Goal: Information Seeking & Learning: Compare options

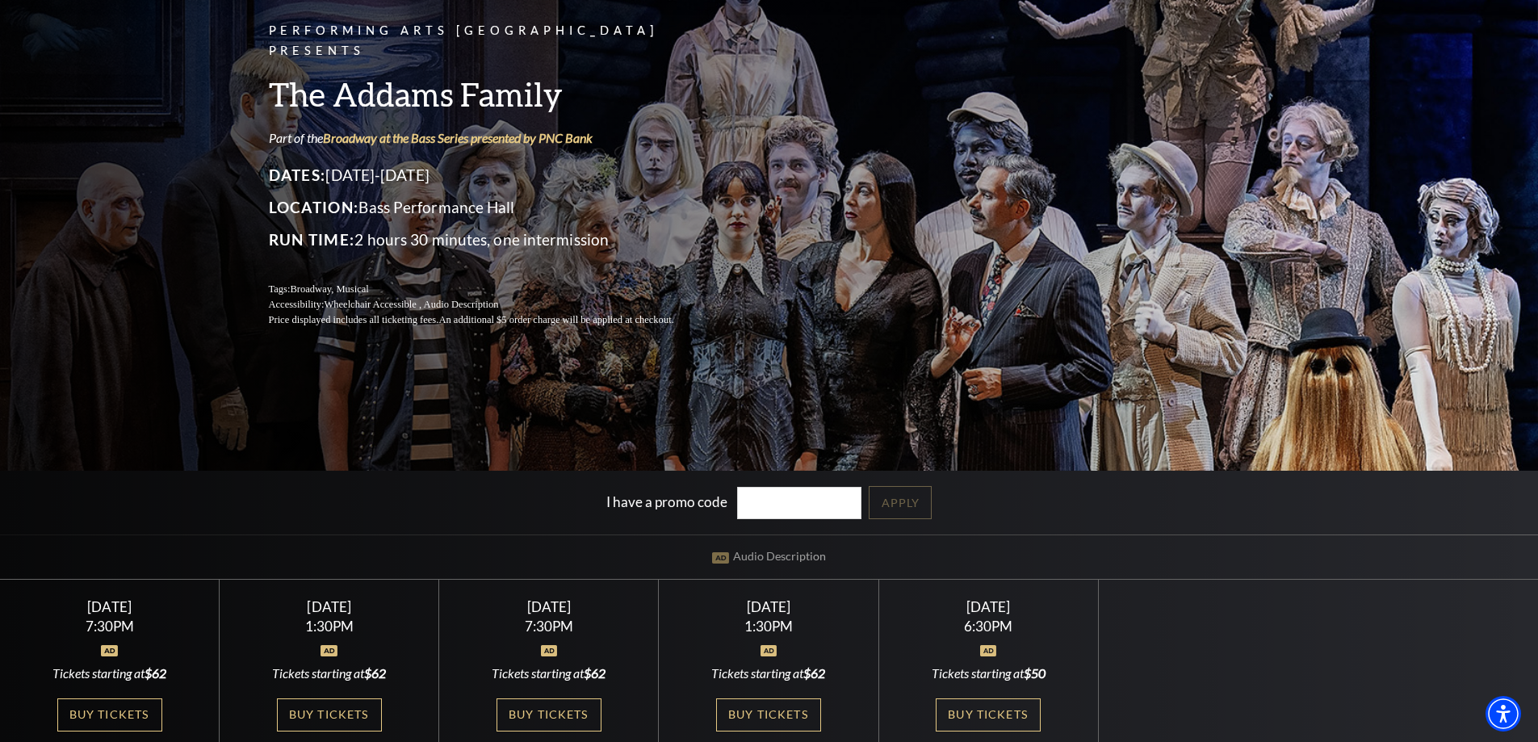
scroll to position [242, 0]
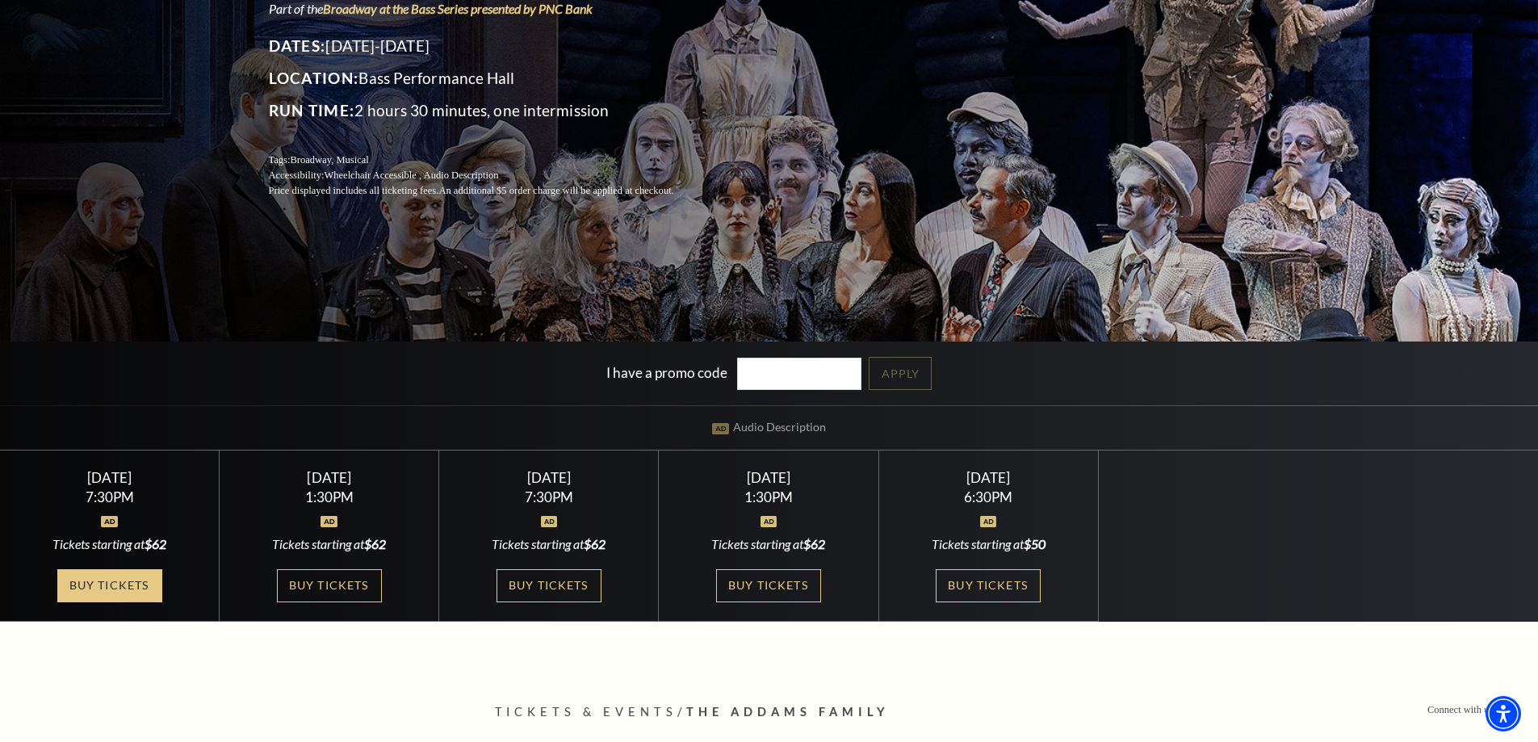
click at [103, 574] on link "Buy Tickets" at bounding box center [109, 585] width 105 height 33
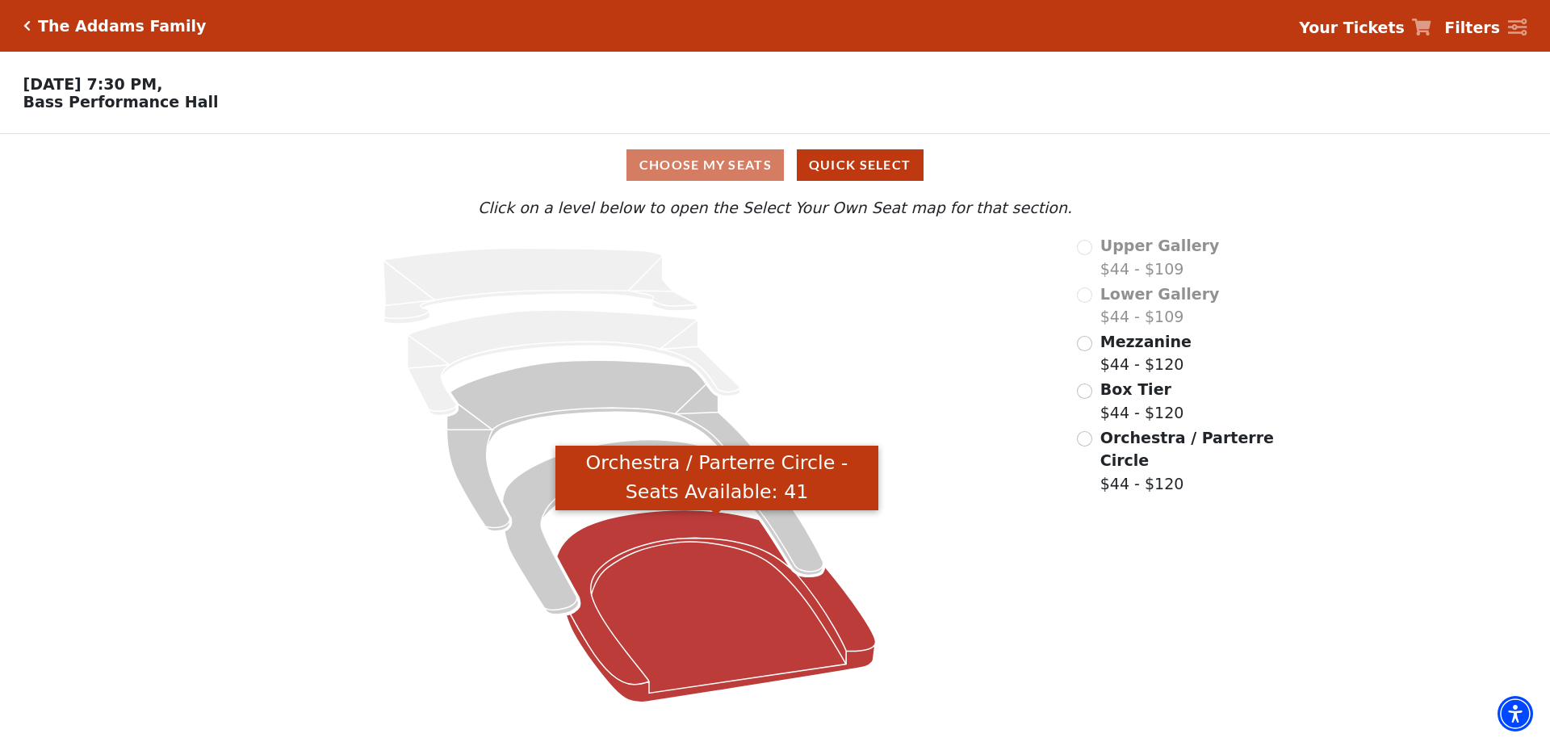
click at [638, 609] on icon "Orchestra / Parterre Circle - Seats Available: 41" at bounding box center [716, 606] width 319 height 192
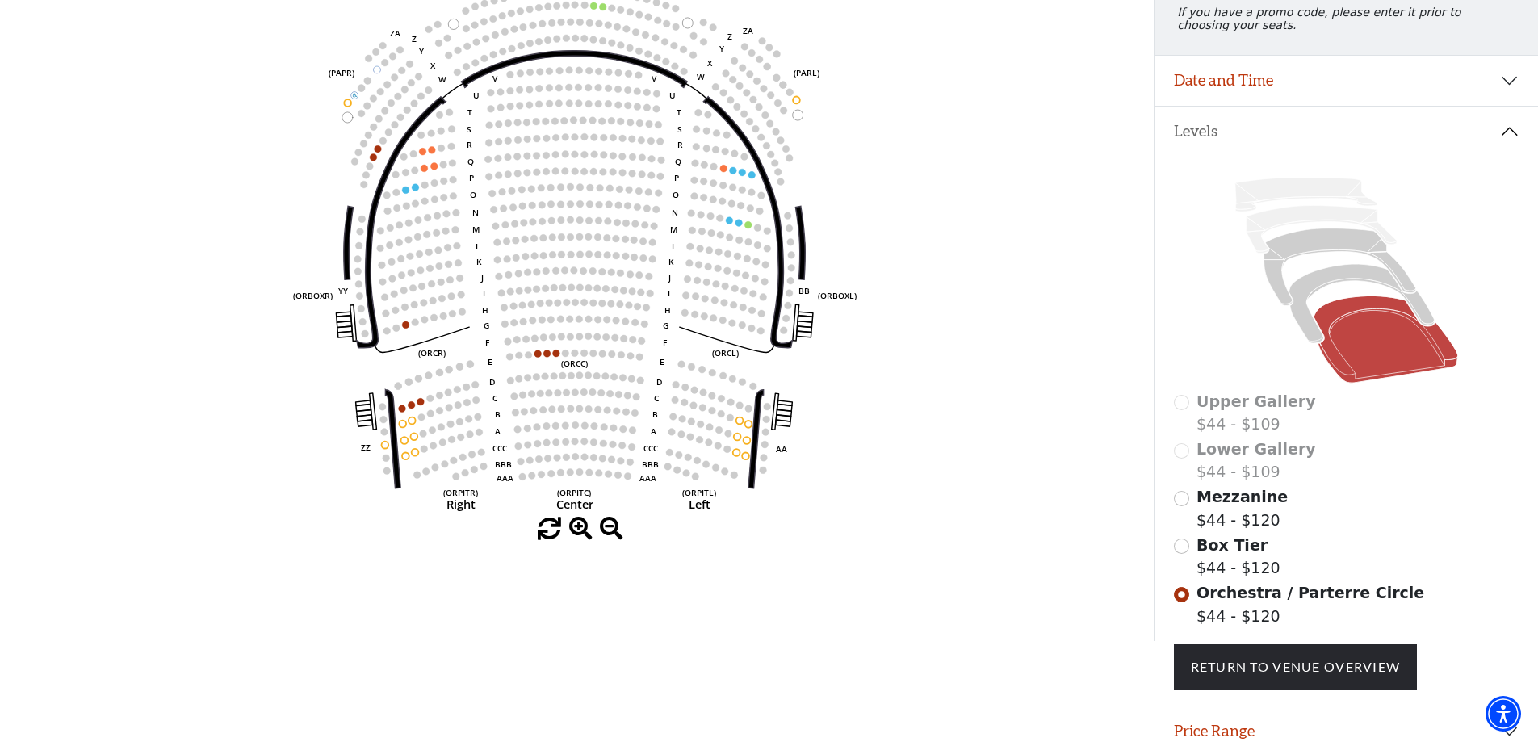
scroll to position [237, 0]
click at [1247, 504] on span "Mezzanine" at bounding box center [1242, 495] width 91 height 18
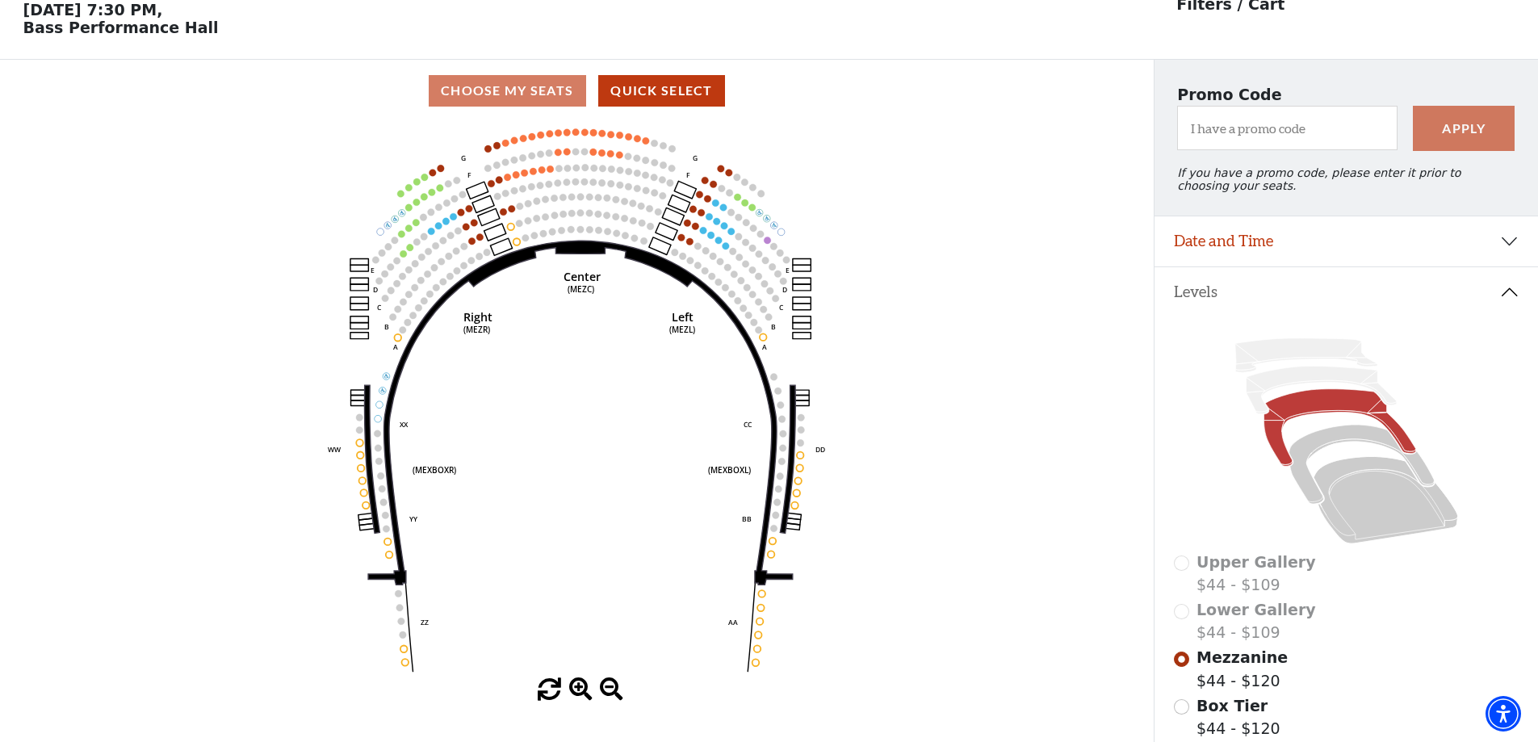
scroll to position [75, 0]
click at [1289, 260] on button "Date and Time" at bounding box center [1347, 241] width 384 height 50
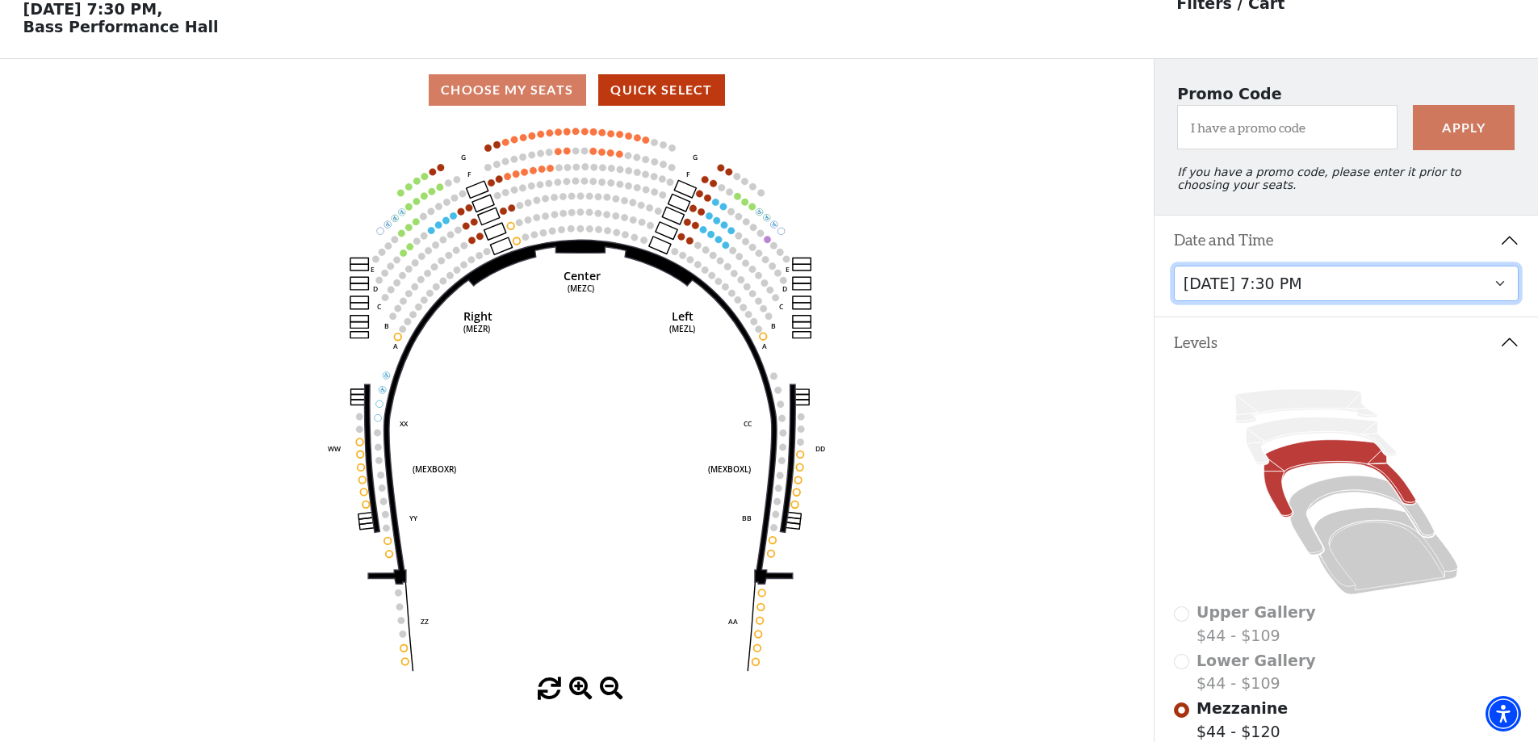
click at [1289, 301] on select "Friday, October 24 at 7:30 PM Saturday, October 25 at 1:30 PM Saturday, October…" at bounding box center [1347, 284] width 346 height 36
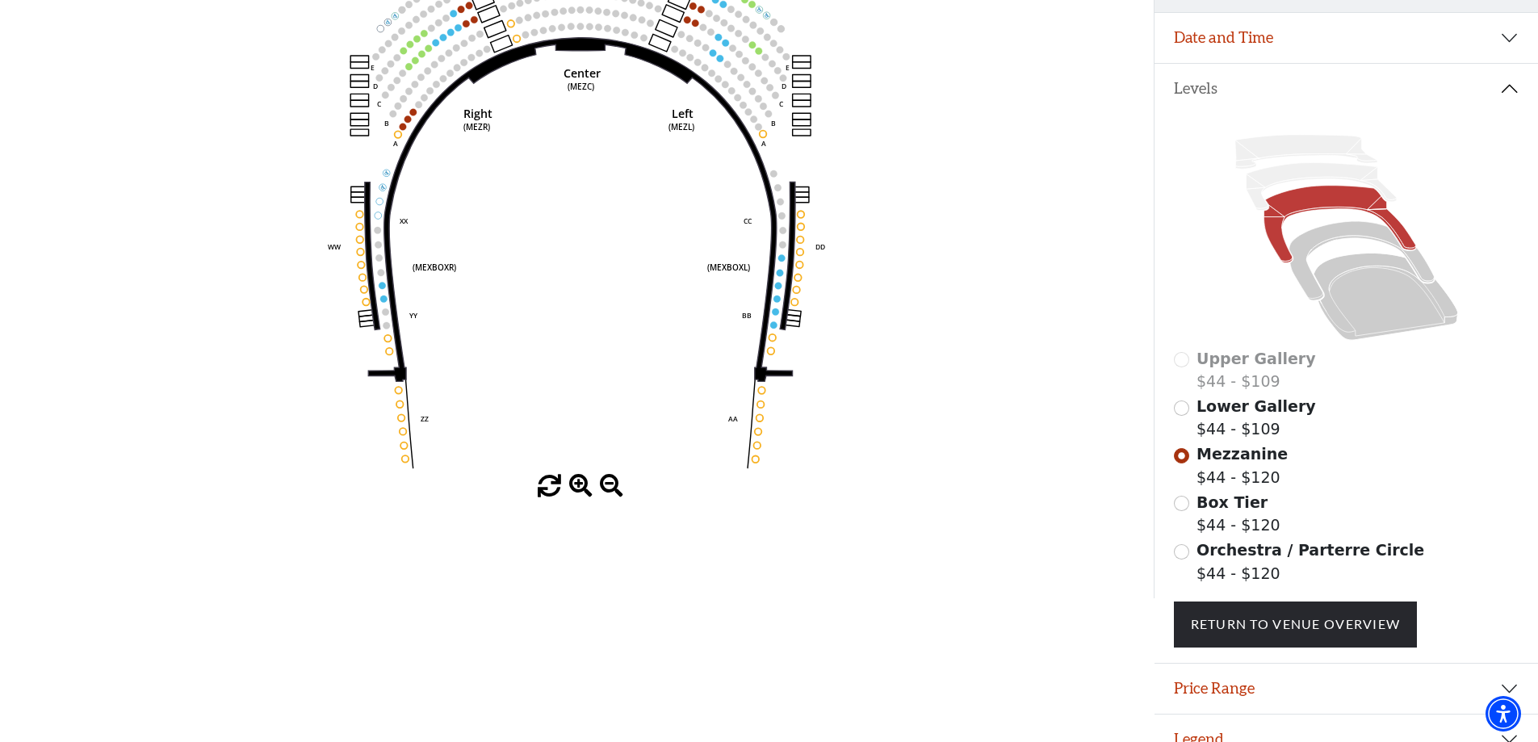
scroll to position [311, 0]
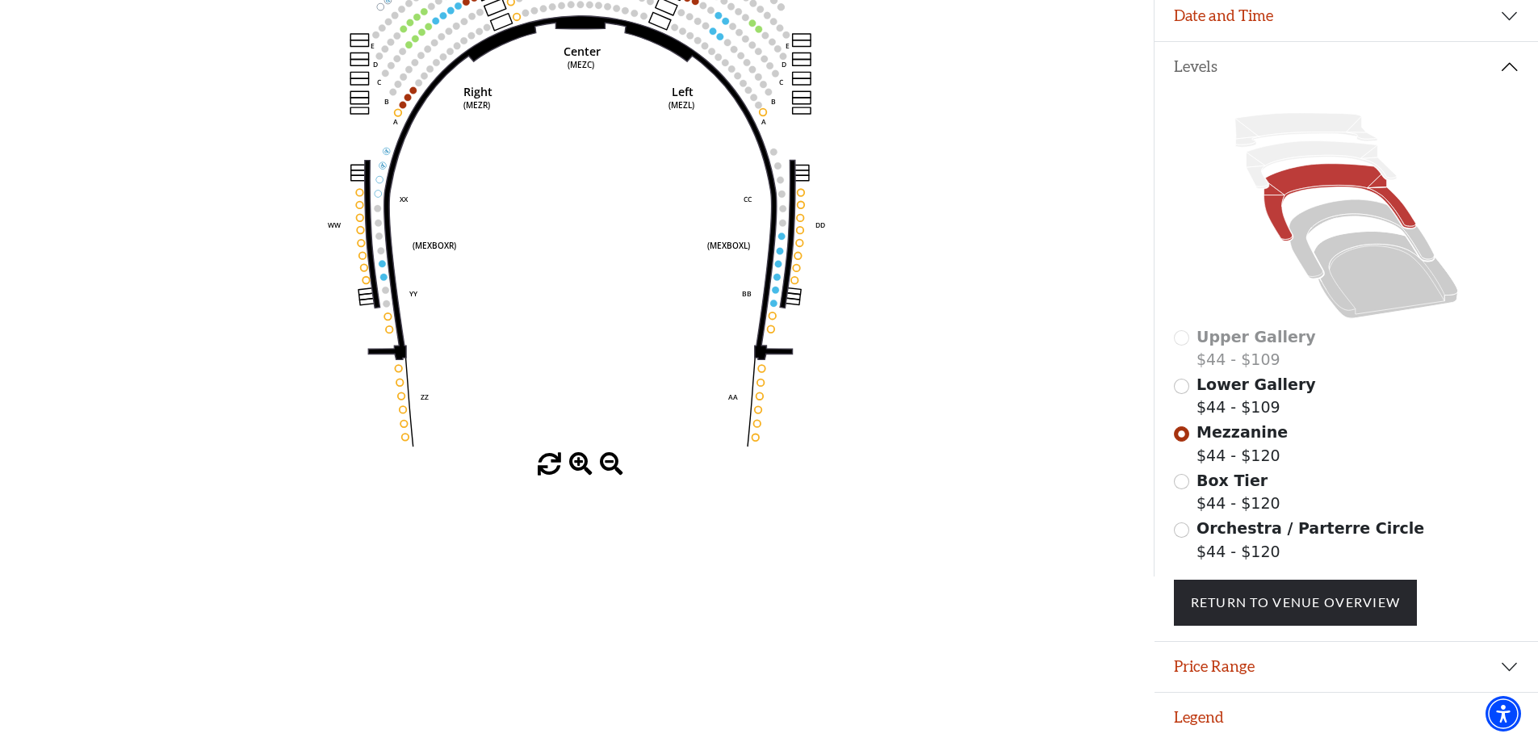
click at [1224, 519] on span "Orchestra / Parterre Circle" at bounding box center [1311, 528] width 228 height 18
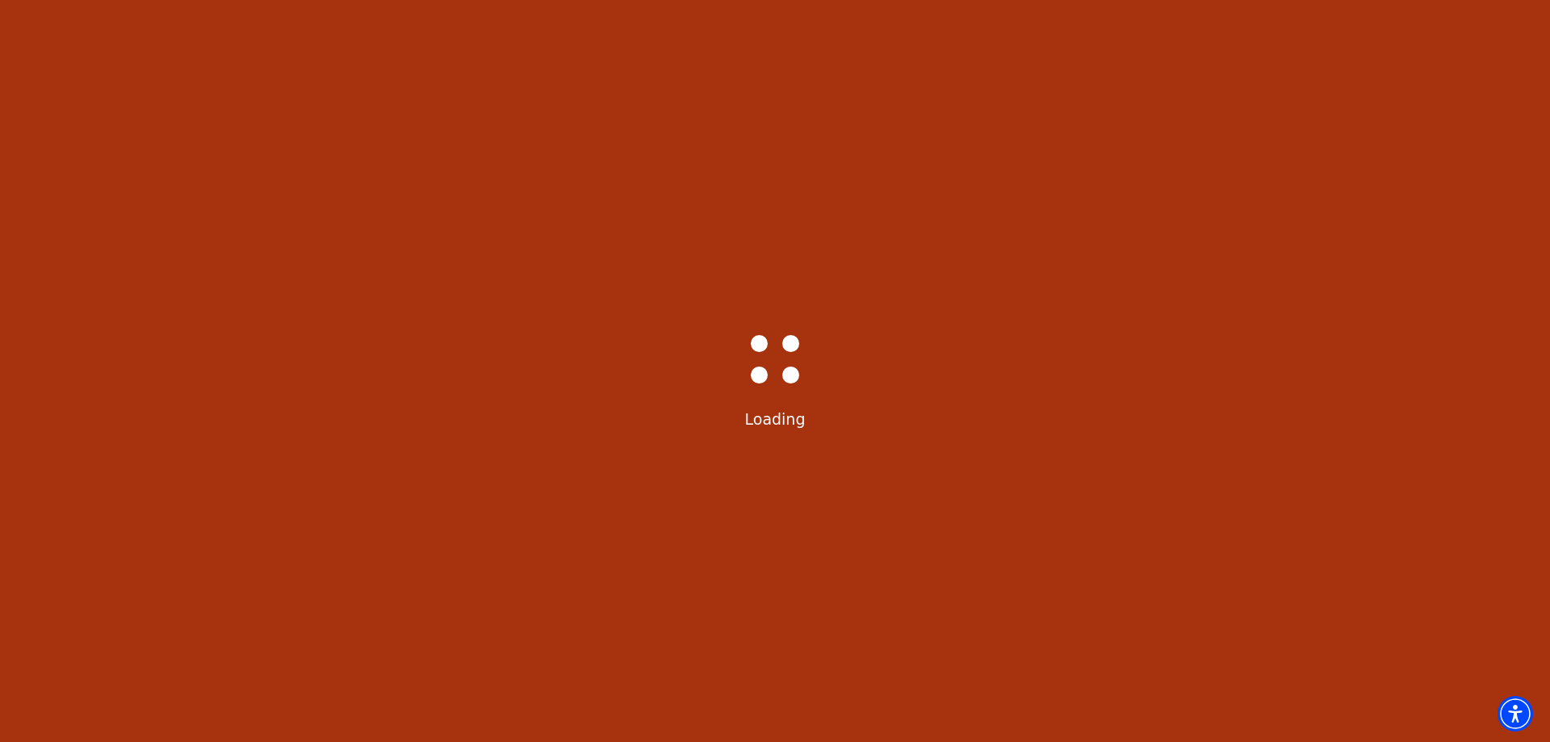
select select "6291"
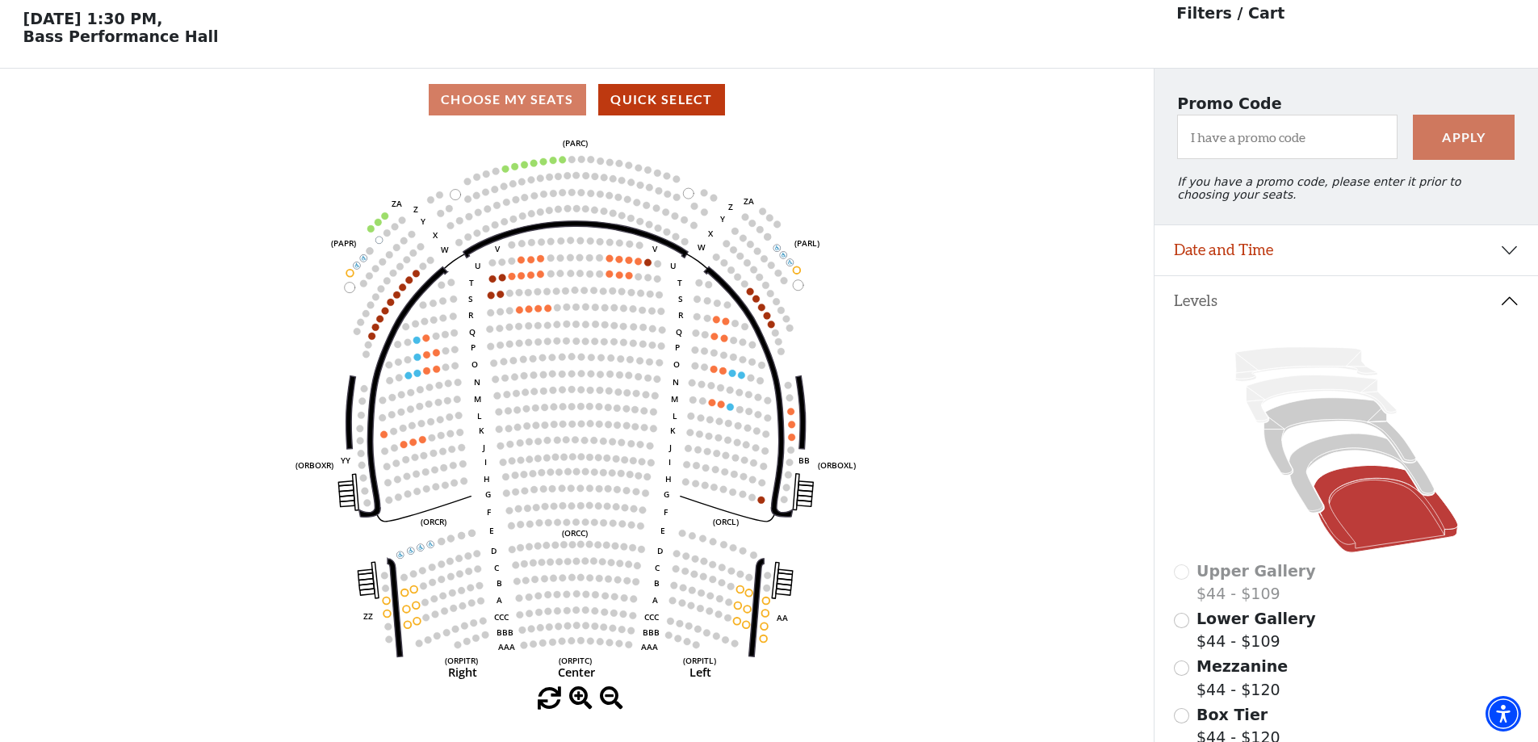
scroll to position [75, 0]
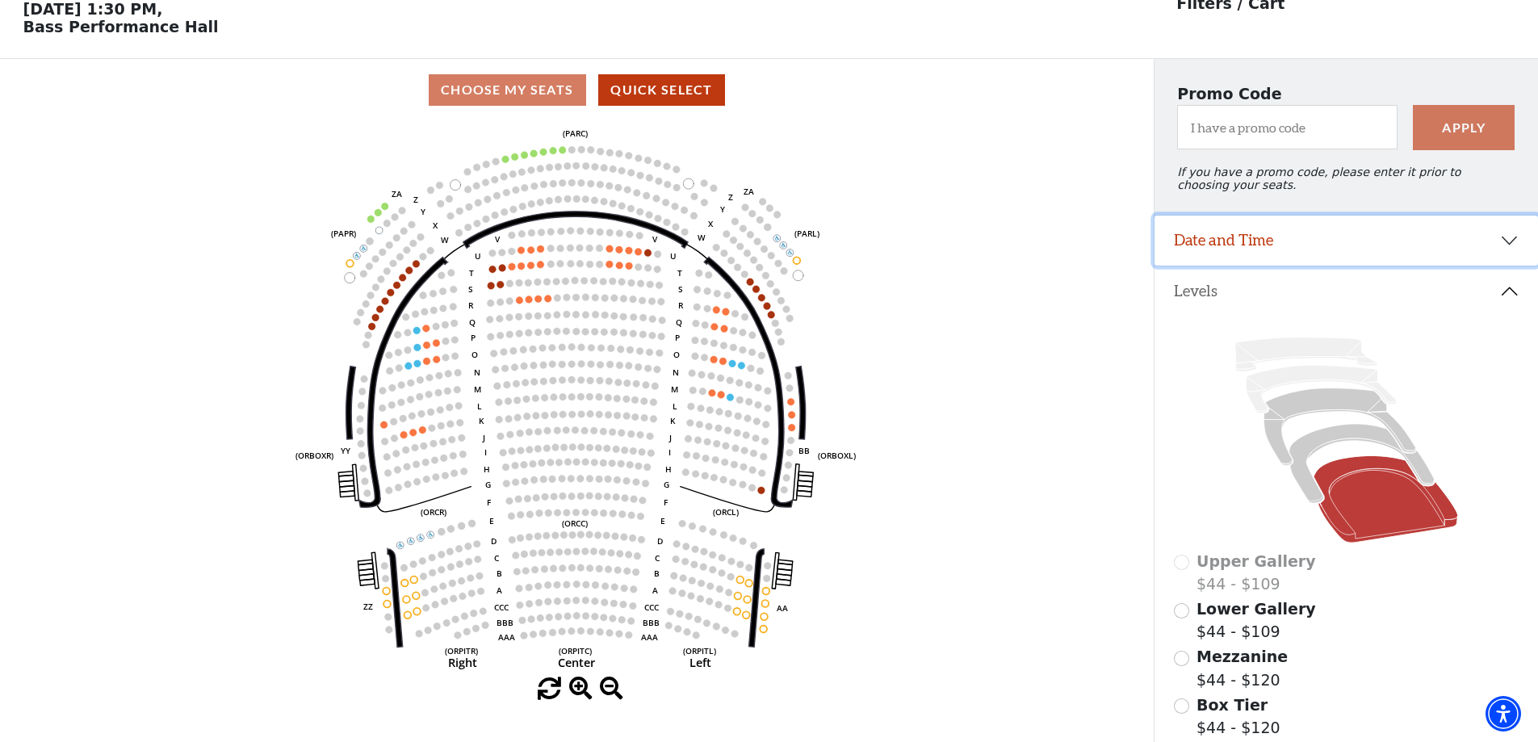
click at [1269, 259] on button "Date and Time" at bounding box center [1347, 241] width 384 height 50
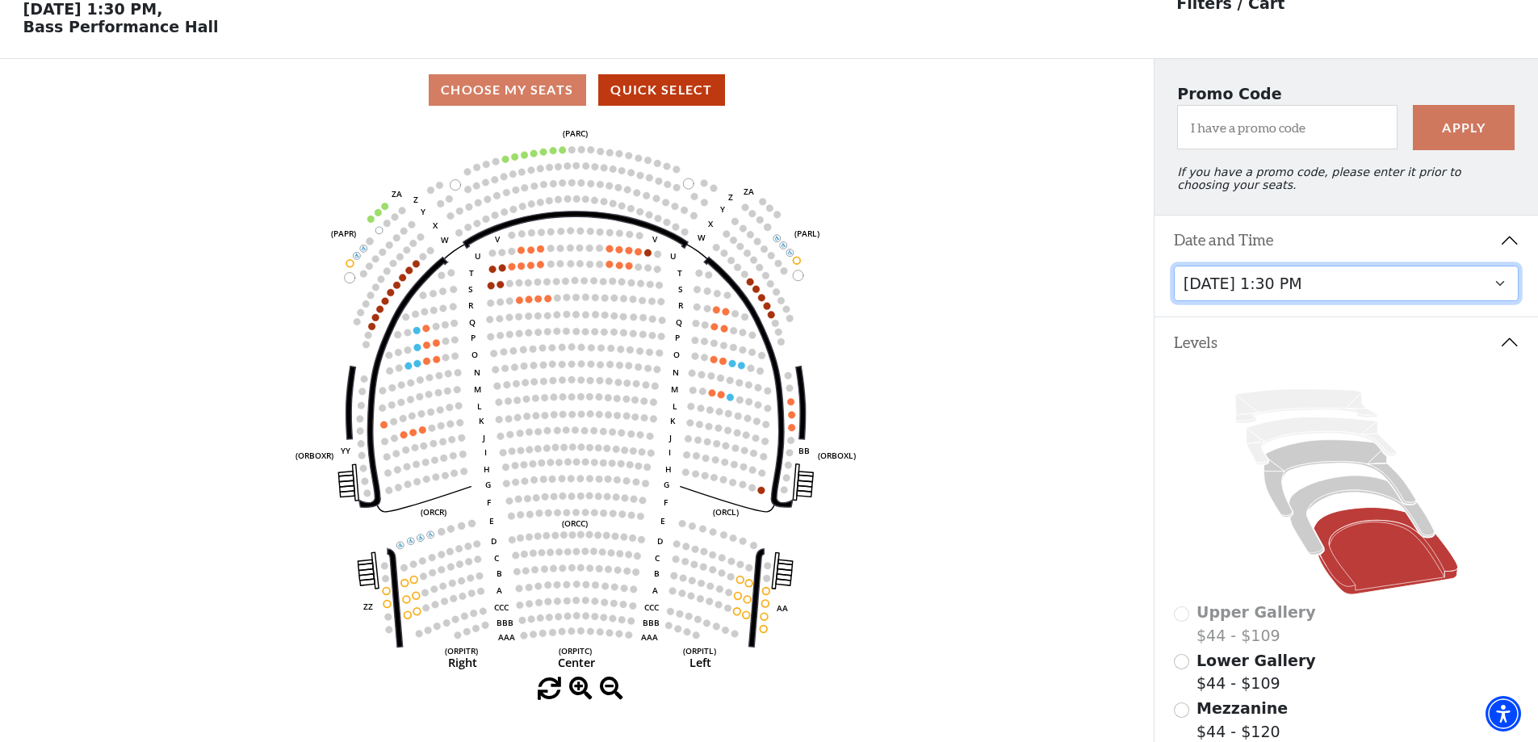
click at [1270, 302] on select "Friday, October 24 at 7:30 PM Saturday, October 25 at 1:30 PM Saturday, October…" at bounding box center [1347, 284] width 346 height 36
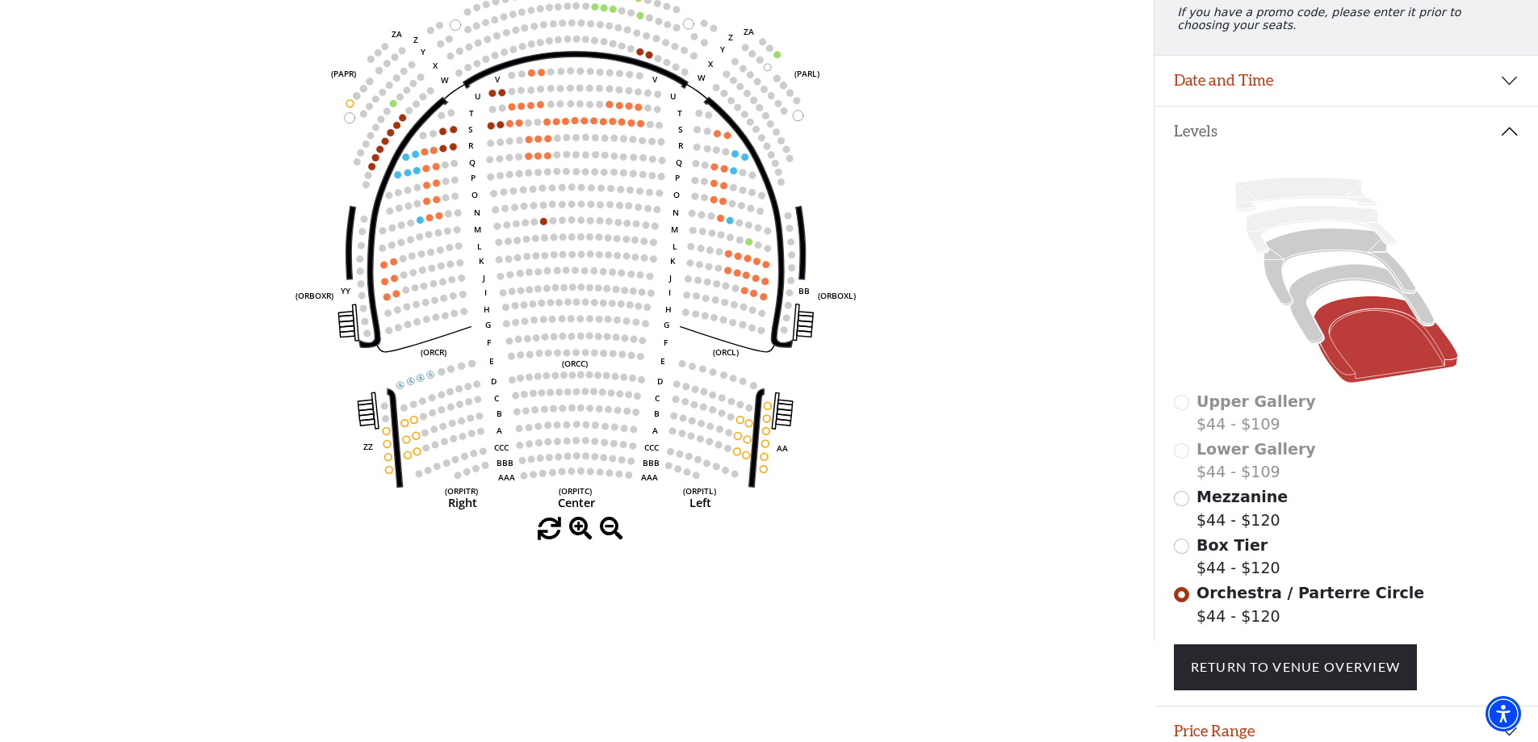
scroll to position [237, 0]
click at [1212, 504] on span "Mezzanine" at bounding box center [1242, 495] width 91 height 18
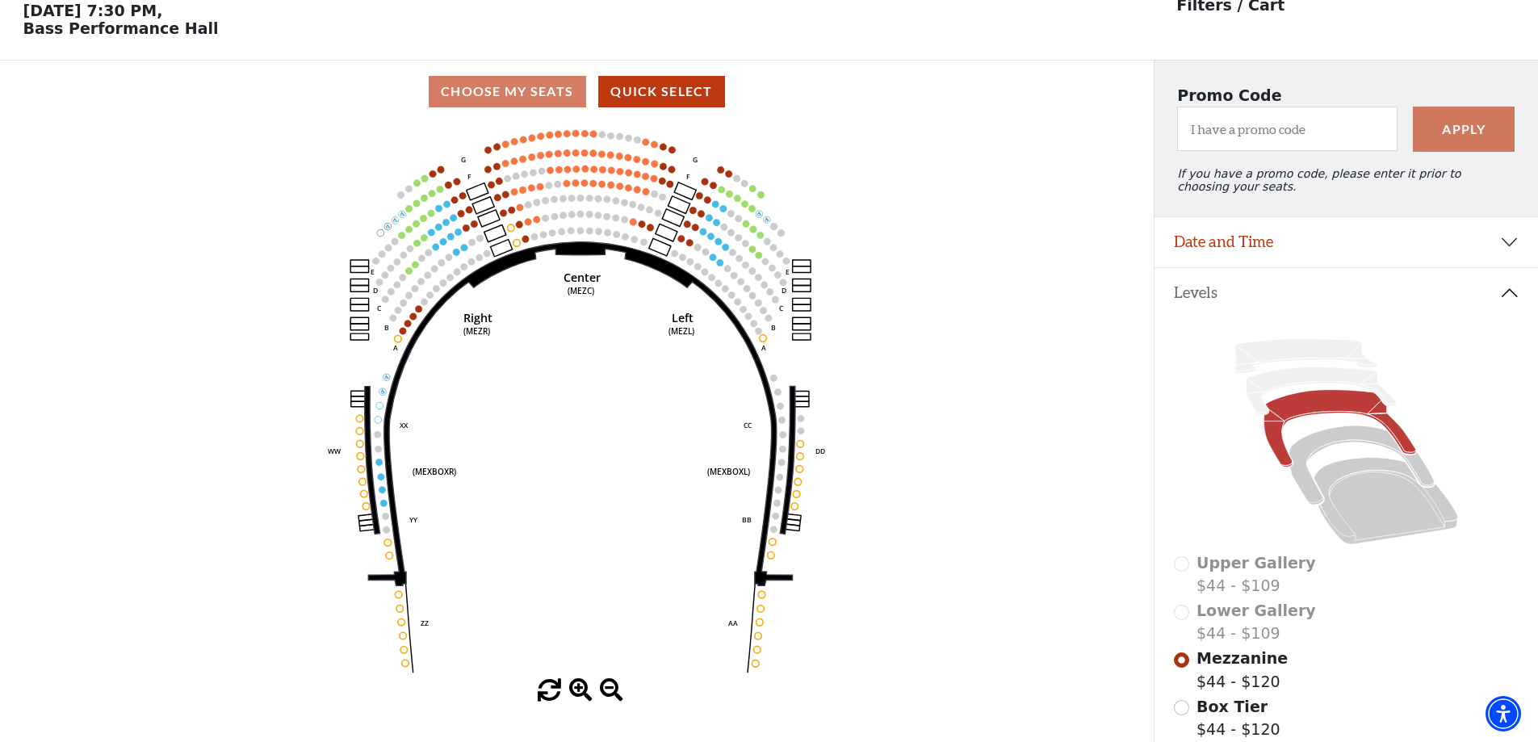
scroll to position [75, 0]
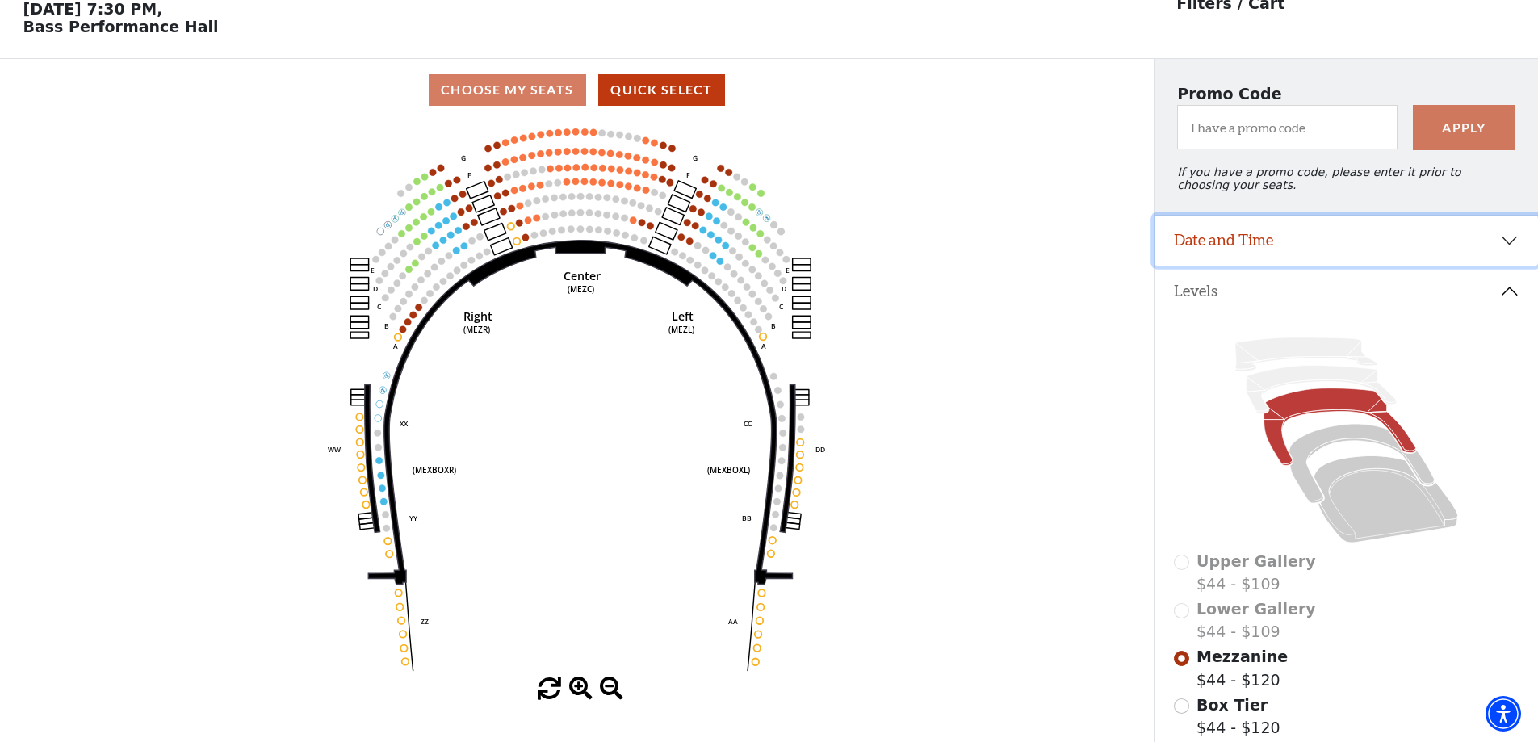
click at [1261, 237] on button "Date and Time" at bounding box center [1347, 241] width 384 height 50
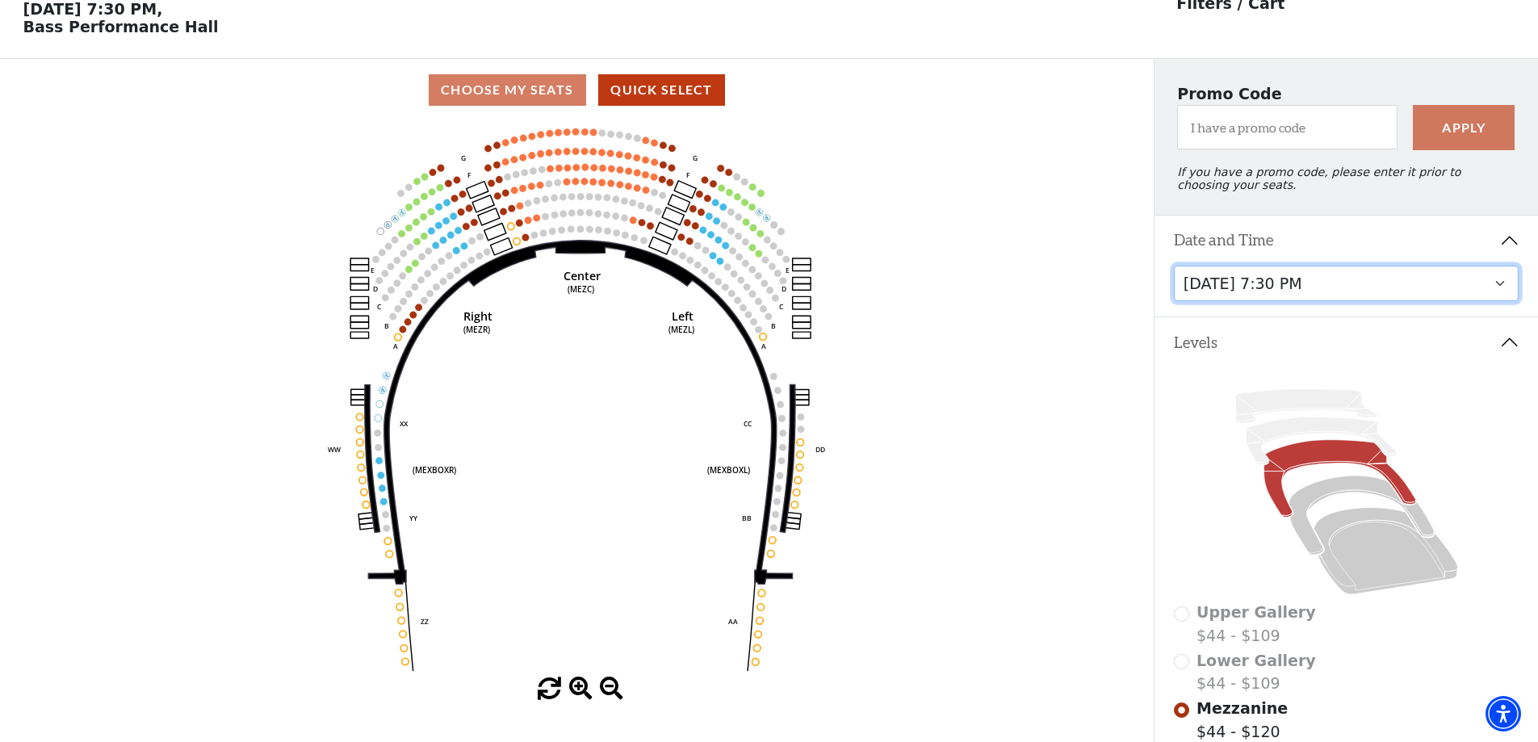
click at [1313, 299] on select "Friday, October 24 at 7:30 PM Saturday, October 25 at 1:30 PM Saturday, October…" at bounding box center [1347, 284] width 346 height 36
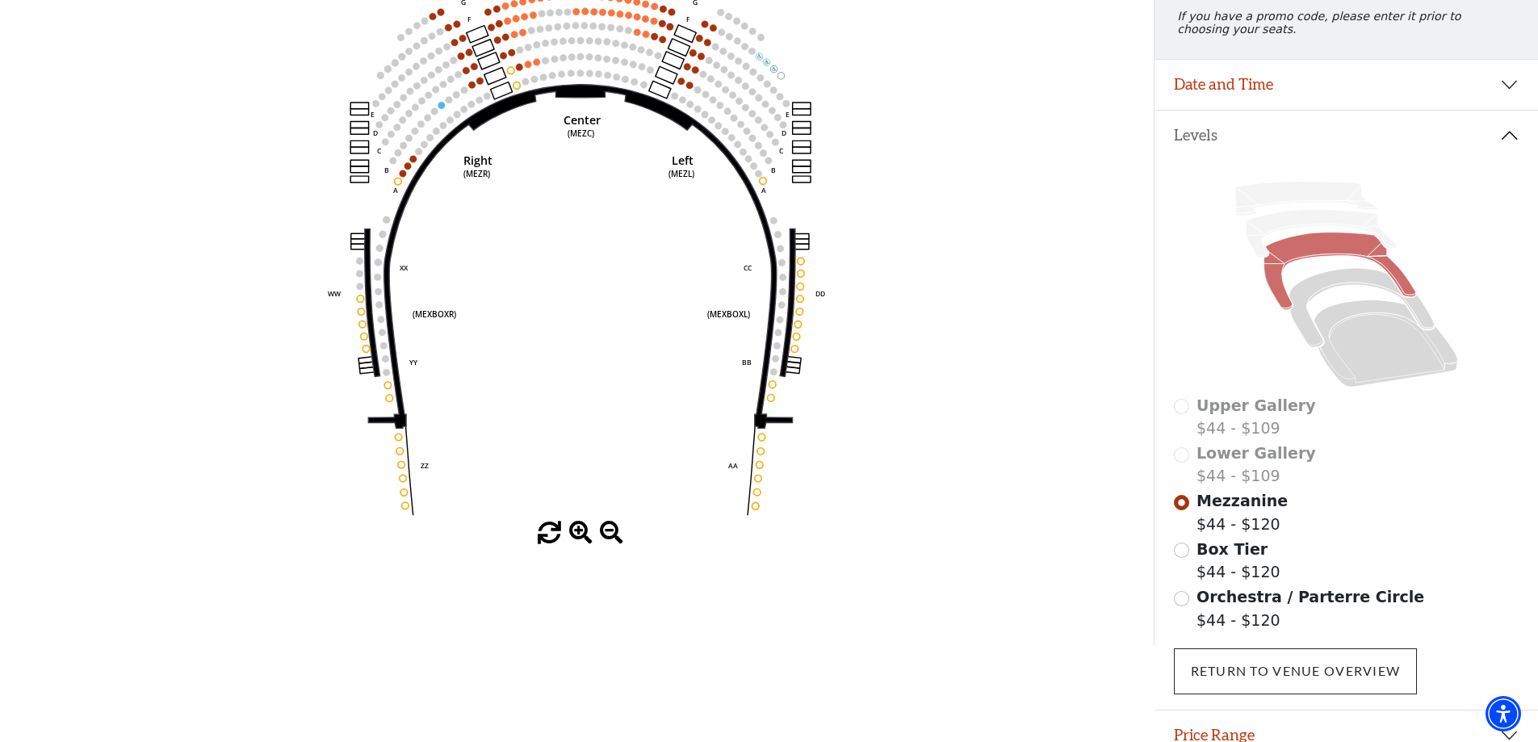
scroll to position [237, 0]
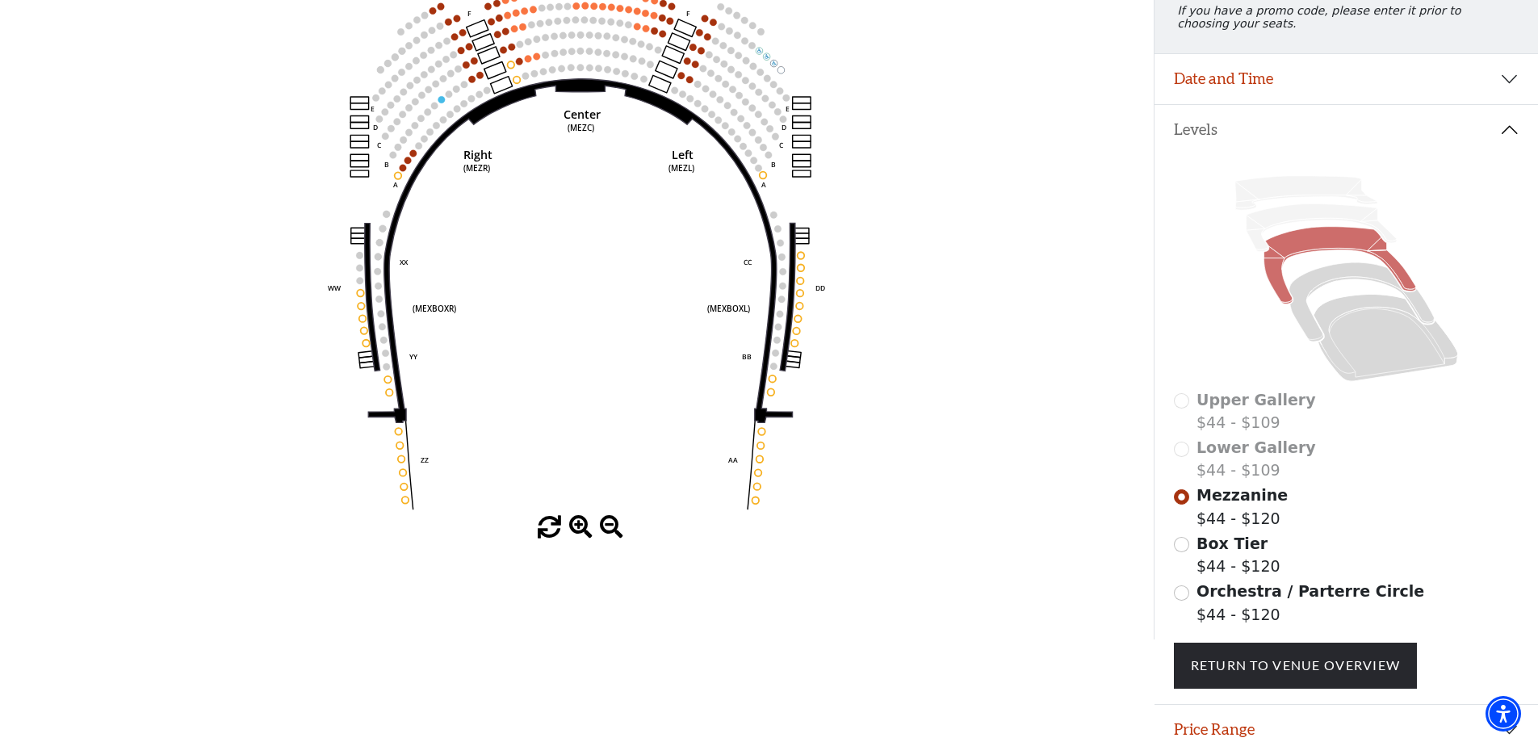
click at [1267, 600] on span "Orchestra / Parterre Circle" at bounding box center [1311, 591] width 228 height 18
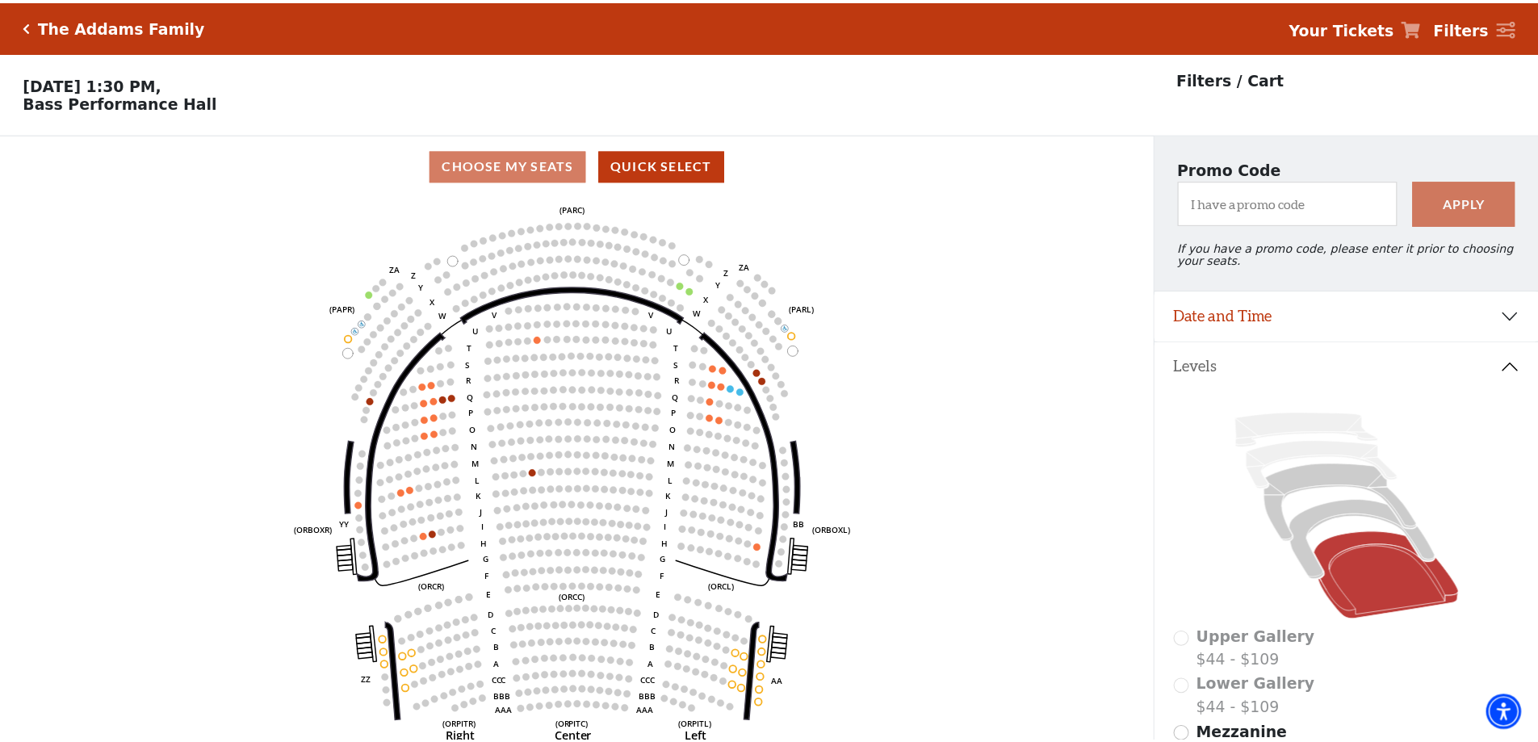
scroll to position [75, 0]
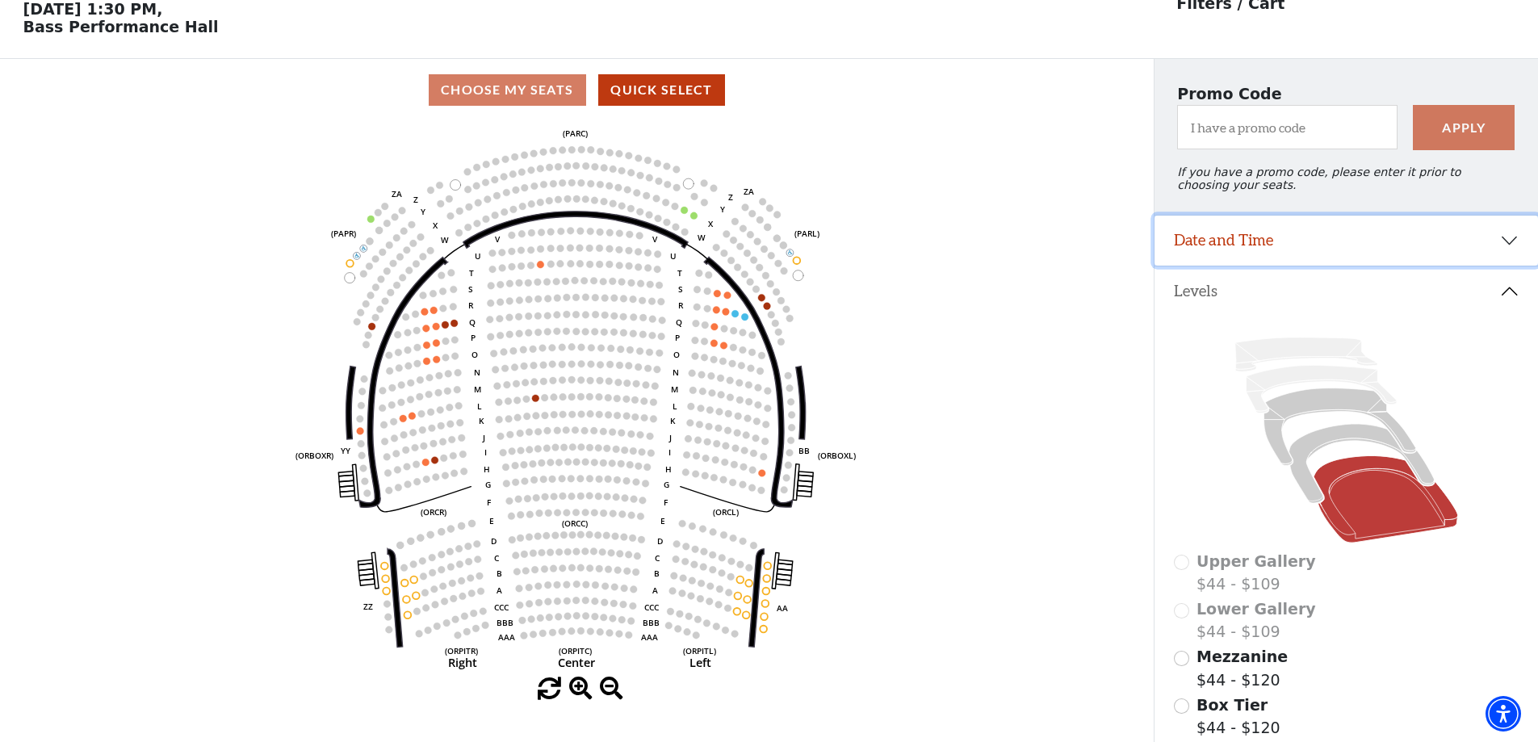
click at [1275, 233] on button "Date and Time" at bounding box center [1347, 241] width 384 height 50
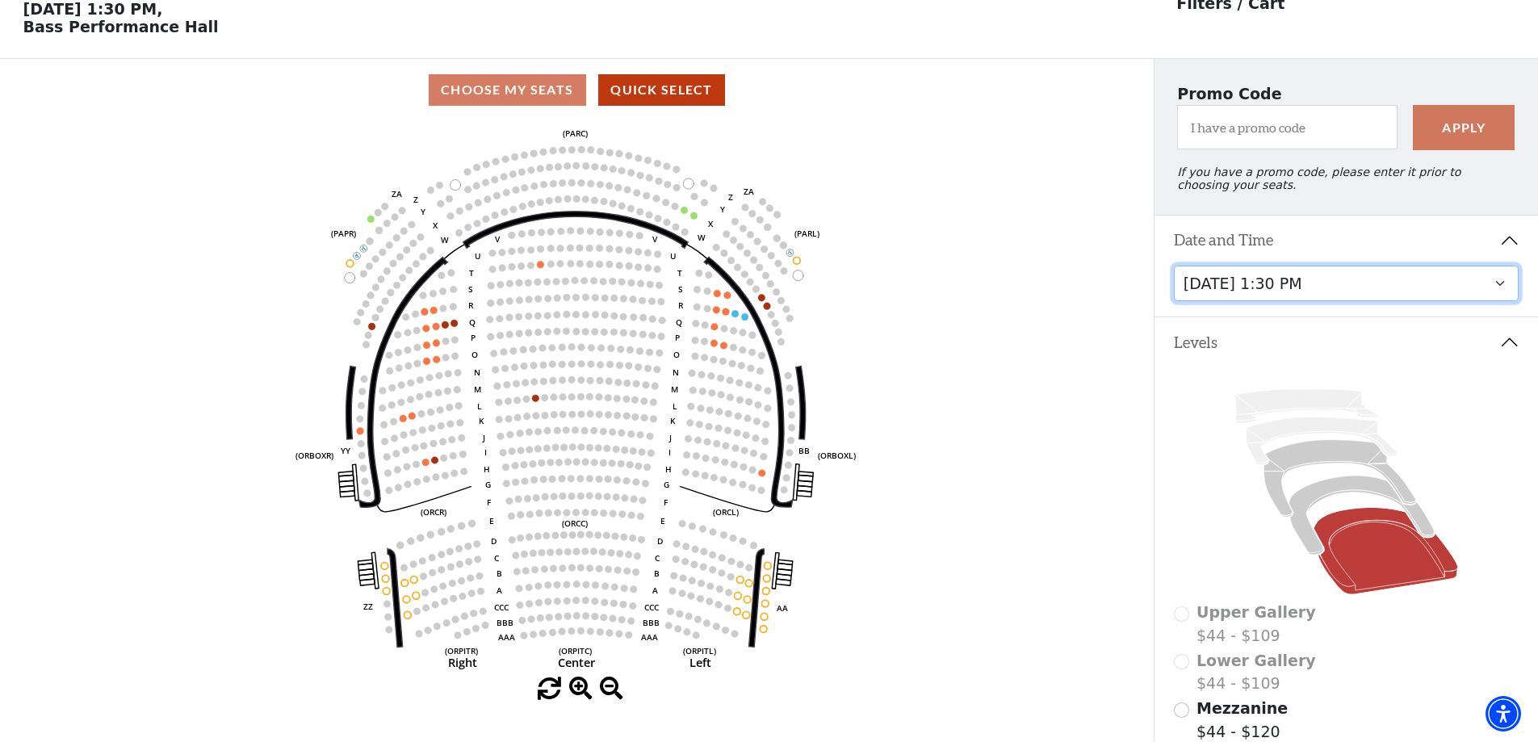
click at [1303, 302] on select "Friday, October 24 at 7:30 PM Saturday, October 25 at 1:30 PM Saturday, October…" at bounding box center [1347, 284] width 346 height 36
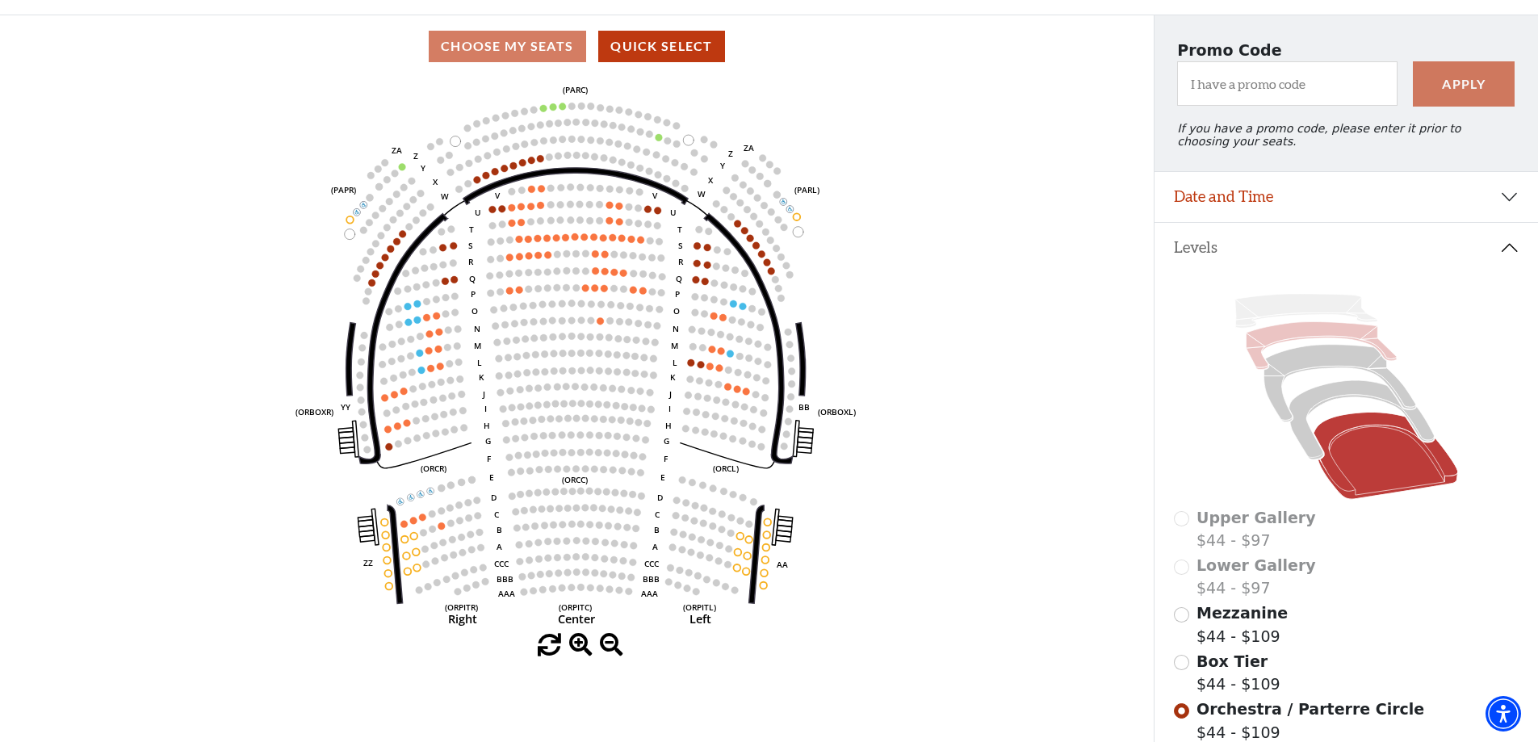
scroll to position [156, 0]
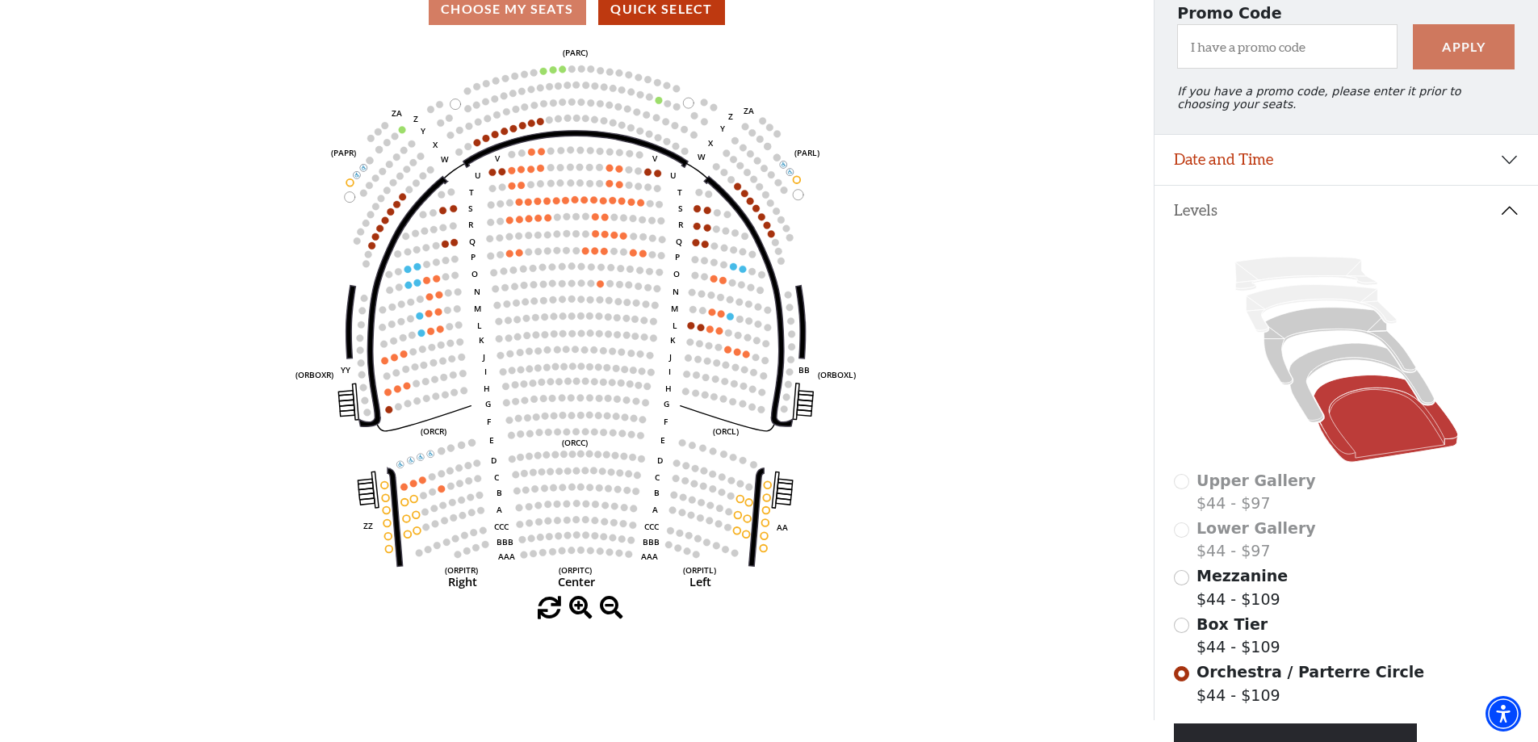
click at [1250, 585] on span "Mezzanine" at bounding box center [1242, 576] width 91 height 18
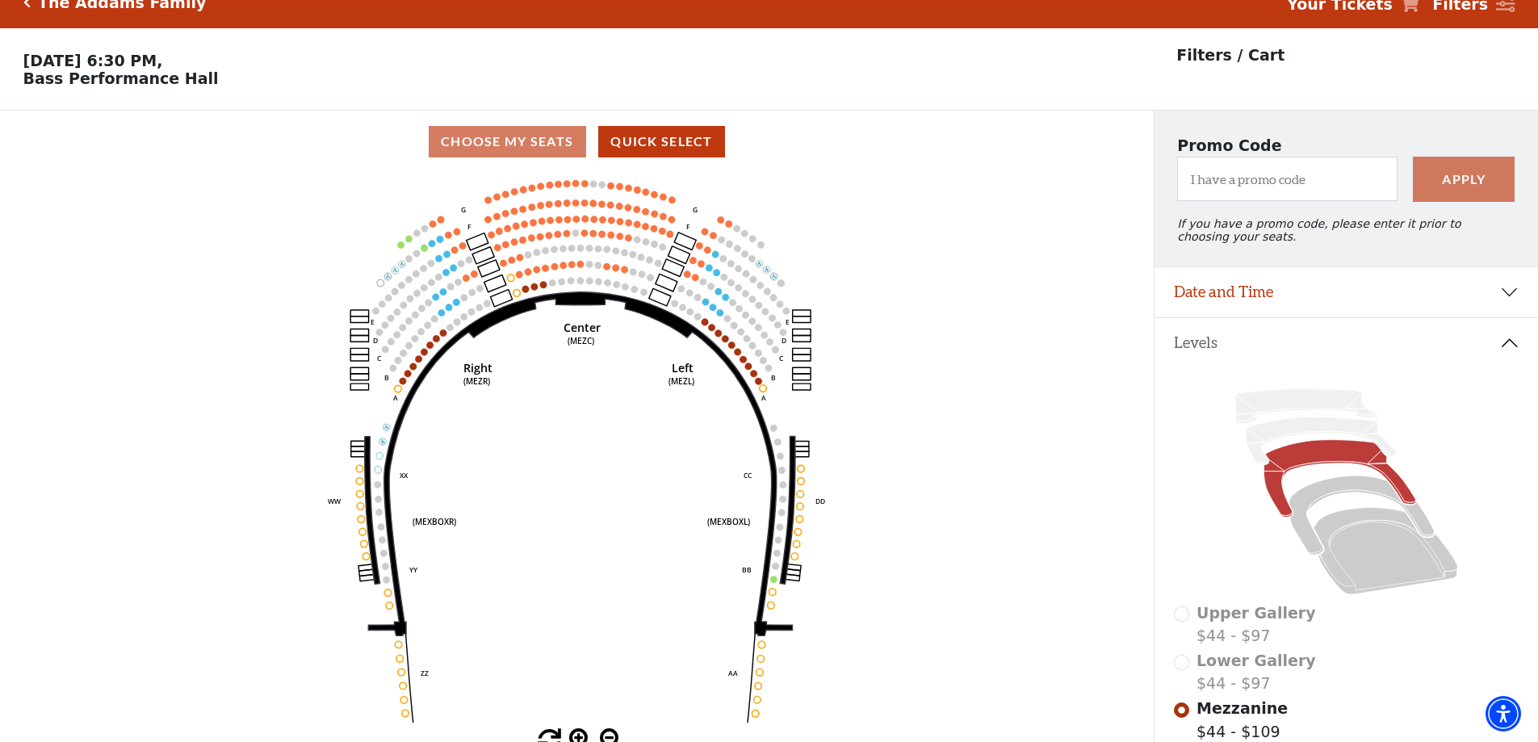
scroll to position [0, 0]
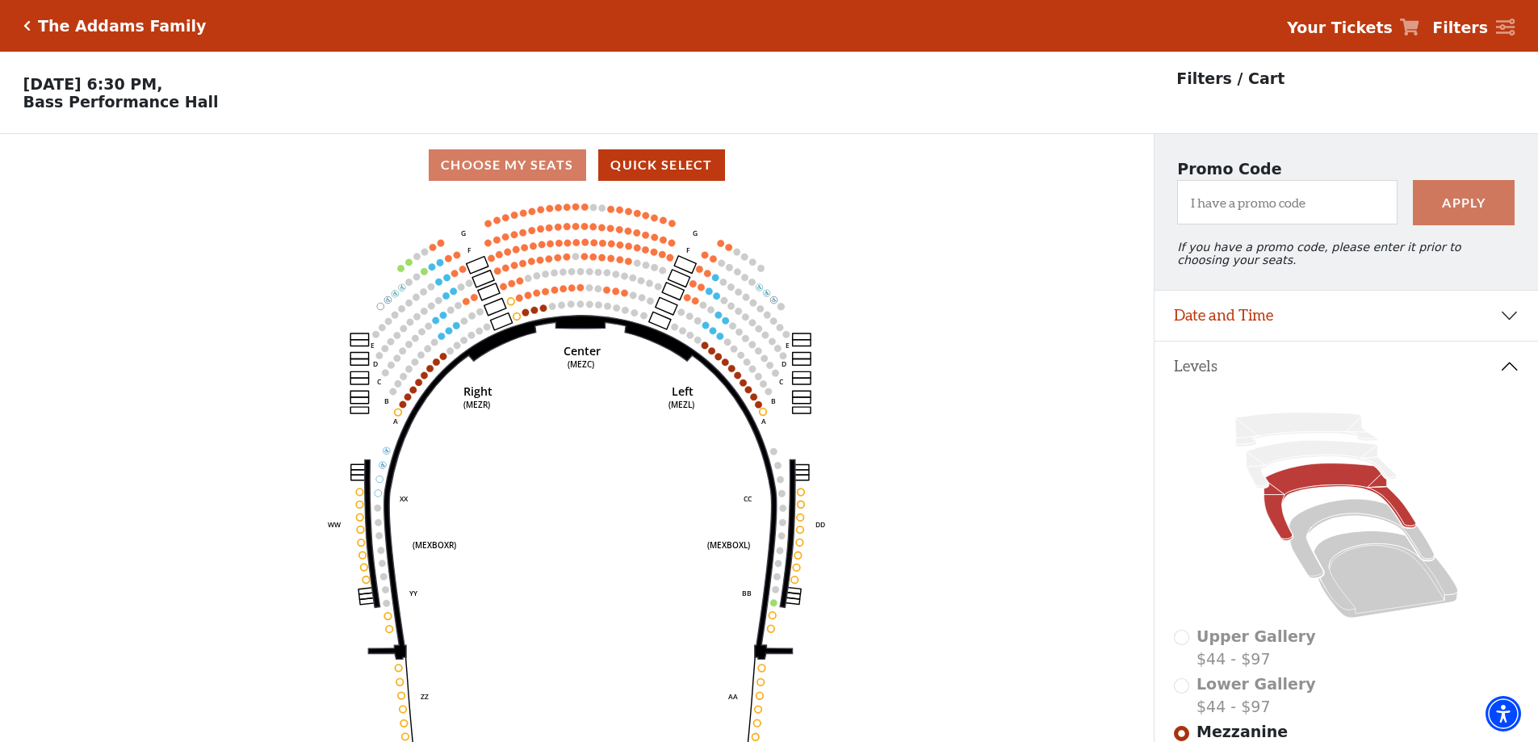
click at [25, 24] on icon "Click here to go back to filters" at bounding box center [26, 25] width 7 height 11
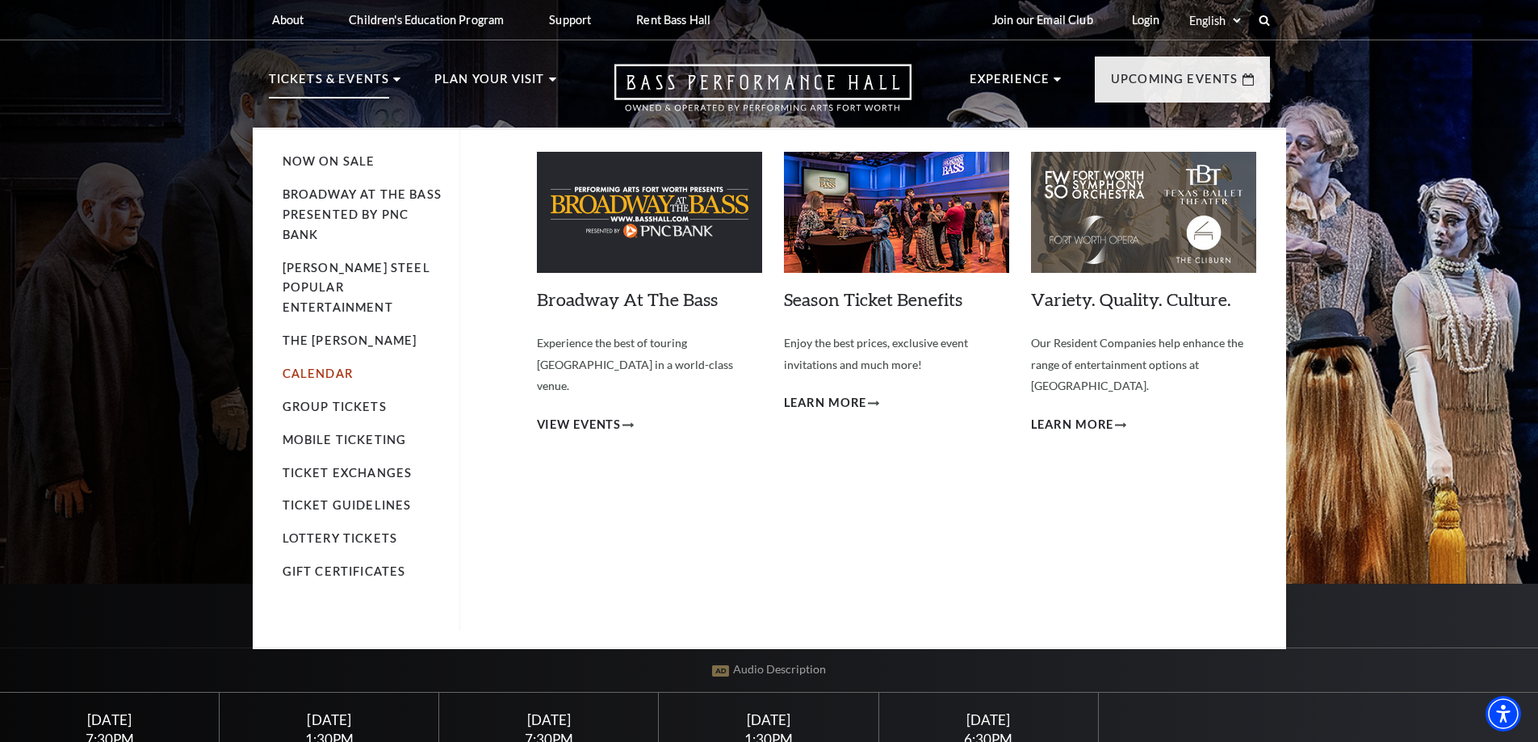
click at [317, 367] on link "Calendar" at bounding box center [318, 374] width 70 height 14
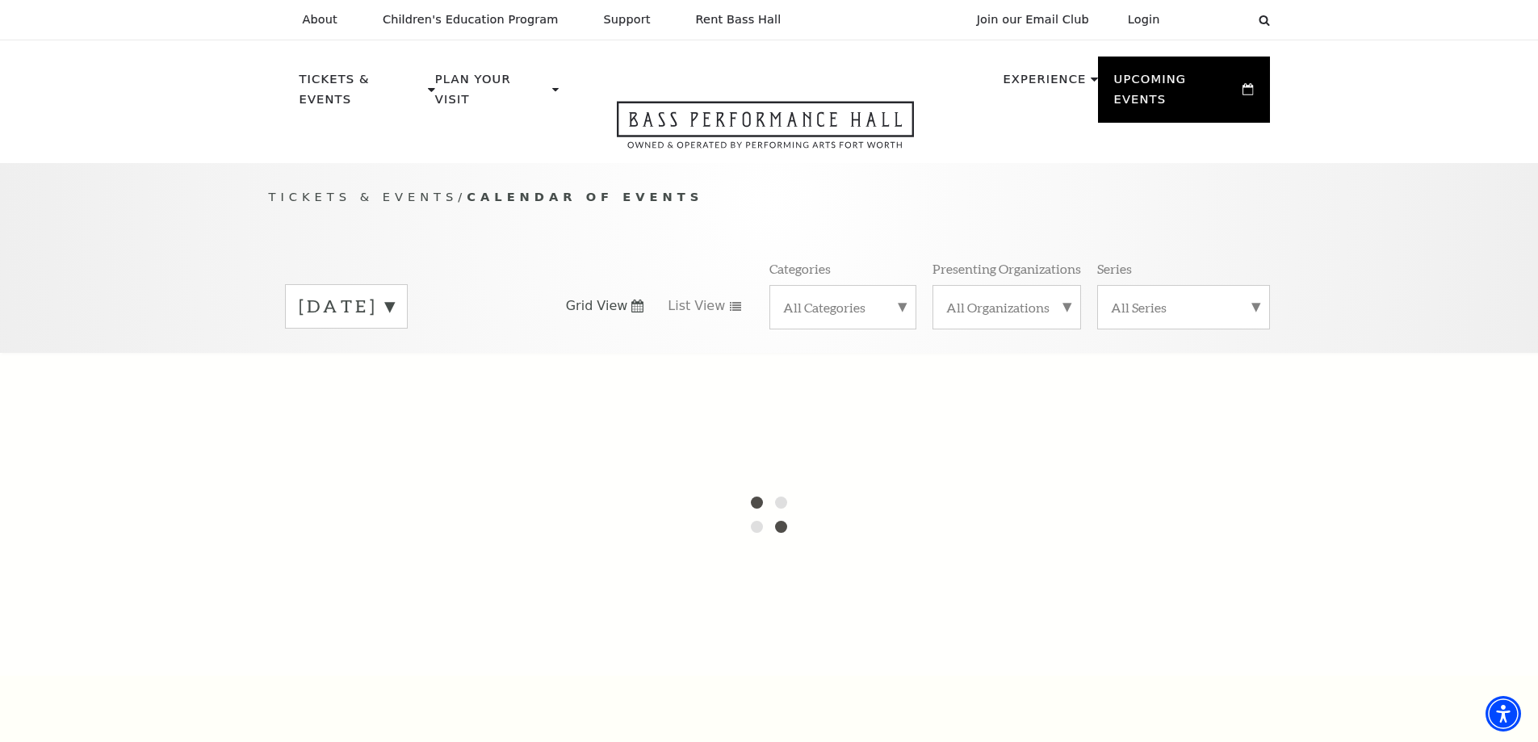
click at [394, 294] on label "September 2025" at bounding box center [346, 306] width 95 height 25
click at [394, 323] on label "October 2025" at bounding box center [346, 340] width 95 height 35
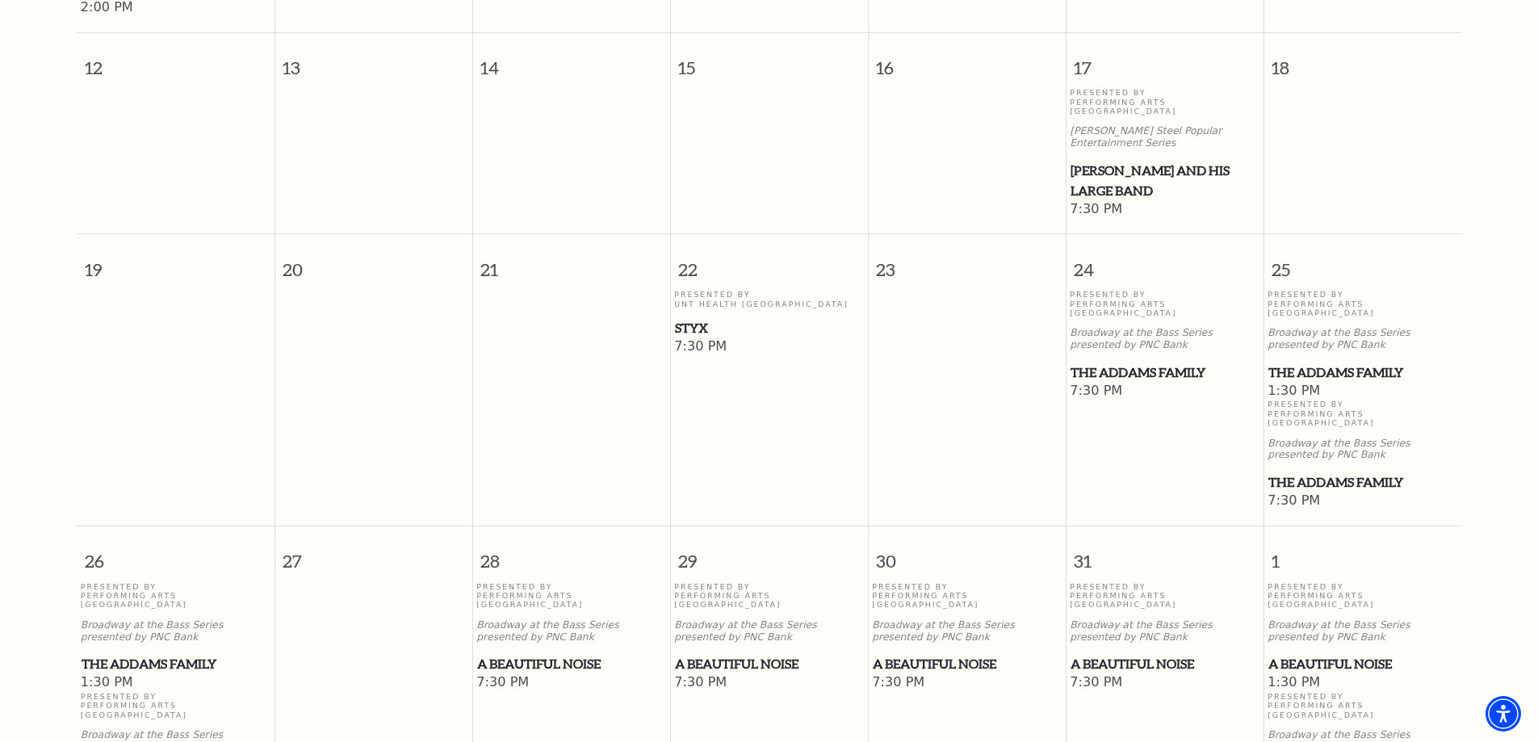
scroll to position [950, 0]
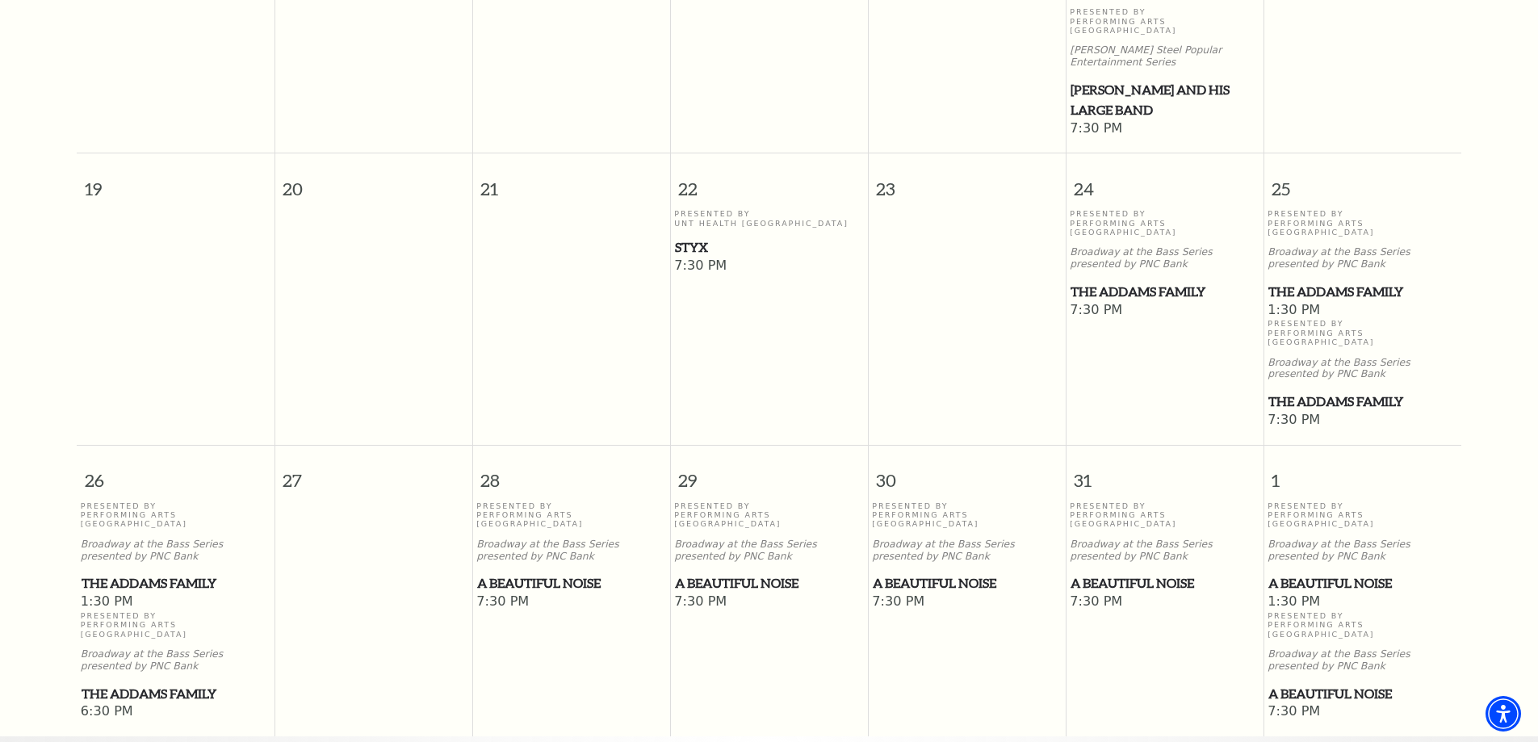
drag, startPoint x: 542, startPoint y: 505, endPoint x: 536, endPoint y: 498, distance: 8.6
click at [536, 501] on div "Presented By Performing Arts Fort Worth Broadway at the Bass Series presented b…" at bounding box center [571, 547] width 190 height 93
click at [536, 573] on span "A Beautiful Noise" at bounding box center [571, 583] width 188 height 20
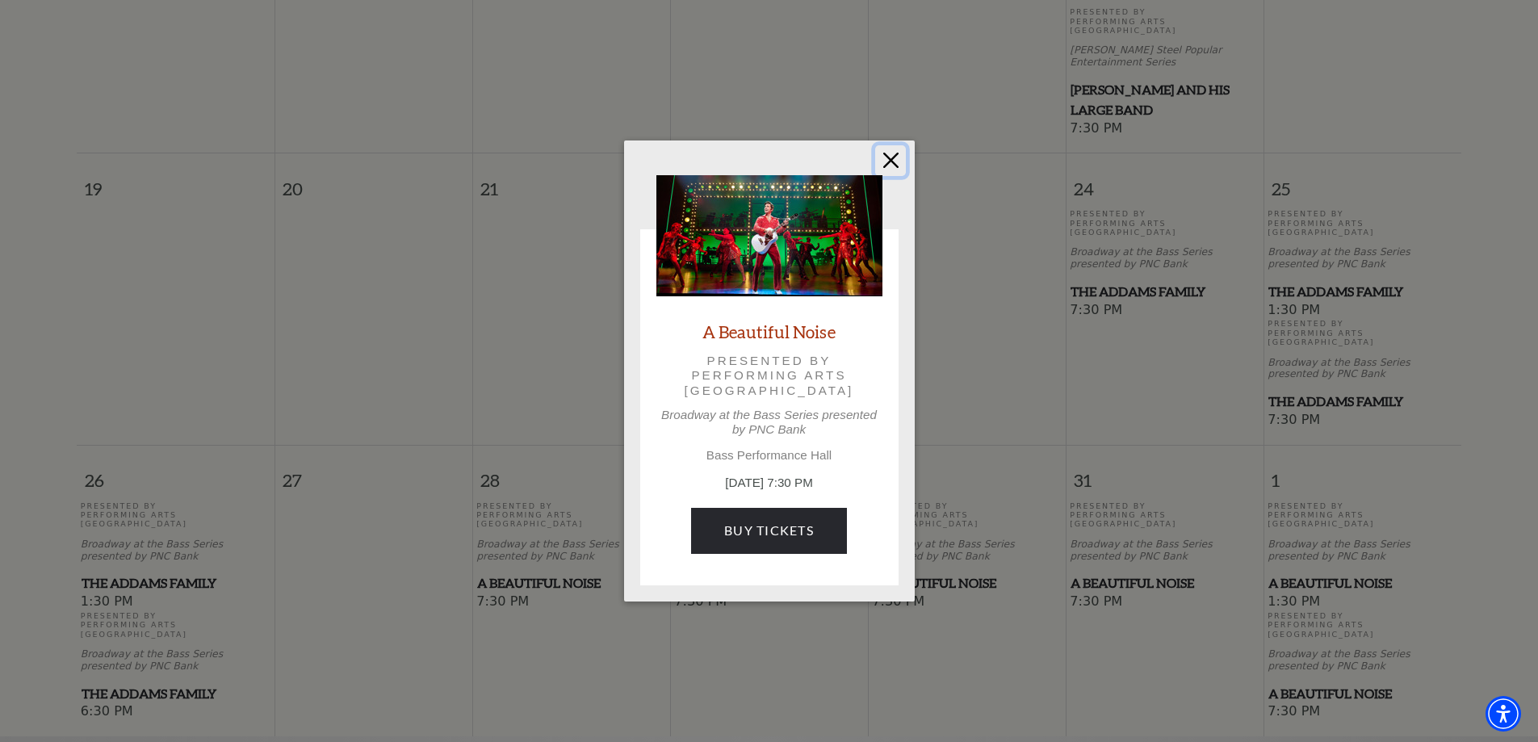
click at [896, 162] on button "Close" at bounding box center [890, 160] width 31 height 31
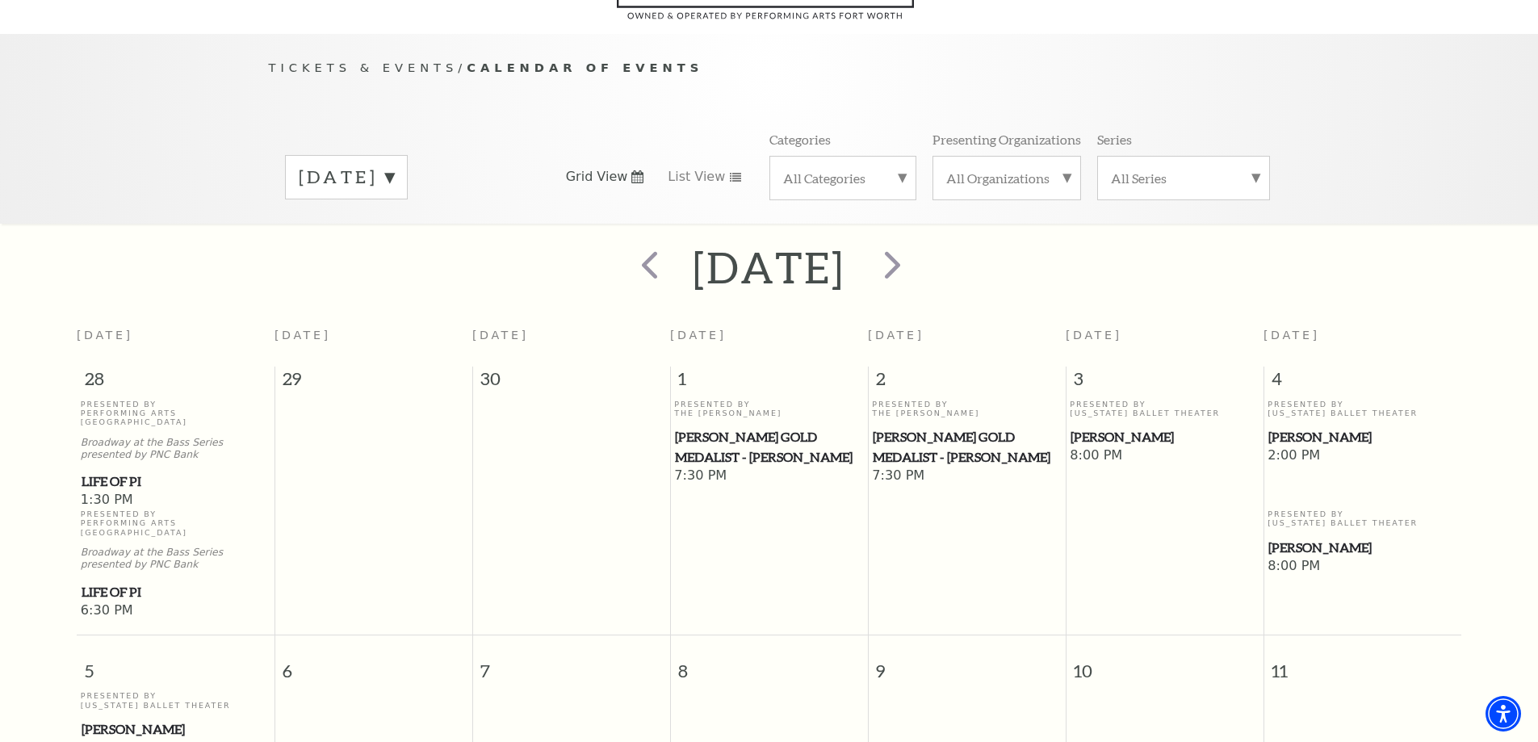
scroll to position [0, 0]
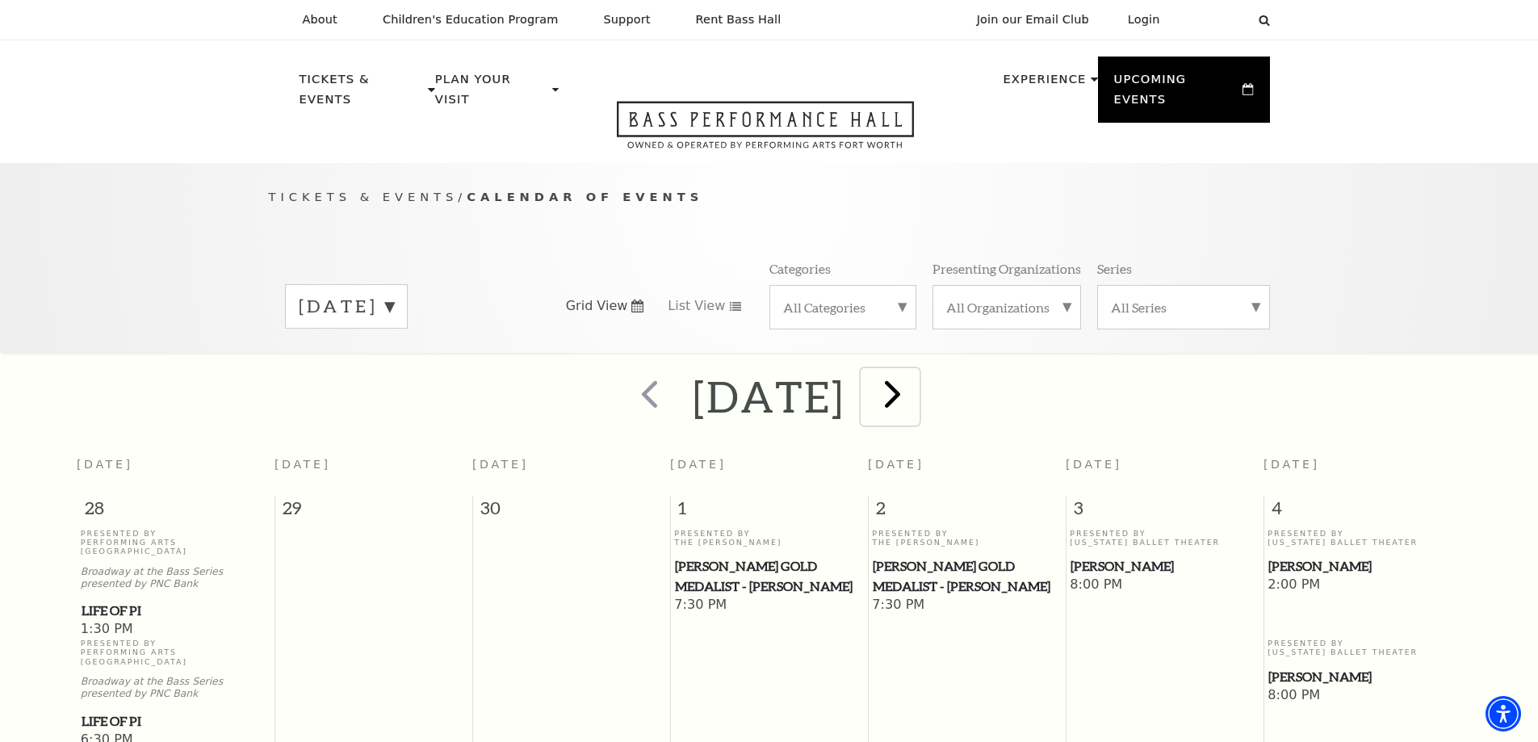
click at [916, 385] on span "next" at bounding box center [893, 394] width 46 height 46
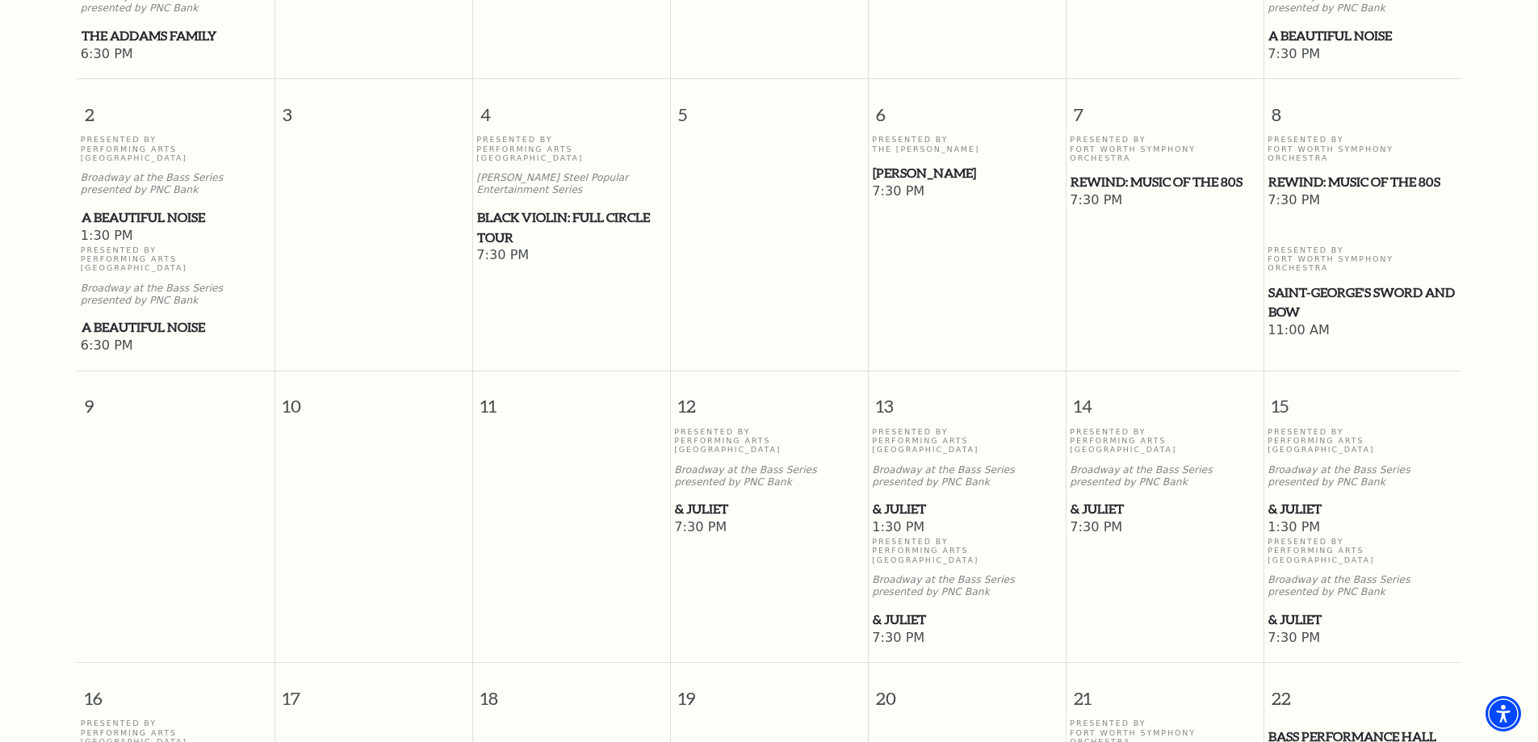
scroll to position [708, 0]
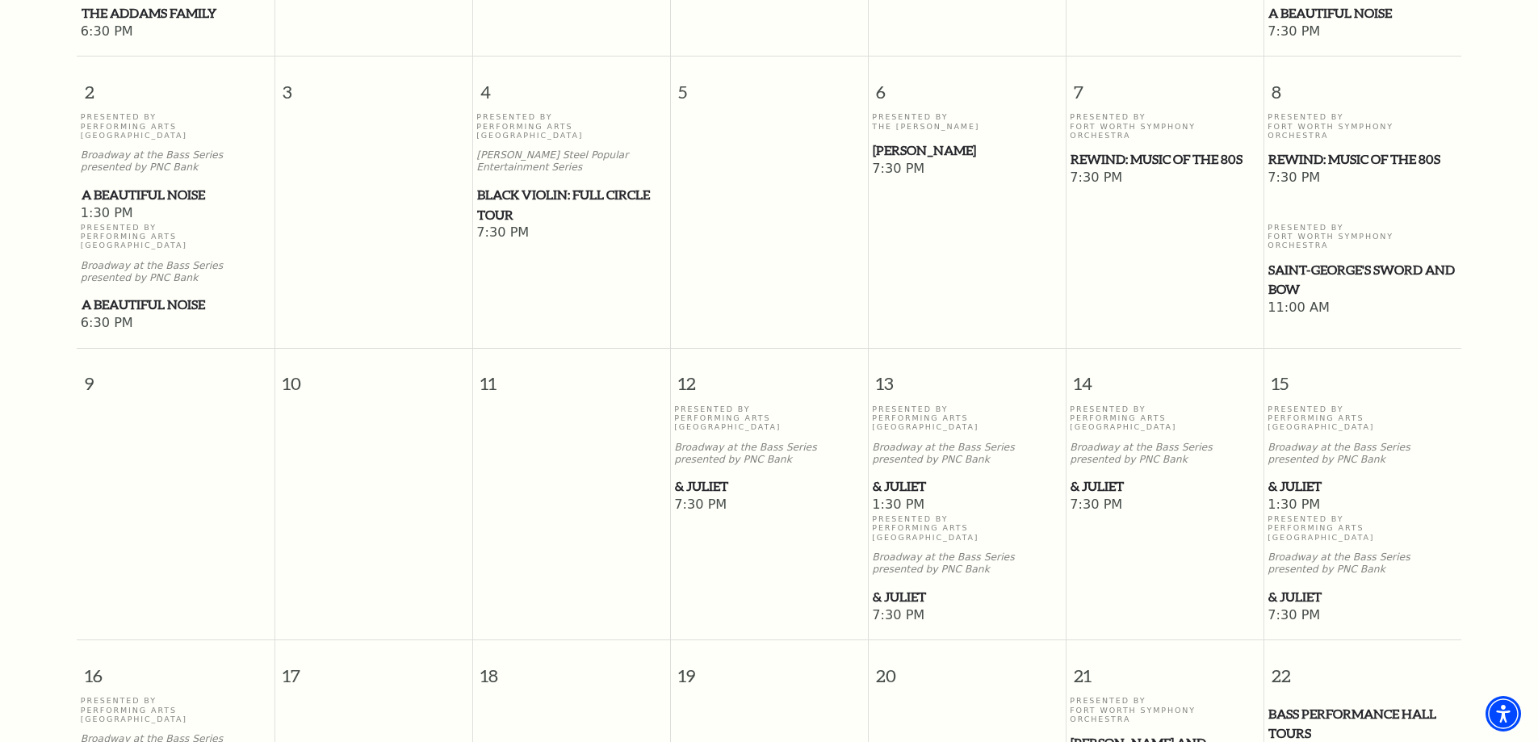
click at [712, 476] on span "& Juliet" at bounding box center [769, 486] width 188 height 20
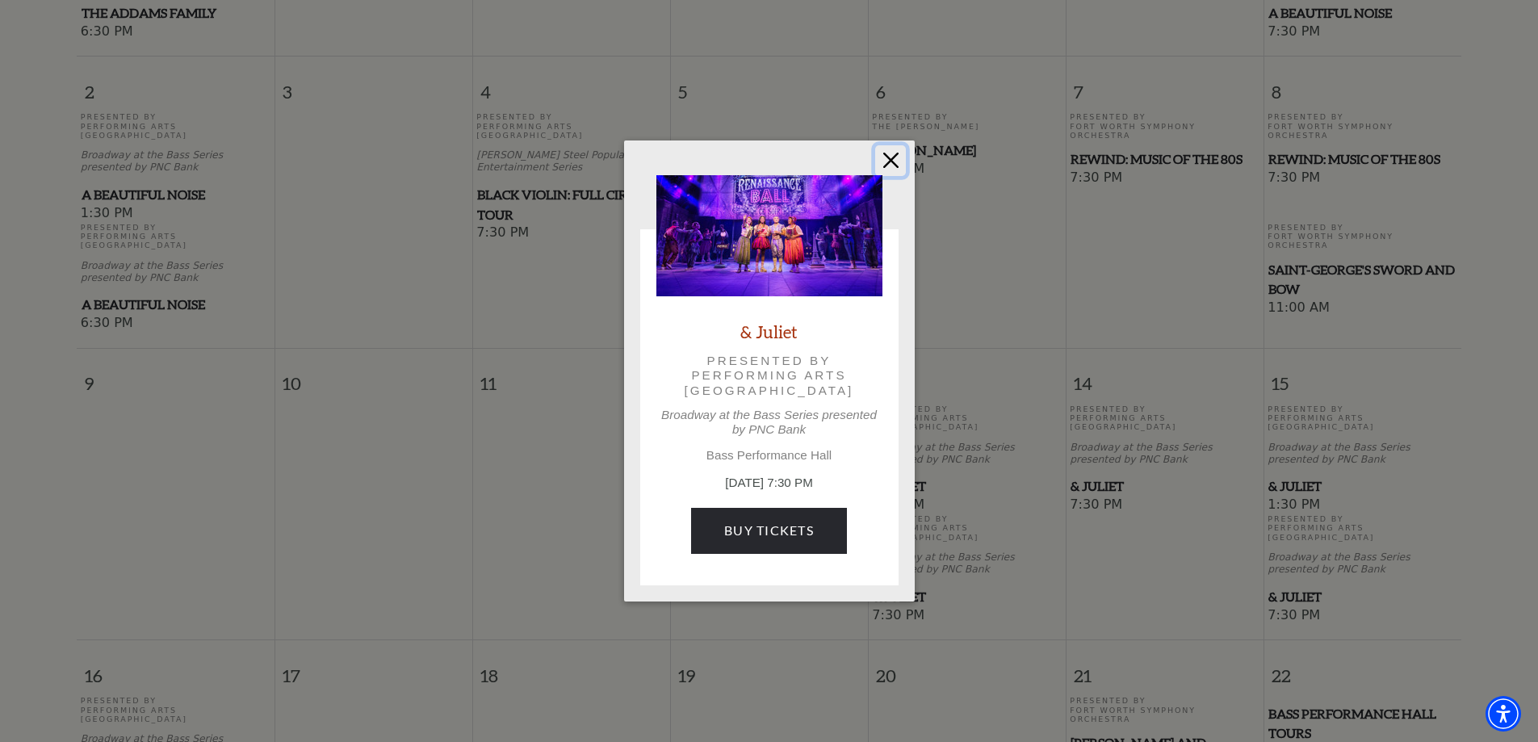
click at [892, 158] on button "Close" at bounding box center [890, 160] width 31 height 31
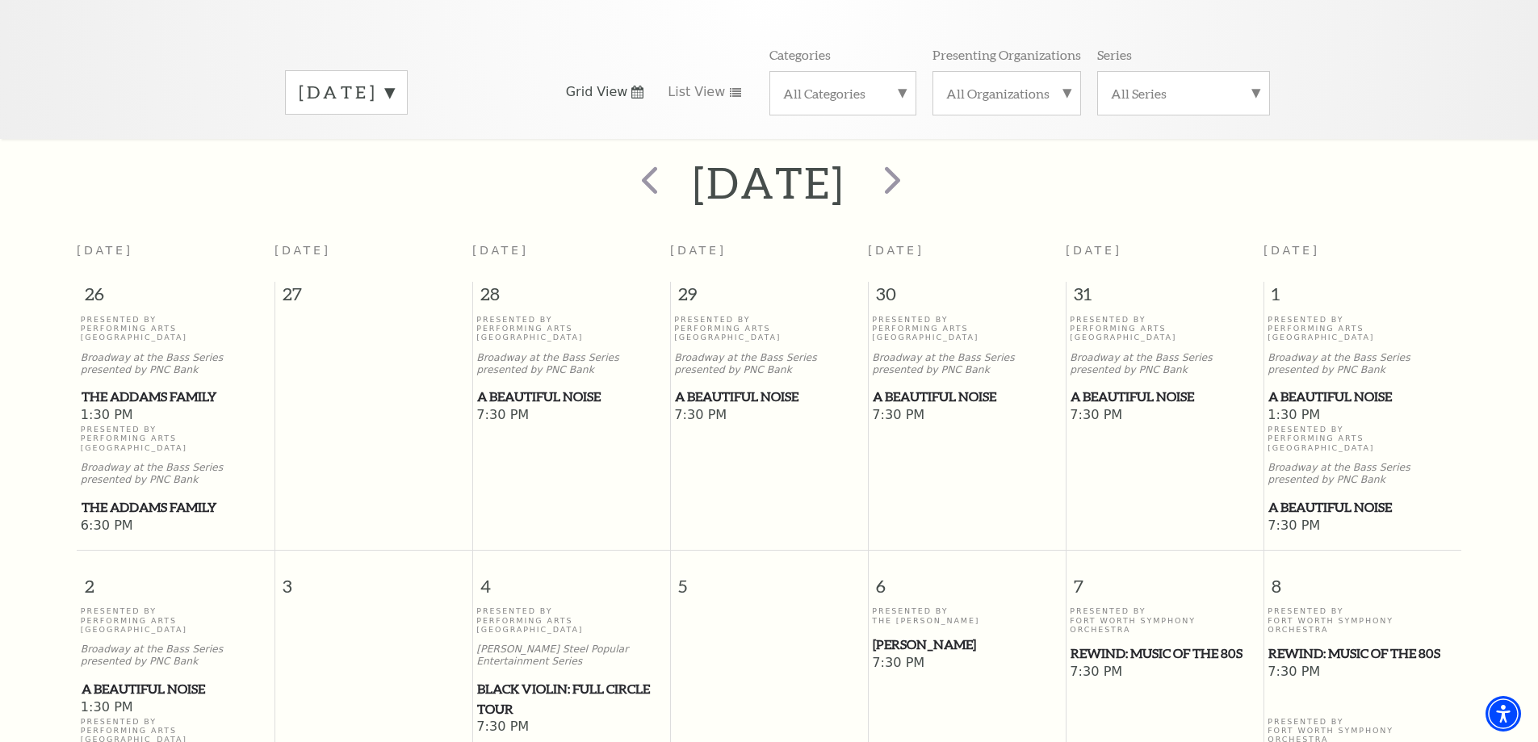
scroll to position [0, 0]
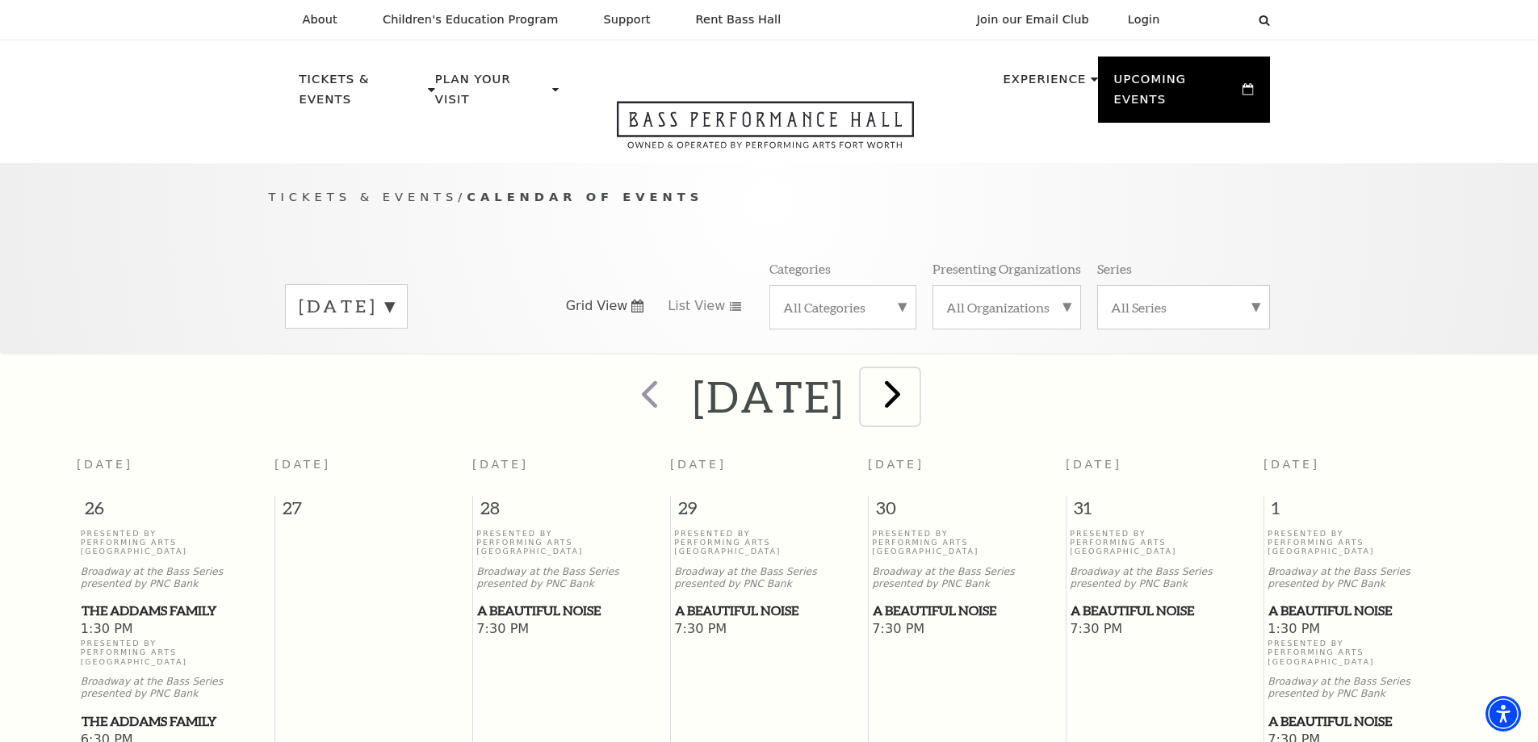
click at [916, 376] on span "next" at bounding box center [893, 394] width 46 height 46
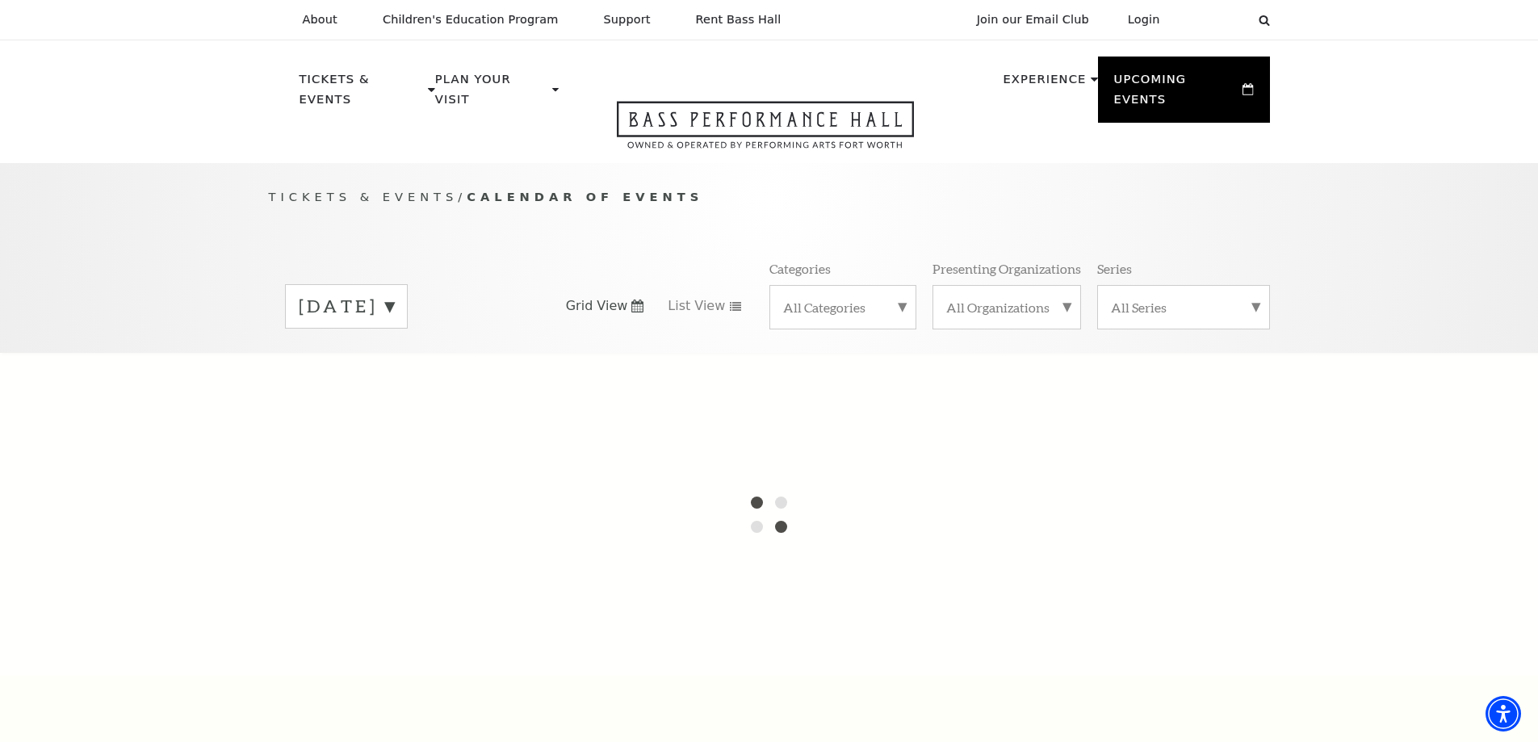
scroll to position [143, 0]
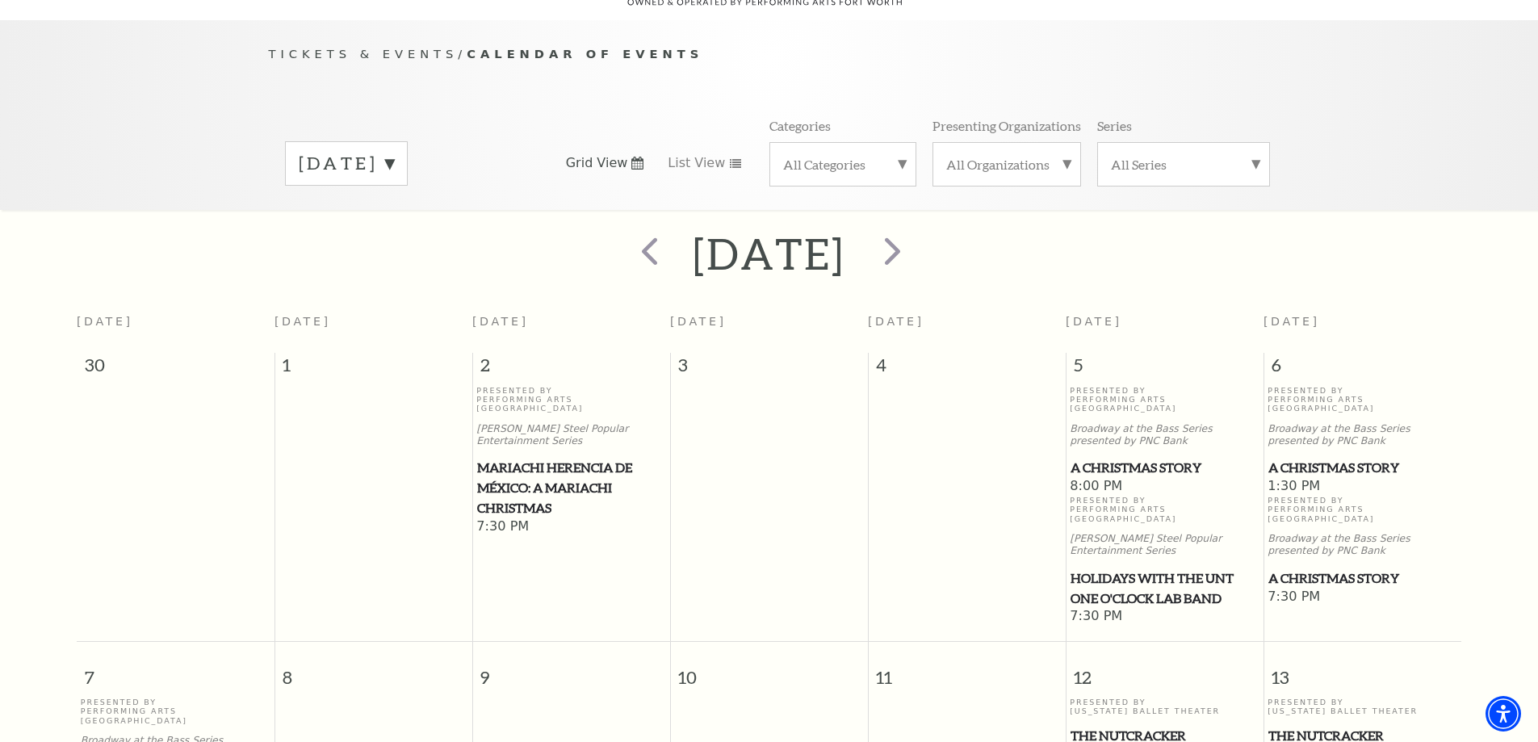
click at [1166, 458] on span "A Christmas Story" at bounding box center [1165, 468] width 188 height 20
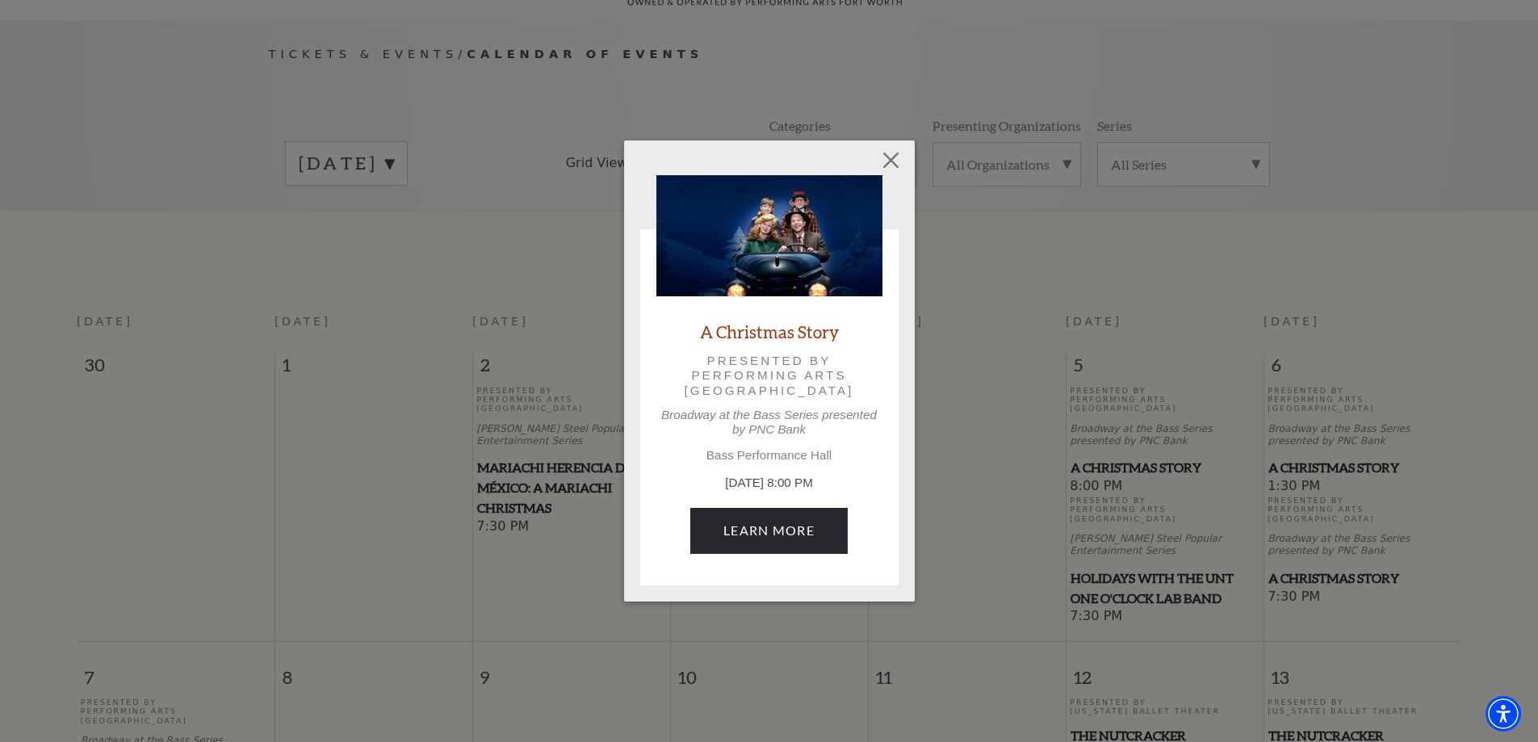
click at [888, 141] on div "Empty heading A Christmas Story Presented by Performing Arts Fort Worth Broadwa…" at bounding box center [769, 371] width 291 height 460
click at [888, 153] on button "Close" at bounding box center [890, 160] width 31 height 31
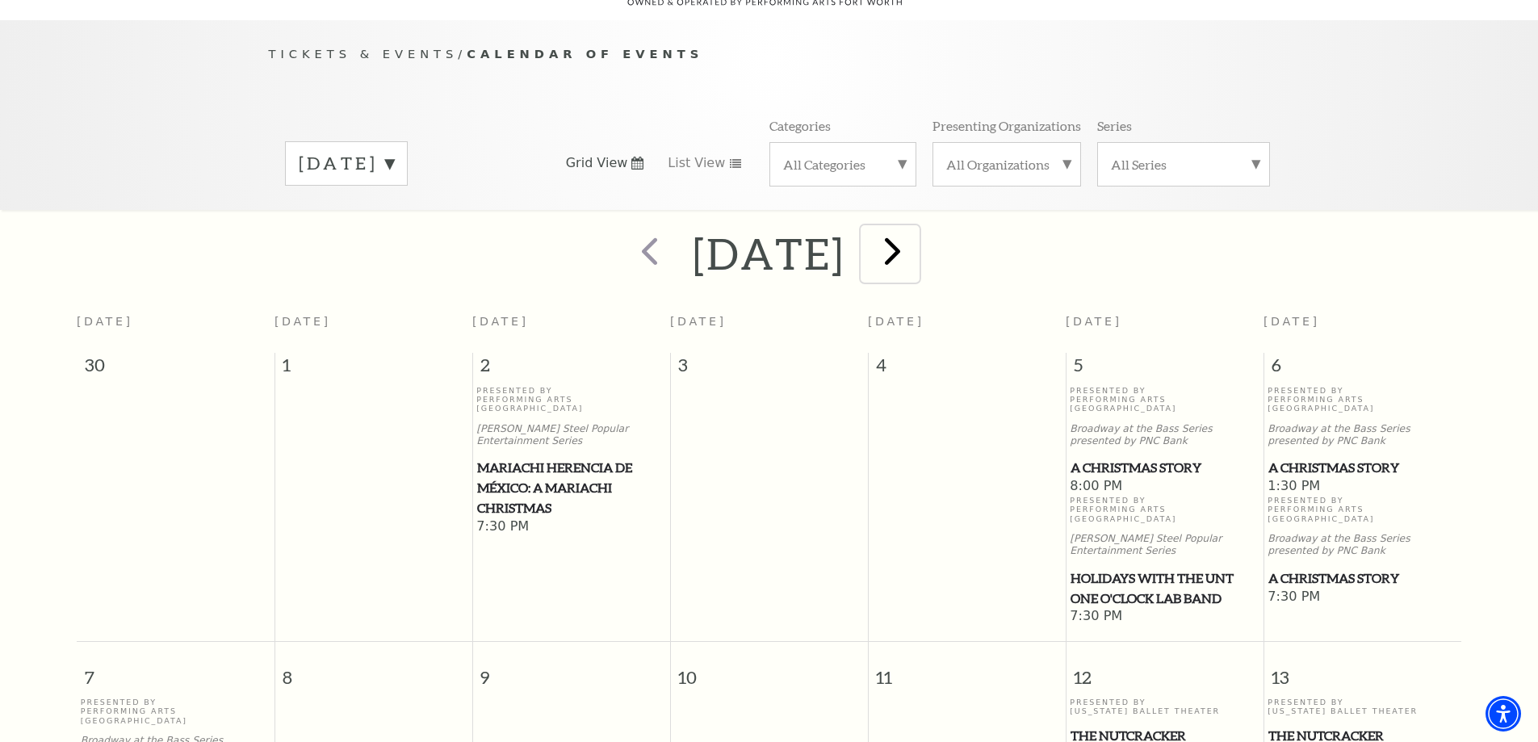
click at [916, 228] on span "next" at bounding box center [893, 251] width 46 height 46
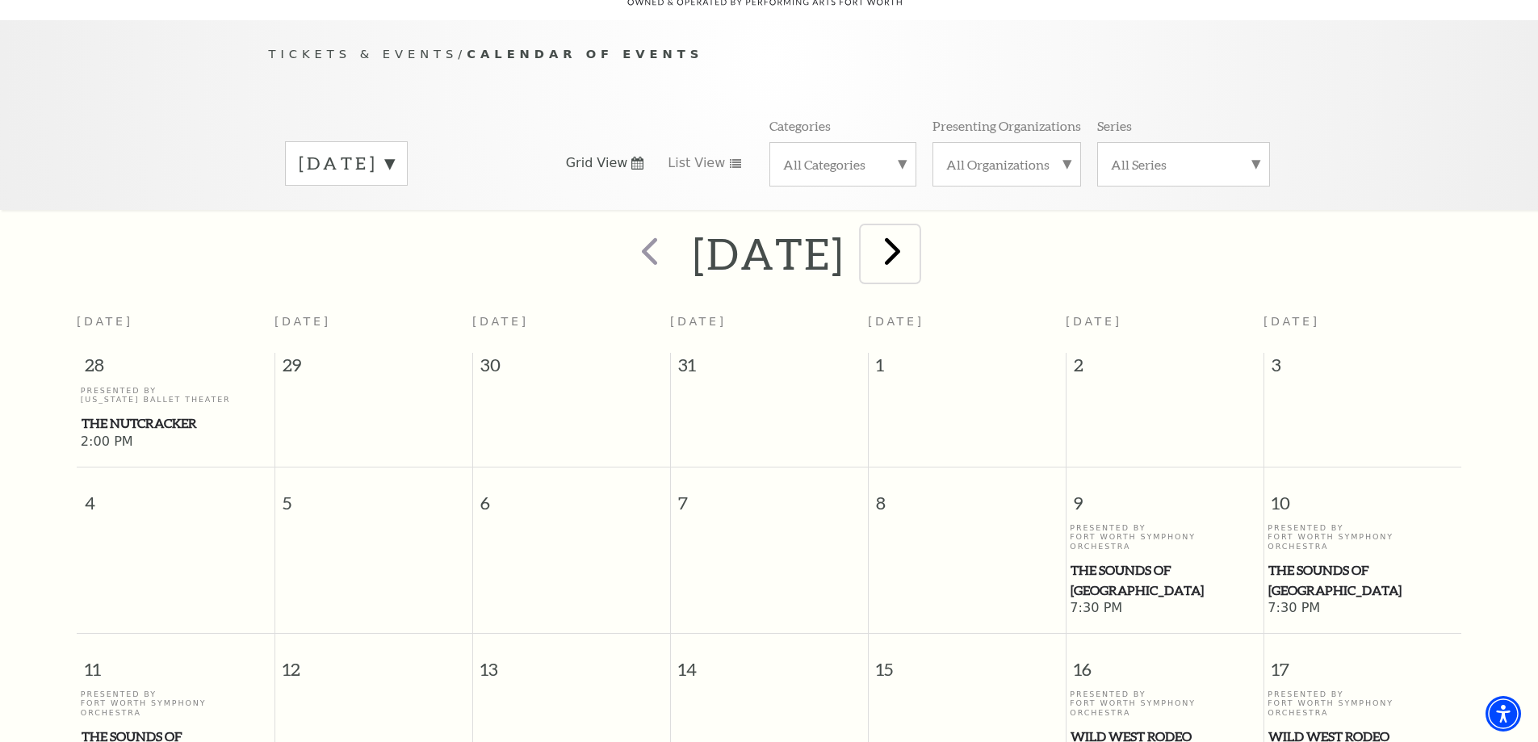
click at [916, 228] on span "next" at bounding box center [893, 251] width 46 height 46
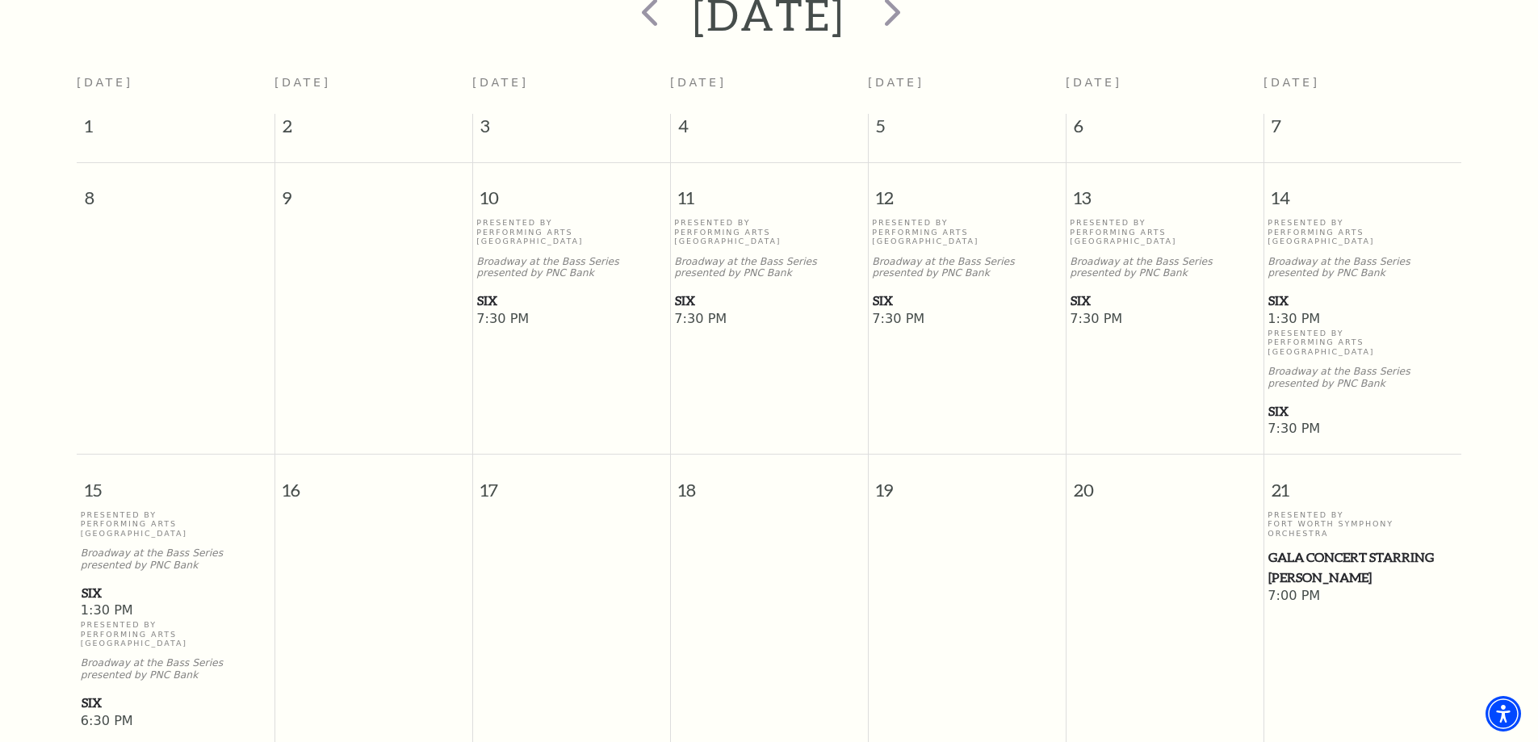
scroll to position [385, 0]
click at [493, 287] on span "SIX" at bounding box center [571, 297] width 188 height 20
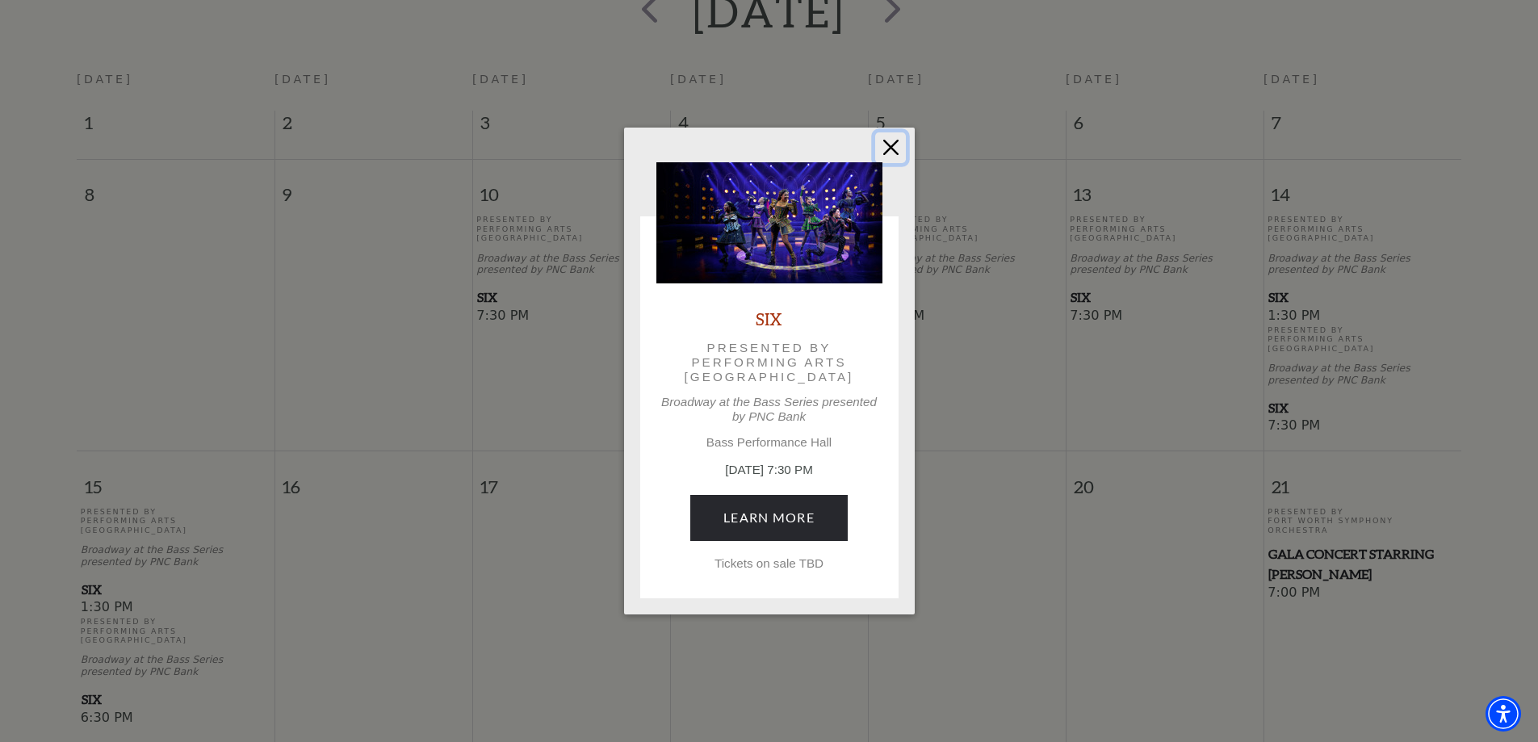
click at [883, 143] on button "Close" at bounding box center [890, 147] width 31 height 31
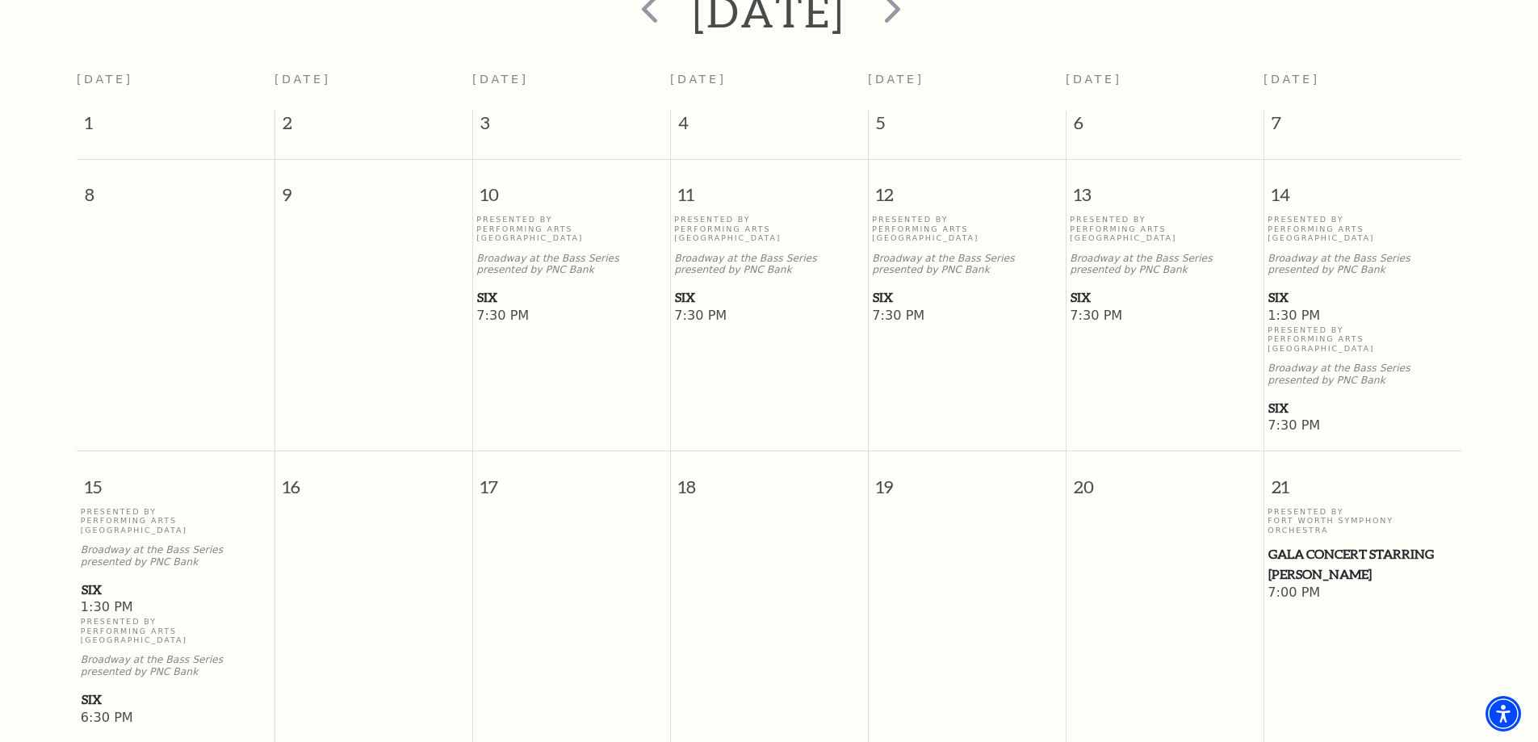
scroll to position [62, 0]
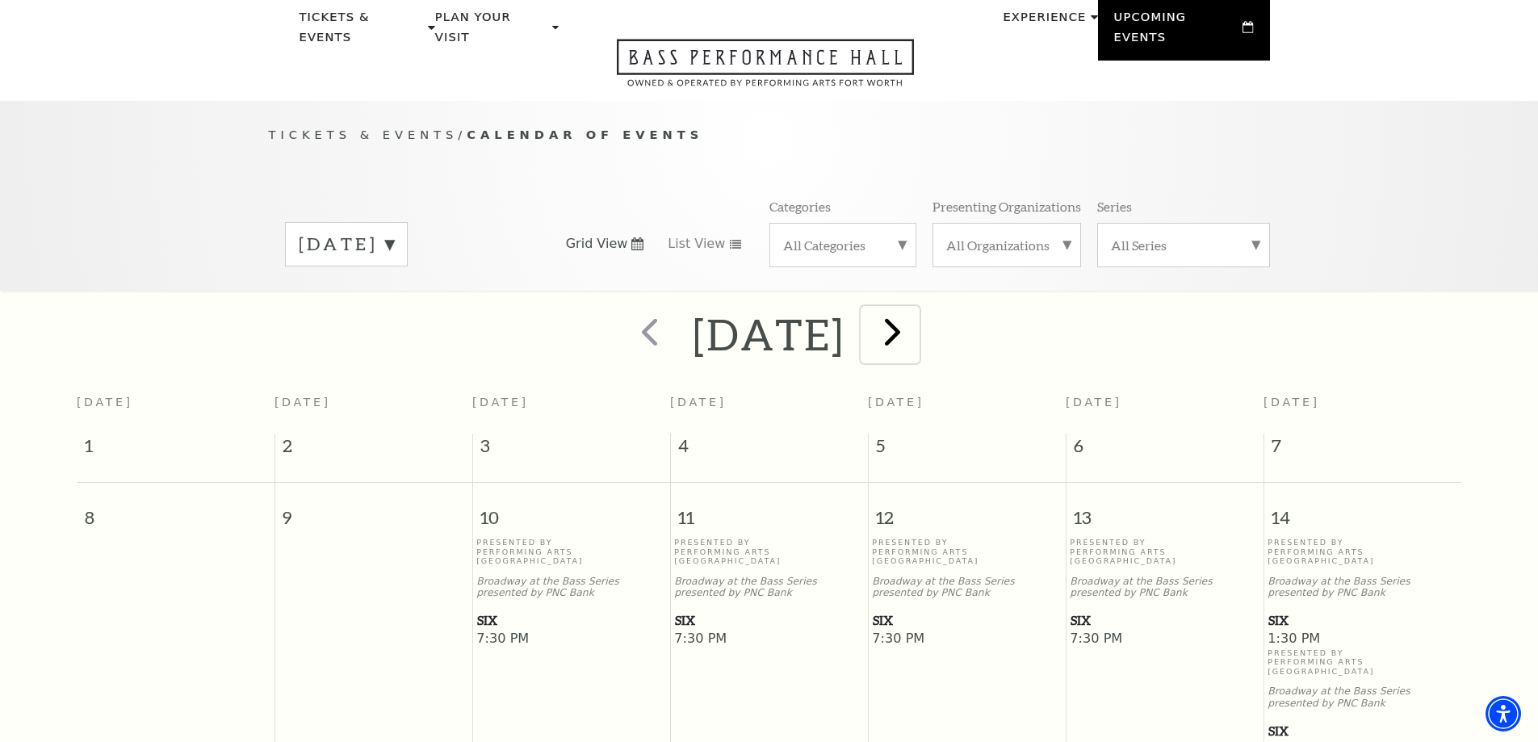
click at [916, 308] on span "next" at bounding box center [893, 331] width 46 height 46
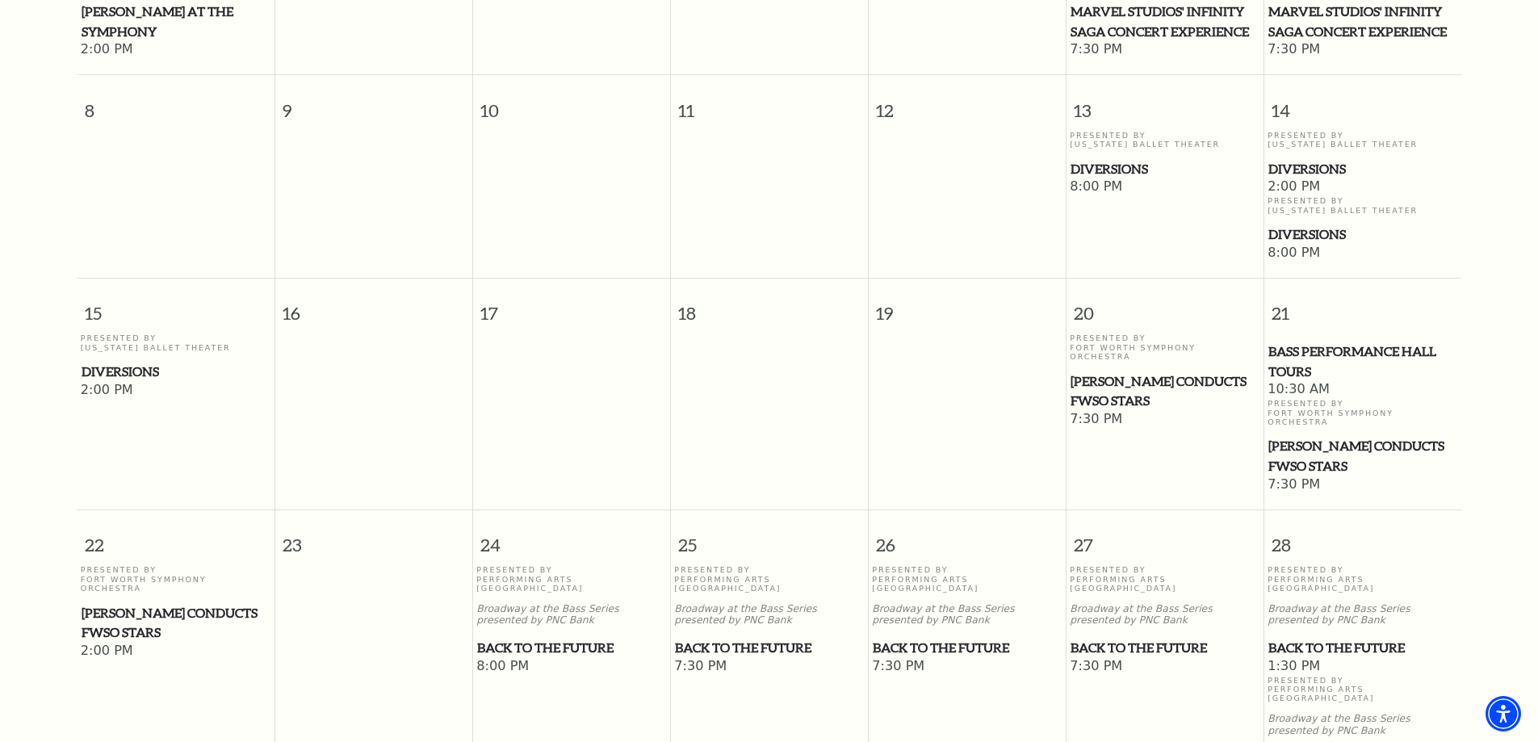
scroll to position [708, 0]
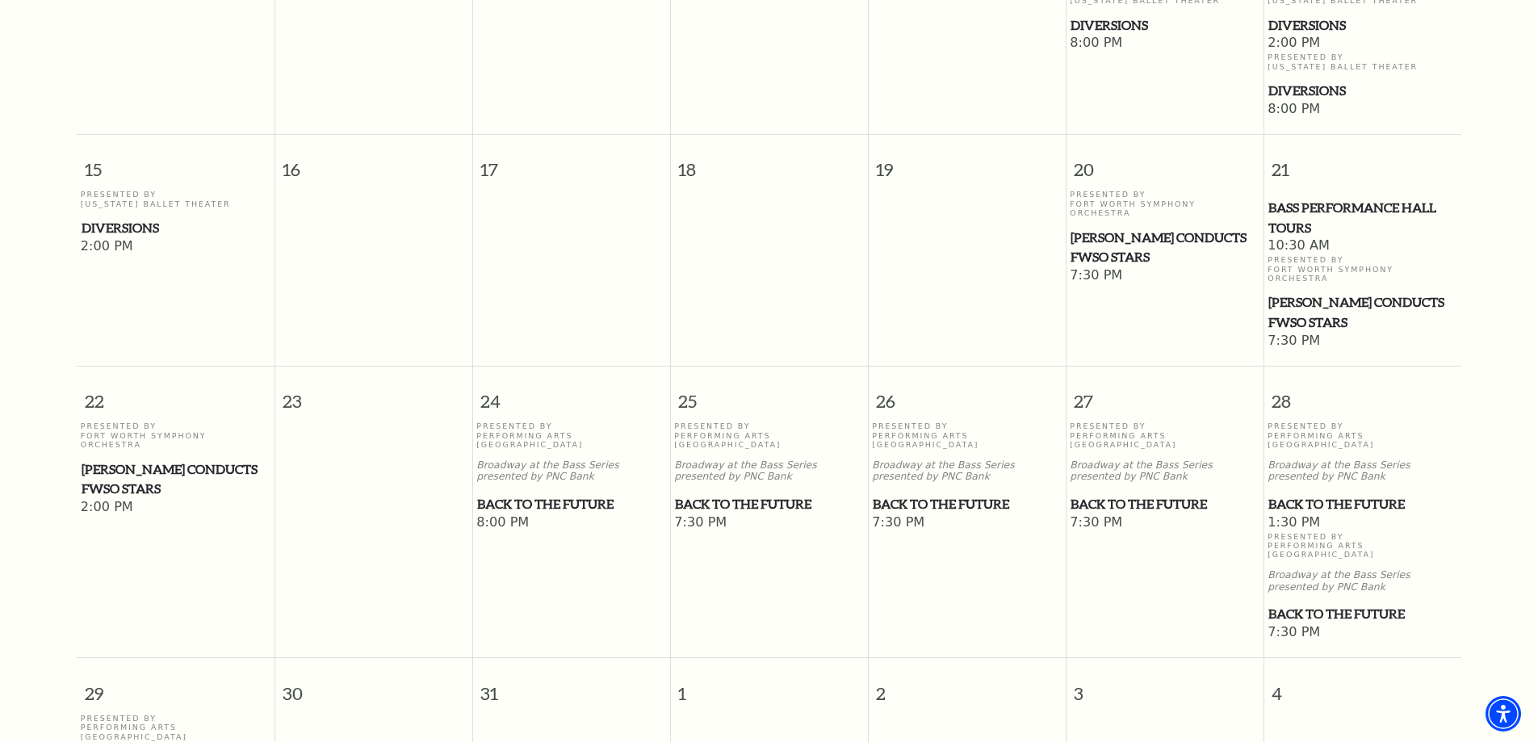
click at [585, 494] on span "Back to the Future" at bounding box center [571, 504] width 188 height 20
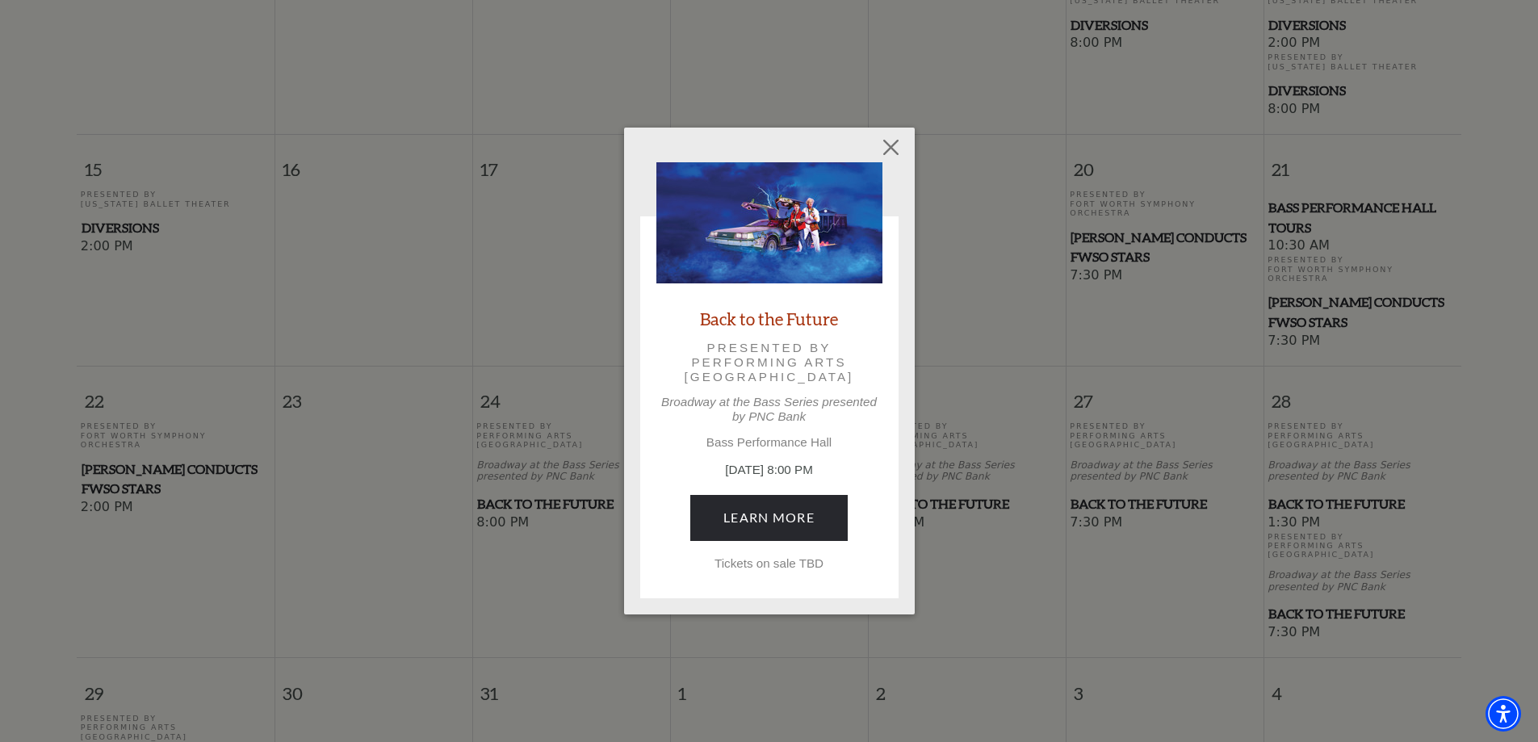
click at [874, 156] on div "Empty heading Back to the Future Presented by Performing Arts Fort Worth Broadw…" at bounding box center [769, 371] width 291 height 487
click at [881, 149] on button "Close" at bounding box center [890, 147] width 31 height 31
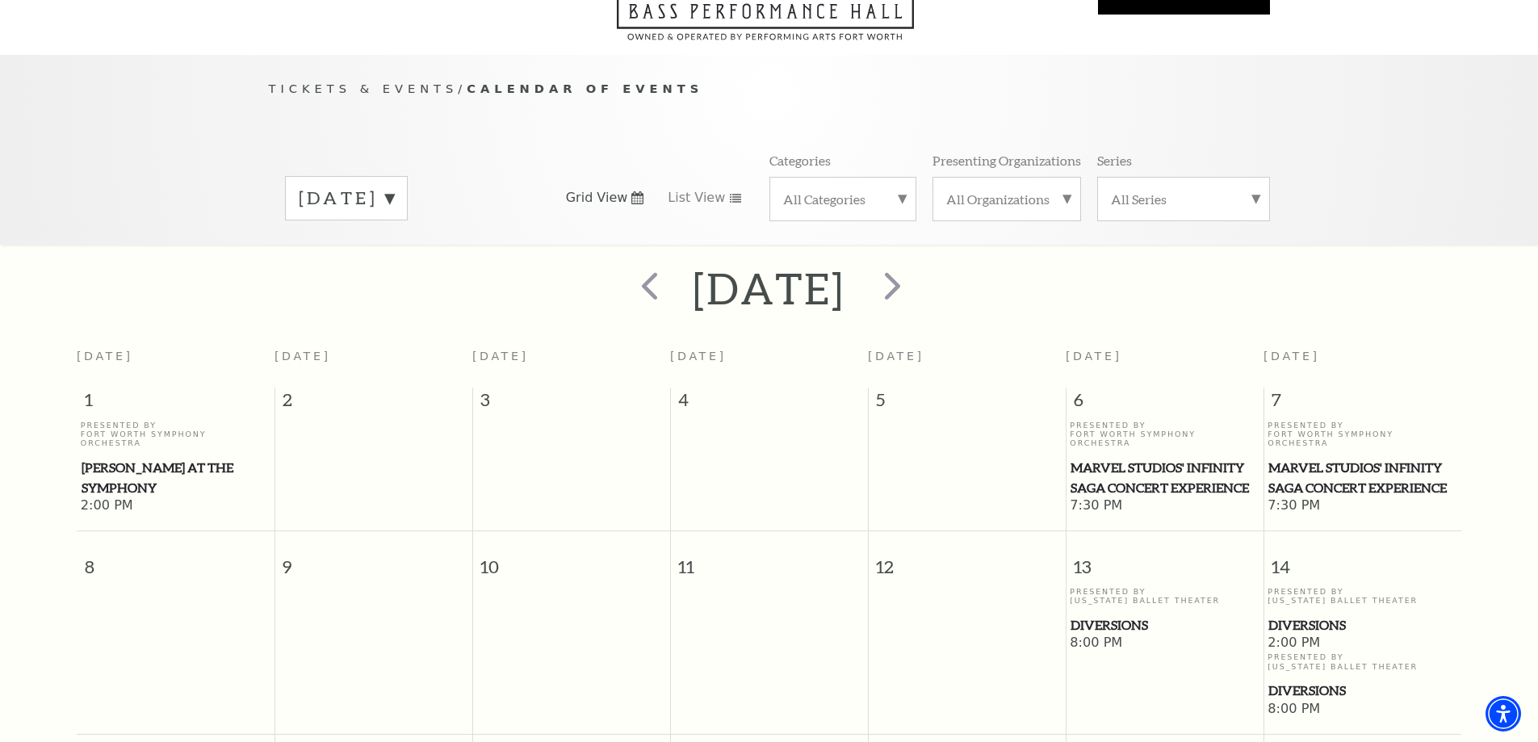
scroll to position [0, 0]
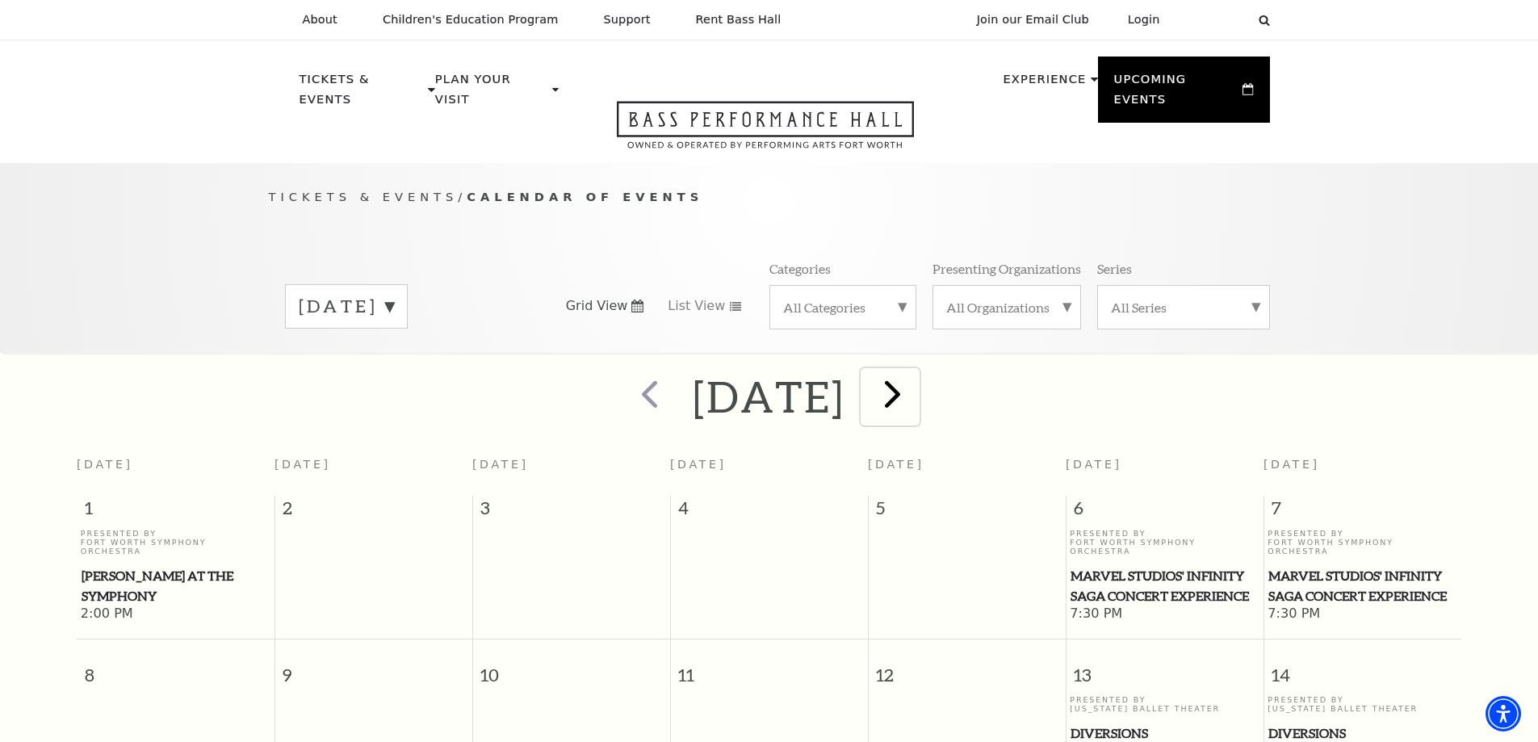
click at [916, 383] on span "next" at bounding box center [893, 394] width 46 height 46
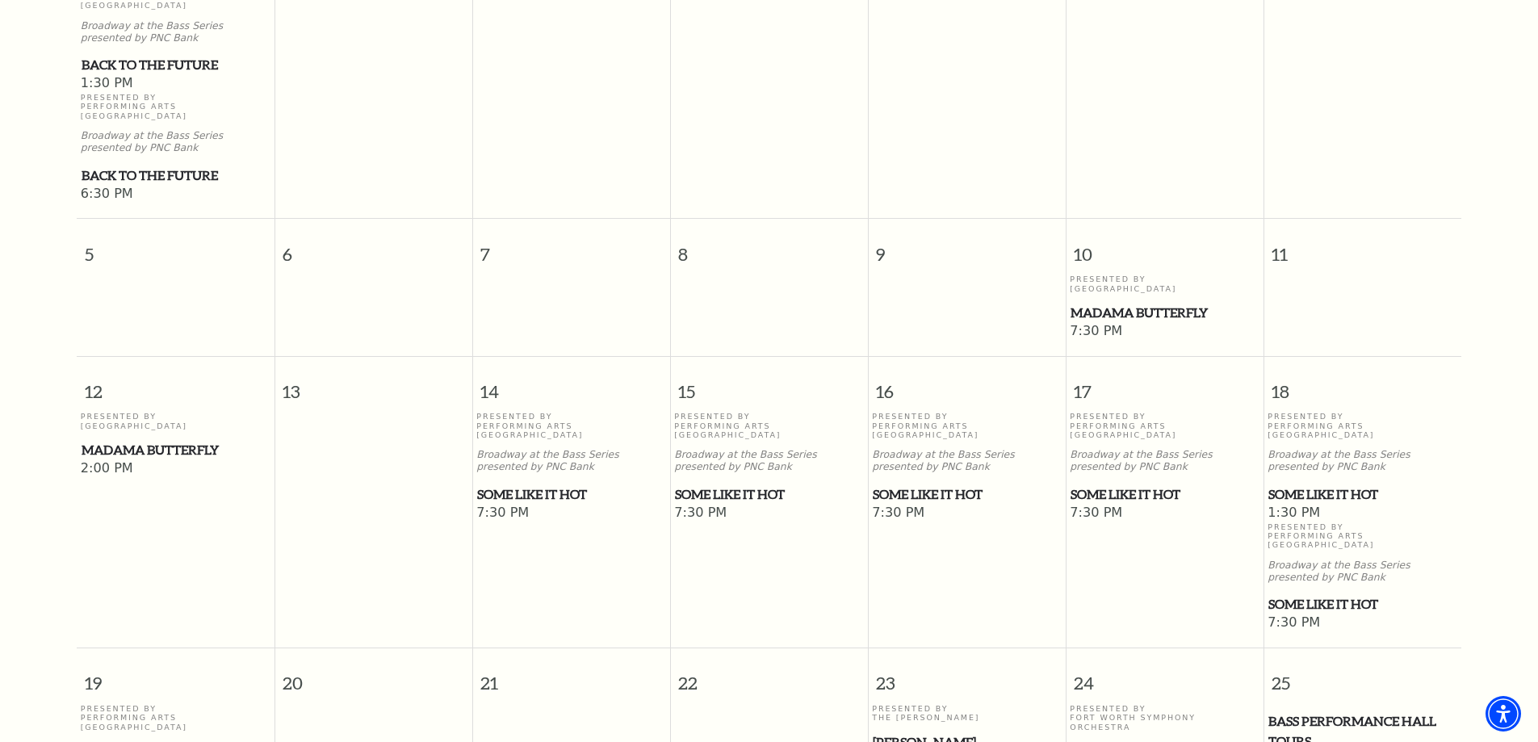
scroll to position [547, 0]
click at [560, 484] on span "Some Like It Hot" at bounding box center [571, 494] width 188 height 20
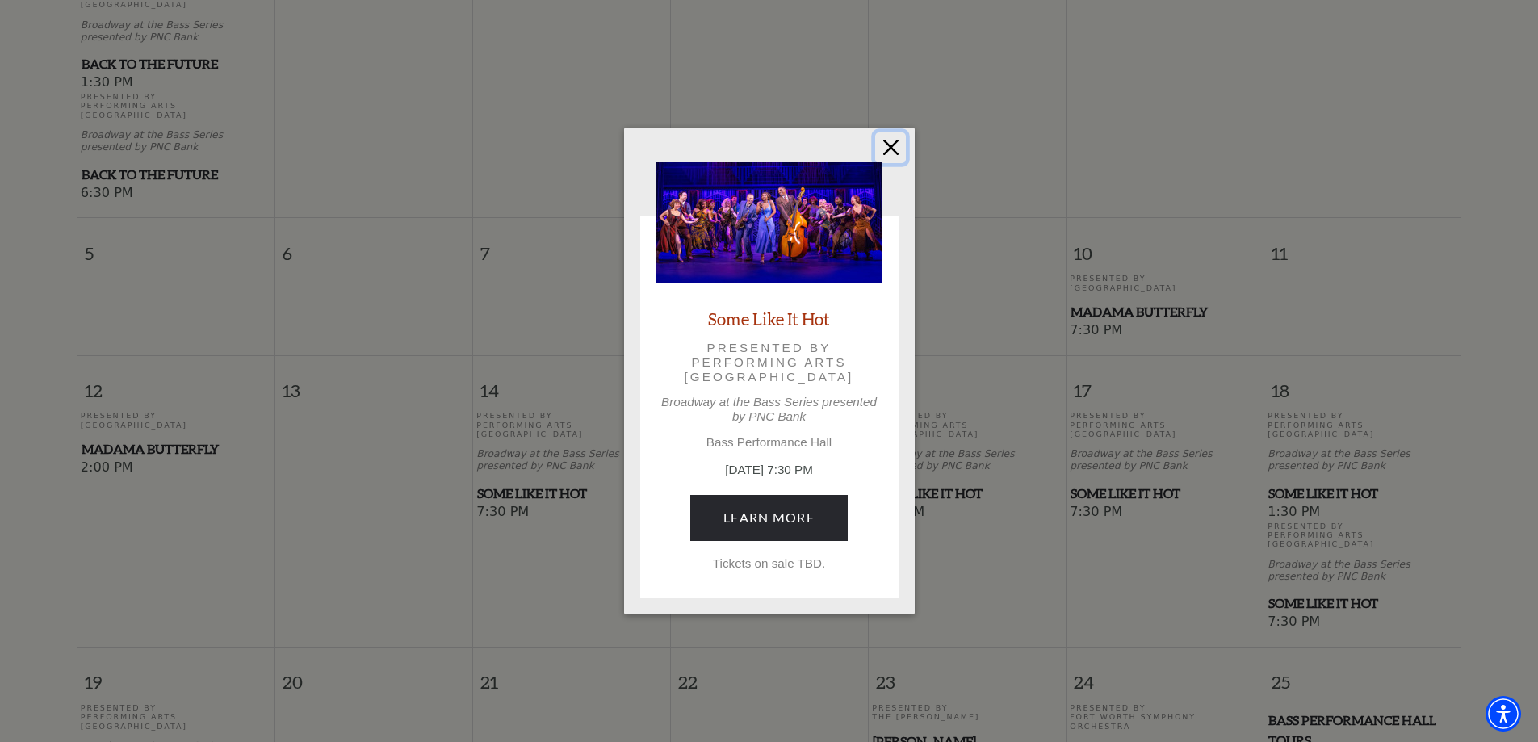
click at [888, 147] on button "Close" at bounding box center [890, 147] width 31 height 31
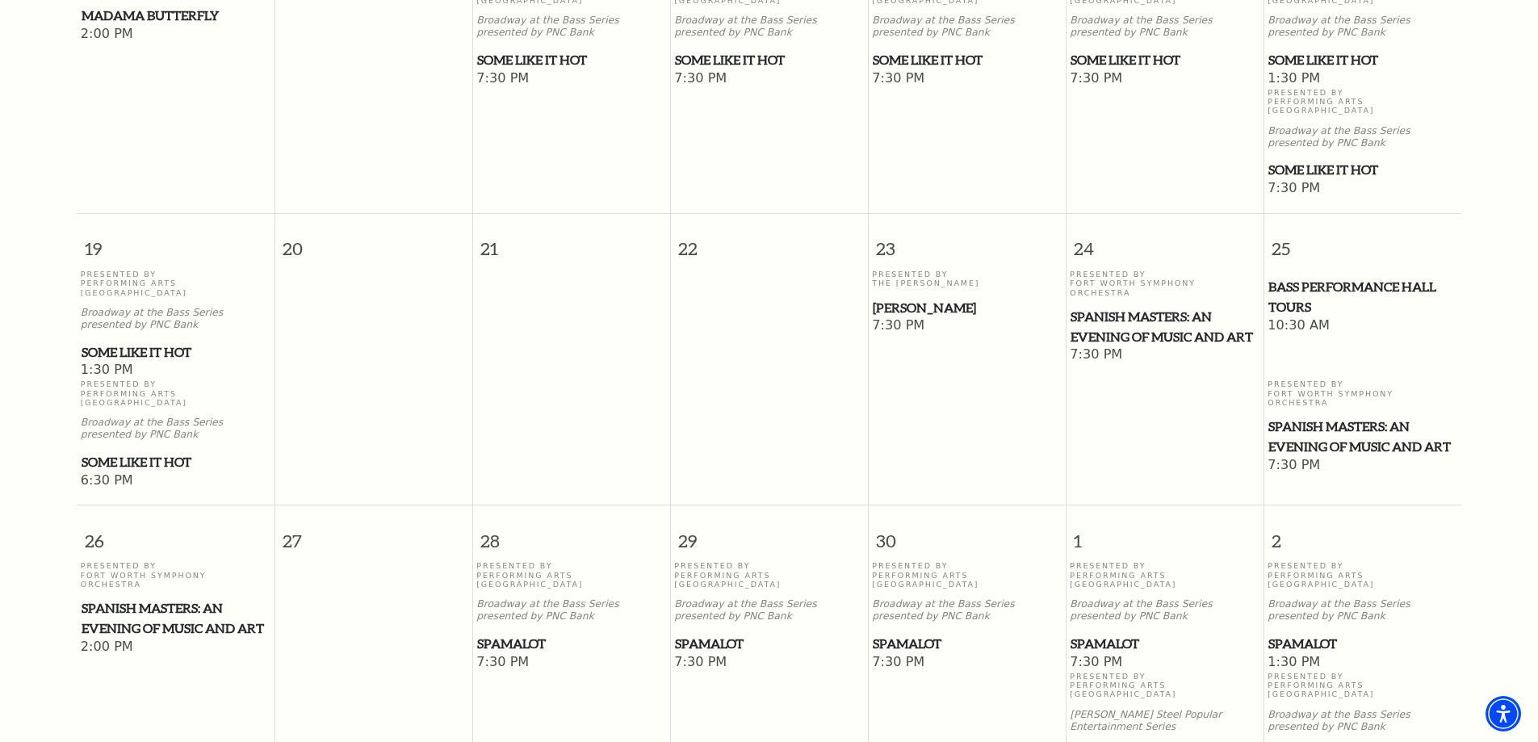
scroll to position [1112, 0]
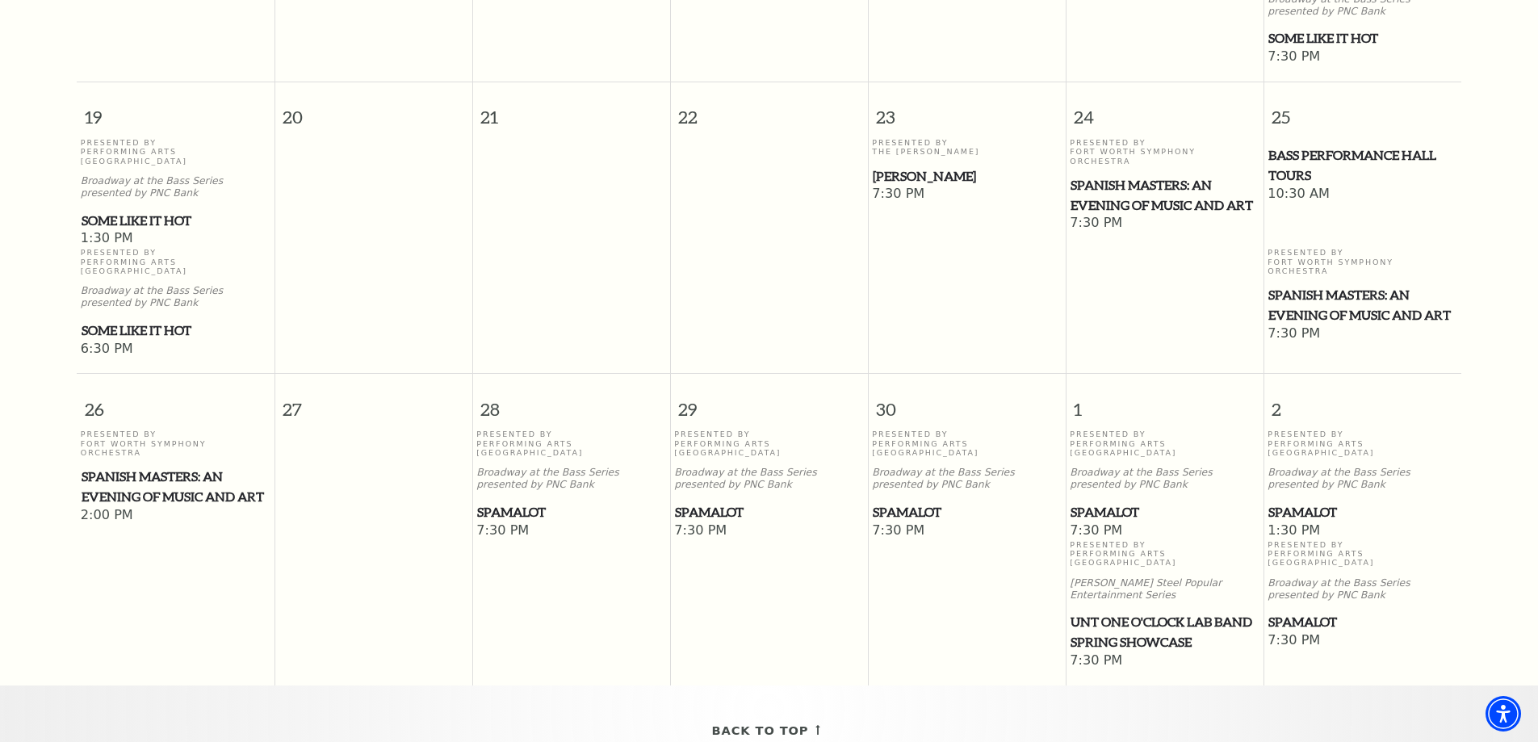
click at [522, 502] on span "Spamalot" at bounding box center [571, 512] width 188 height 20
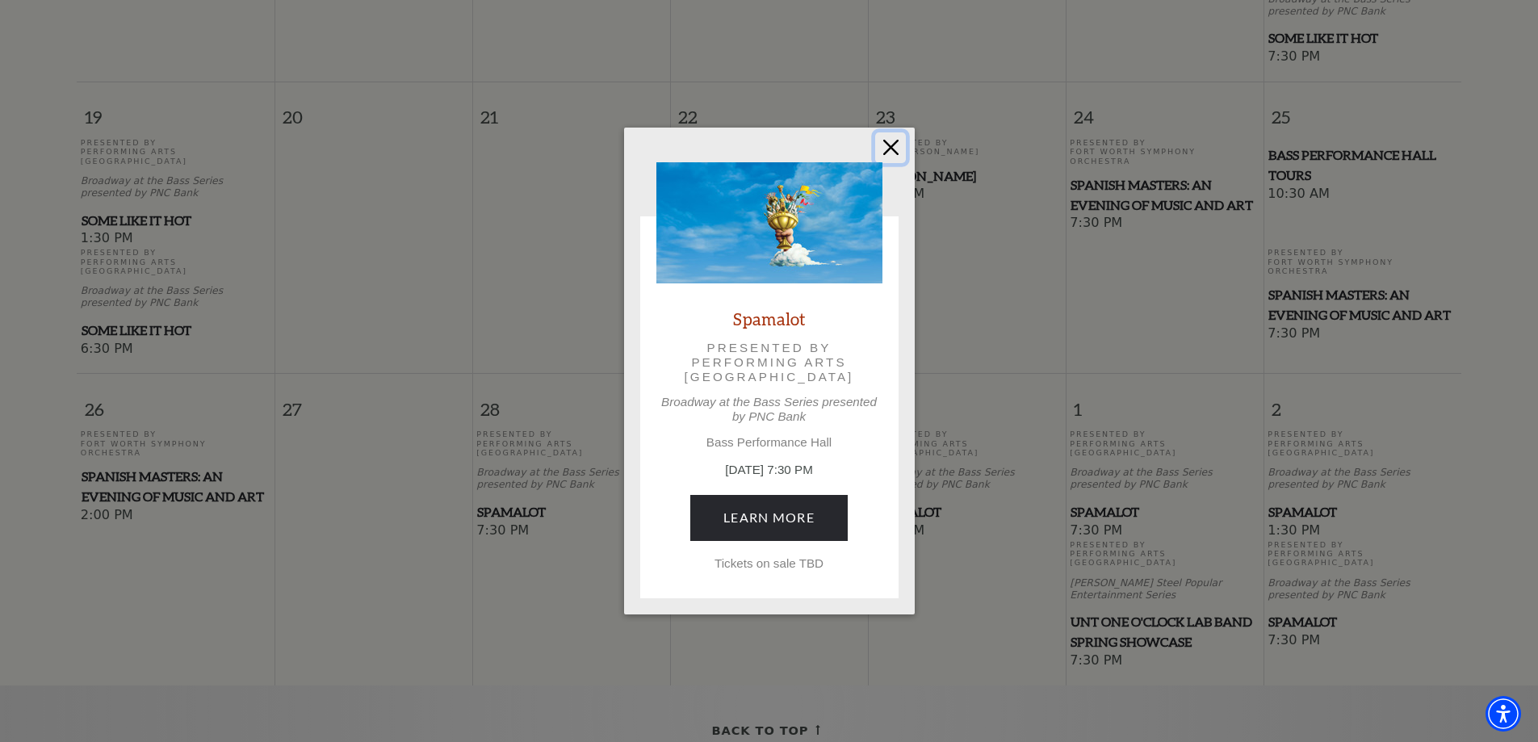
click at [875, 143] on button "Close" at bounding box center [890, 147] width 31 height 31
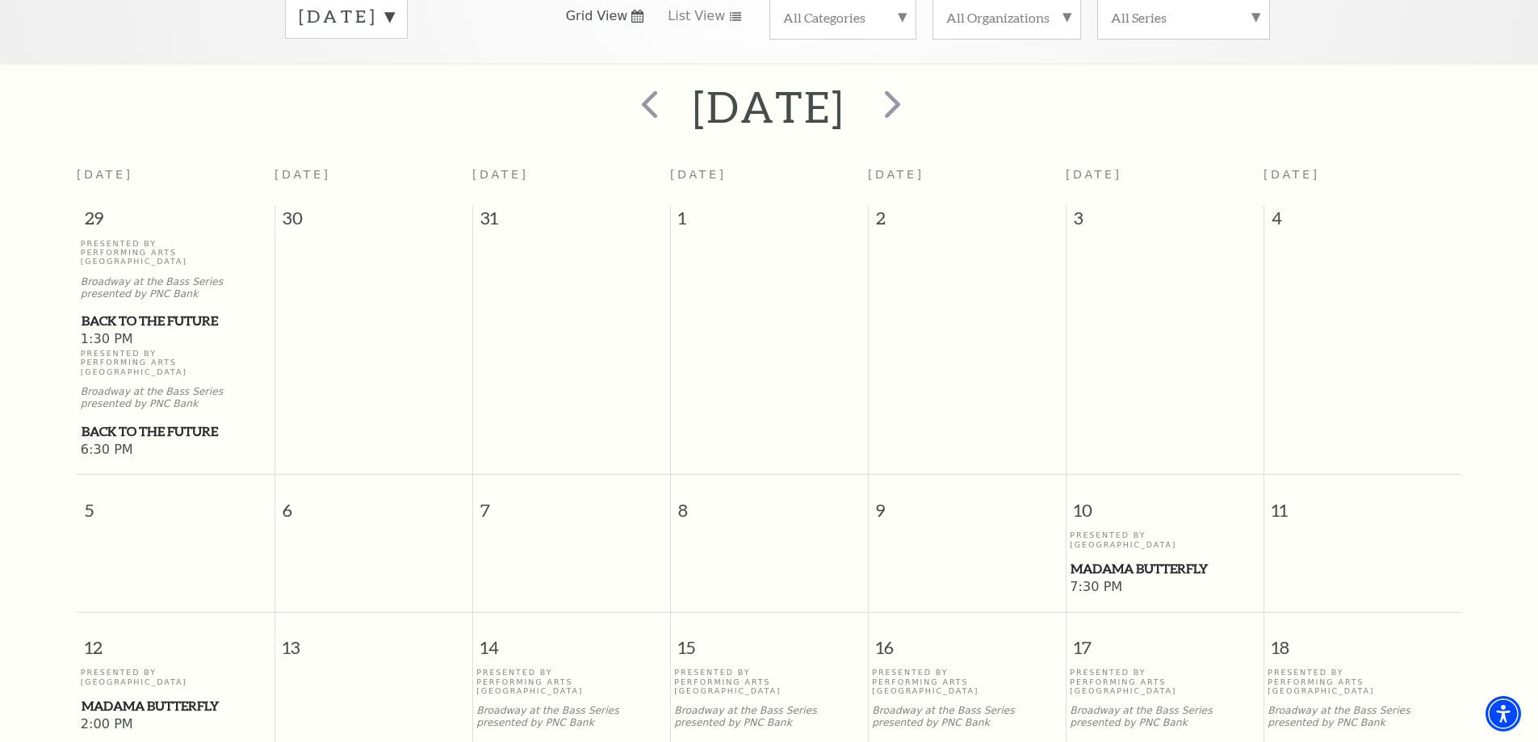
scroll to position [143, 0]
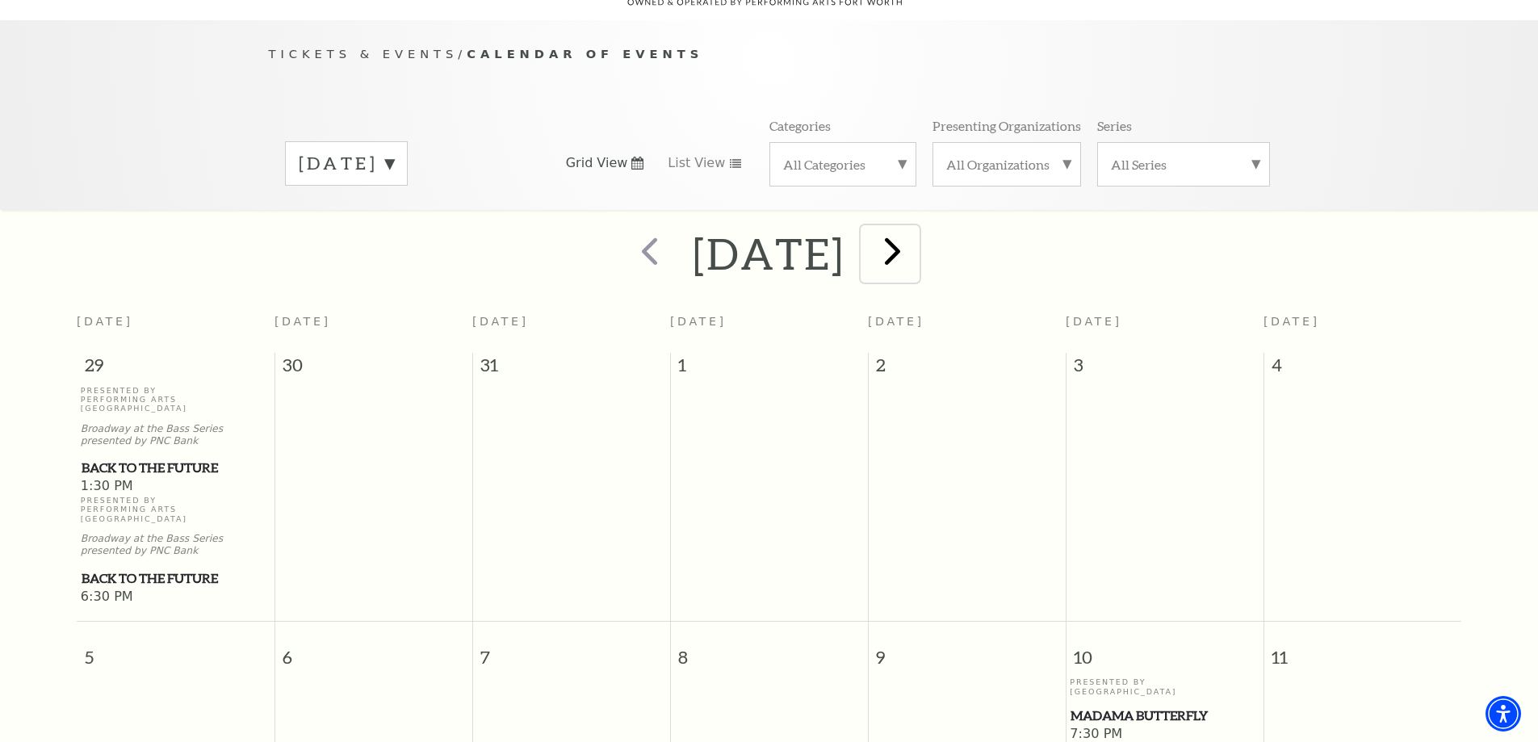
click at [916, 231] on span "next" at bounding box center [893, 251] width 46 height 46
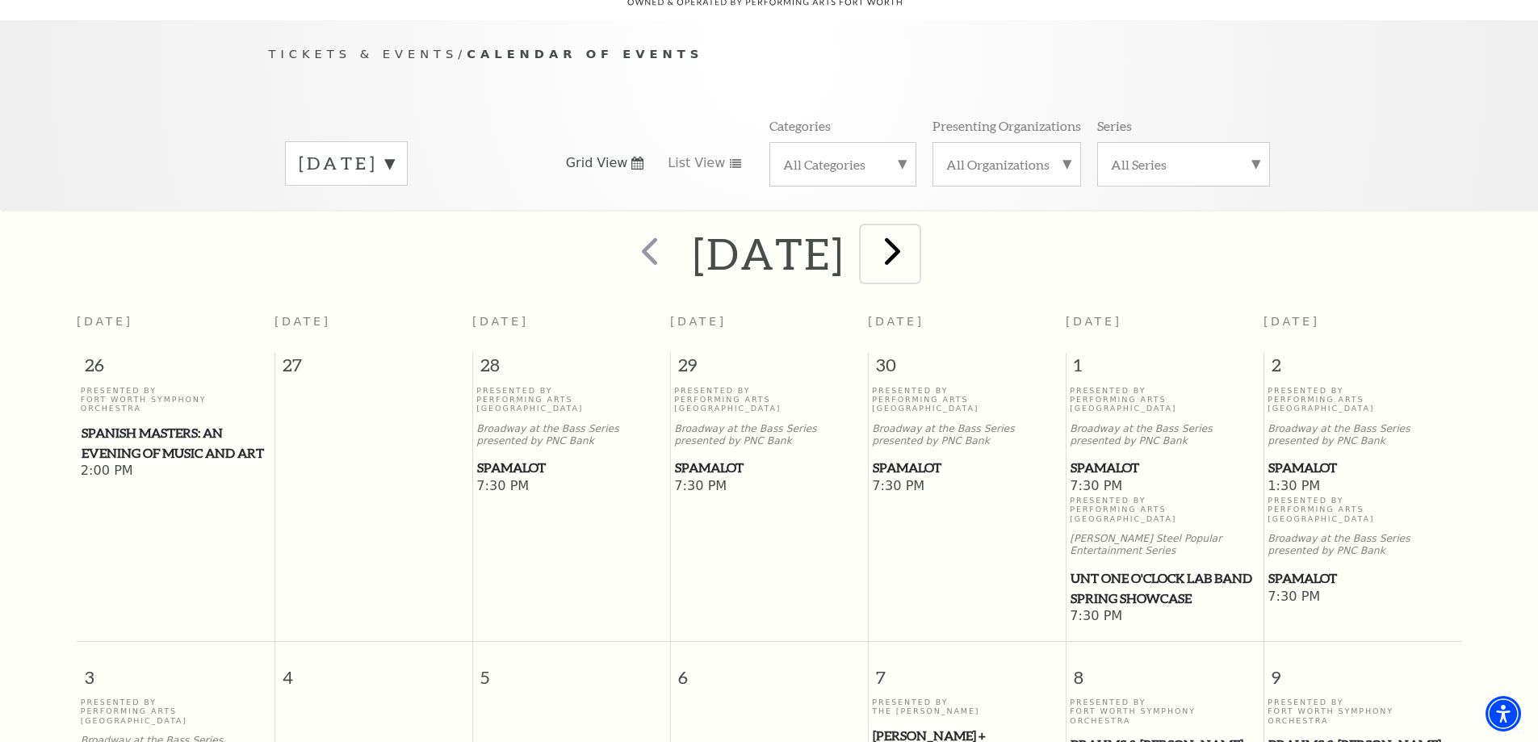
click at [916, 237] on span "next" at bounding box center [893, 251] width 46 height 46
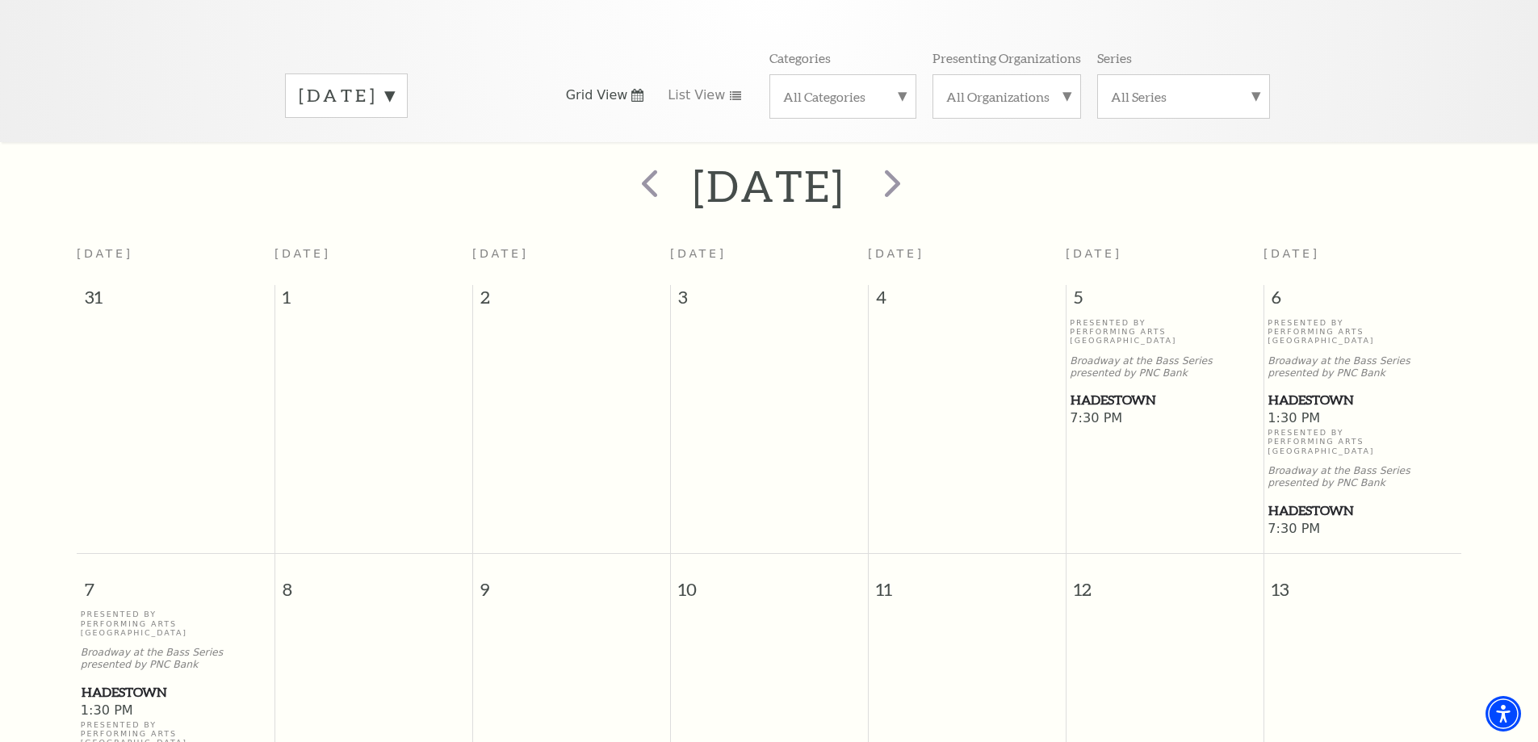
scroll to position [304, 0]
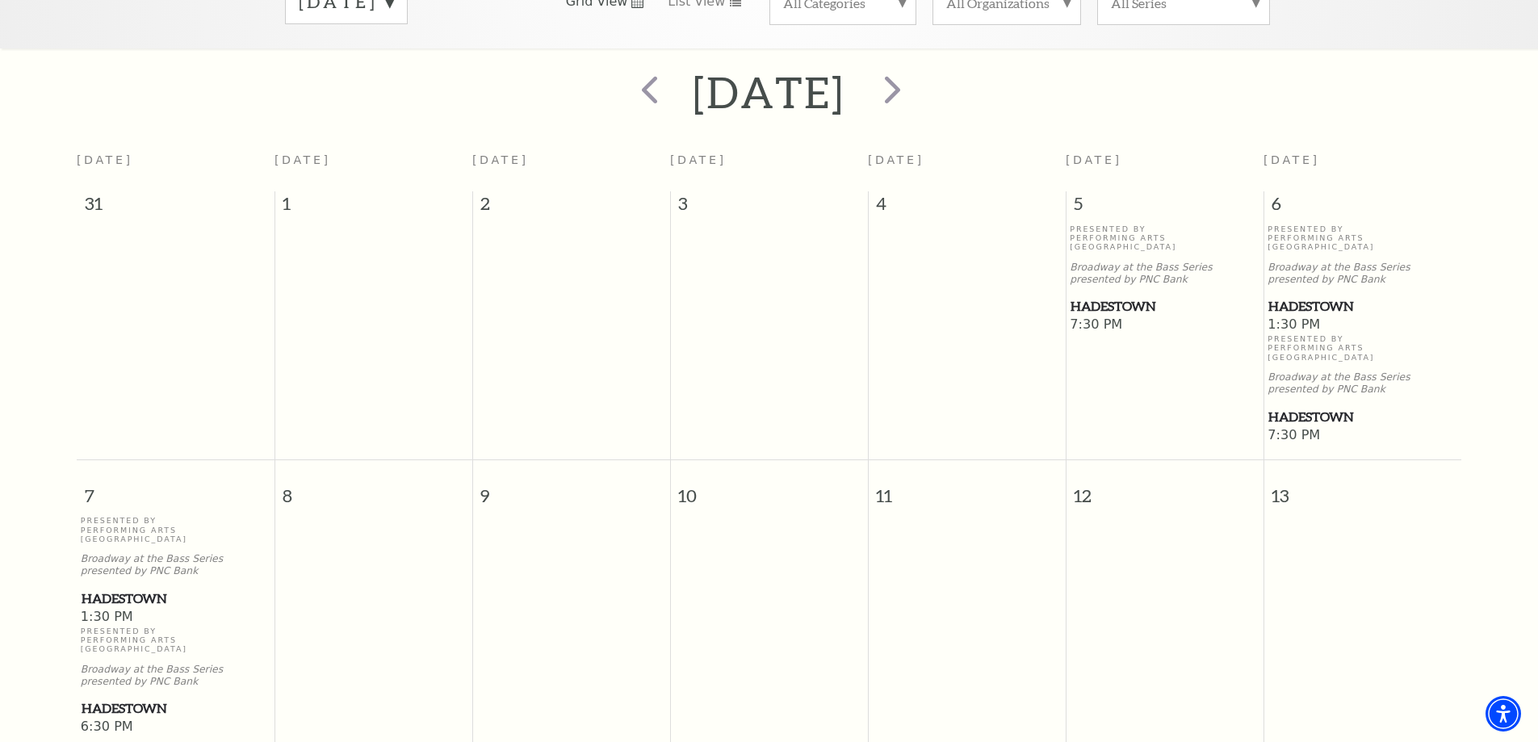
click at [1157, 296] on span "Hadestown" at bounding box center [1165, 306] width 188 height 20
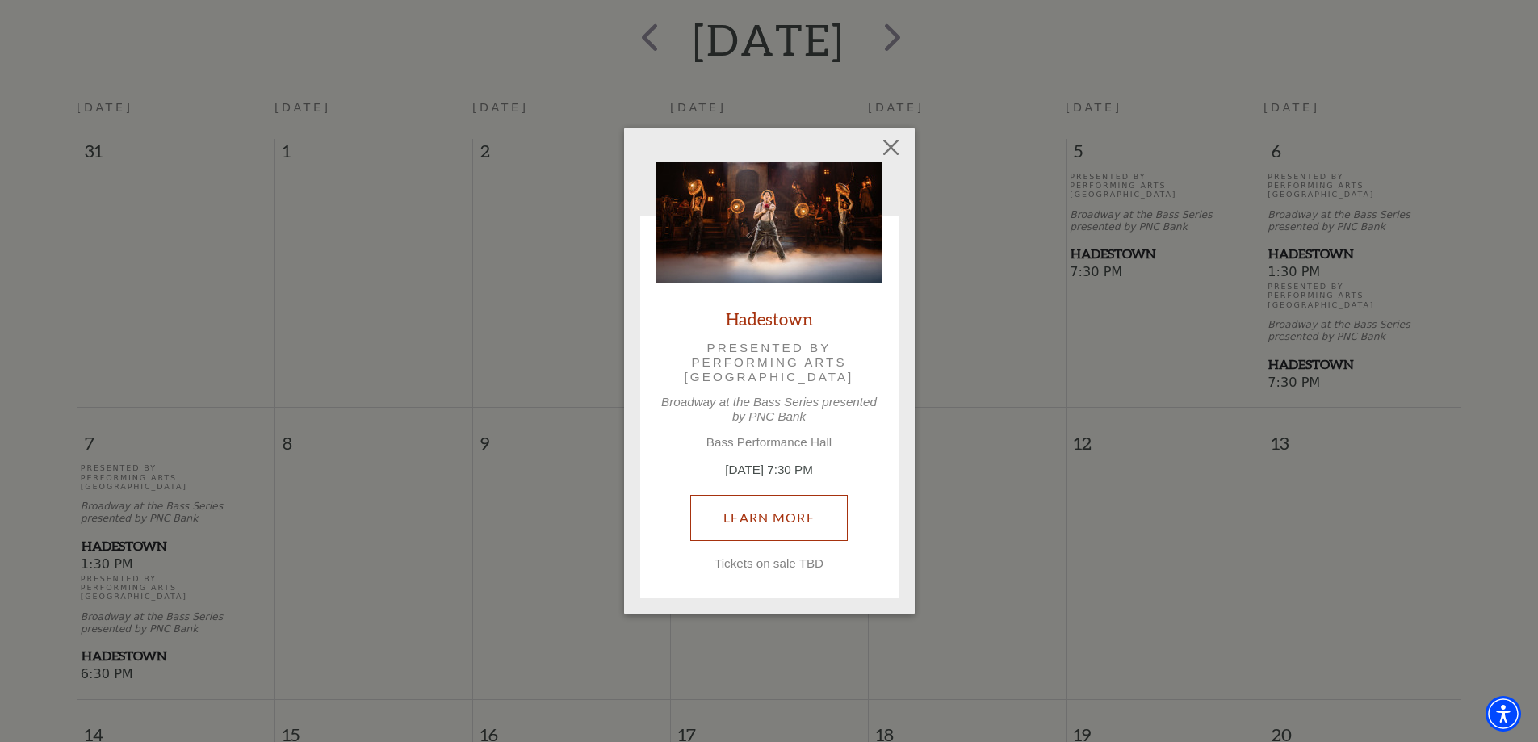
scroll to position [385, 0]
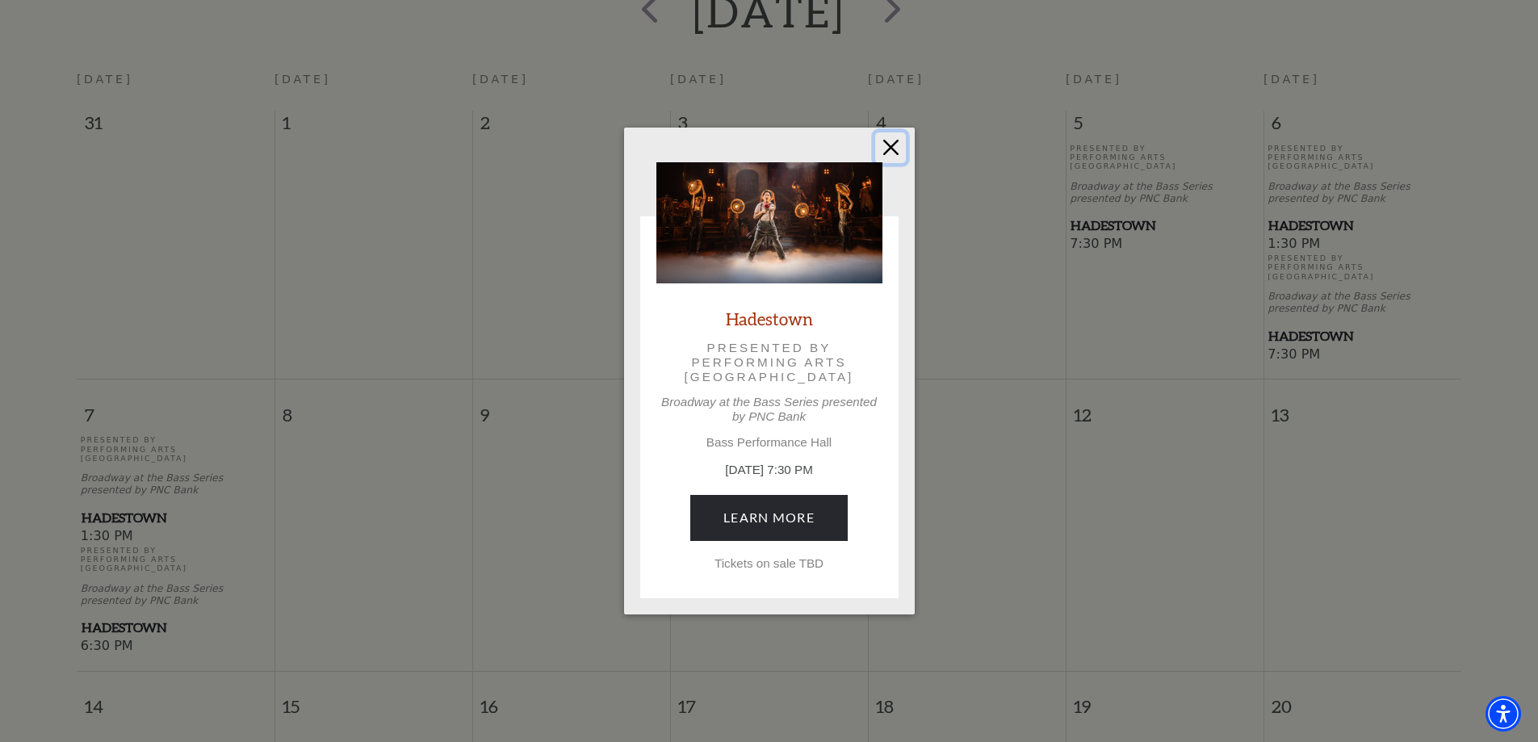
click at [888, 152] on button "Close" at bounding box center [890, 147] width 31 height 31
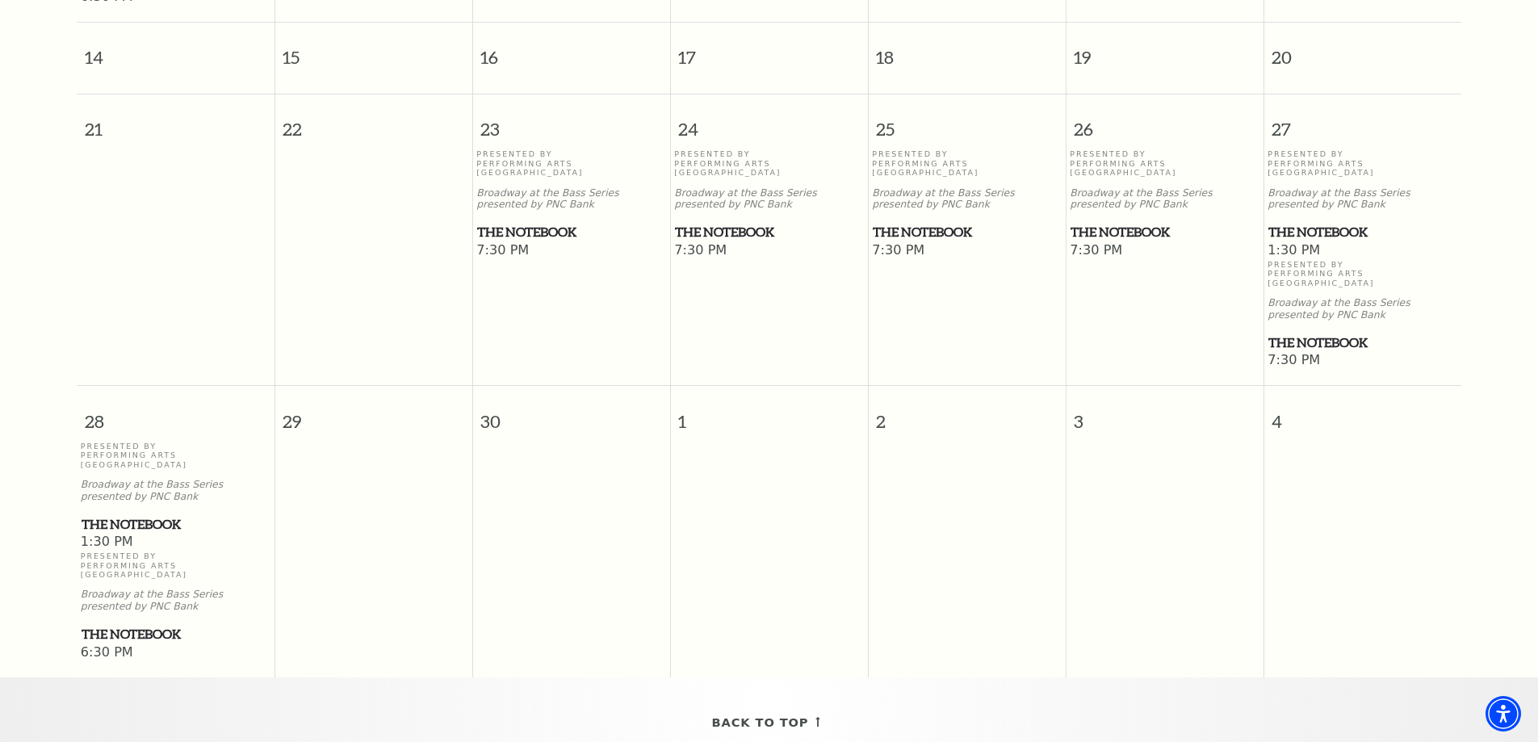
scroll to position [1031, 0]
click at [560, 225] on span "The Notebook" at bounding box center [571, 235] width 188 height 20
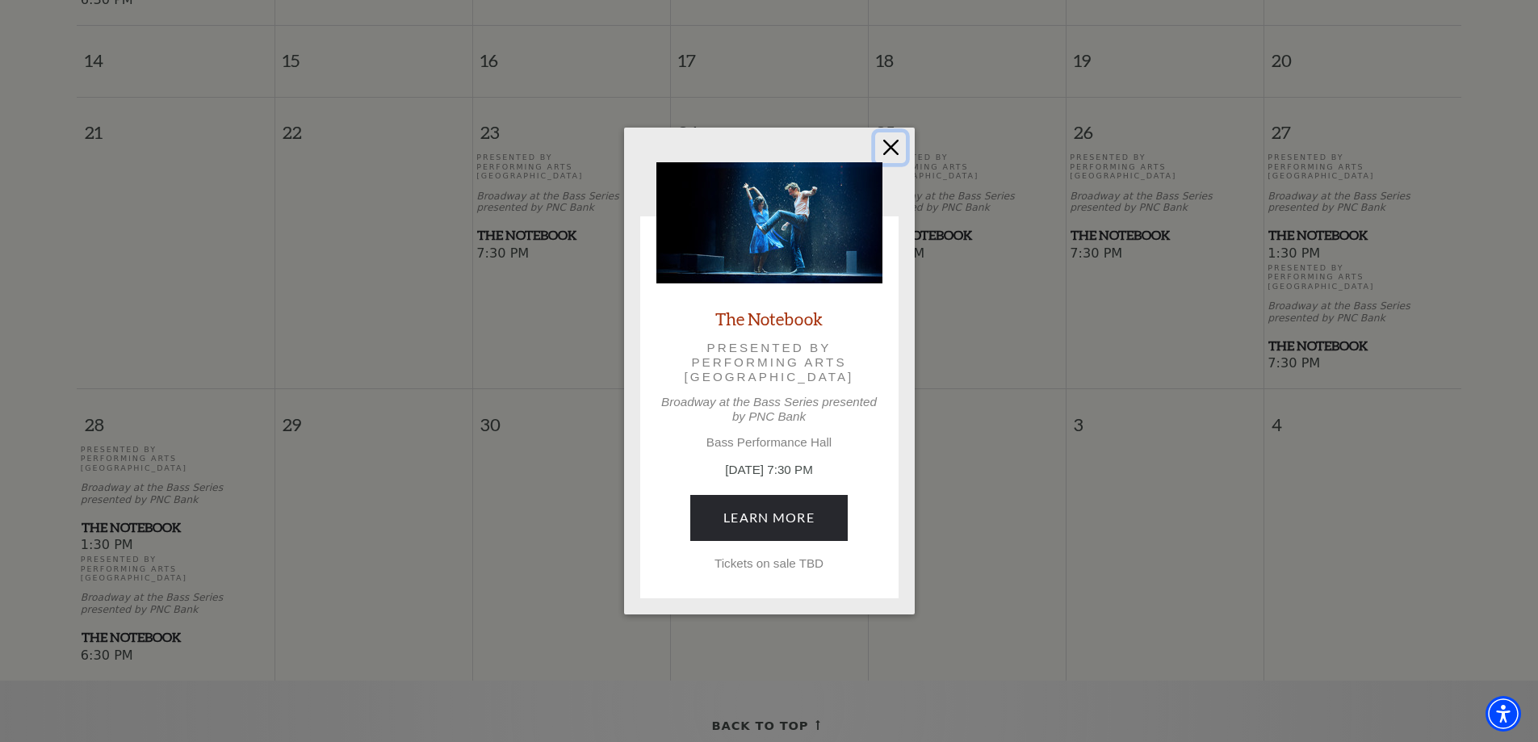
click at [890, 151] on button "Close" at bounding box center [890, 147] width 31 height 31
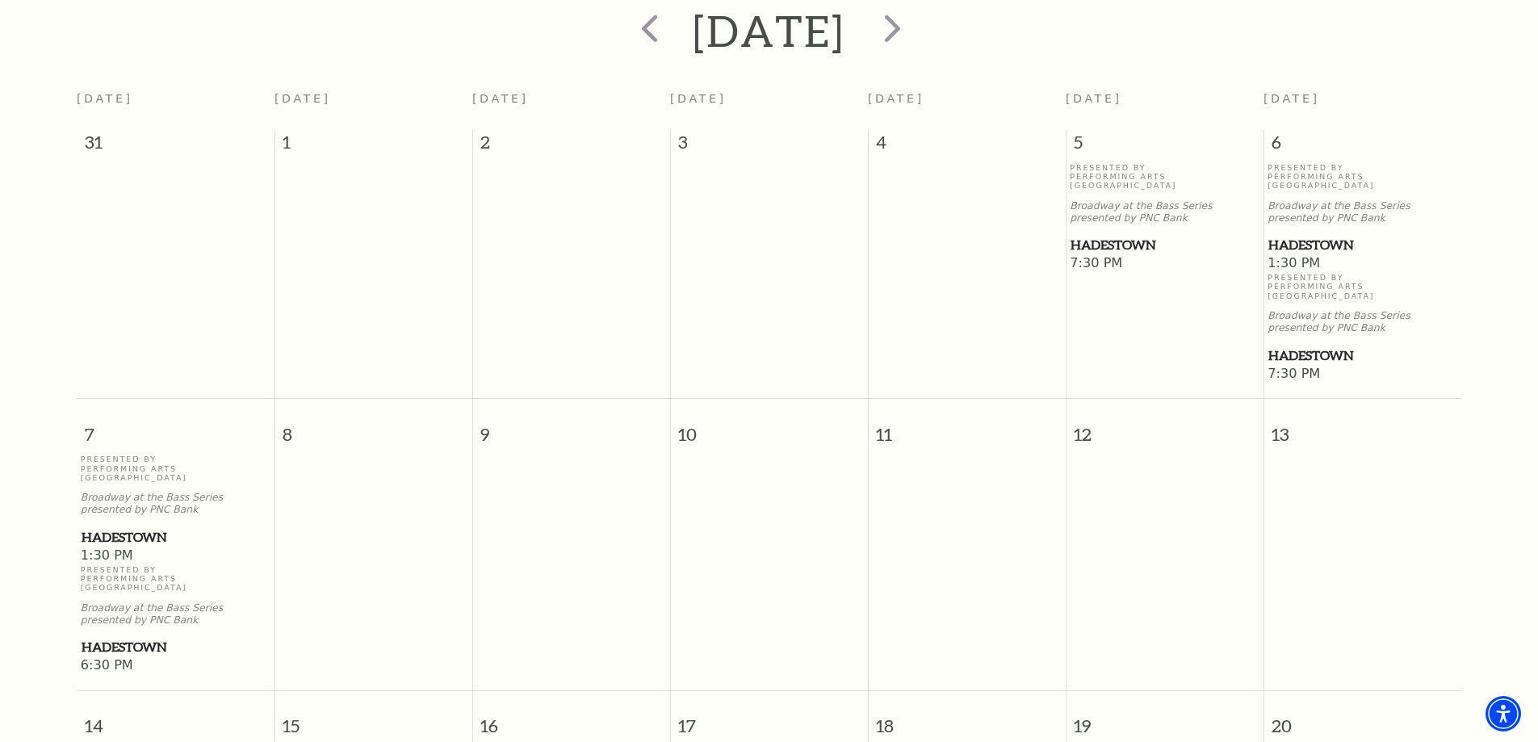
scroll to position [62, 0]
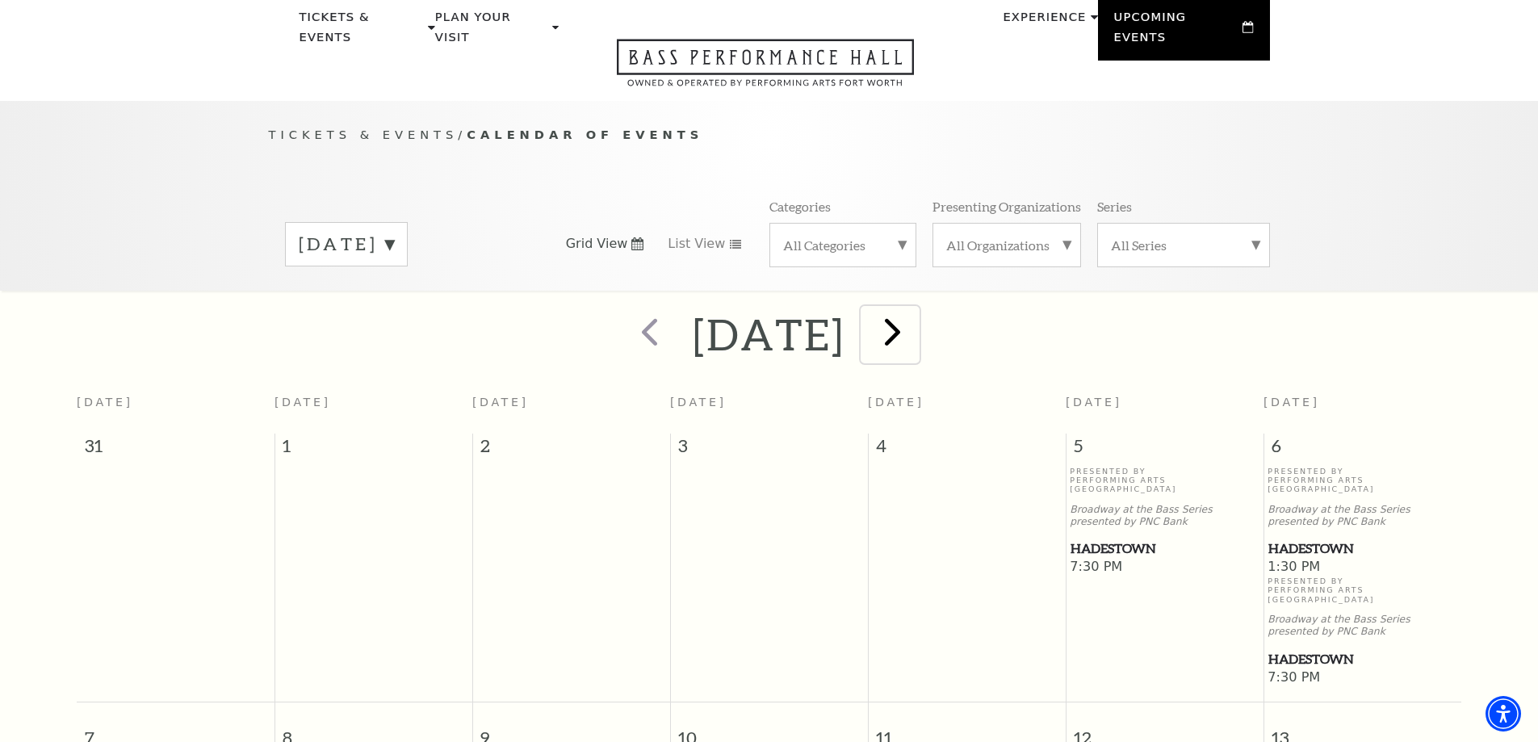
click at [916, 308] on span "next" at bounding box center [893, 331] width 46 height 46
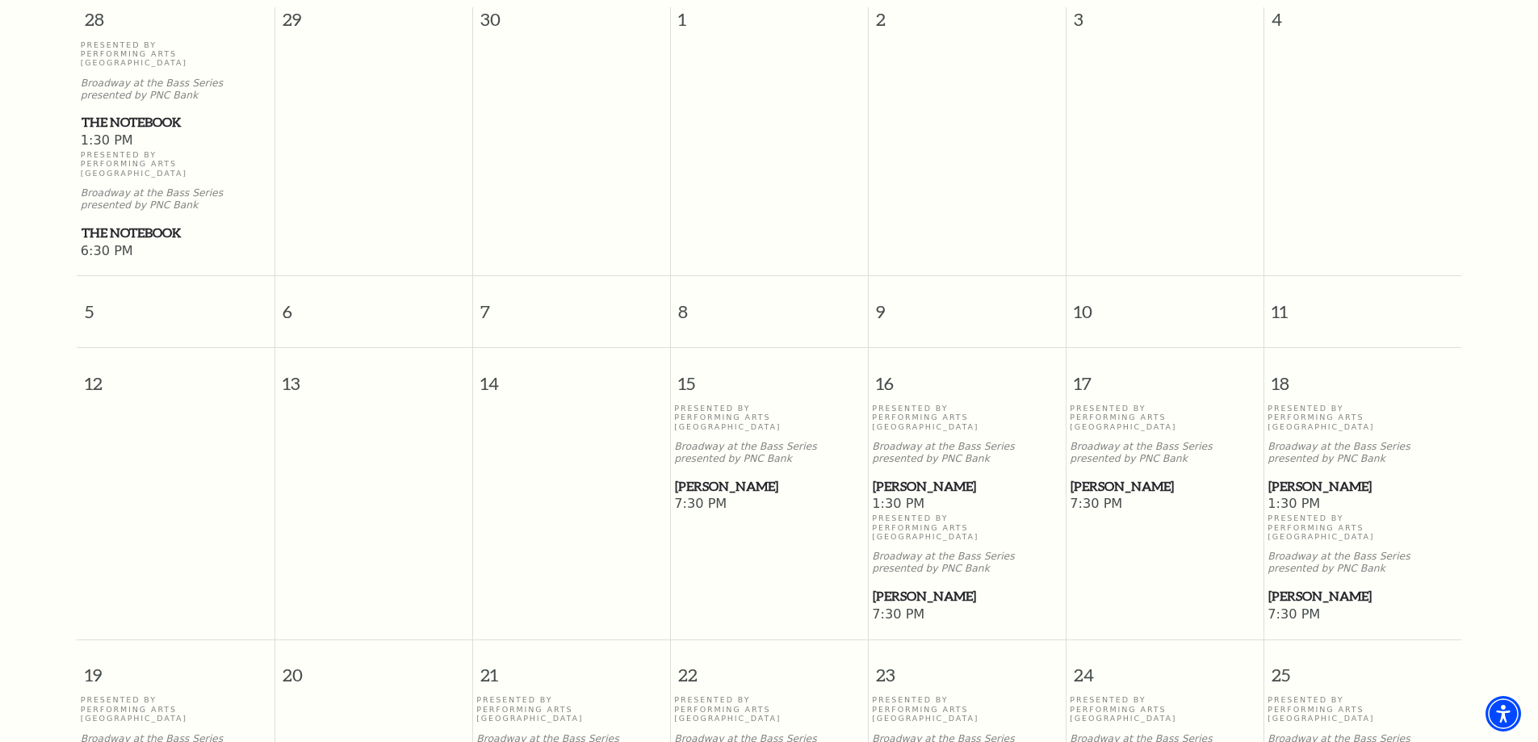
scroll to position [547, 0]
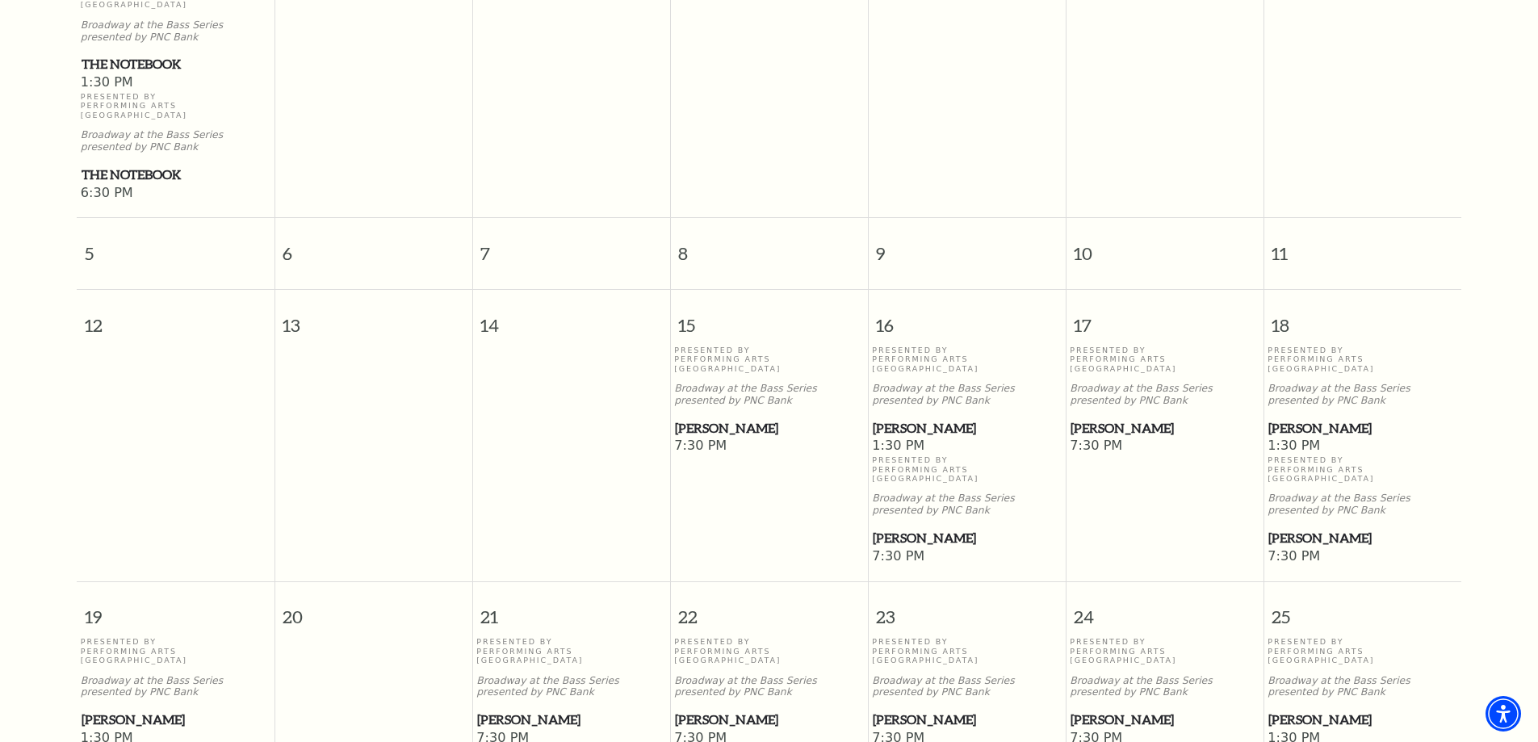
click at [736, 418] on span "Hamilton" at bounding box center [769, 428] width 188 height 20
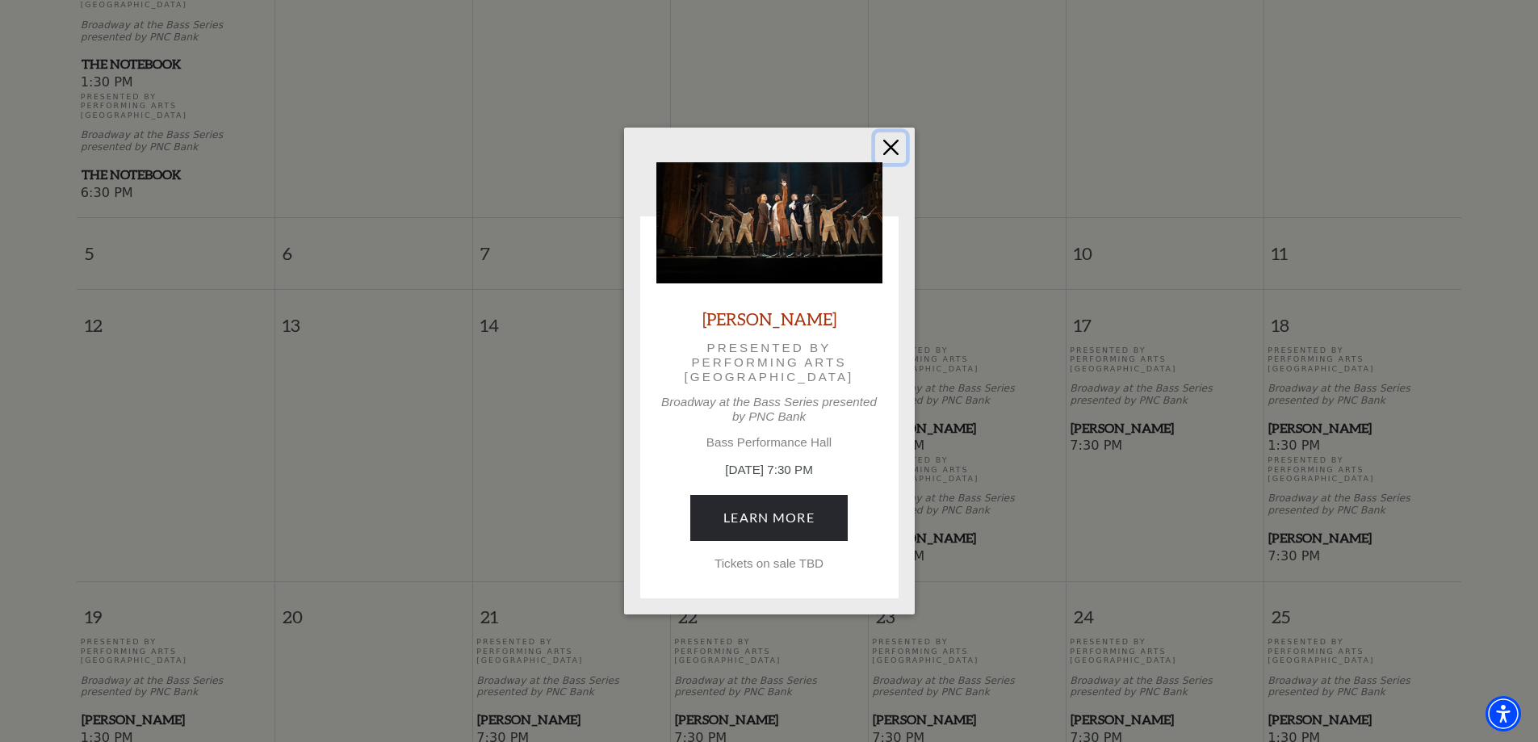
click at [885, 148] on button "Close" at bounding box center [890, 147] width 31 height 31
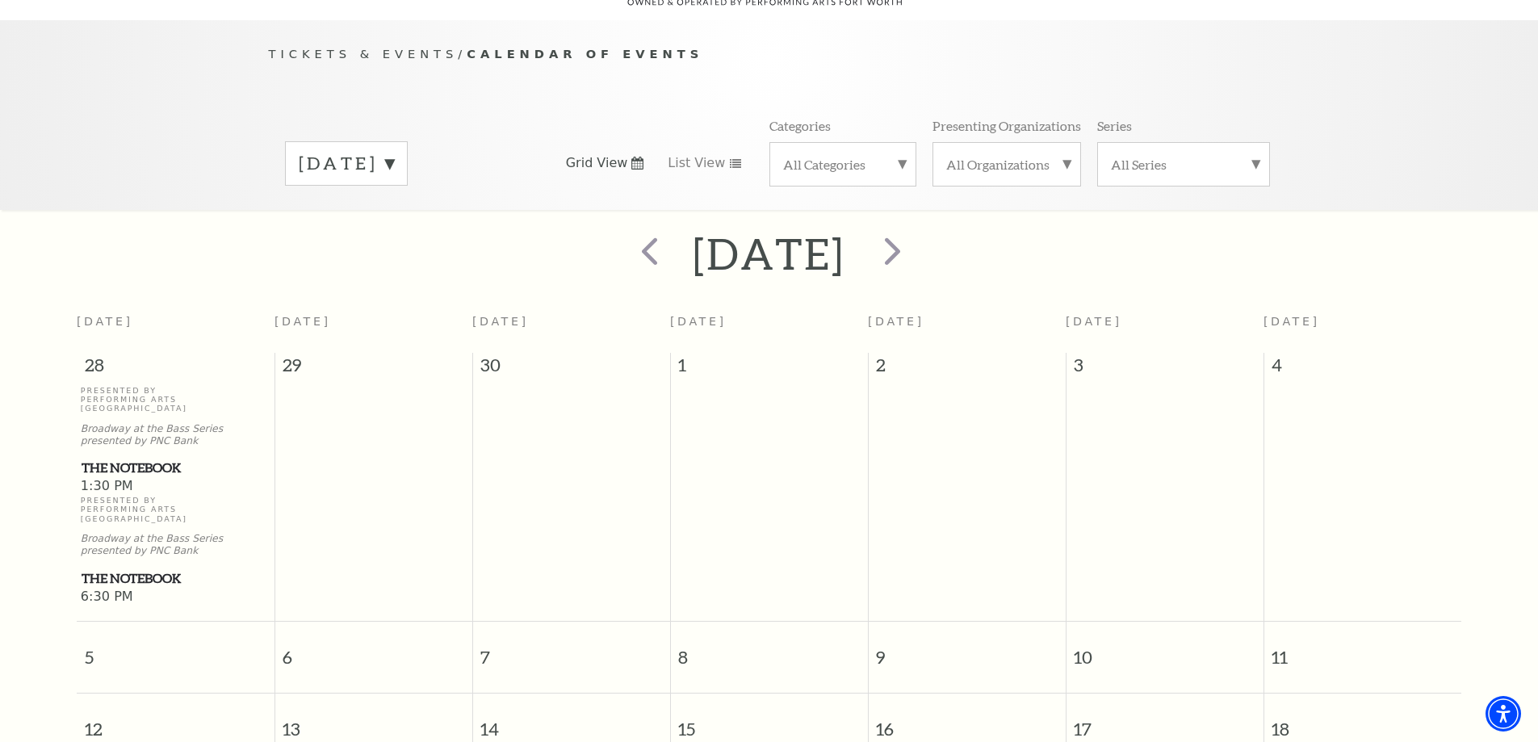
scroll to position [0, 0]
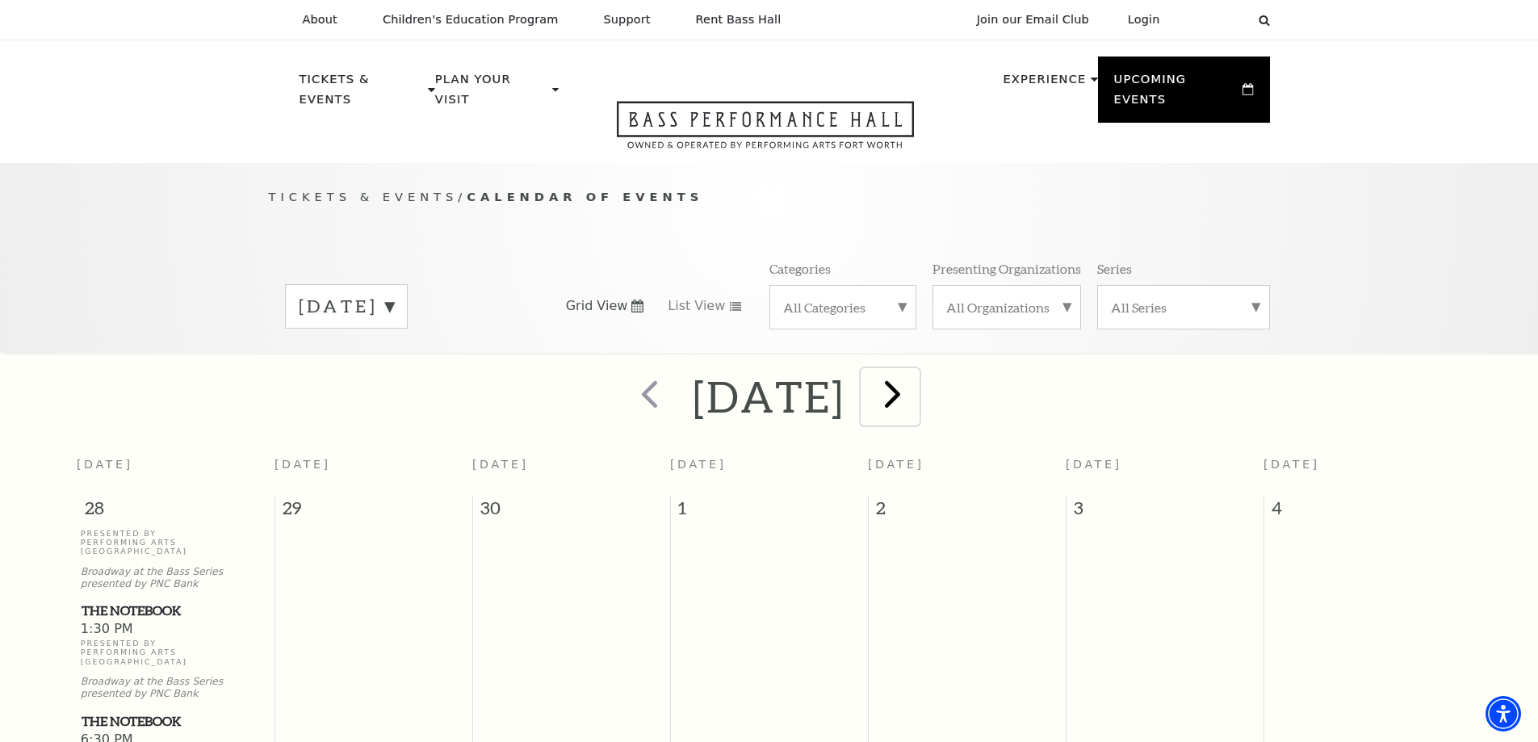
click at [916, 377] on span "next" at bounding box center [893, 394] width 46 height 46
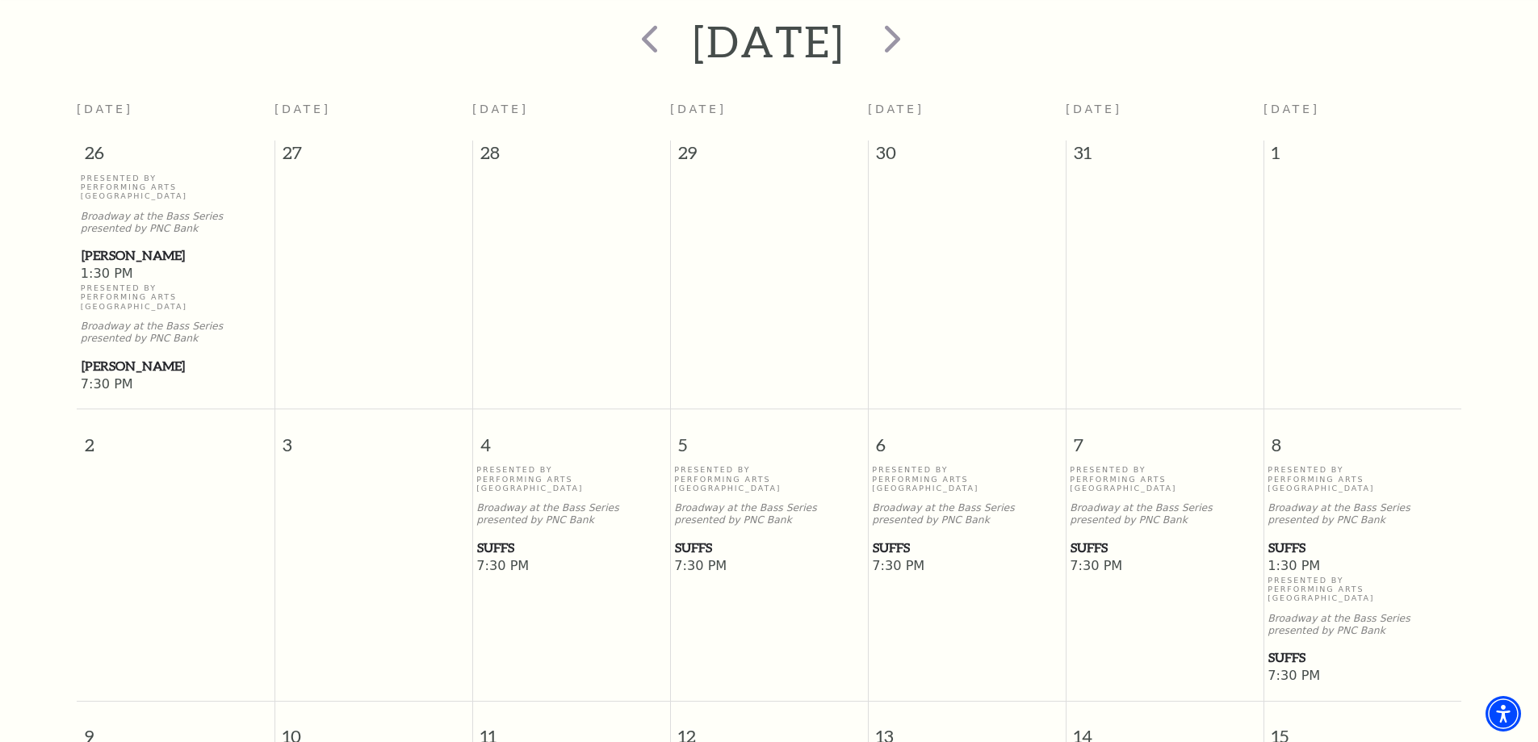
scroll to position [466, 0]
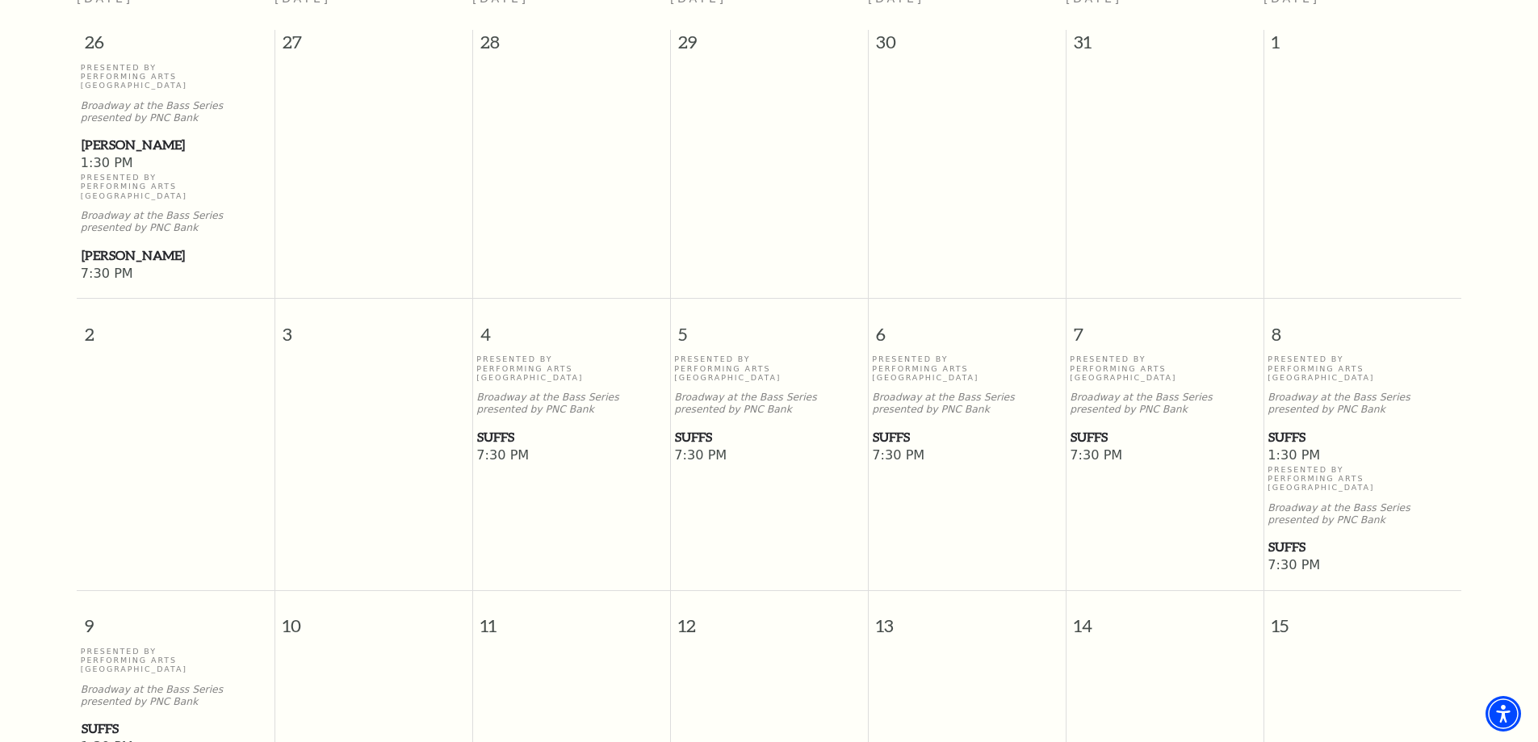
click at [500, 427] on span "Suffs" at bounding box center [571, 437] width 188 height 20
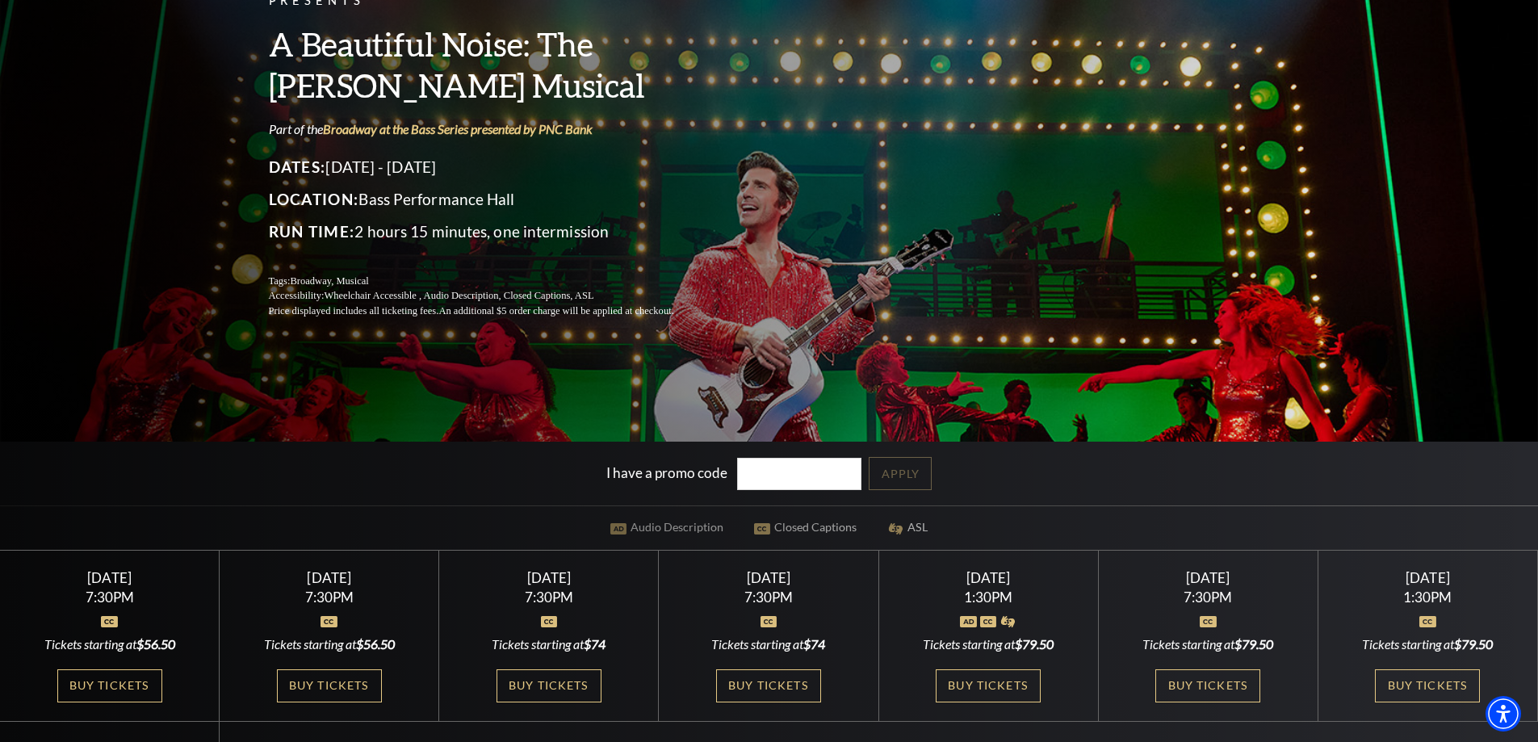
scroll to position [162, 0]
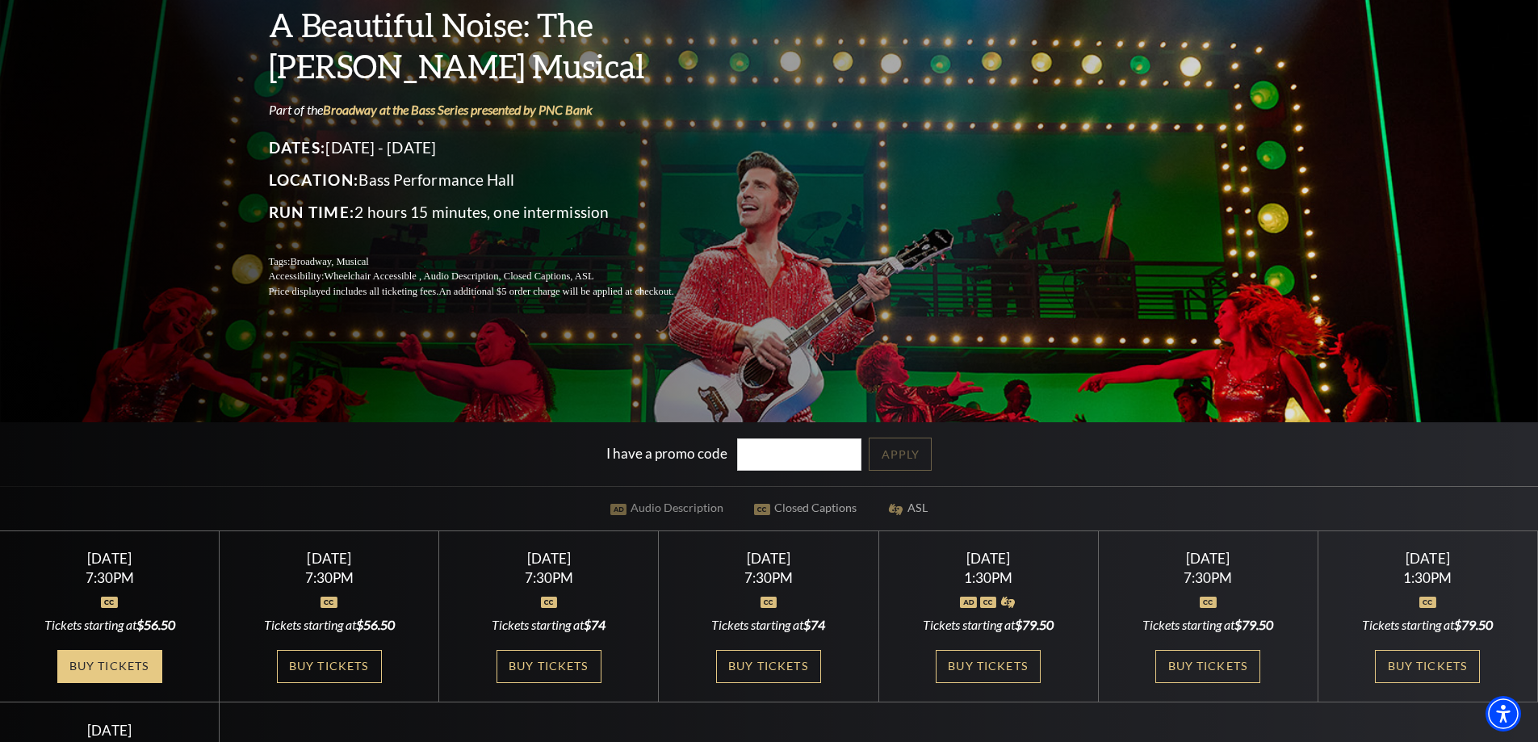
click at [94, 654] on link "Buy Tickets" at bounding box center [109, 666] width 105 height 33
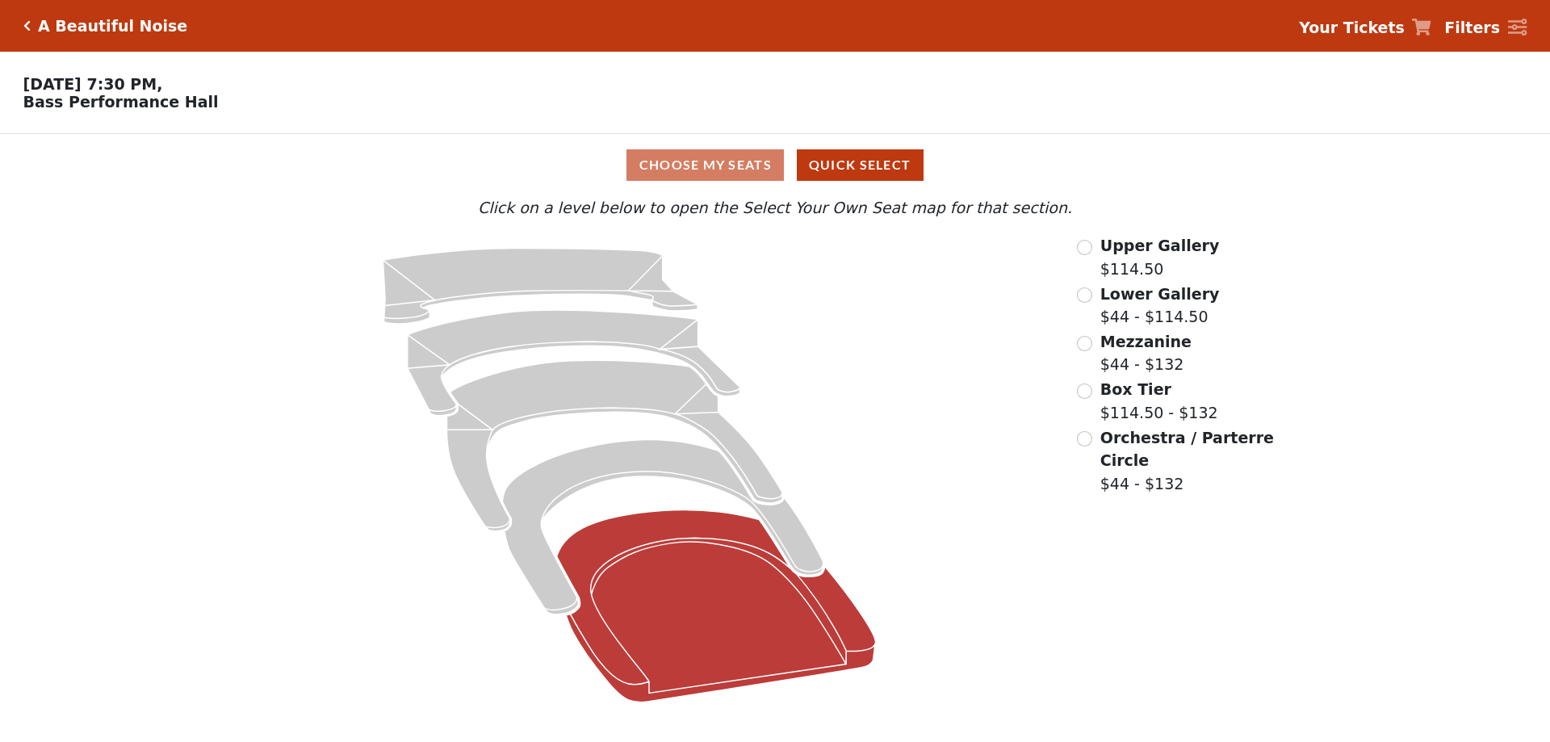
click at [694, 565] on icon at bounding box center [716, 606] width 319 height 192
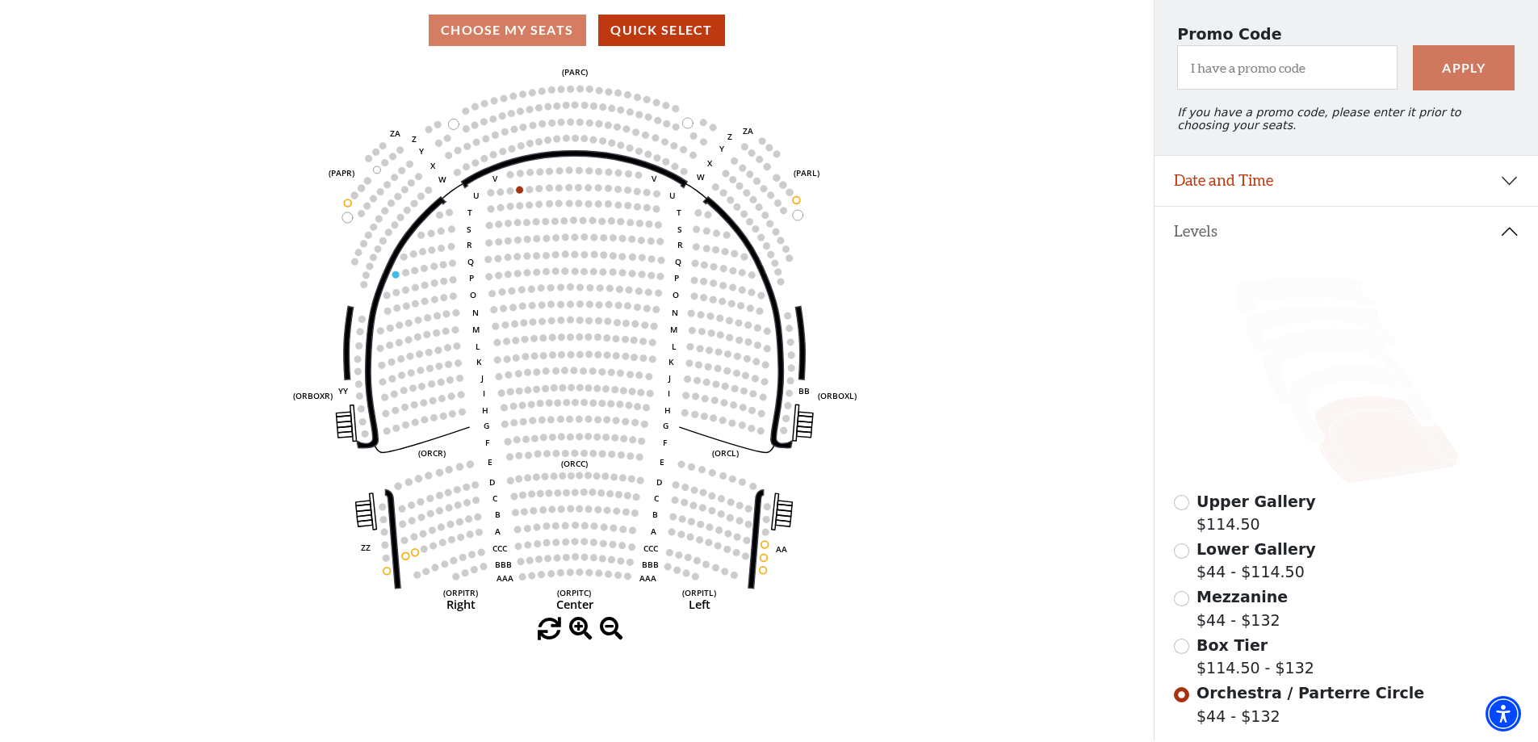
scroll to position [237, 0]
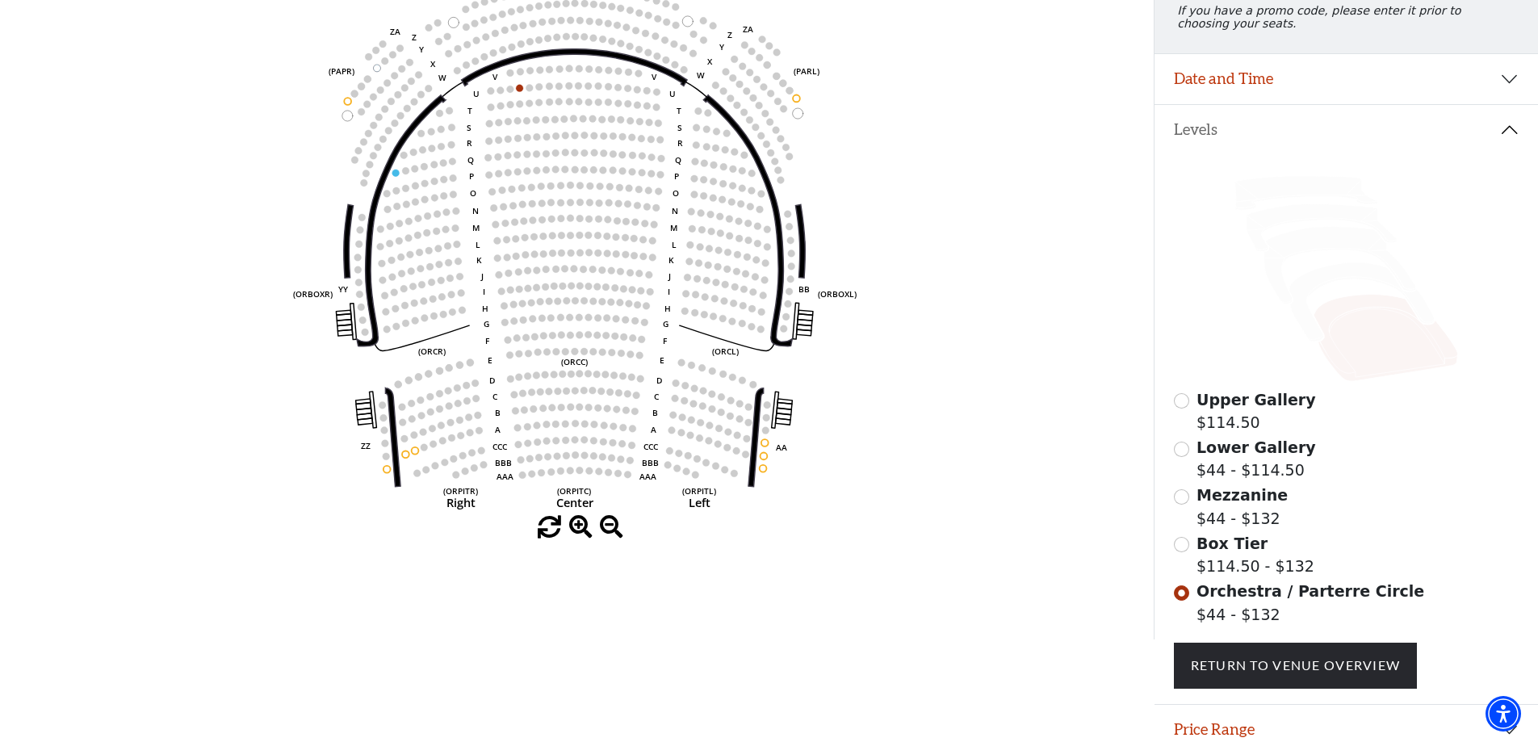
click at [1249, 482] on label "Lower Gallery $44 - $114.50" at bounding box center [1257, 459] width 120 height 46
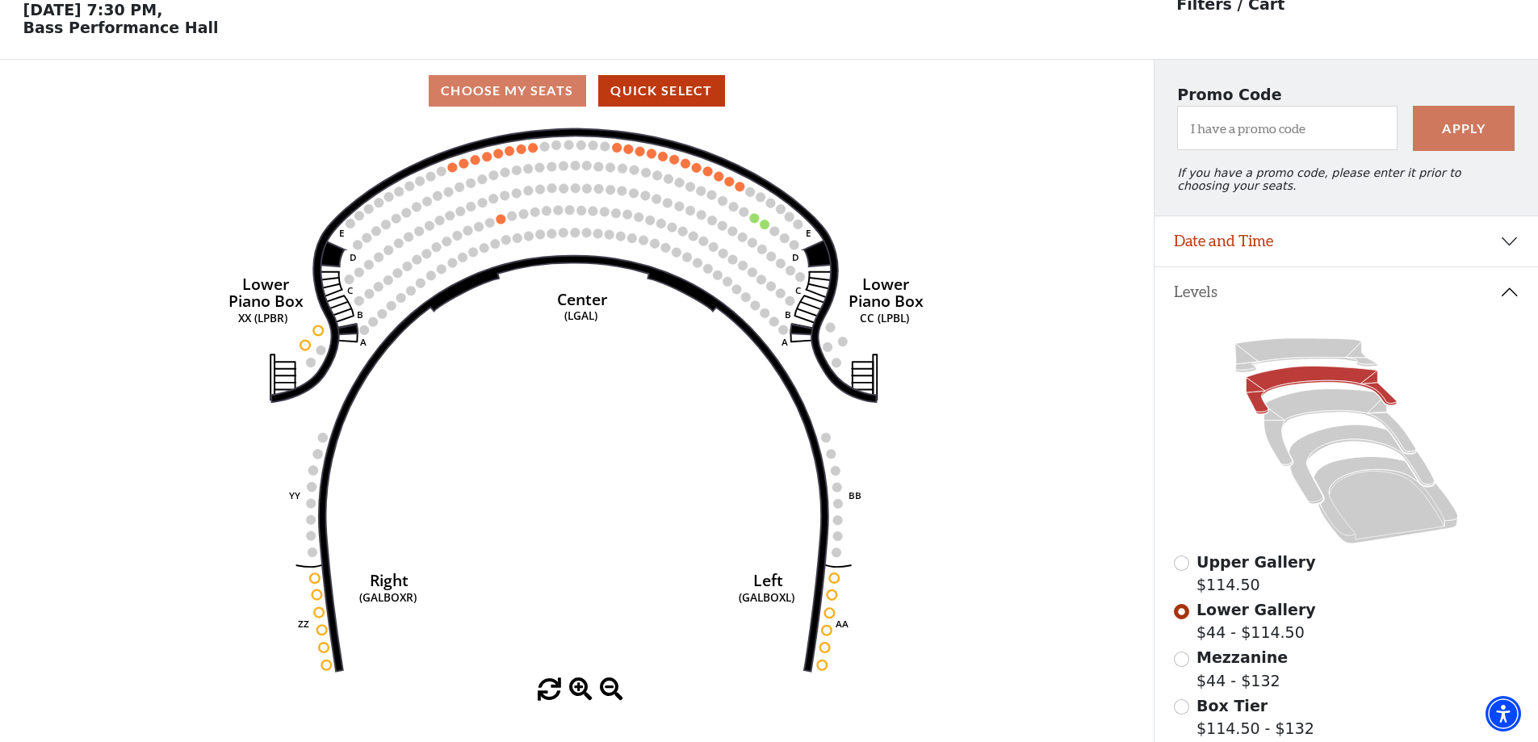
scroll to position [75, 0]
click at [1216, 659] on span "Mezzanine" at bounding box center [1242, 657] width 91 height 18
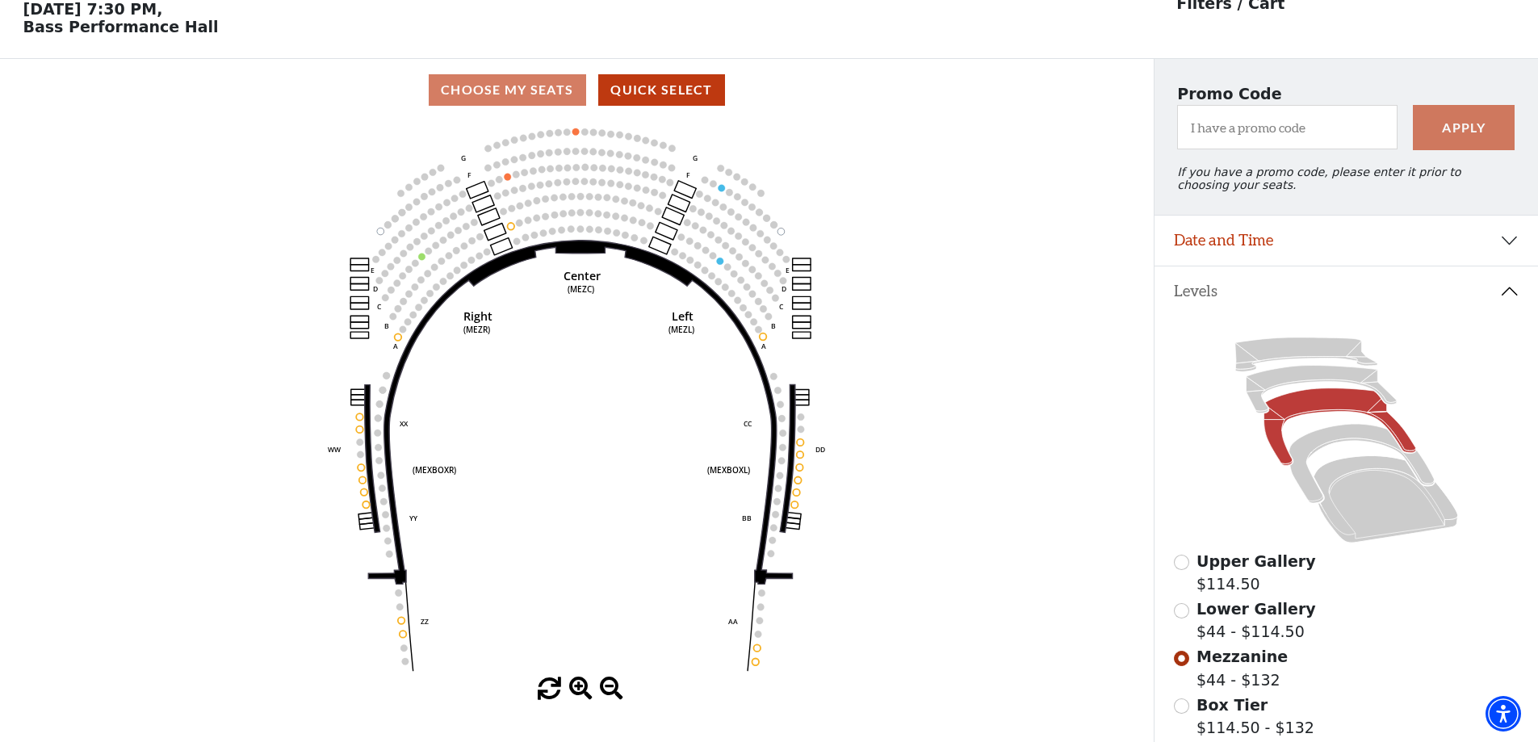
click at [1232, 568] on span "Upper Gallery" at bounding box center [1257, 561] width 120 height 18
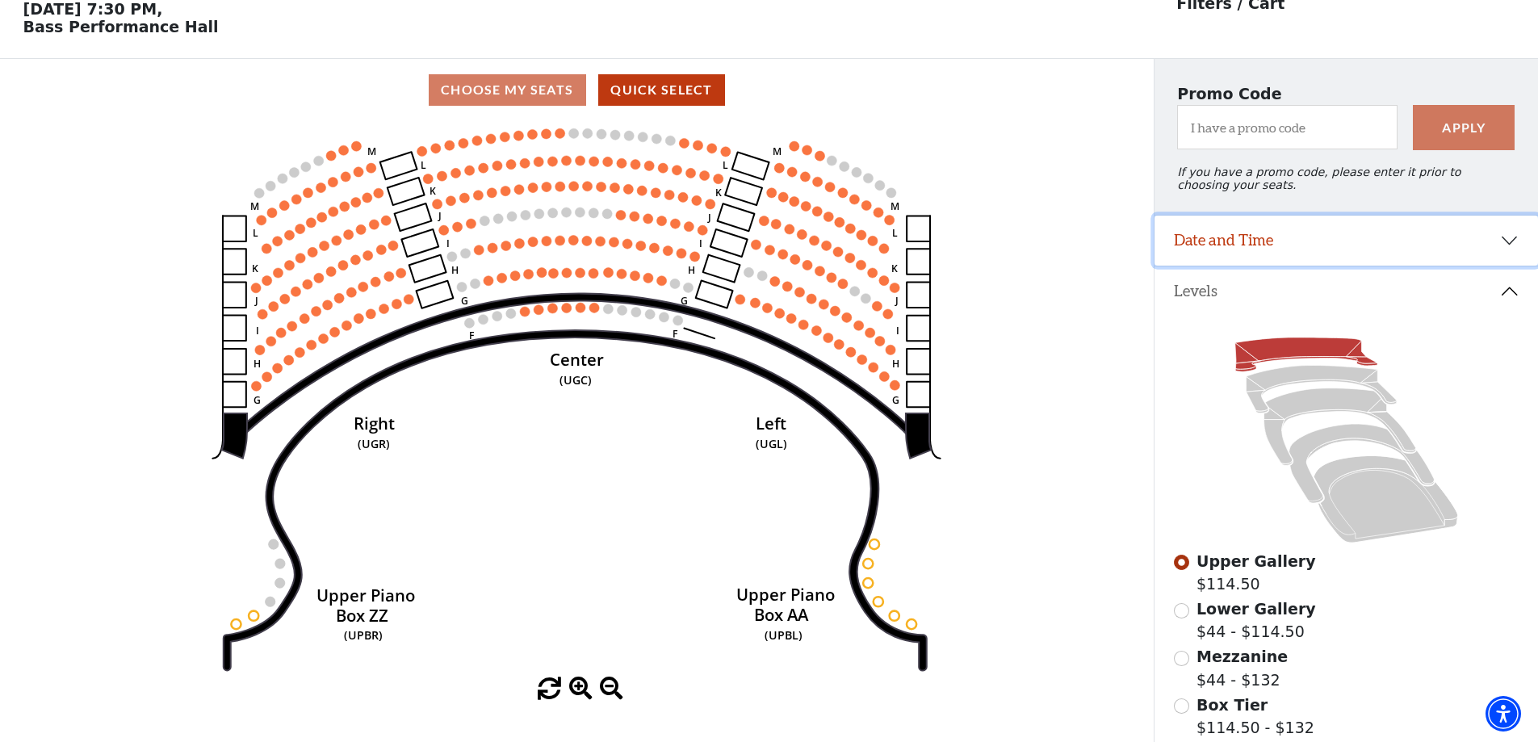
click at [1275, 239] on button "Date and Time" at bounding box center [1347, 241] width 384 height 50
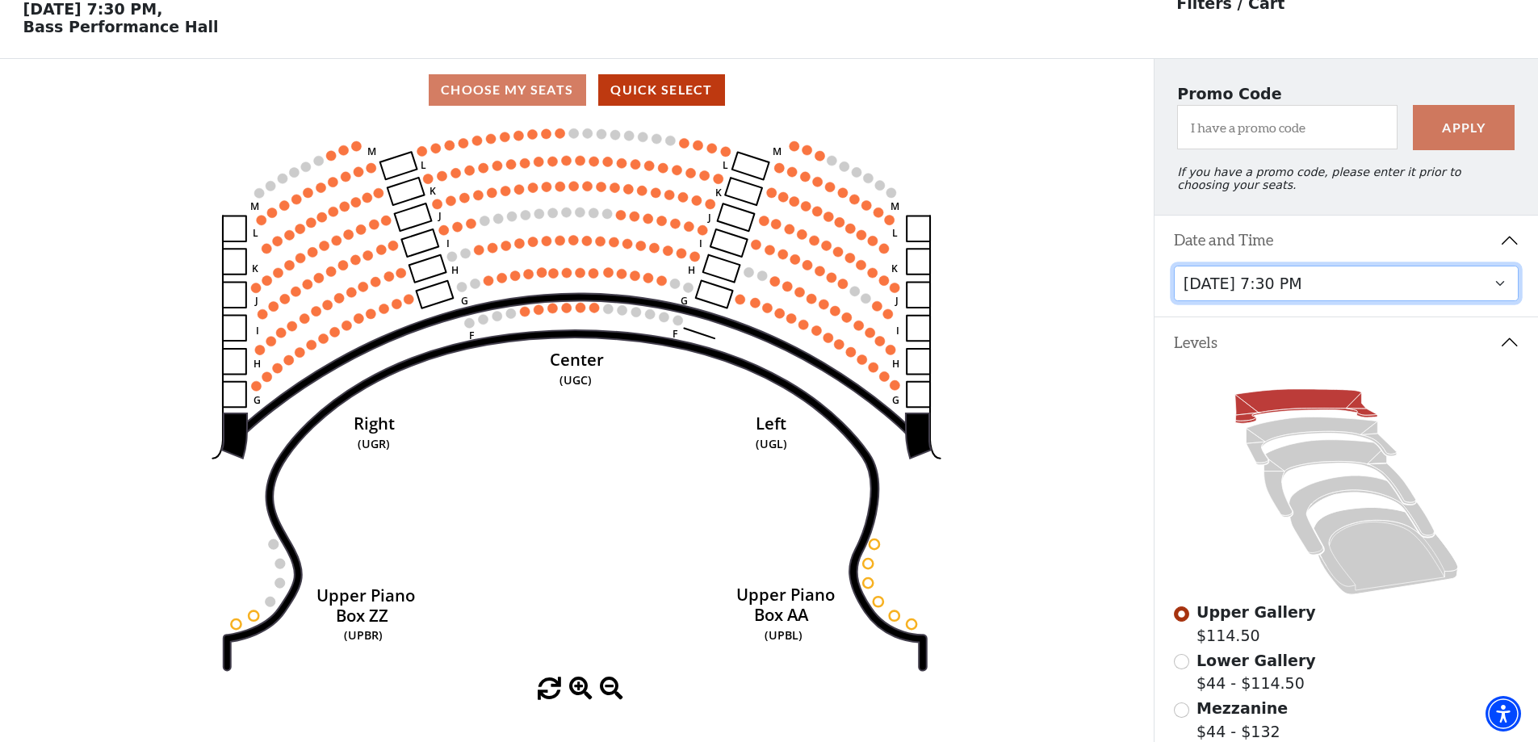
click at [1299, 298] on select "Tuesday, October 28 at 7:30 PM Wednesday, October 29 at 7:30 PM Thursday, Octob…" at bounding box center [1347, 284] width 346 height 36
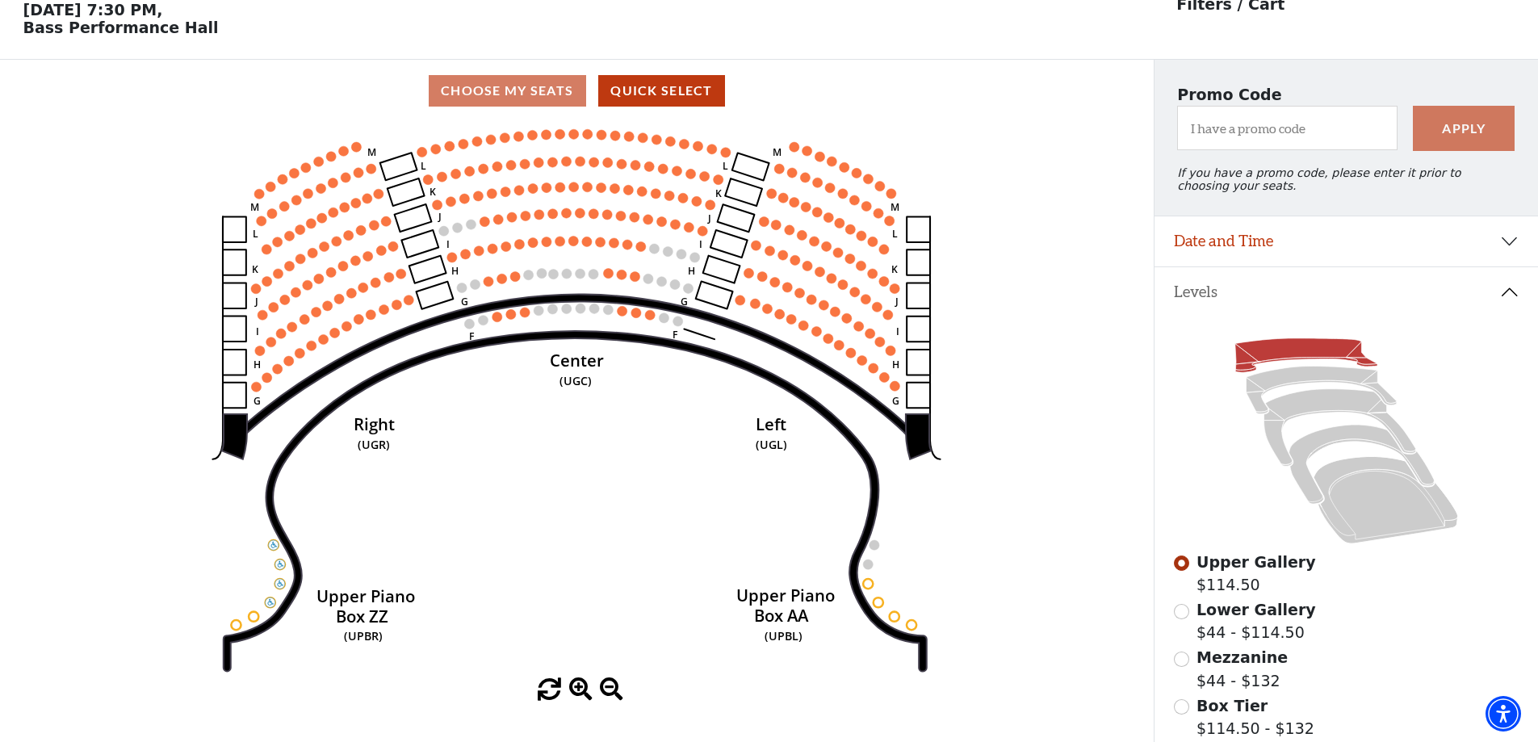
scroll to position [75, 0]
click at [1248, 618] on span "Lower Gallery" at bounding box center [1257, 609] width 120 height 18
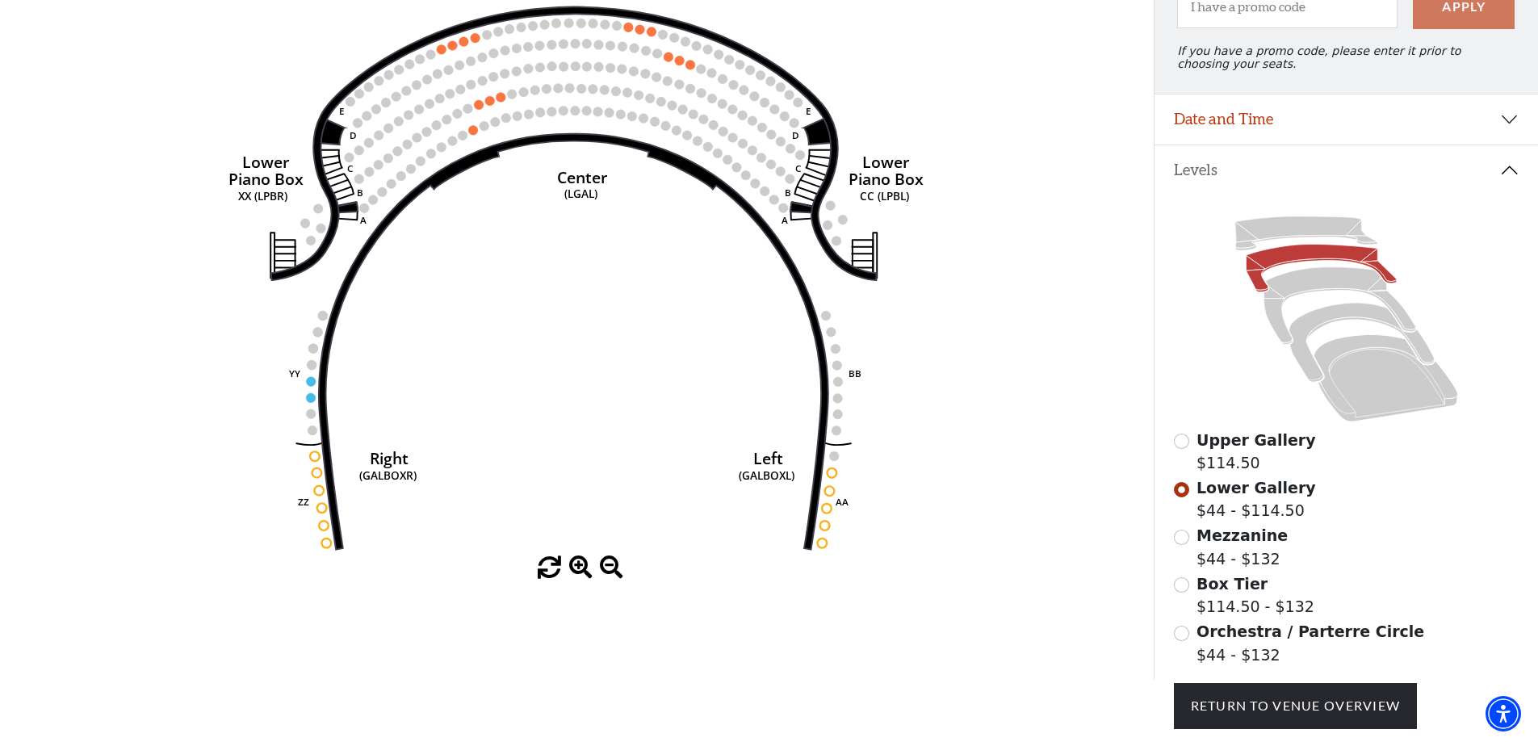
scroll to position [237, 0]
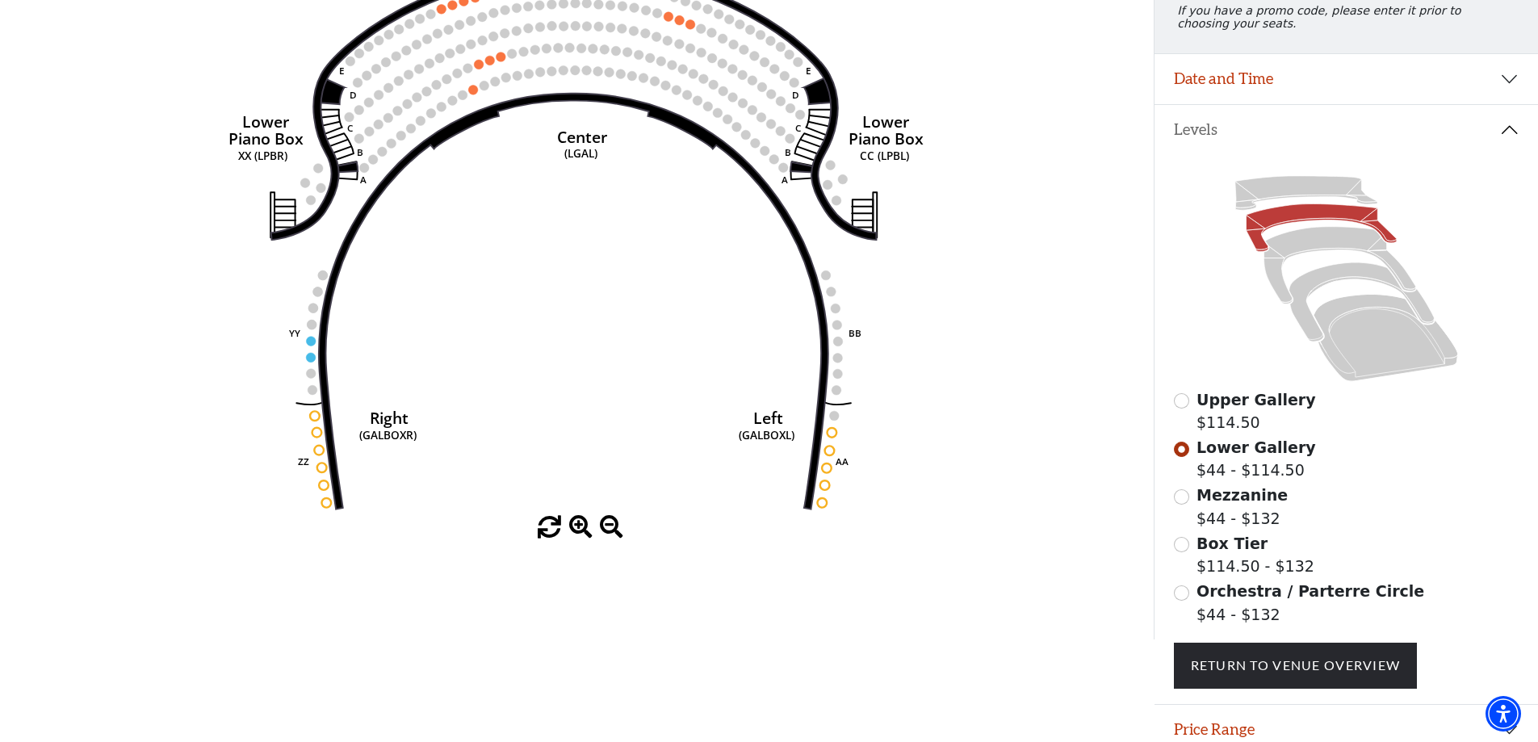
click at [1234, 504] on span "Mezzanine" at bounding box center [1242, 495] width 91 height 18
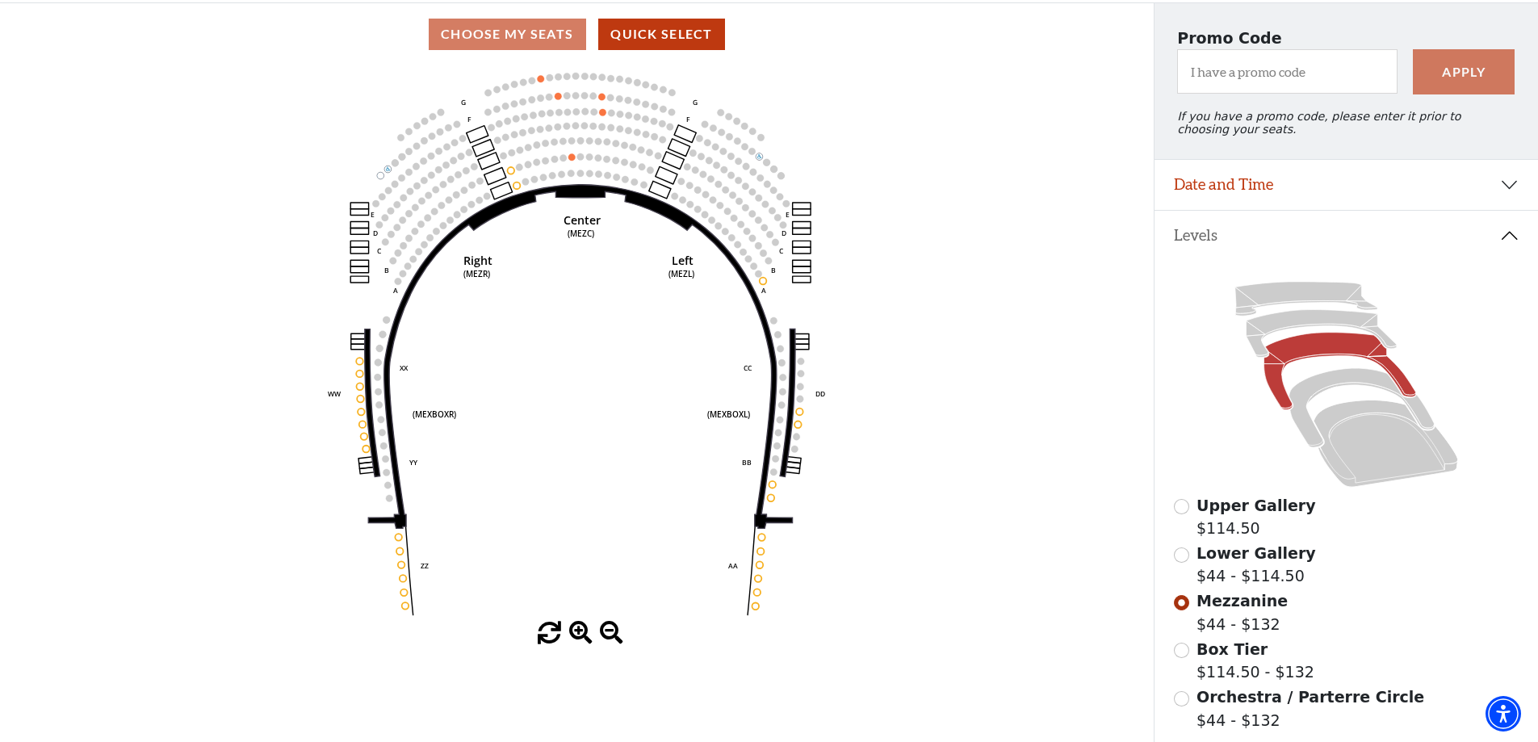
scroll to position [156, 0]
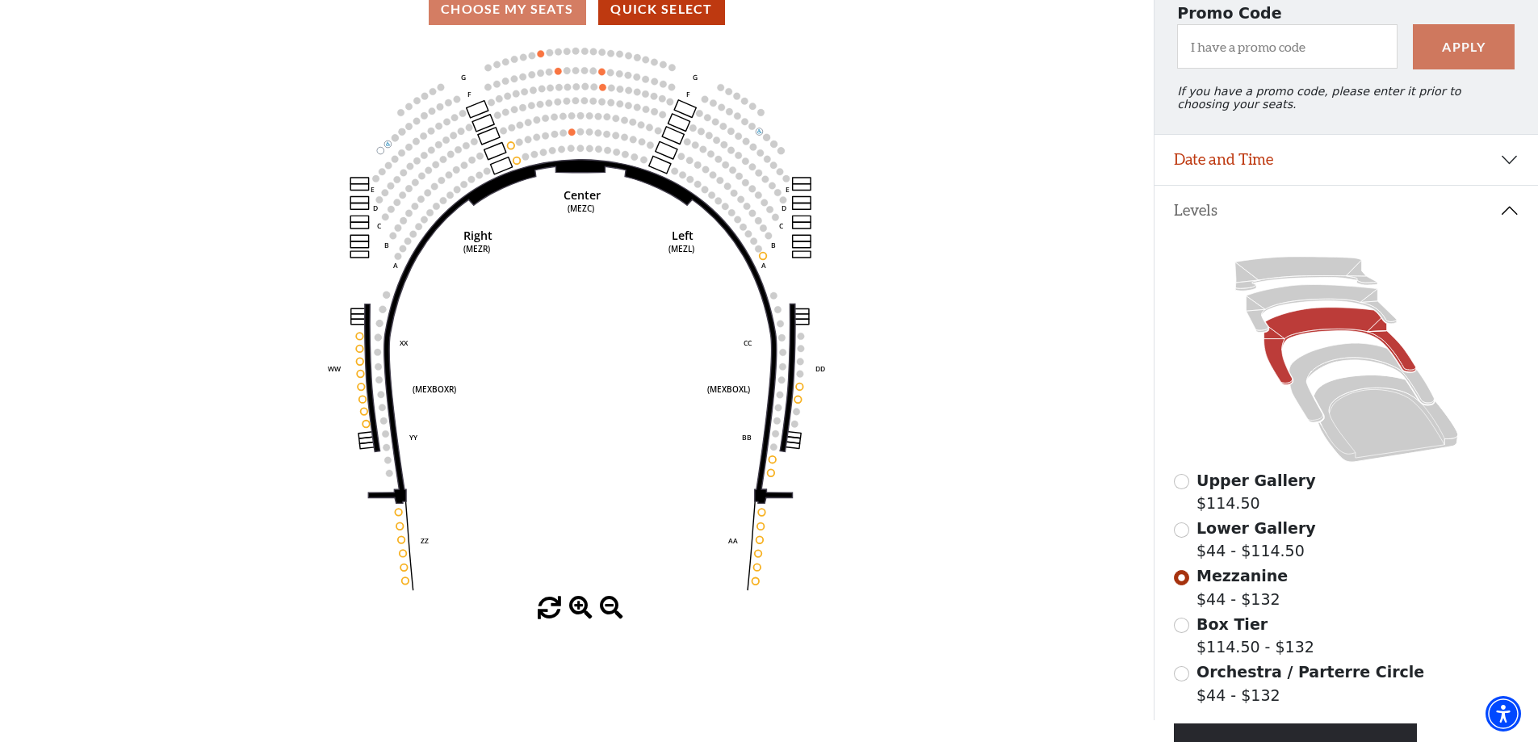
click at [1263, 675] on span "Orchestra / Parterre Circle" at bounding box center [1311, 672] width 228 height 18
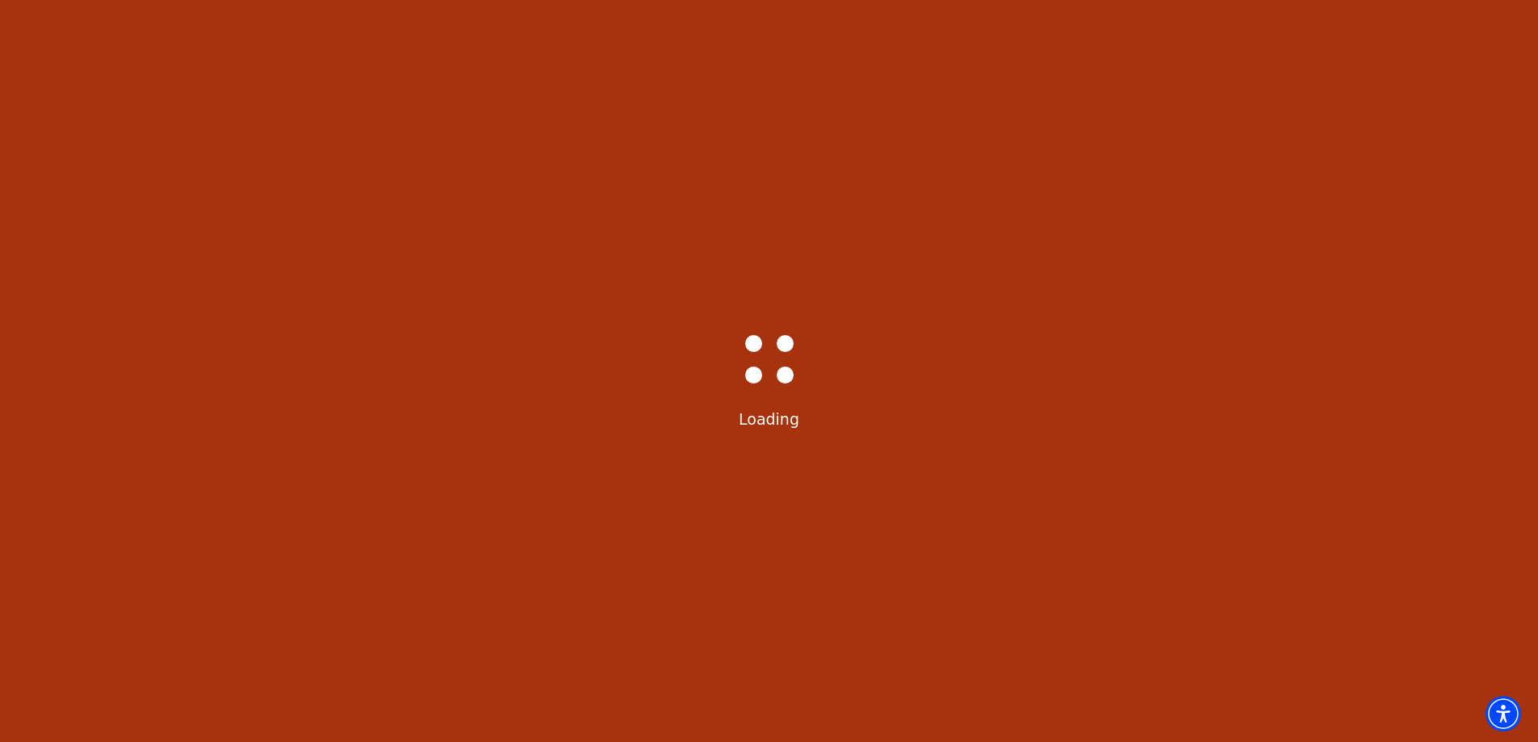
scroll to position [0, 0]
select select "6221"
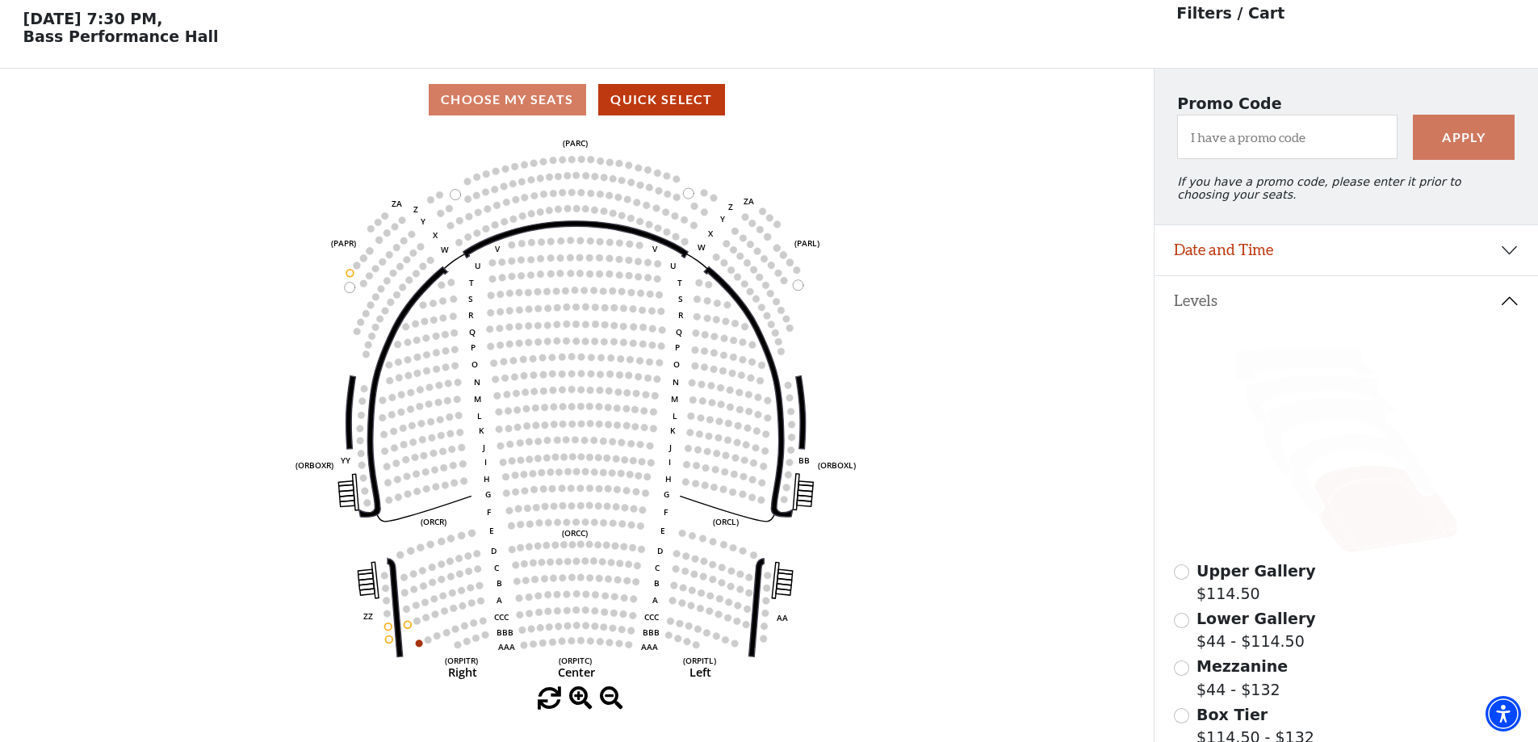
scroll to position [75, 0]
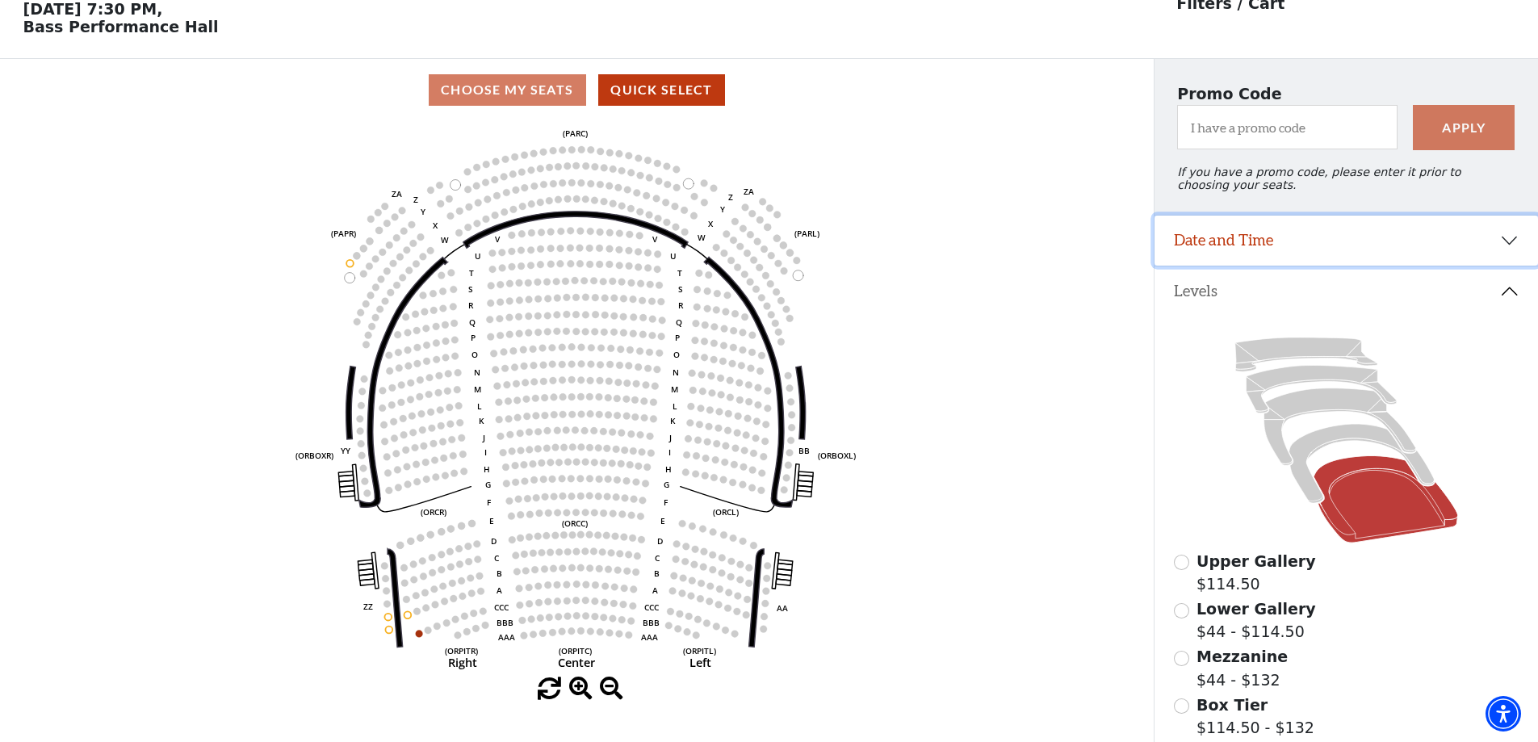
click at [1345, 265] on button "Date and Time" at bounding box center [1347, 241] width 384 height 50
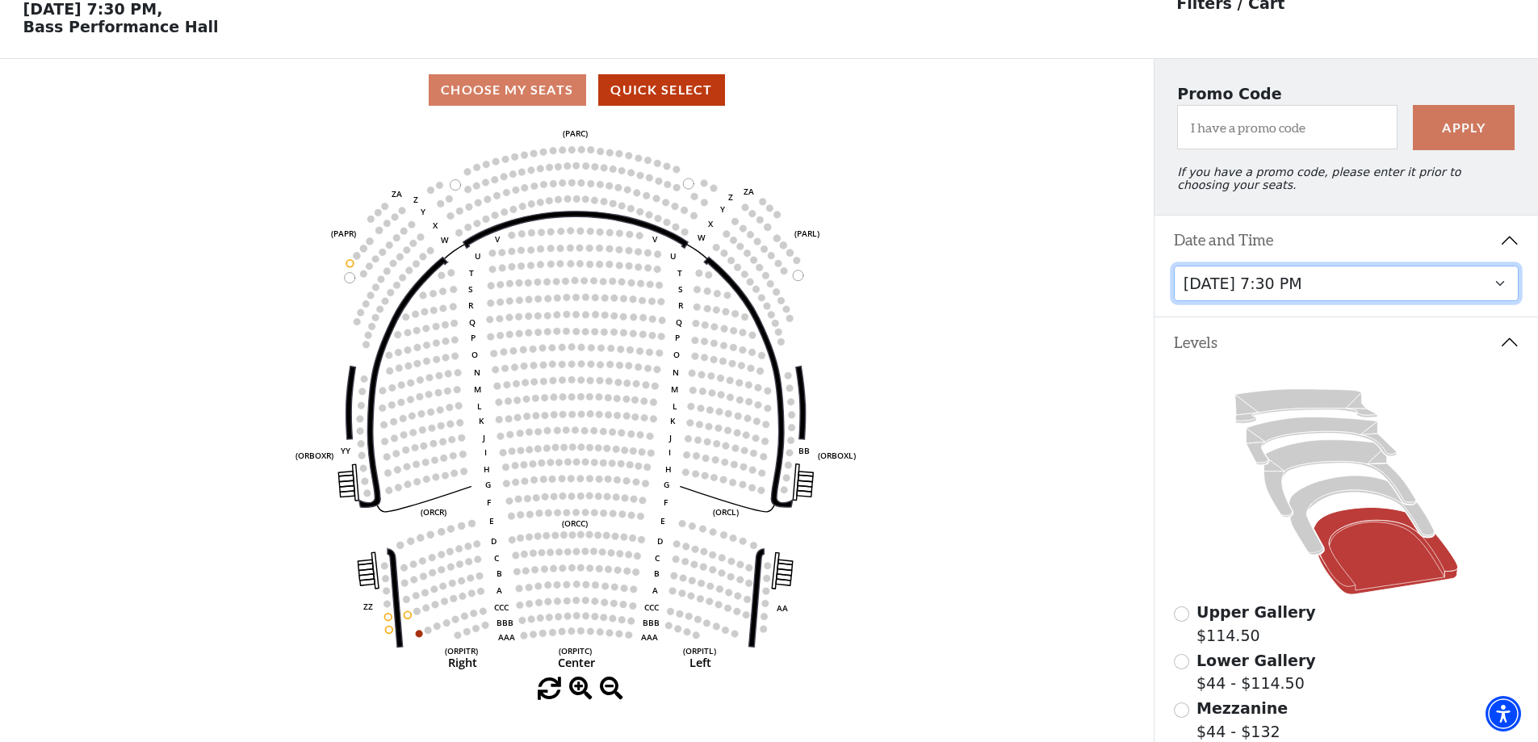
click at [1329, 302] on select "Tuesday, October 28 at 7:30 PM Wednesday, October 29 at 7:30 PM Thursday, Octob…" at bounding box center [1347, 284] width 346 height 36
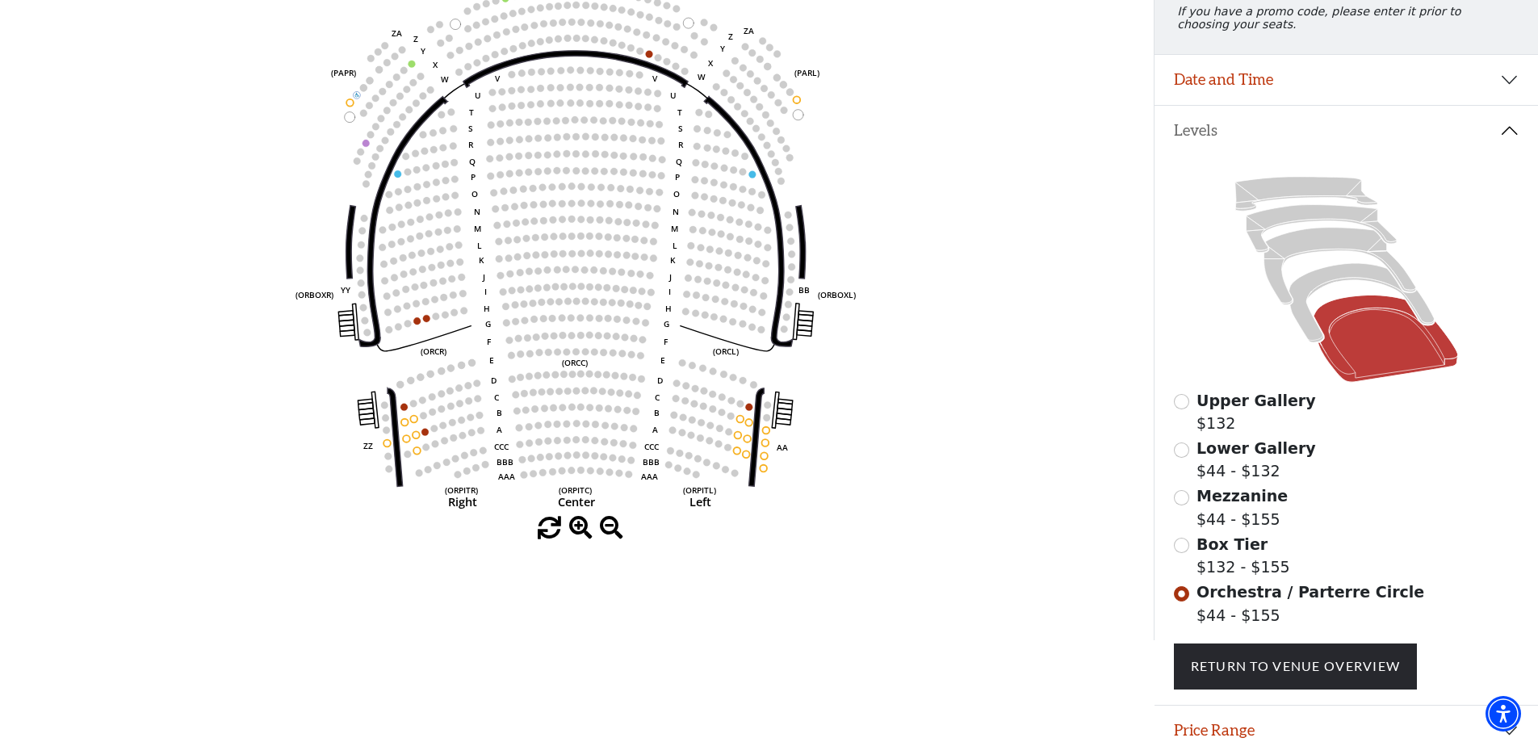
scroll to position [237, 0]
click at [1236, 504] on span "Mezzanine" at bounding box center [1242, 495] width 91 height 18
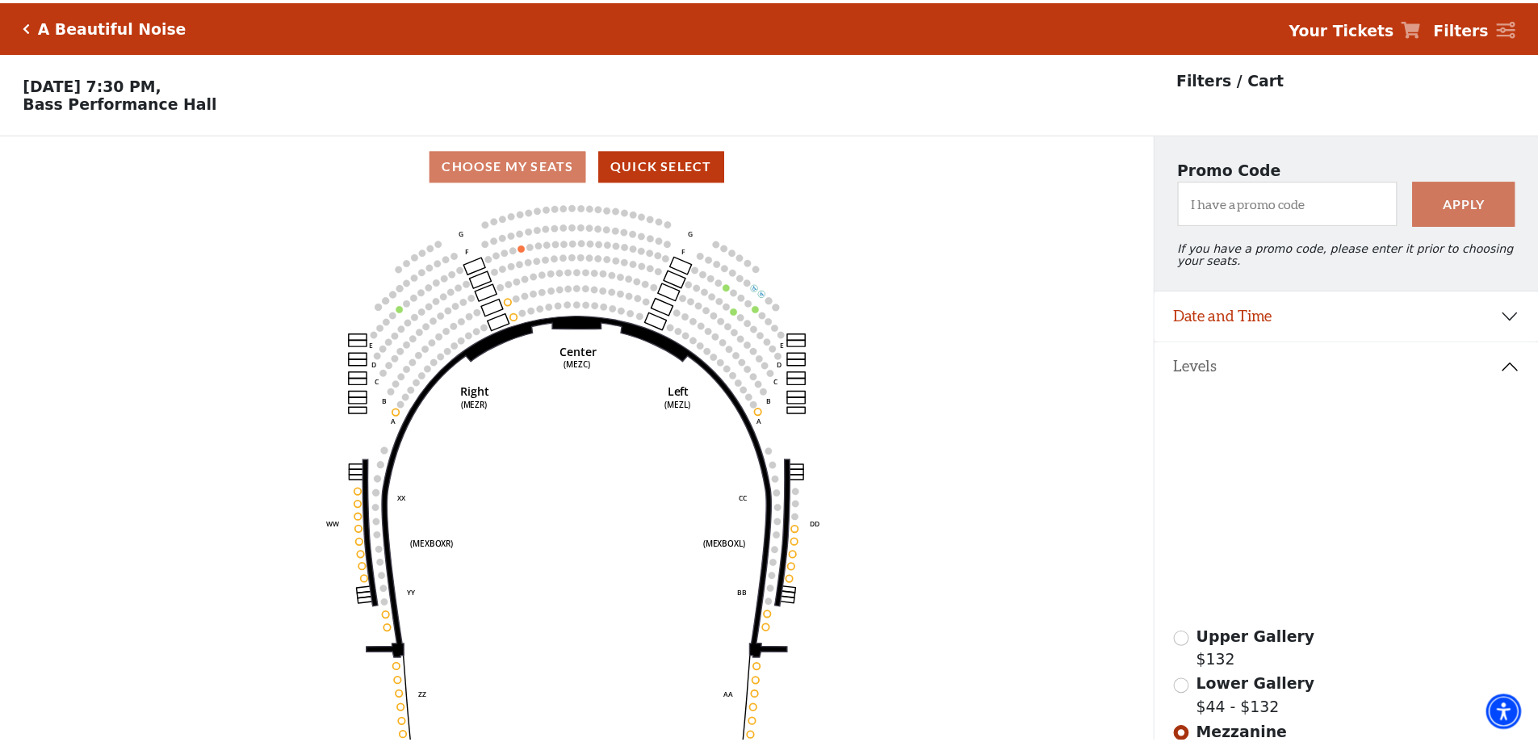
scroll to position [75, 0]
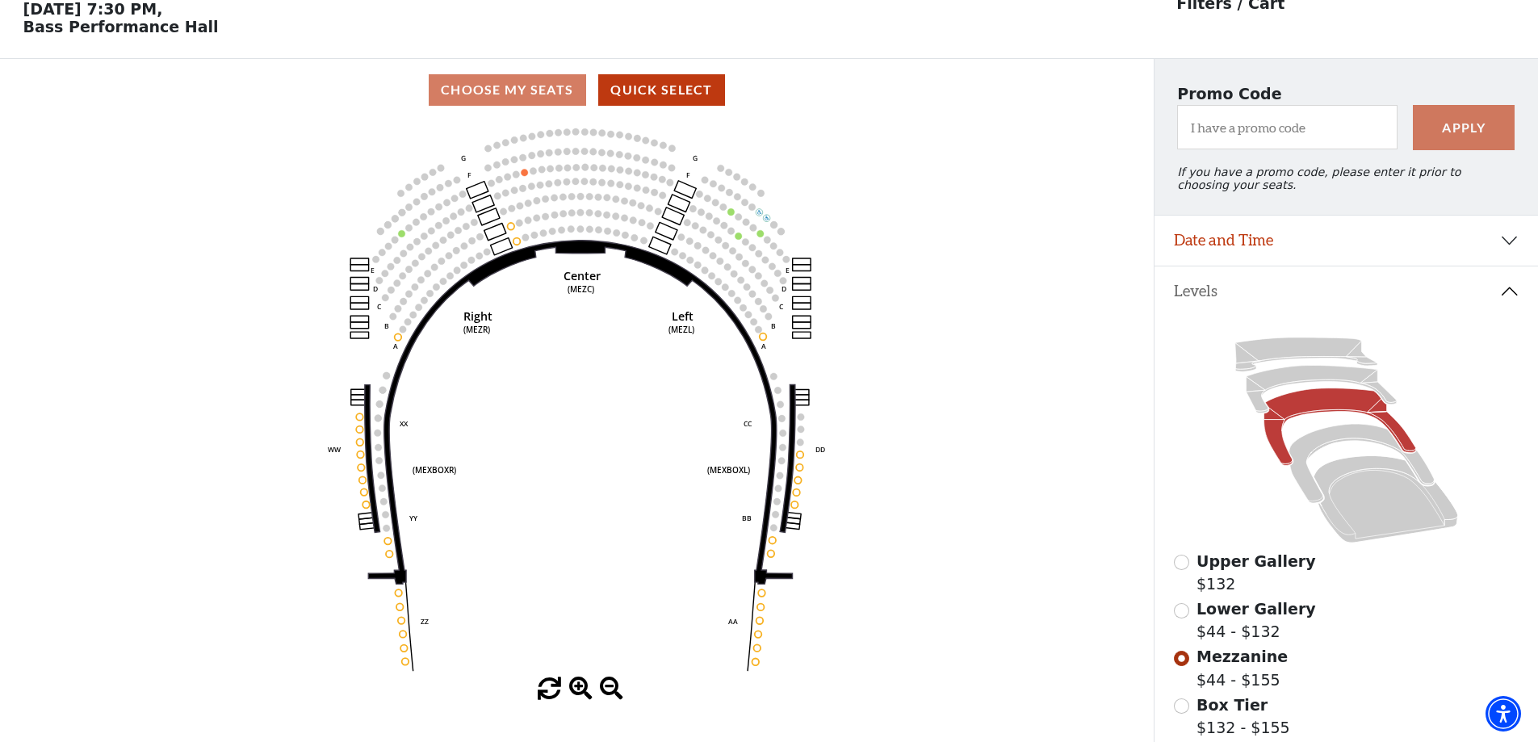
click at [1223, 618] on span "Lower Gallery" at bounding box center [1257, 609] width 120 height 18
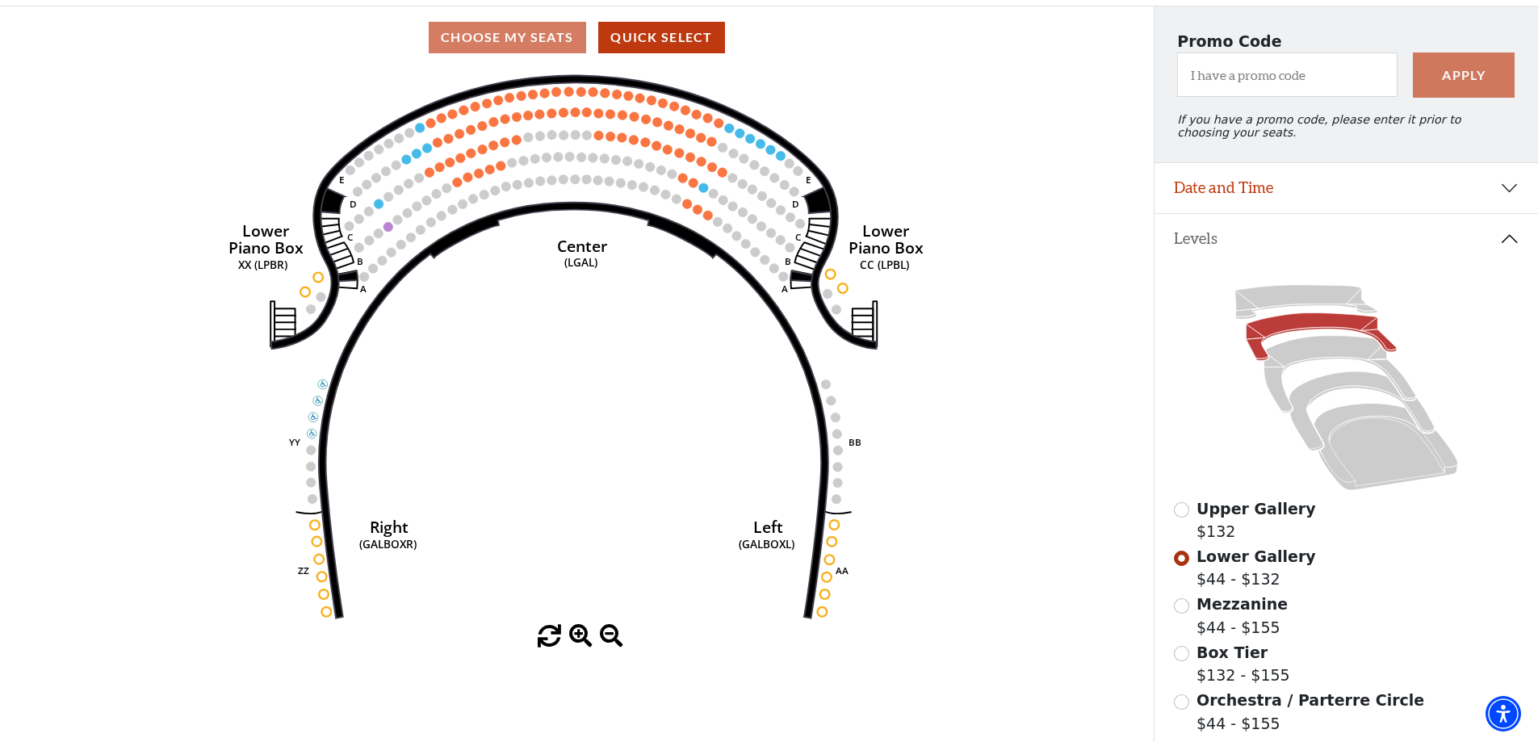
scroll to position [156, 0]
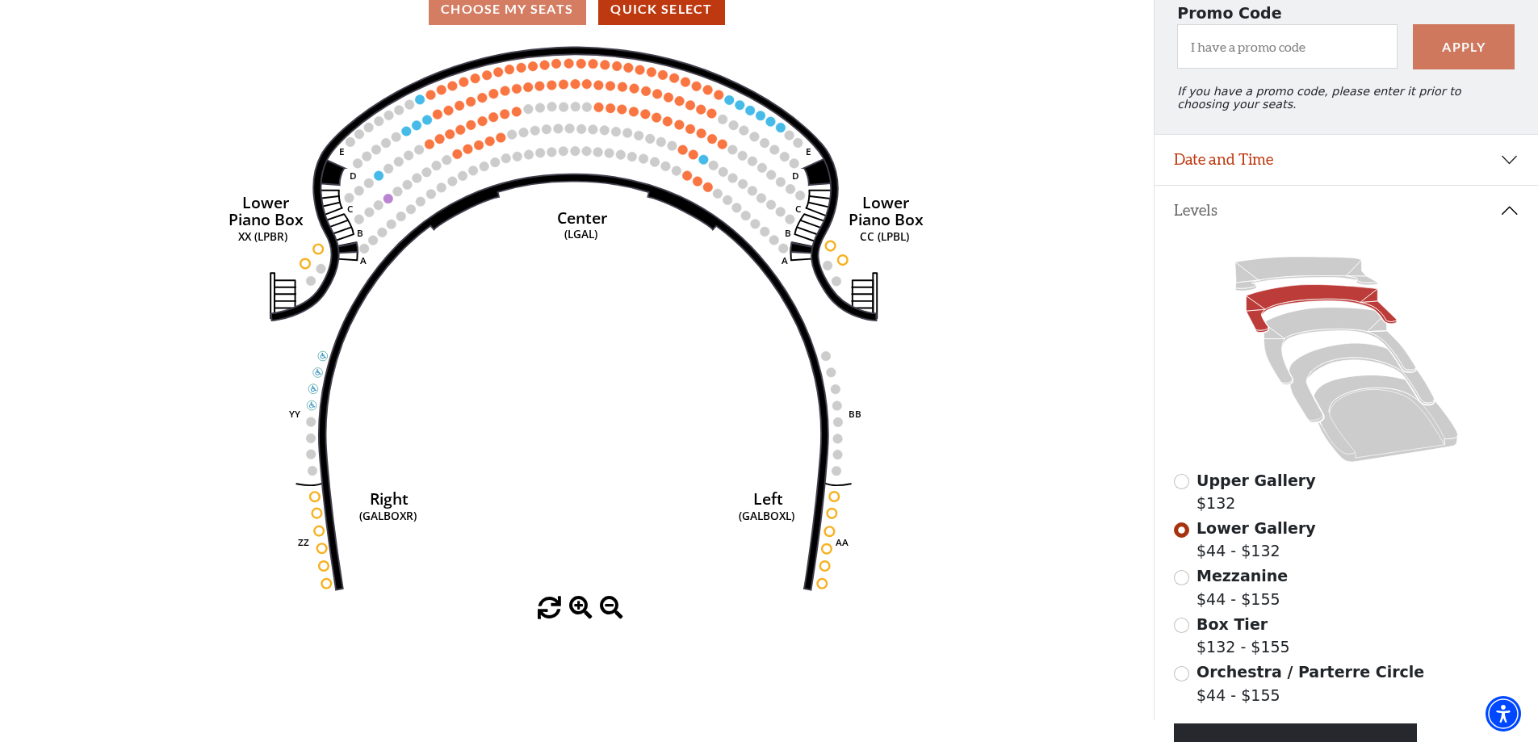
click at [1289, 489] on span "Upper Gallery" at bounding box center [1257, 481] width 120 height 18
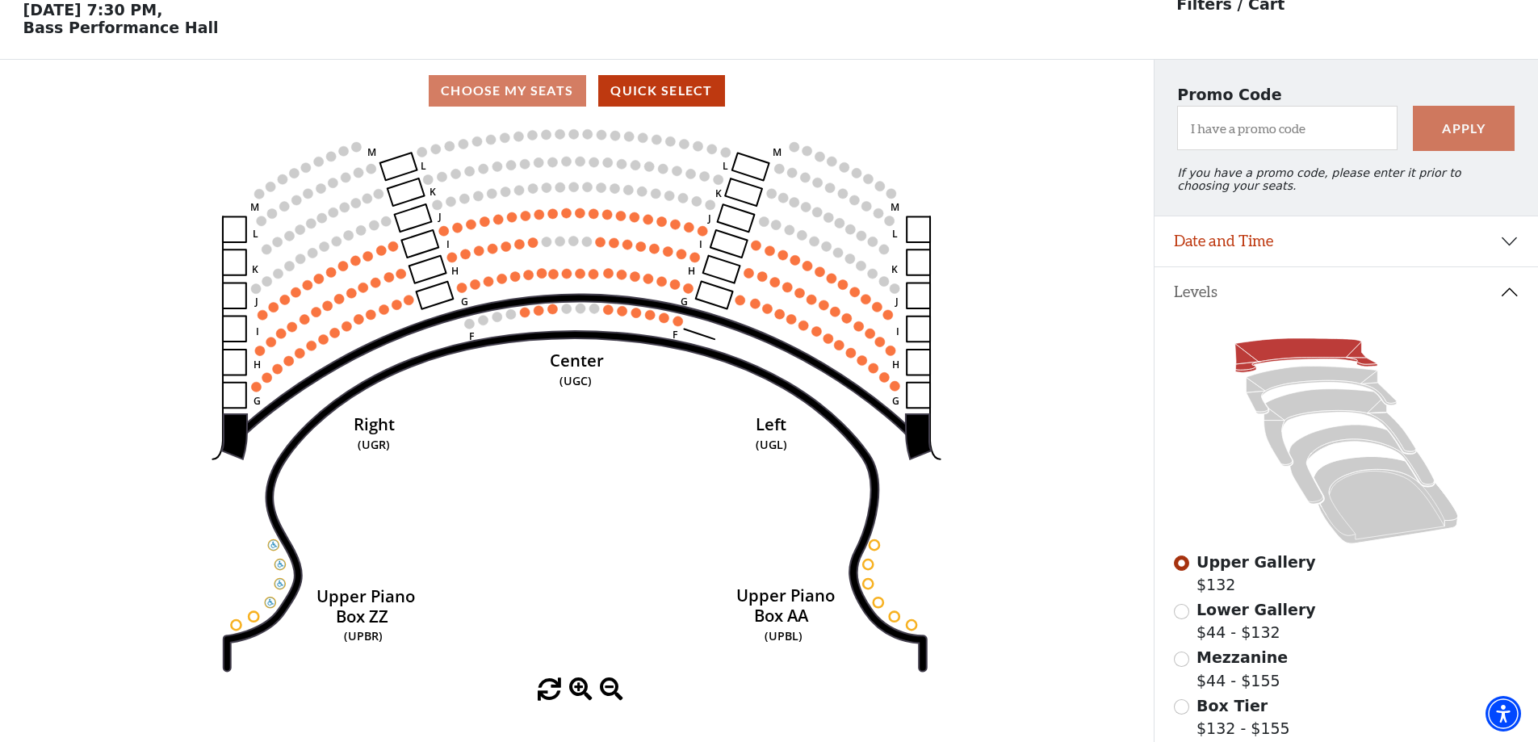
scroll to position [75, 0]
click at [1292, 252] on button "Date and Time" at bounding box center [1347, 241] width 384 height 50
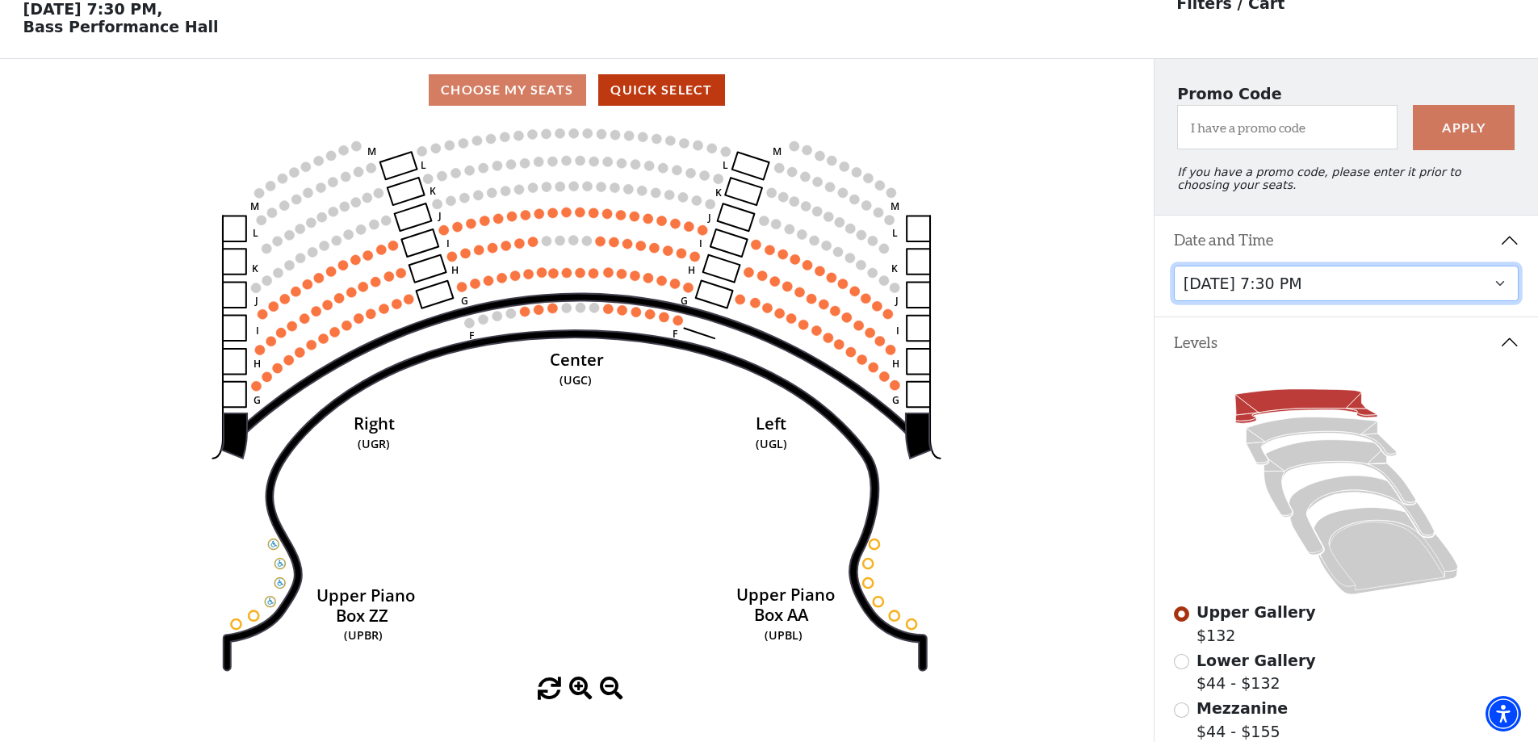
click at [1328, 302] on select "Tuesday, October 28 at 7:30 PM Wednesday, October 29 at 7:30 PM Thursday, Octob…" at bounding box center [1347, 284] width 346 height 36
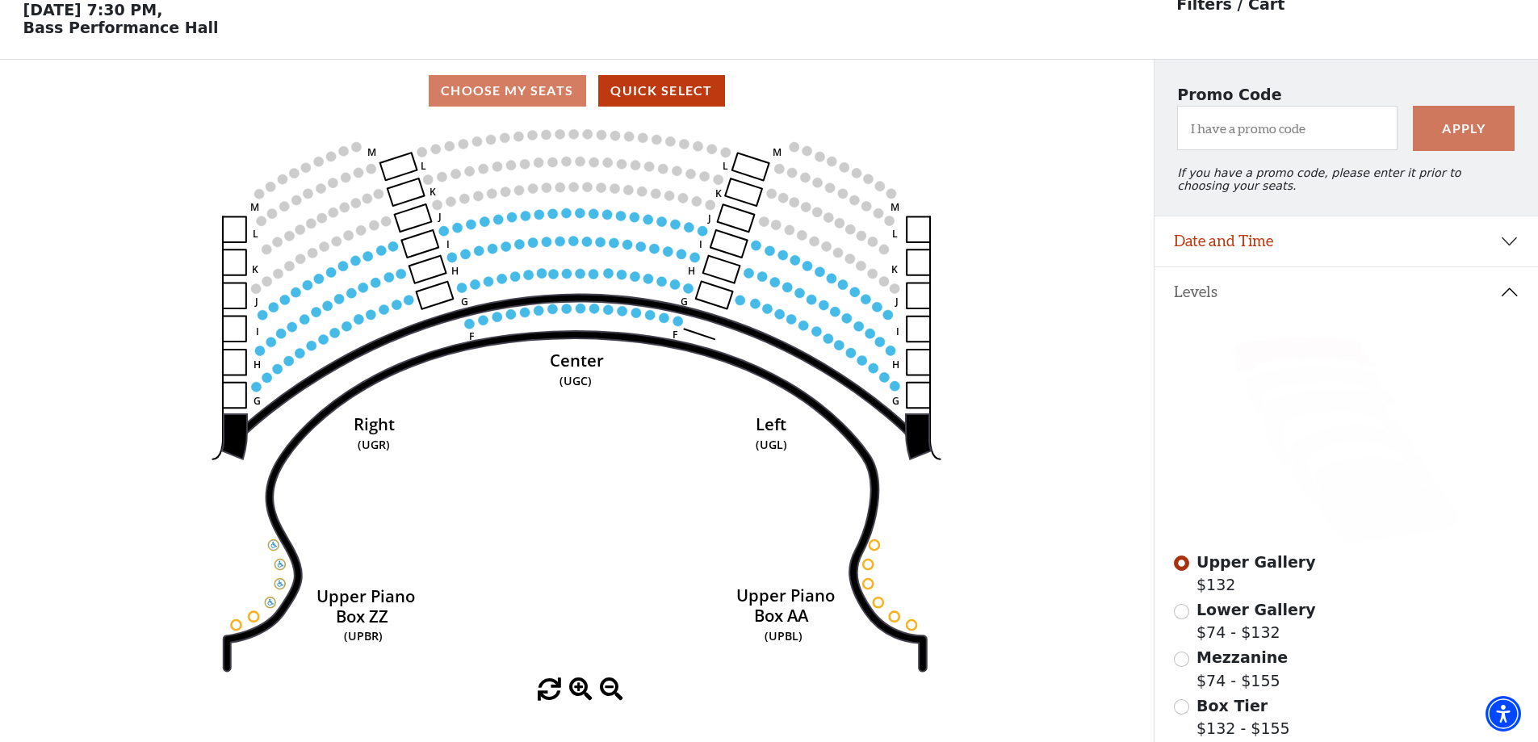
scroll to position [75, 0]
click at [1244, 636] on label "Lower Gallery $74 - $132" at bounding box center [1257, 621] width 120 height 46
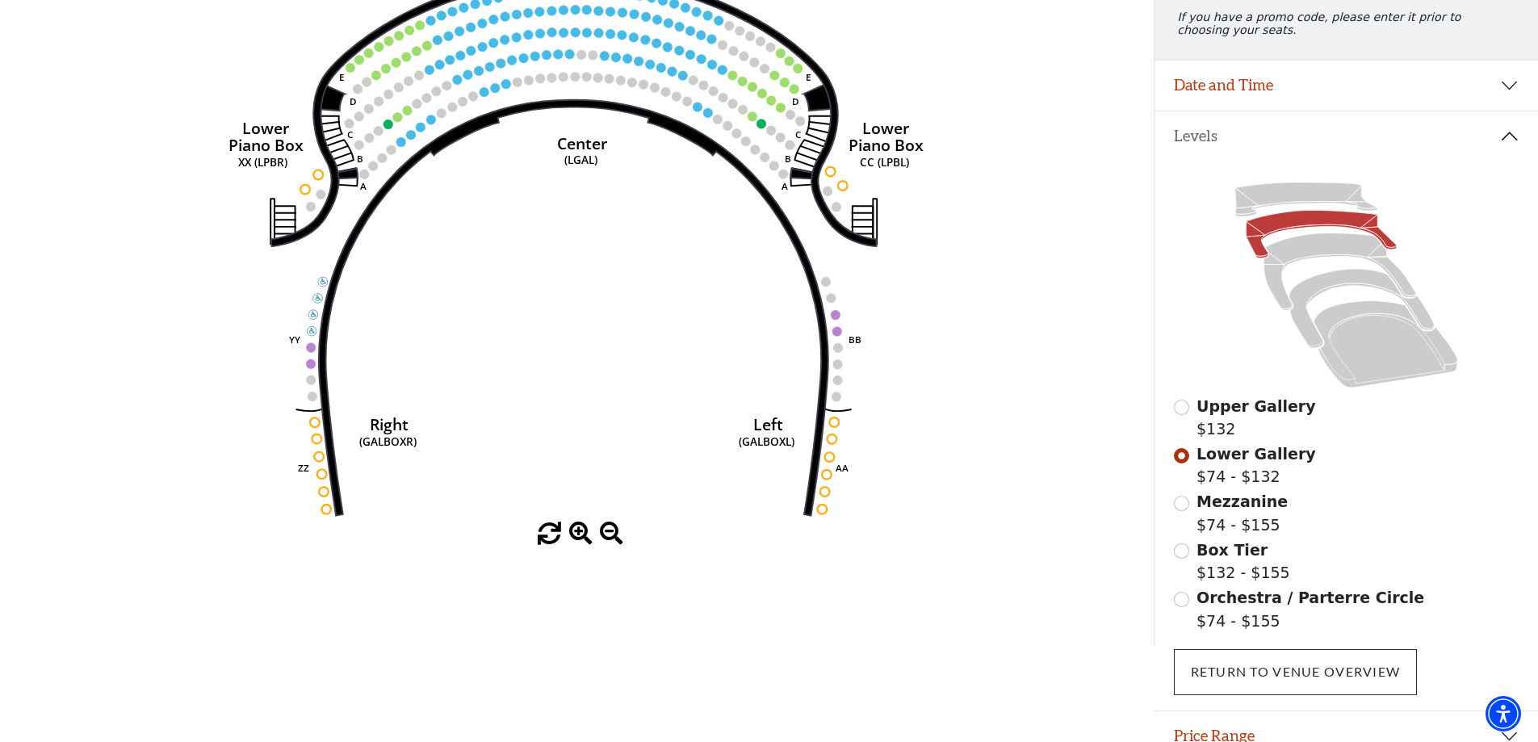
scroll to position [237, 0]
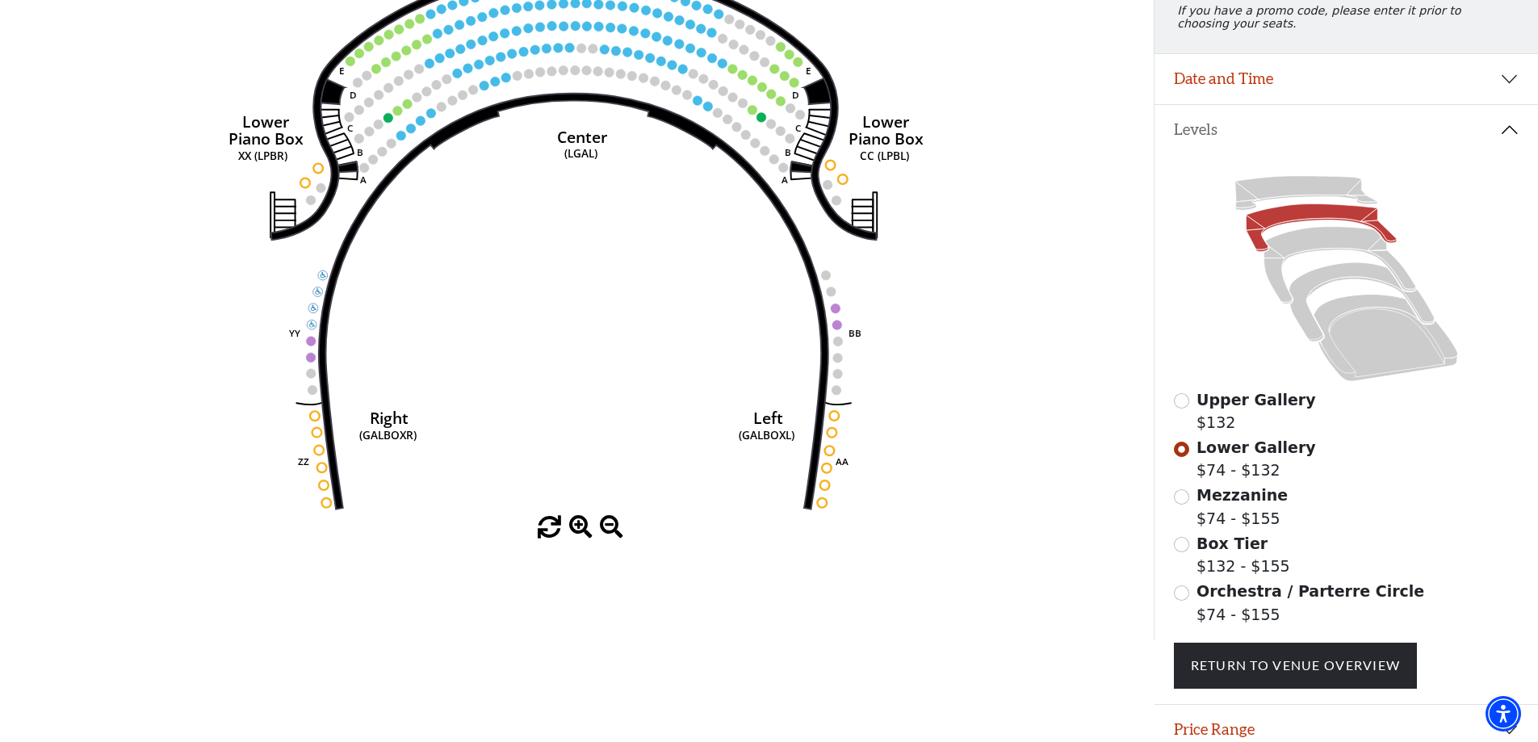
click at [1317, 600] on span "Orchestra / Parterre Circle" at bounding box center [1311, 591] width 228 height 18
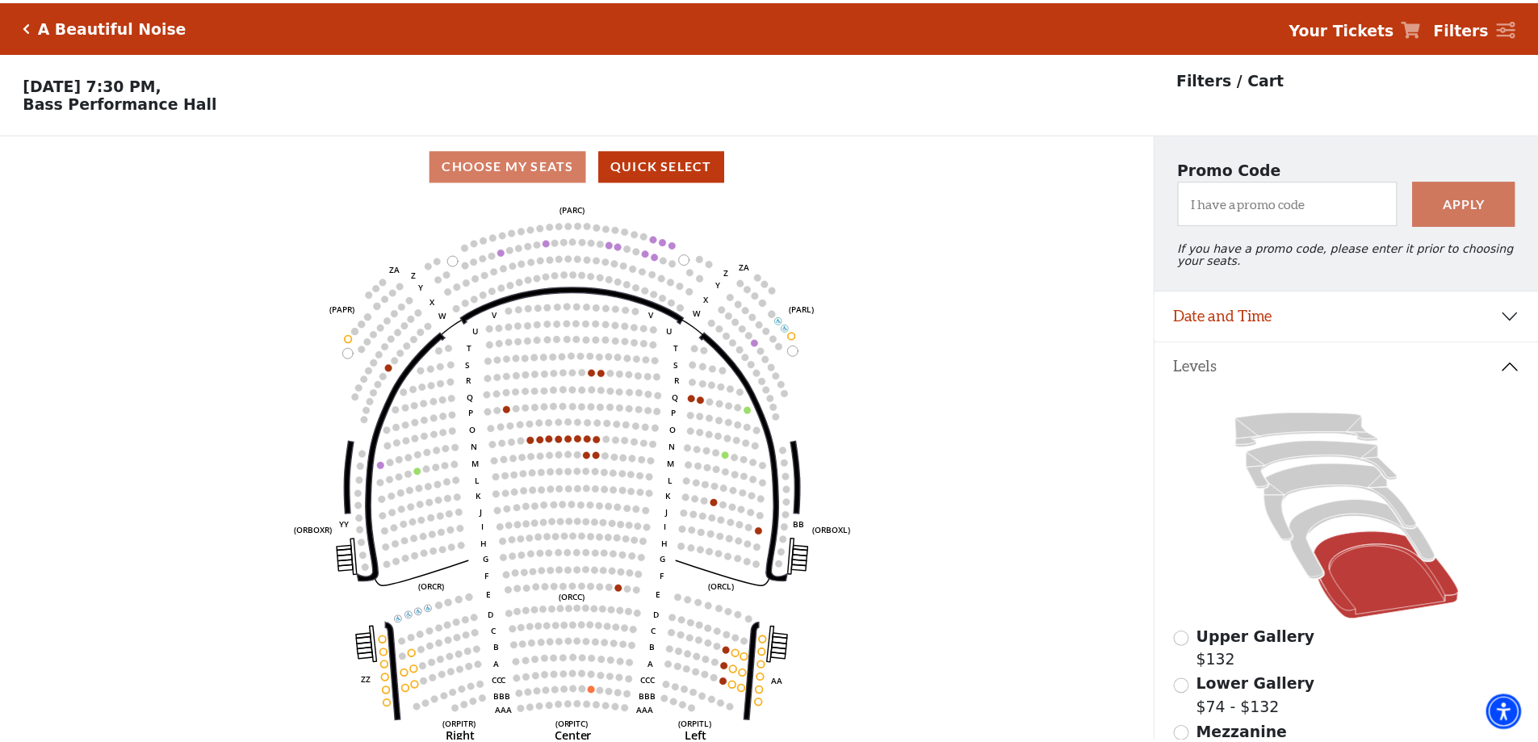
scroll to position [75, 0]
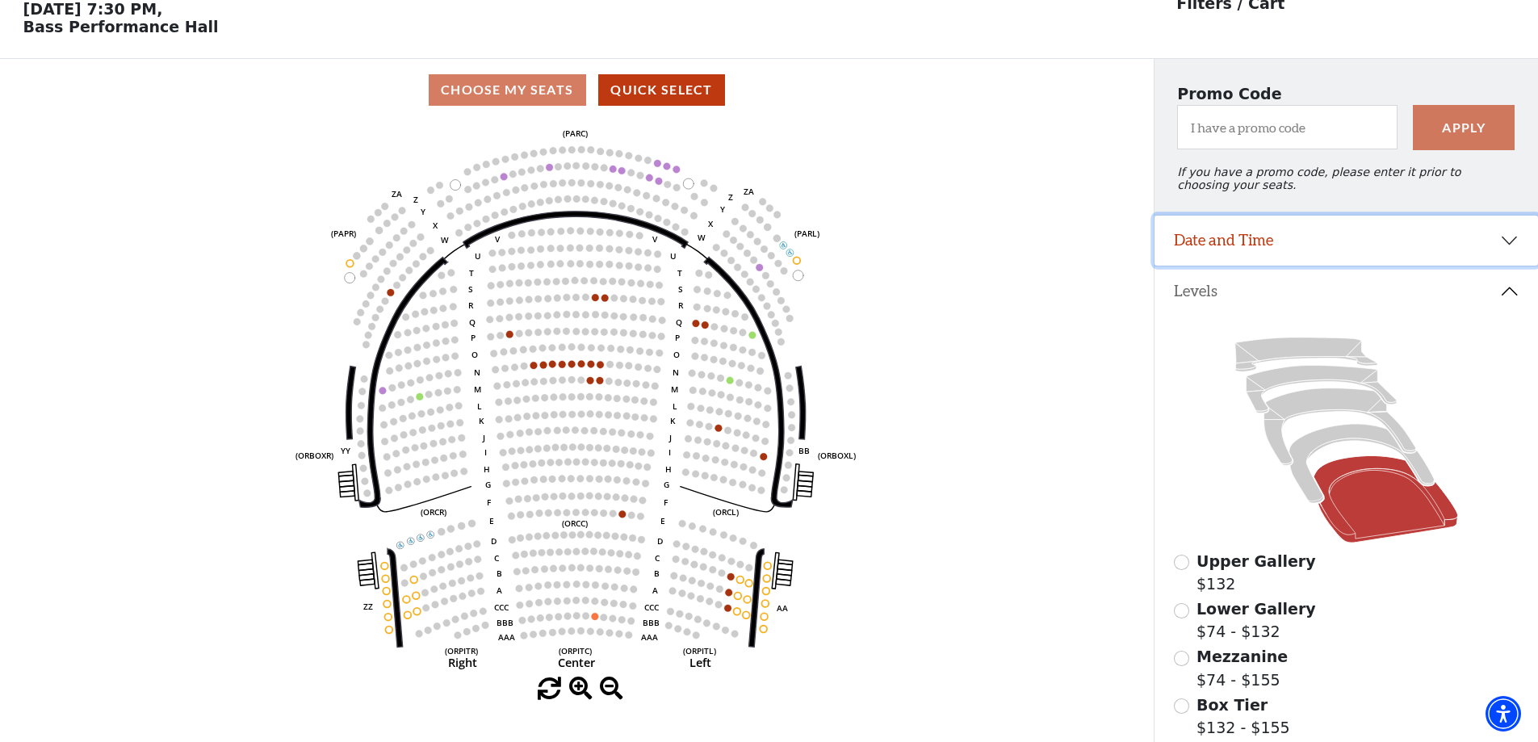
click at [1221, 235] on button "Date and Time" at bounding box center [1347, 241] width 384 height 50
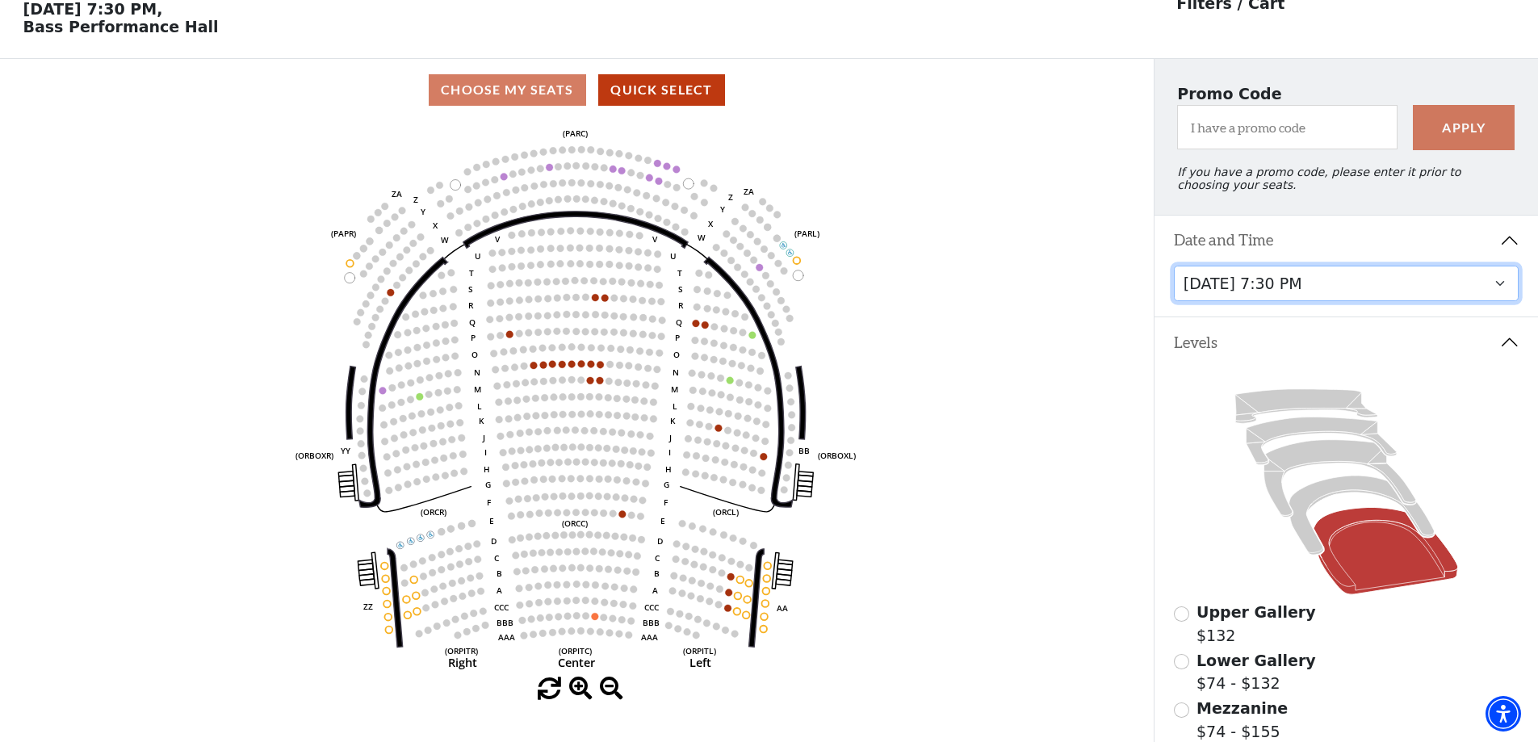
click at [1311, 302] on select "Tuesday, October 28 at 7:30 PM Wednesday, October 29 at 7:30 PM Thursday, Octob…" at bounding box center [1347, 284] width 346 height 36
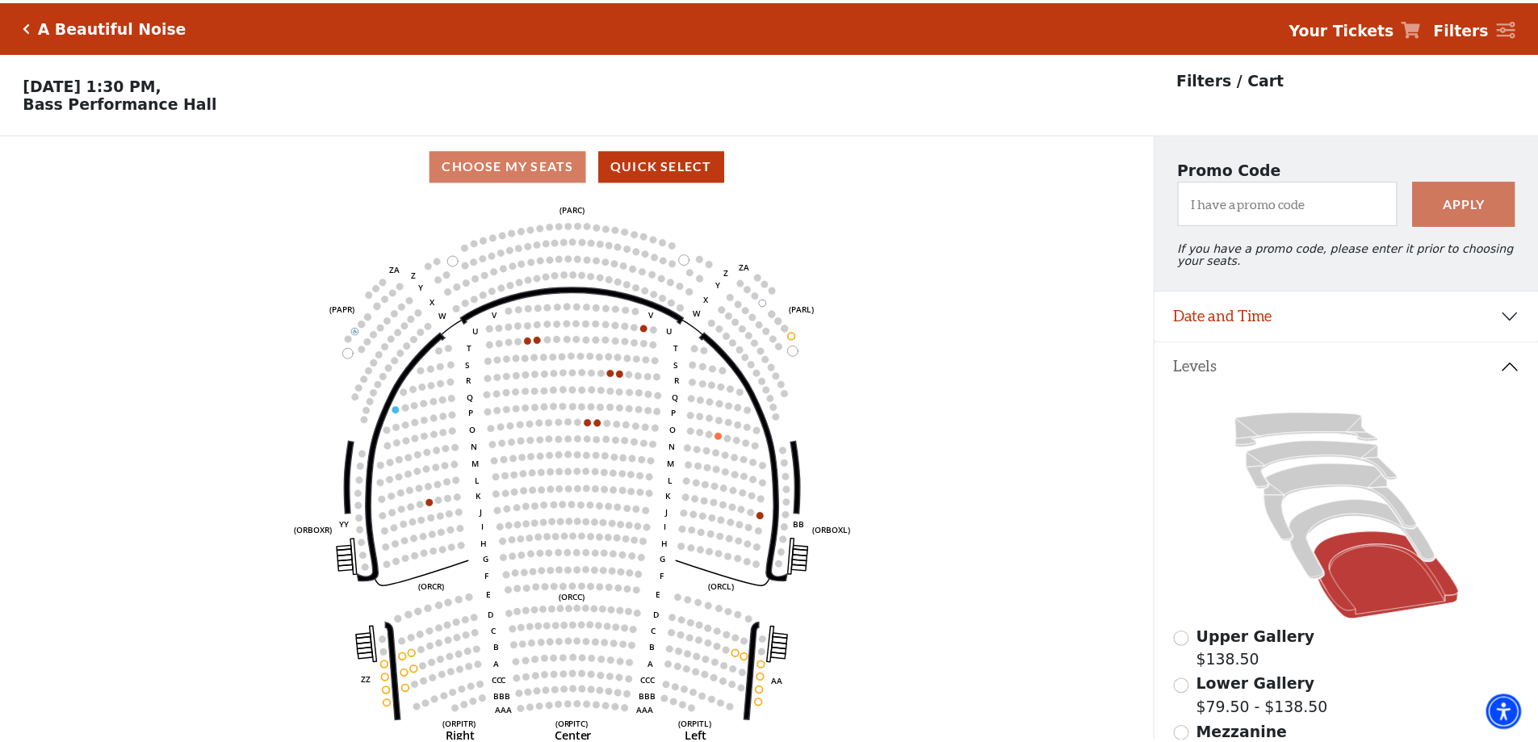
scroll to position [75, 0]
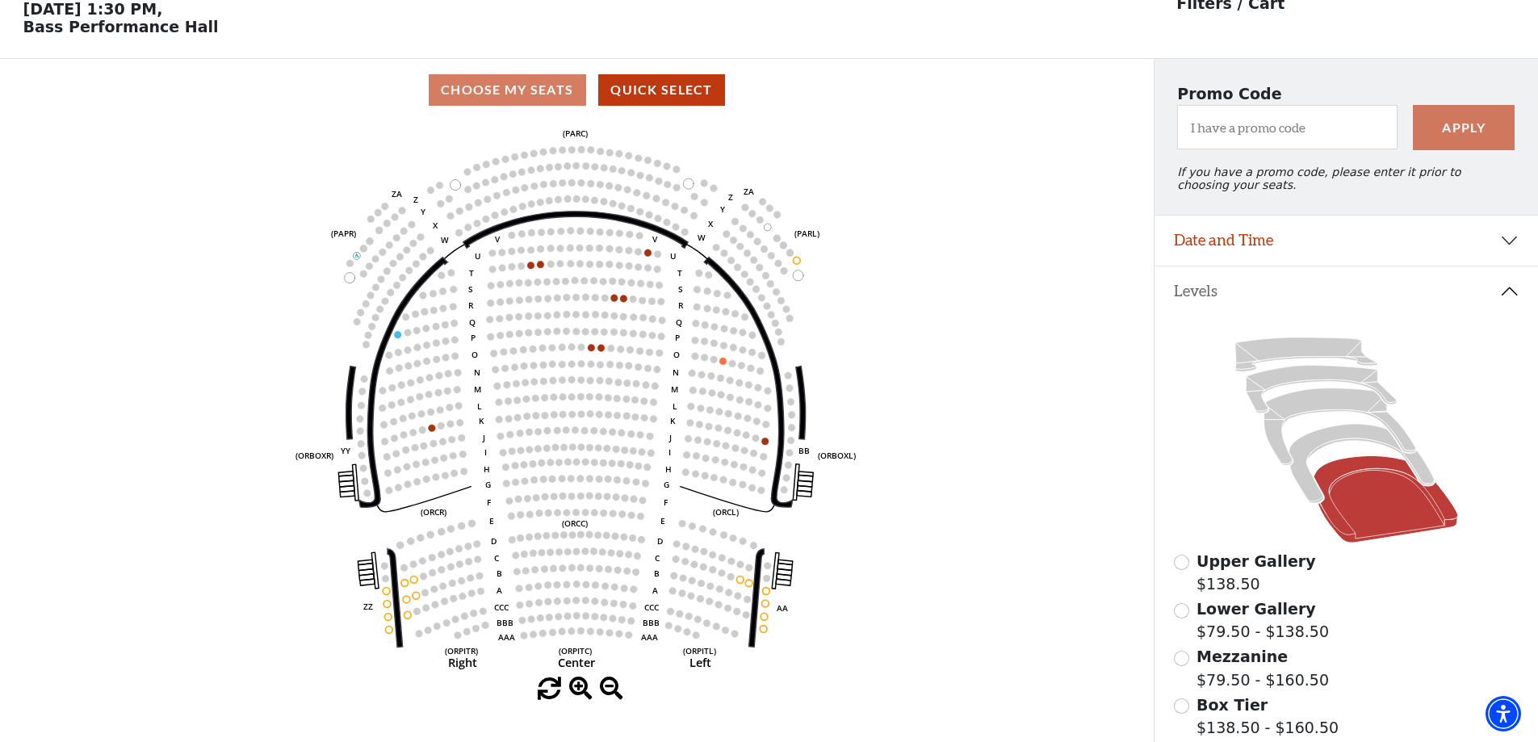
click at [1249, 665] on span "Mezzanine" at bounding box center [1242, 657] width 91 height 18
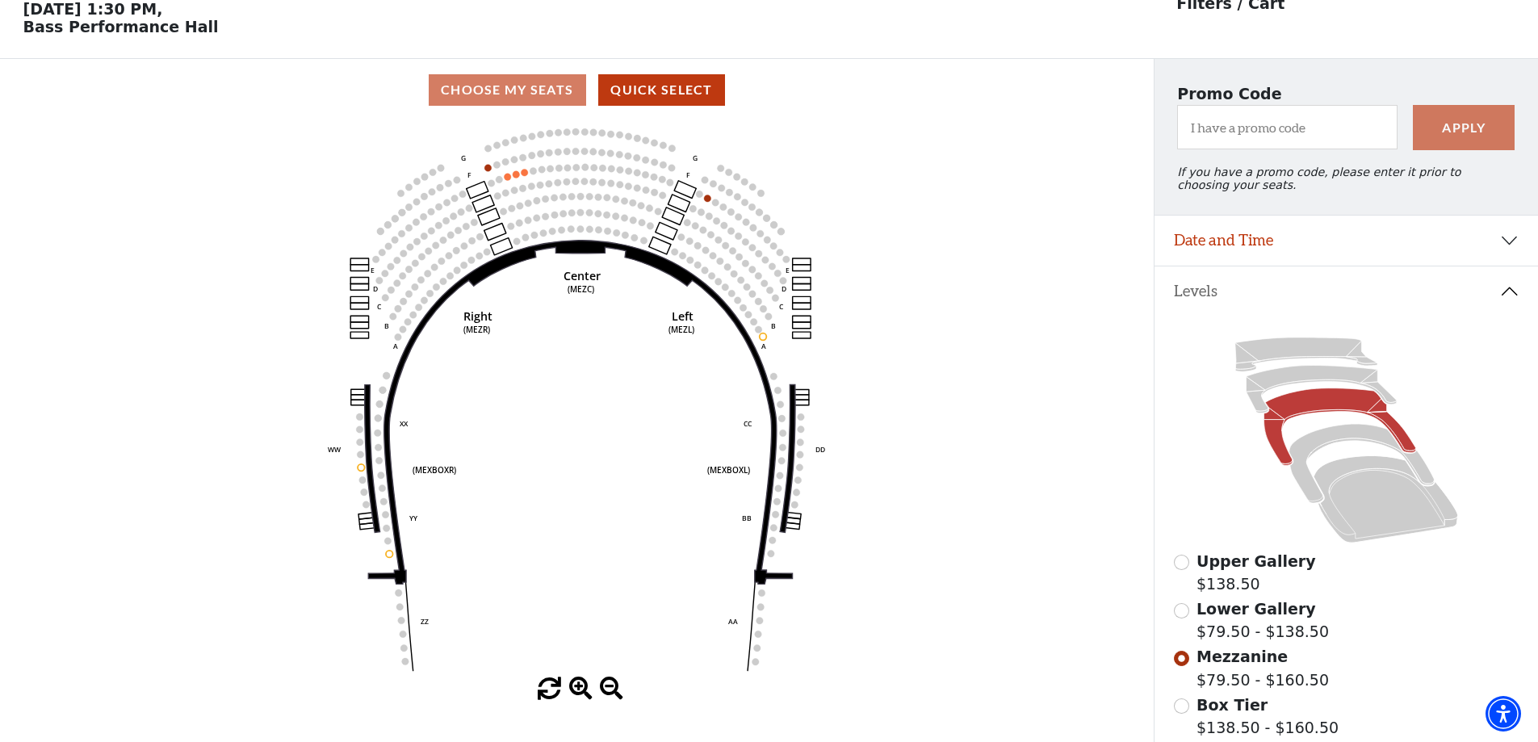
click at [1267, 618] on span "Lower Gallery" at bounding box center [1257, 609] width 120 height 18
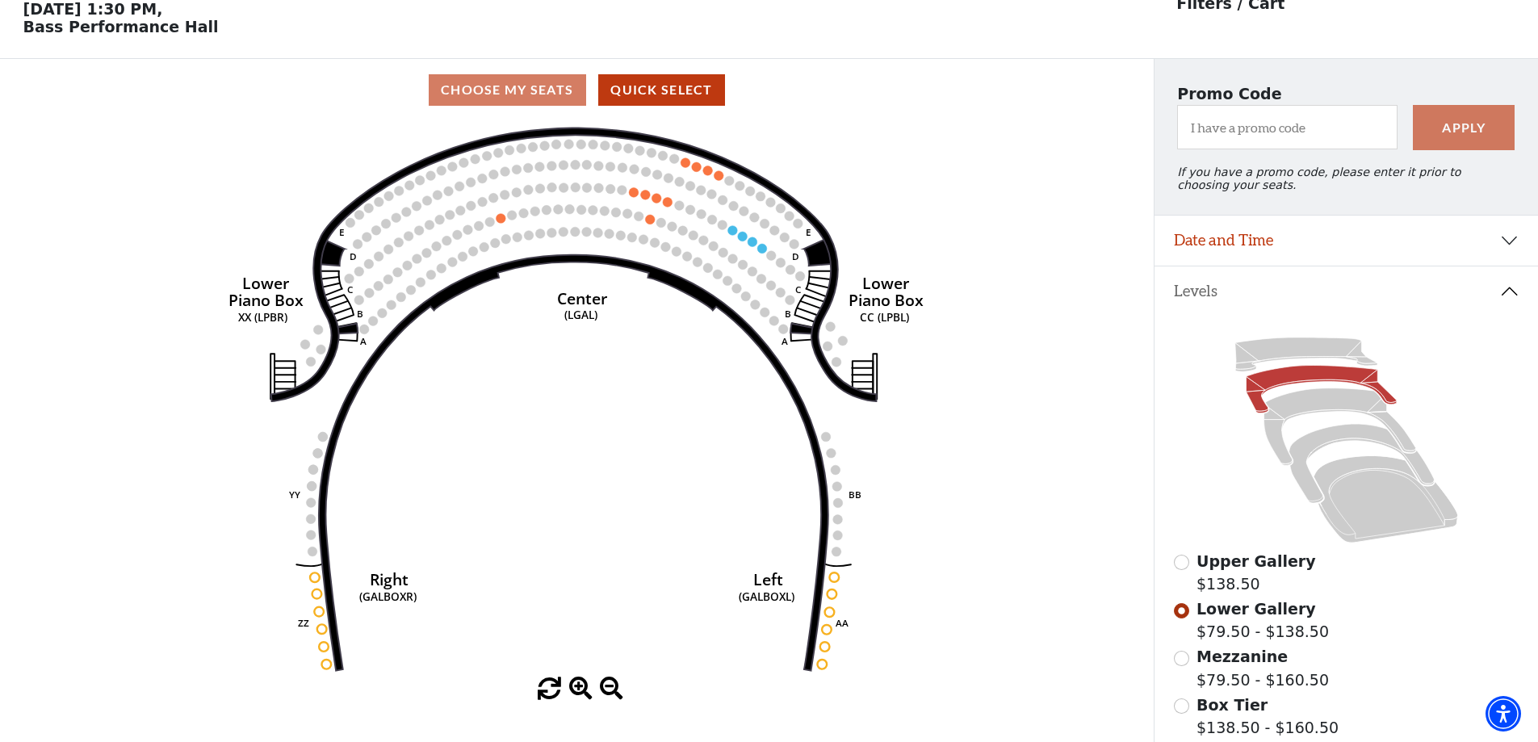
click at [1292, 589] on label "Upper Gallery $138.50" at bounding box center [1257, 573] width 120 height 46
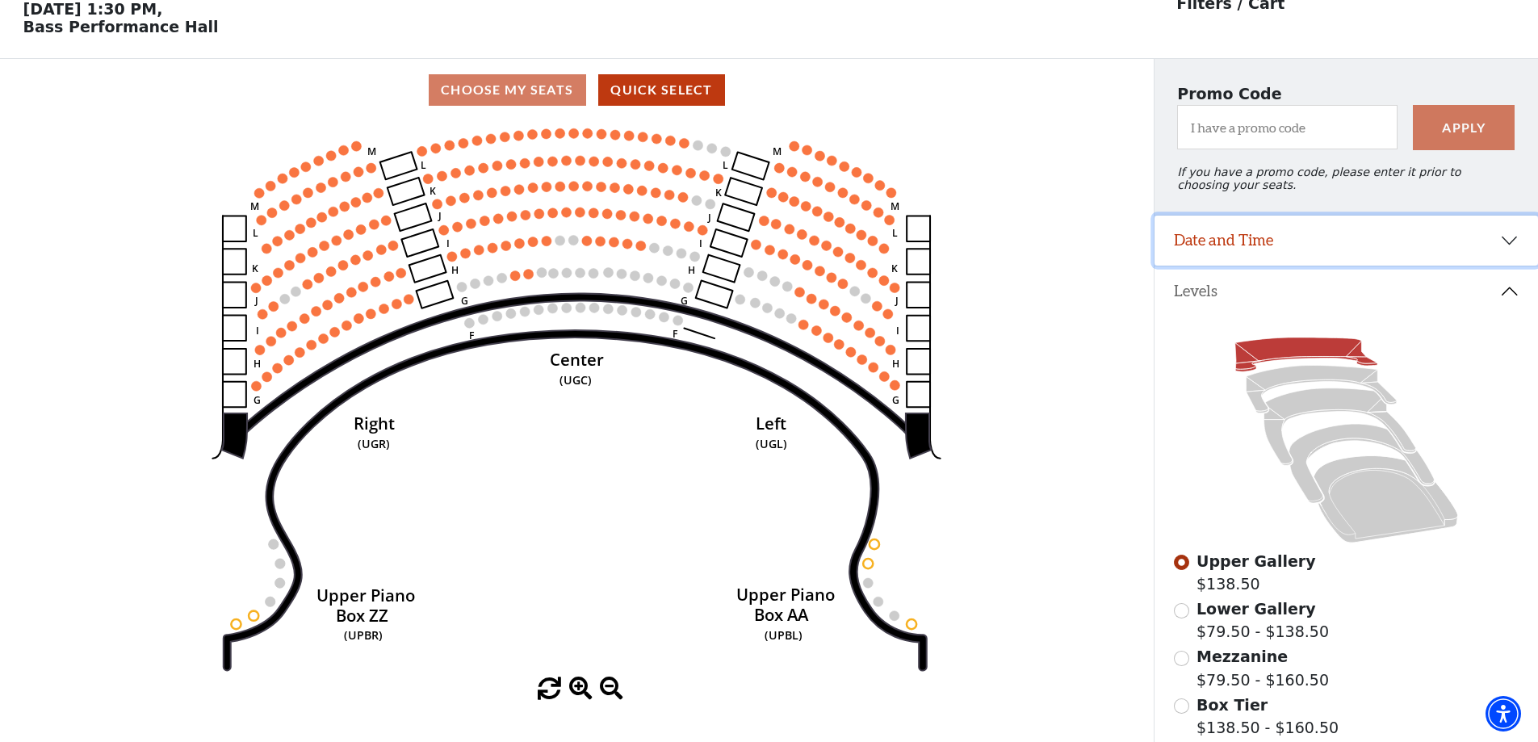
click at [1333, 253] on button "Date and Time" at bounding box center [1347, 241] width 384 height 50
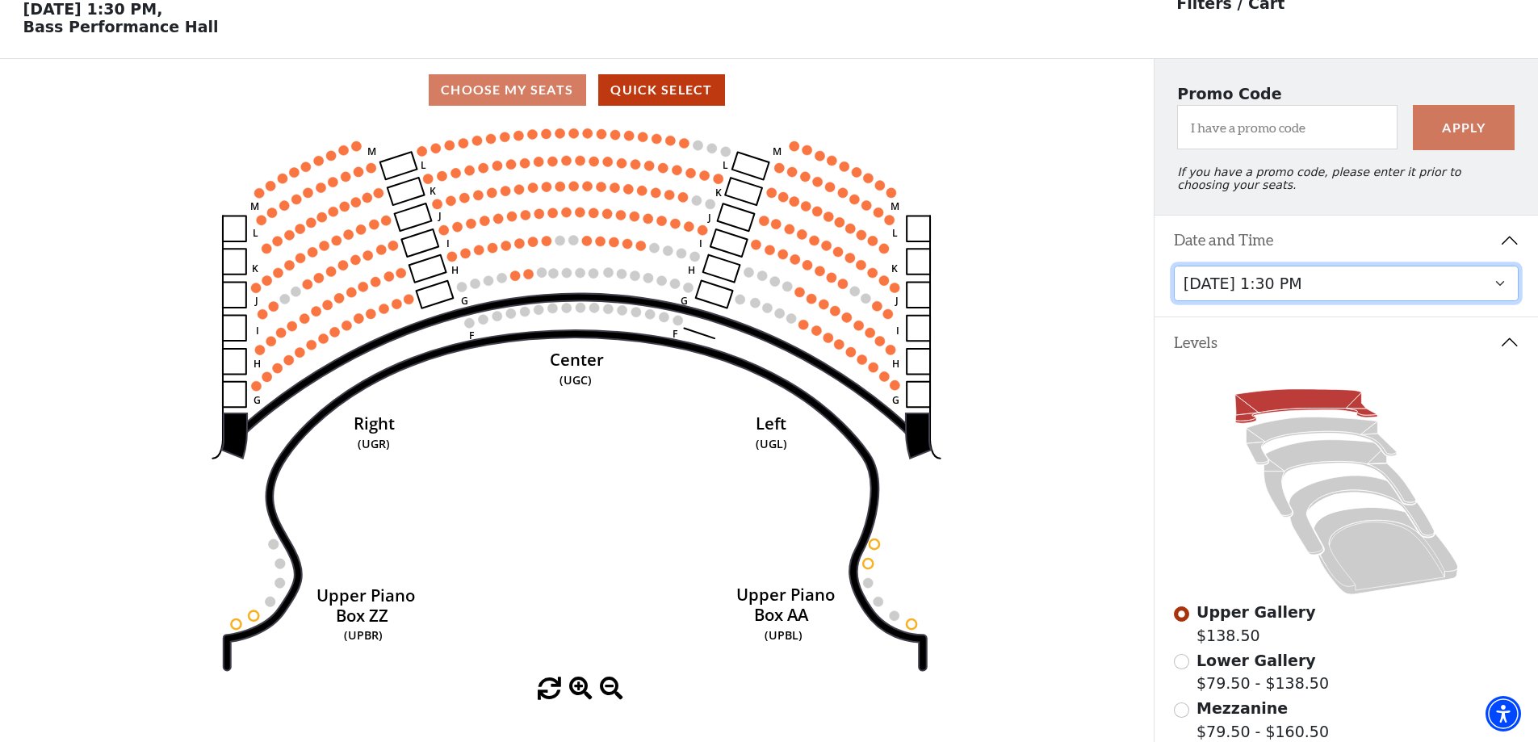
click at [1341, 302] on select "Tuesday, October 28 at 7:30 PM Wednesday, October 29 at 7:30 PM Thursday, Octob…" at bounding box center [1347, 284] width 346 height 36
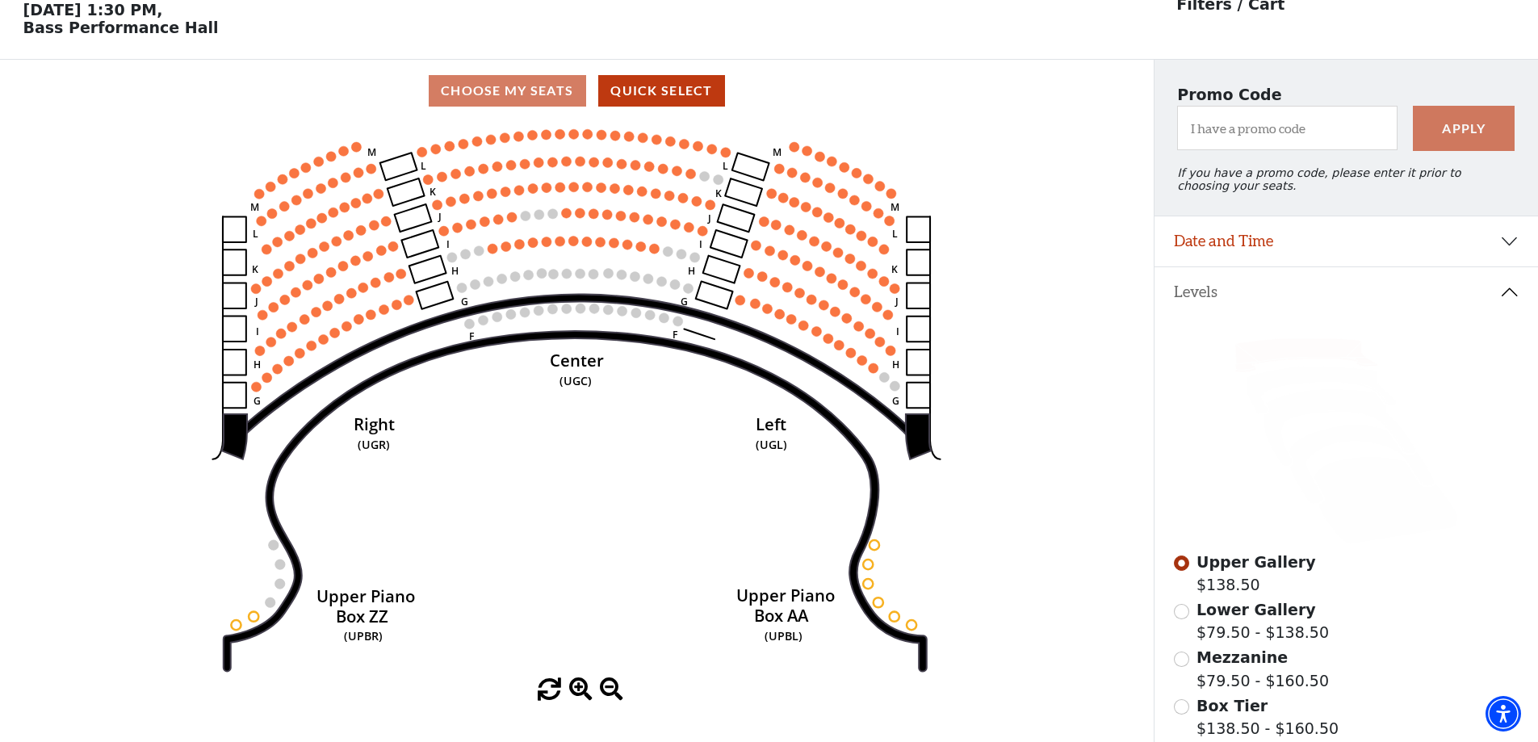
scroll to position [75, 0]
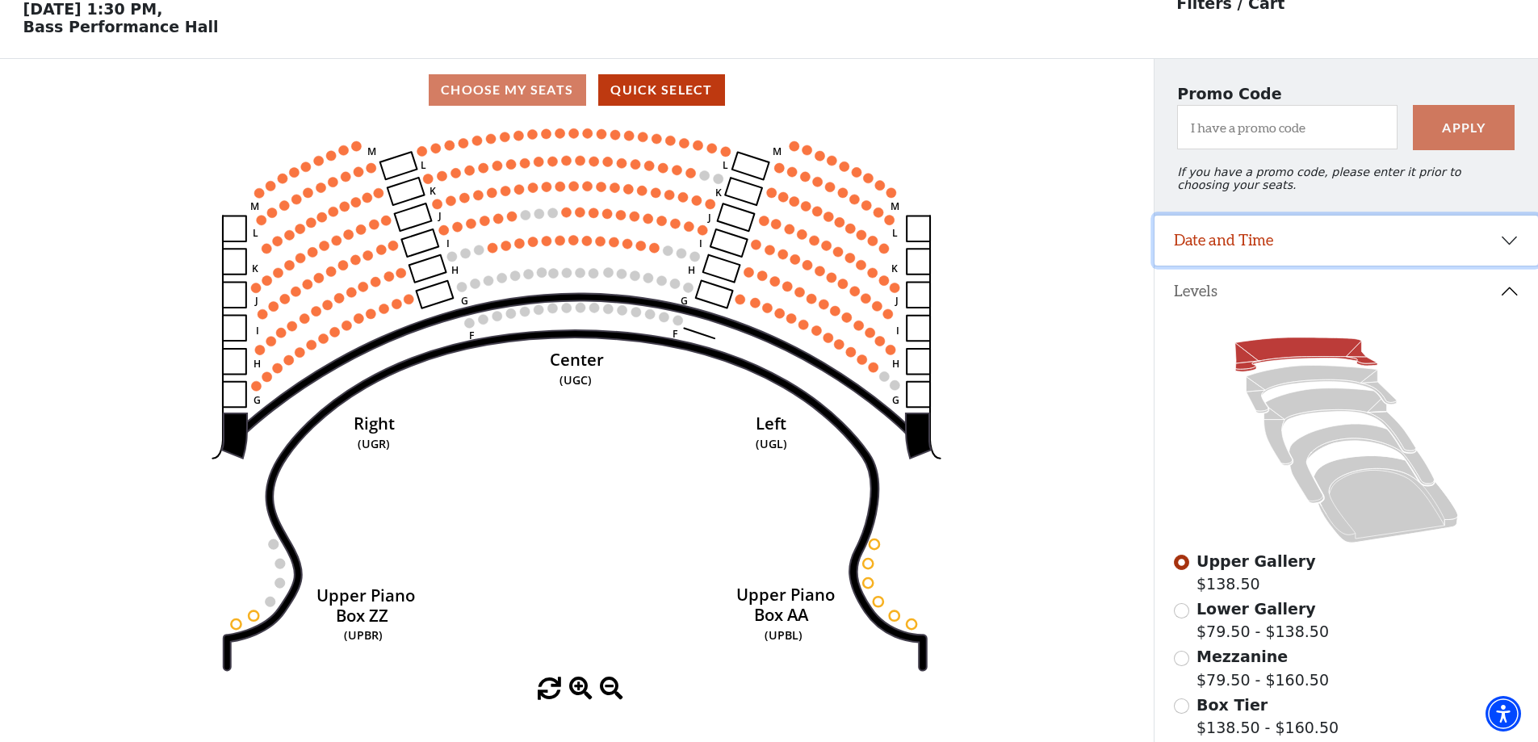
click at [1244, 262] on button "Date and Time" at bounding box center [1347, 241] width 384 height 50
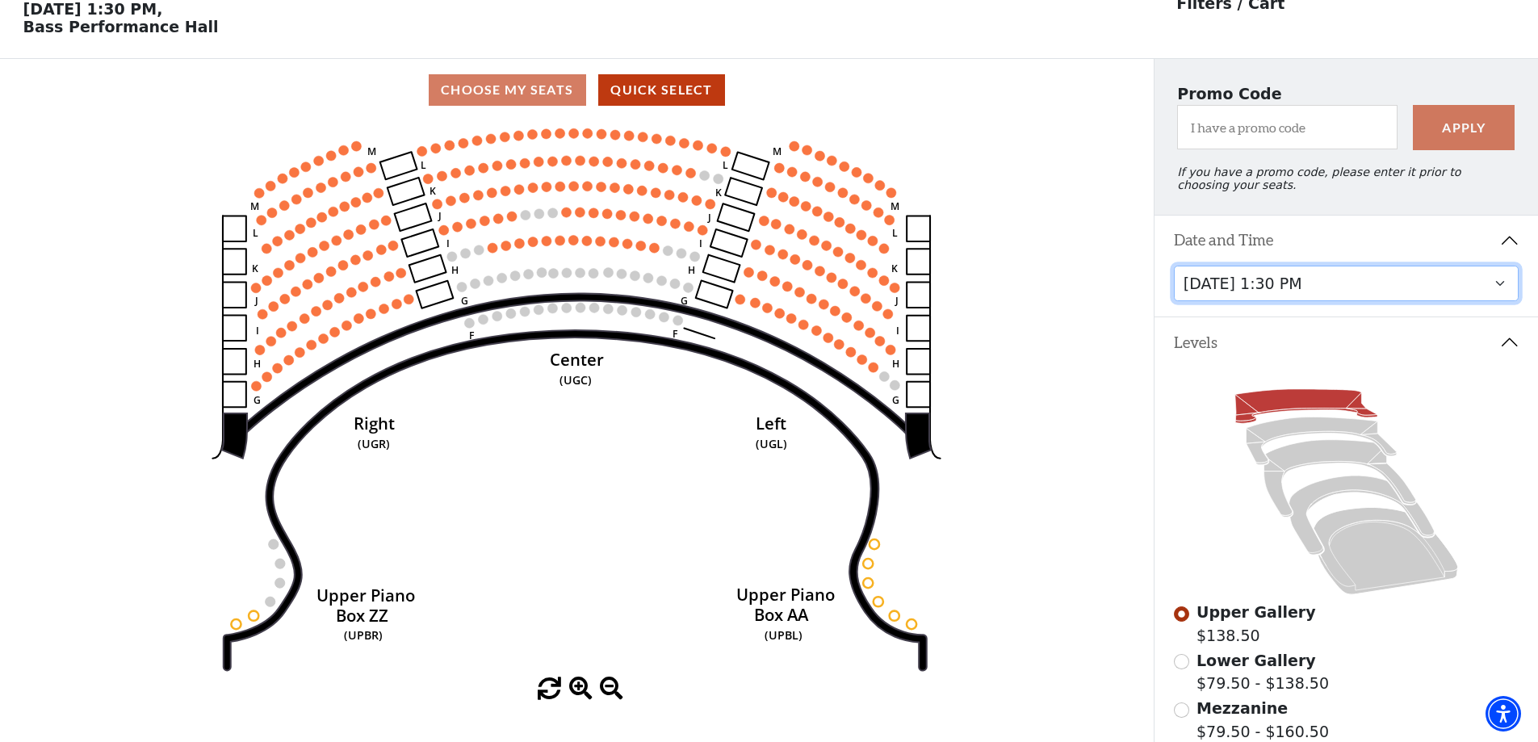
click at [1294, 296] on select "Tuesday, October 28 at 7:30 PM Wednesday, October 29 at 7:30 PM Thursday, Octob…" at bounding box center [1347, 284] width 346 height 36
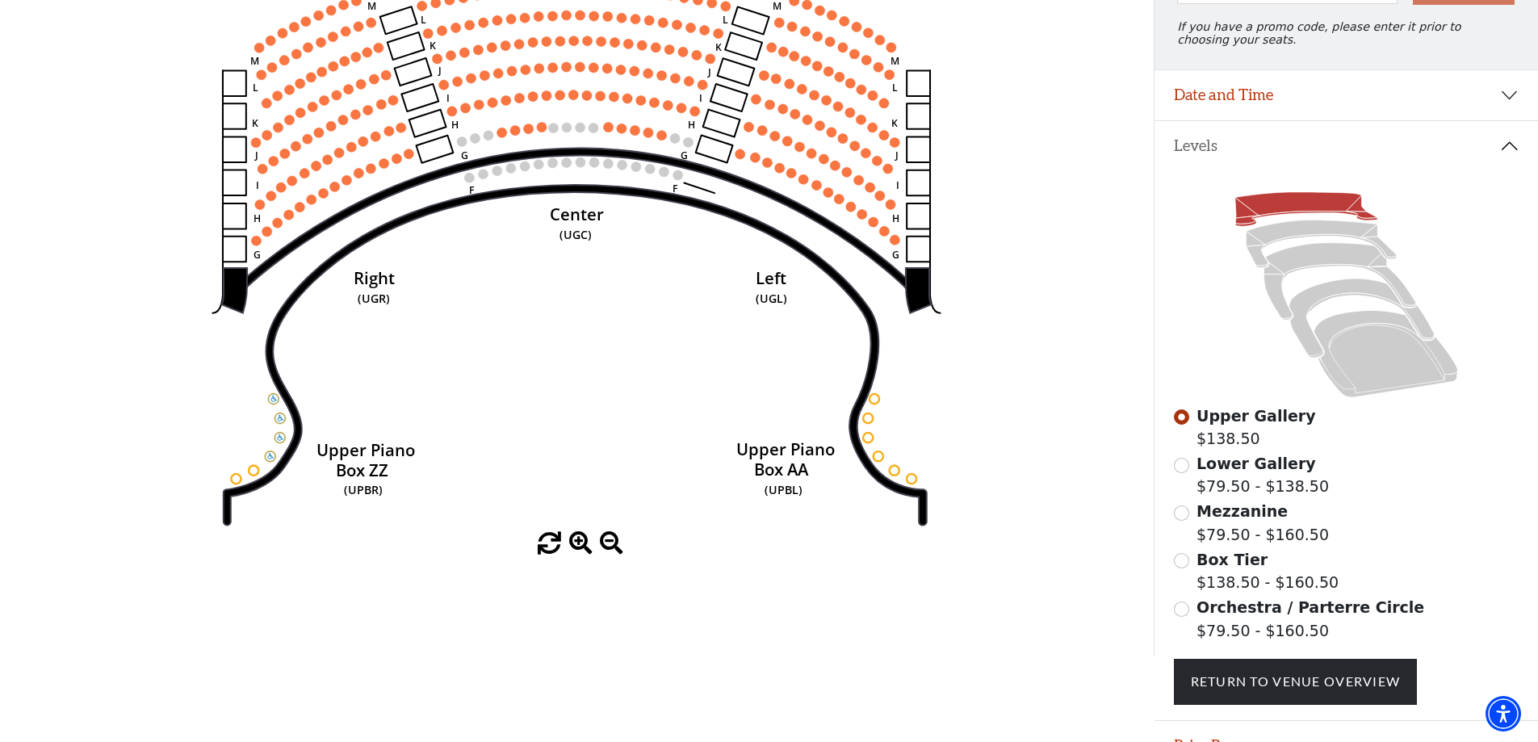
scroll to position [237, 0]
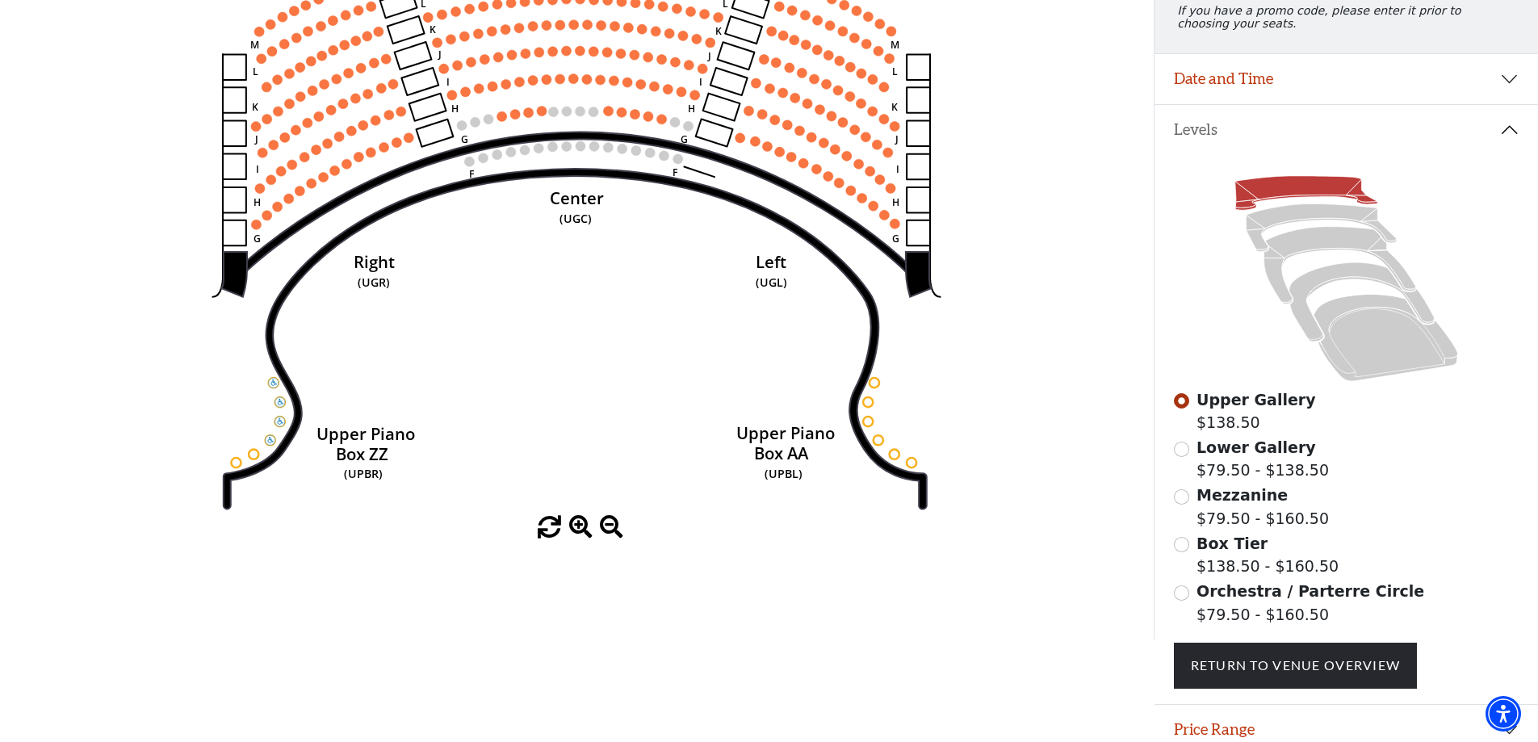
click at [1265, 456] on span "Lower Gallery" at bounding box center [1257, 447] width 120 height 18
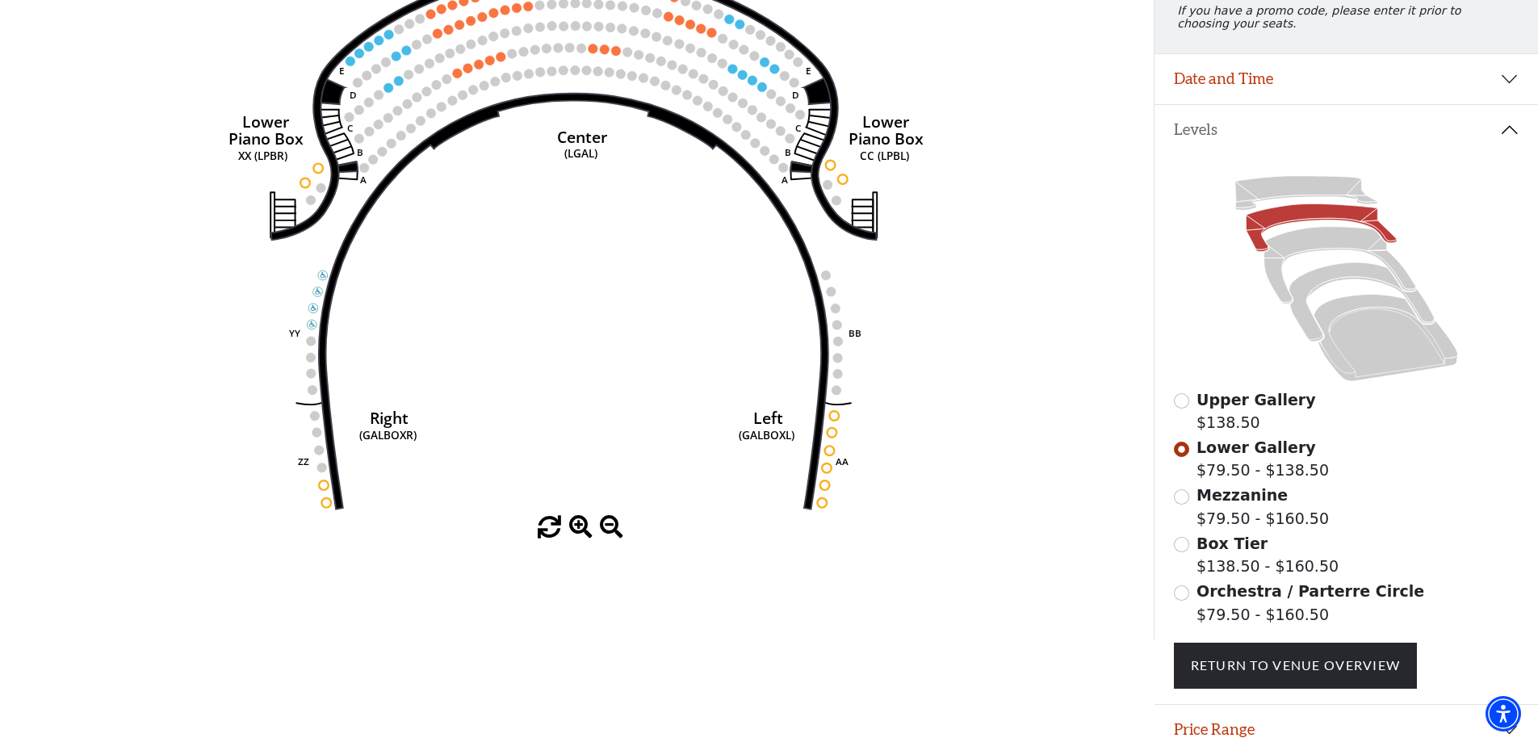
click at [1225, 596] on span "Orchestra / Parterre Circle" at bounding box center [1311, 591] width 228 height 18
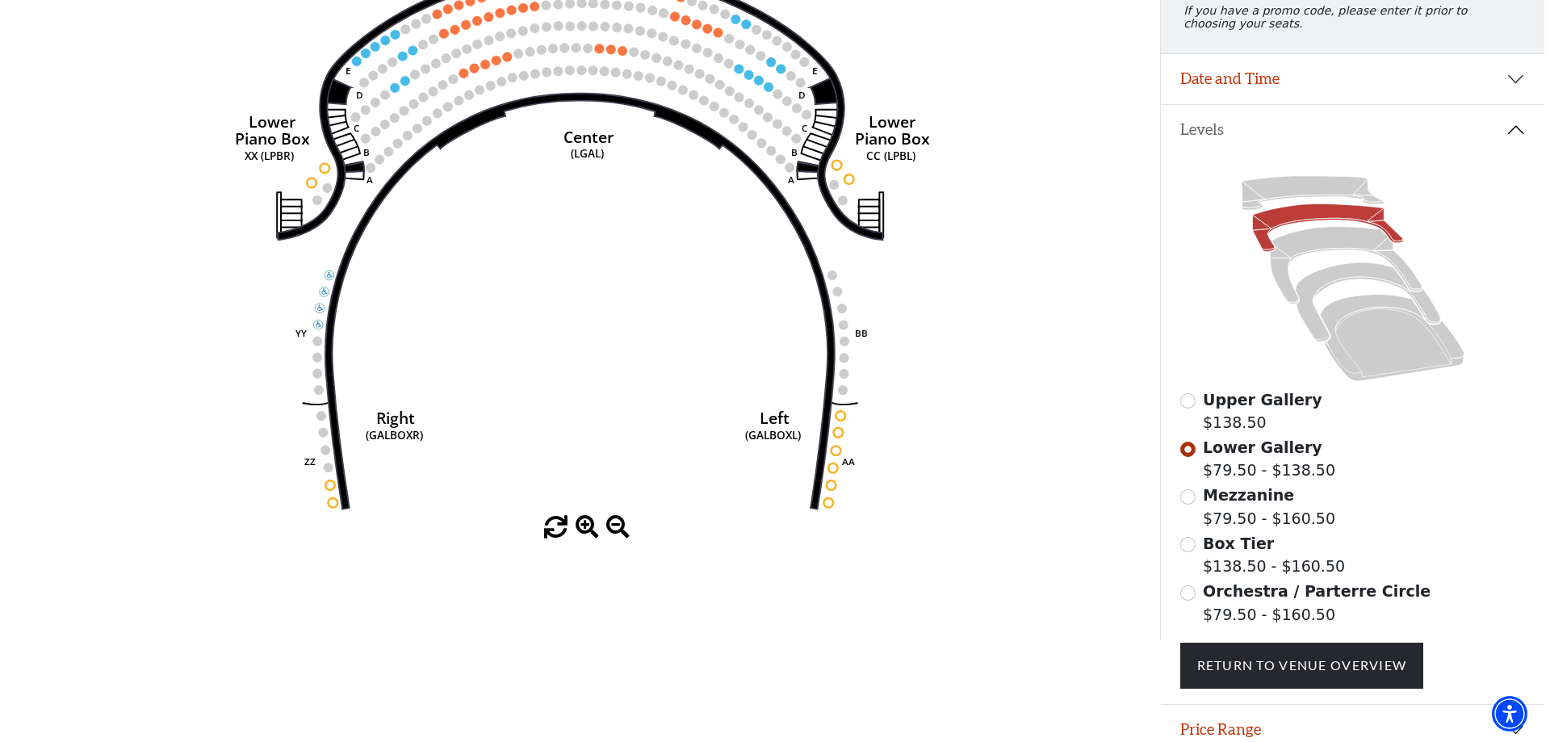
scroll to position [0, 0]
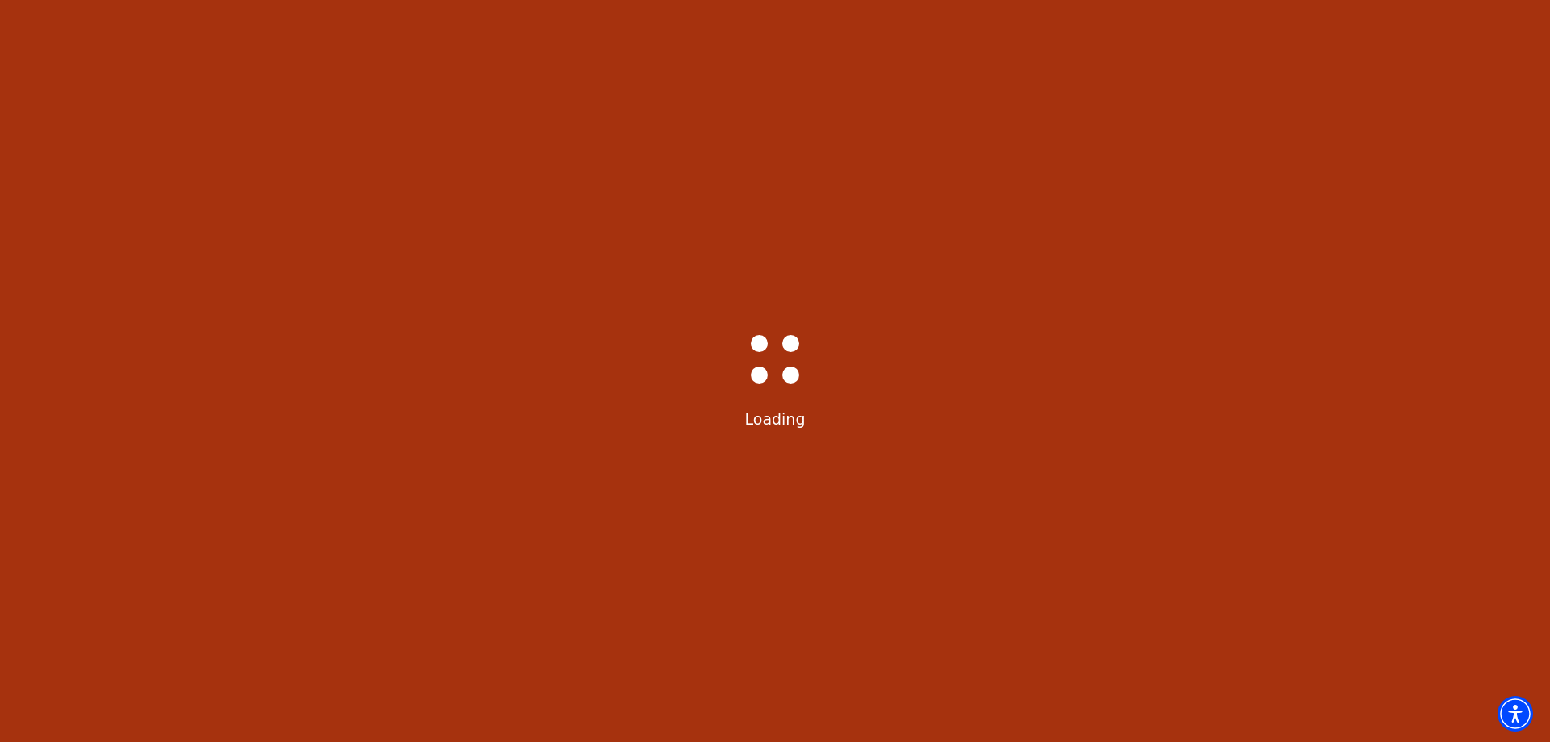
select select "6225"
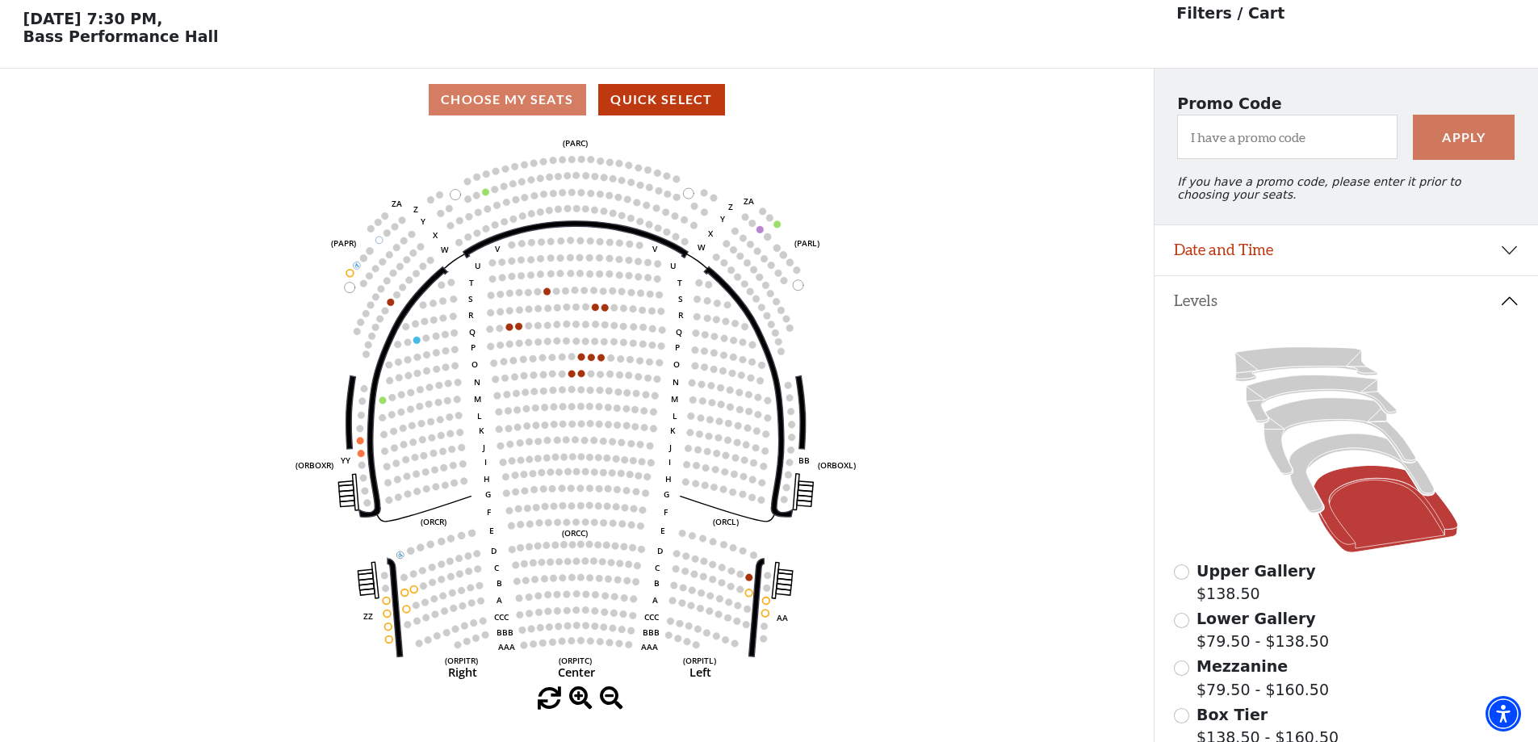
scroll to position [75, 0]
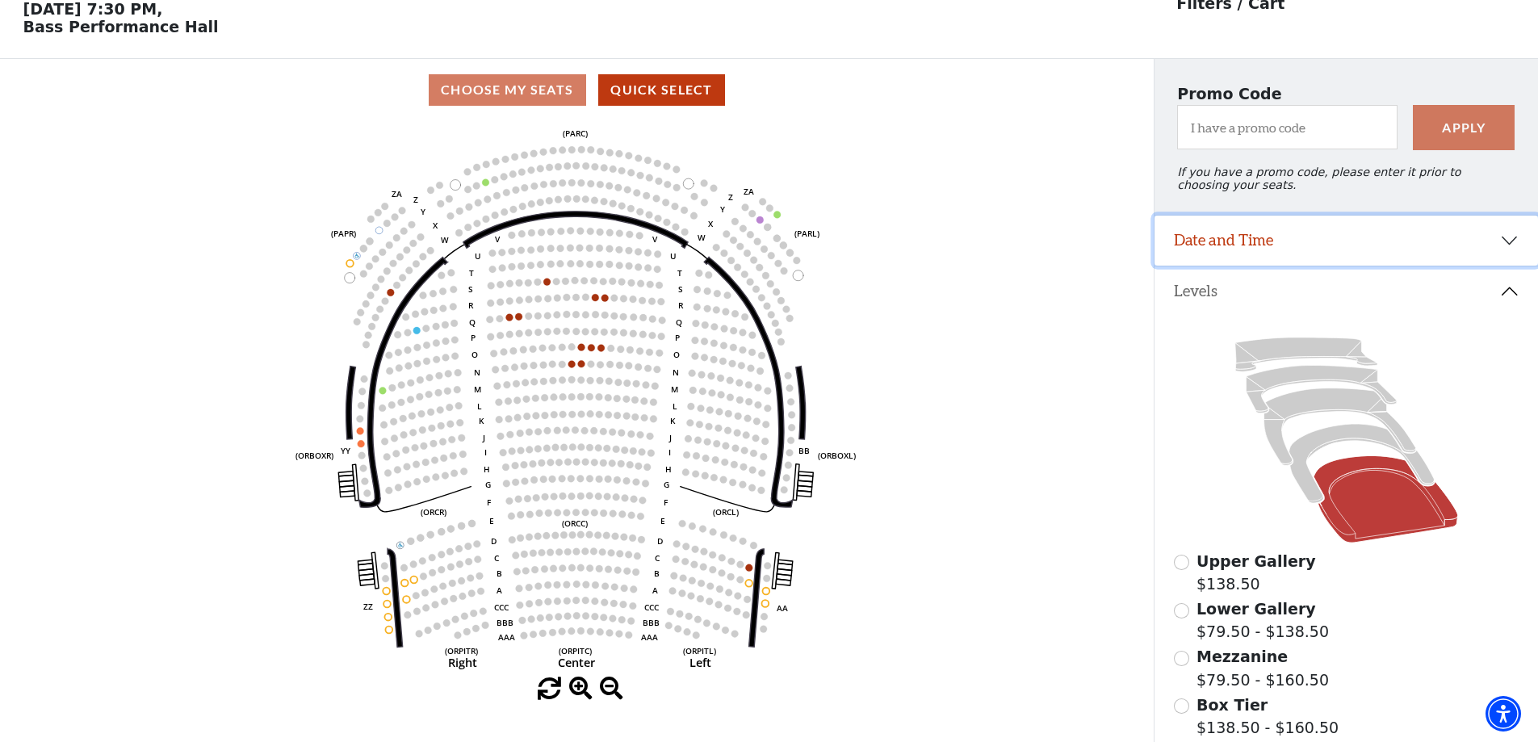
click at [1315, 255] on button "Date and Time" at bounding box center [1347, 241] width 384 height 50
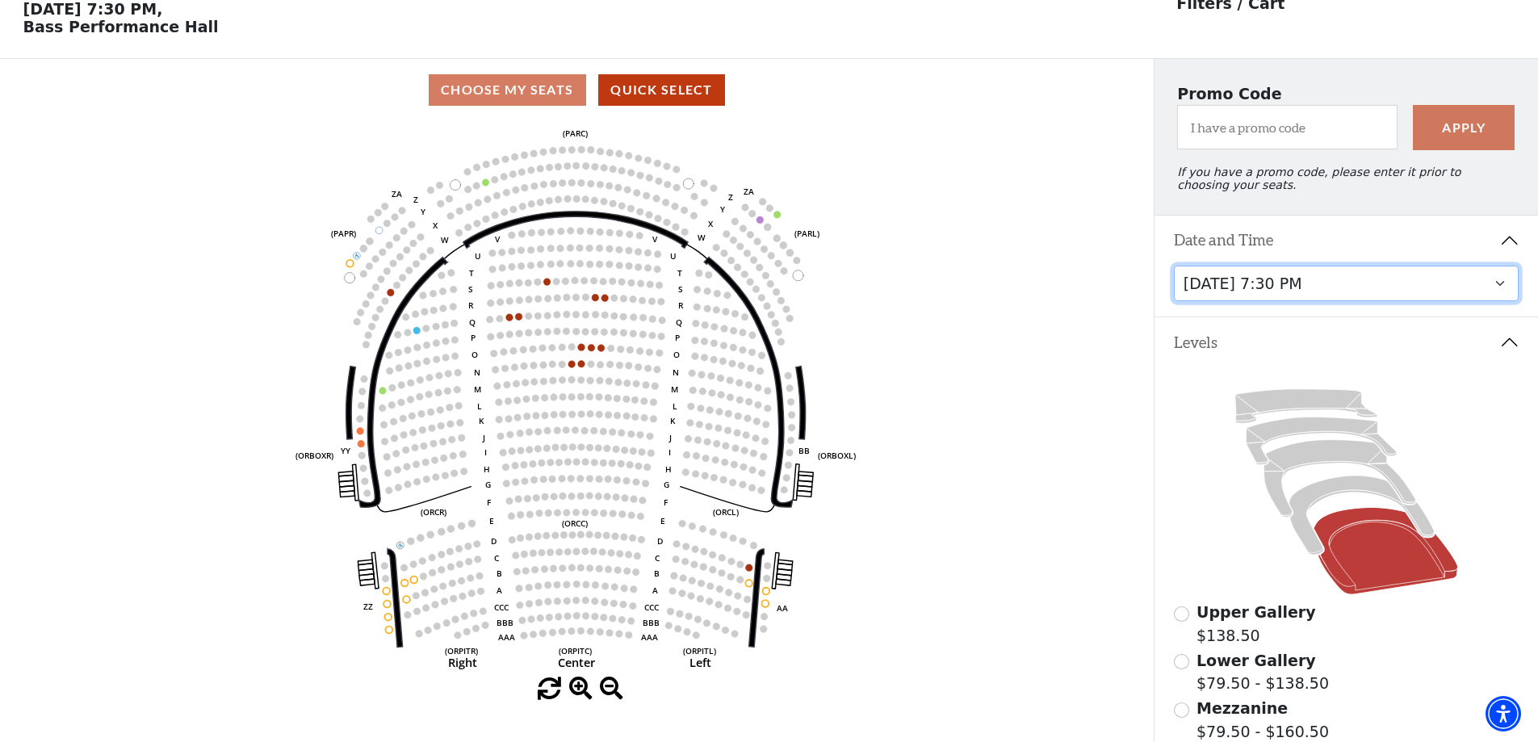
click at [1312, 298] on select "Tuesday, October 28 at 7:30 PM Wednesday, October 29 at 7:30 PM Thursday, Octob…" at bounding box center [1347, 284] width 346 height 36
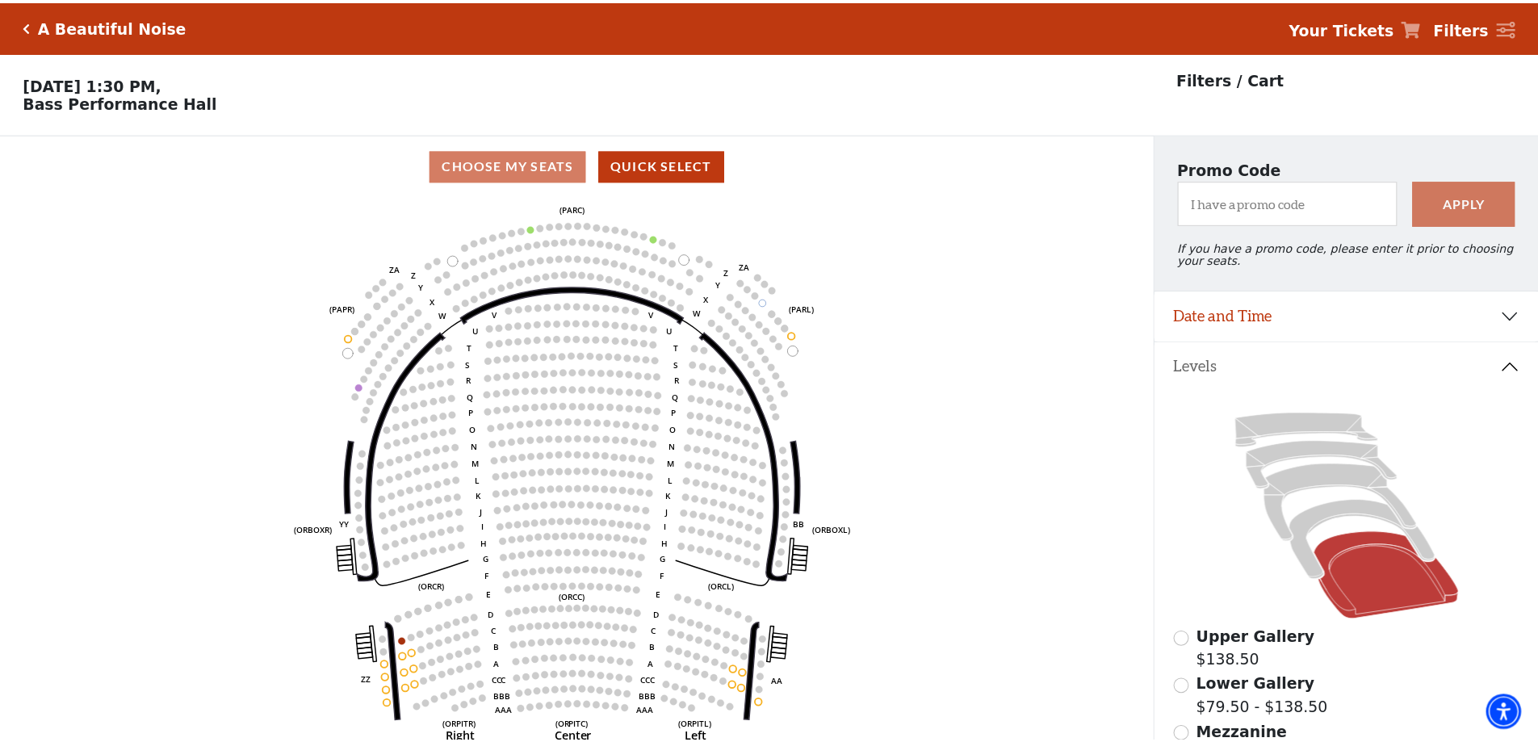
scroll to position [75, 0]
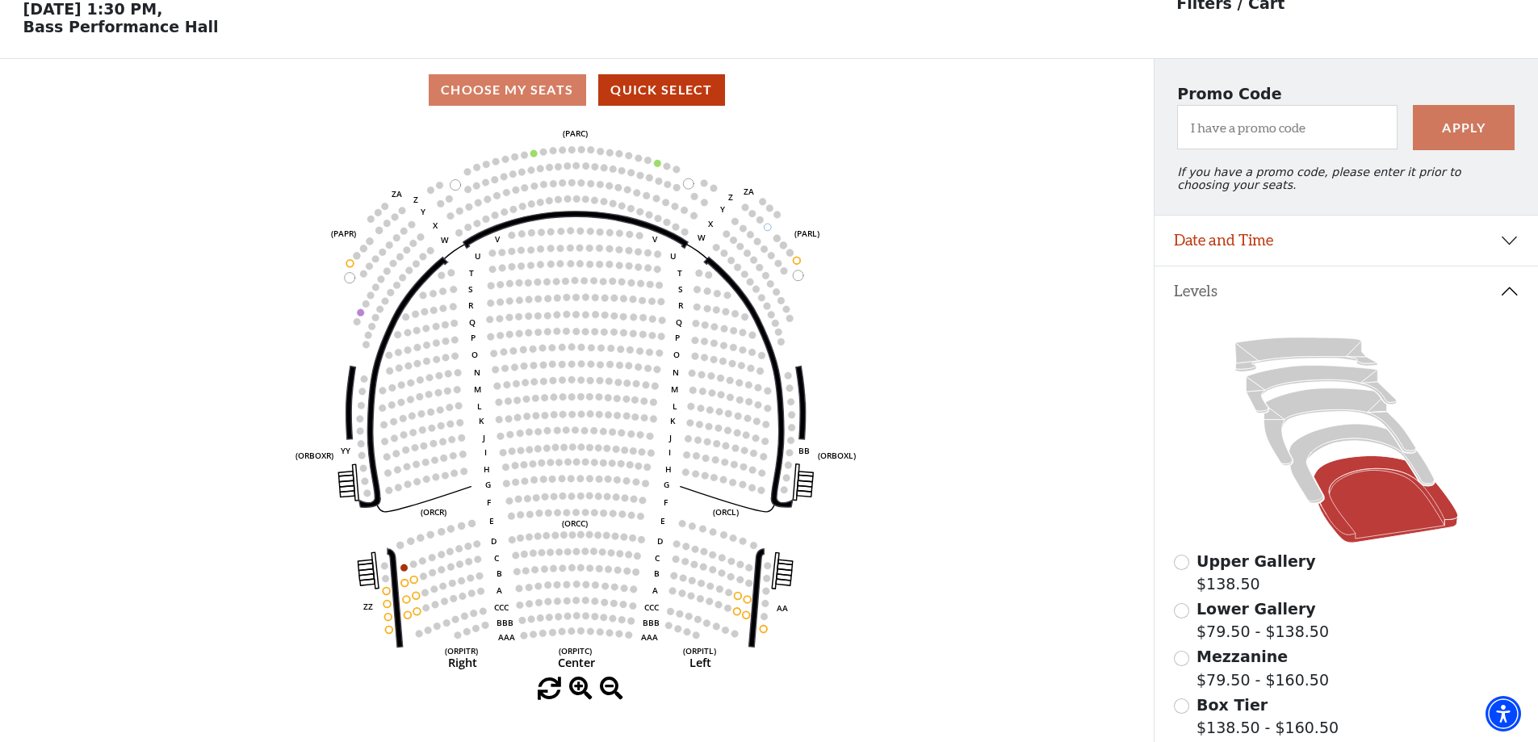
click at [1242, 665] on span "Mezzanine" at bounding box center [1242, 657] width 91 height 18
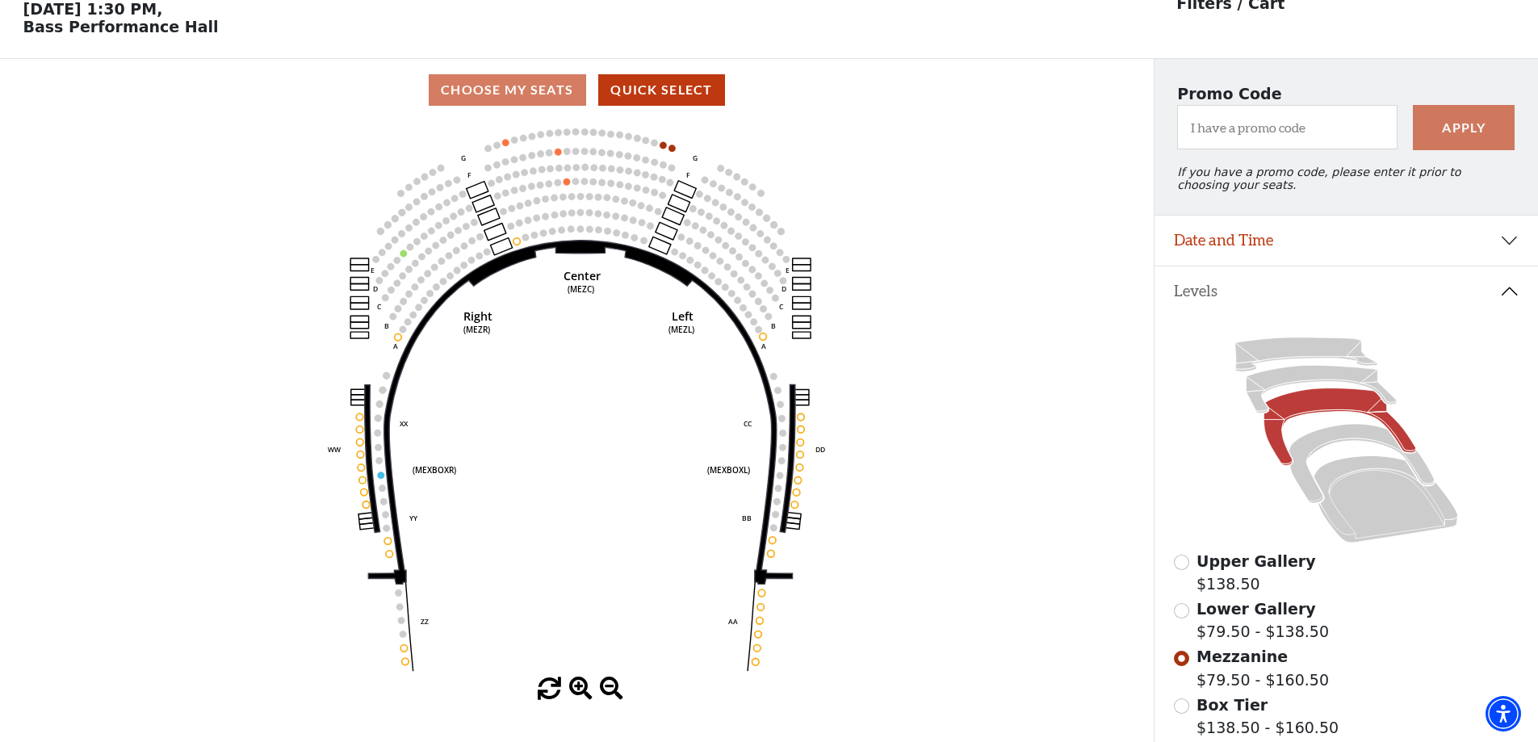
click at [1248, 618] on span "Lower Gallery" at bounding box center [1257, 609] width 120 height 18
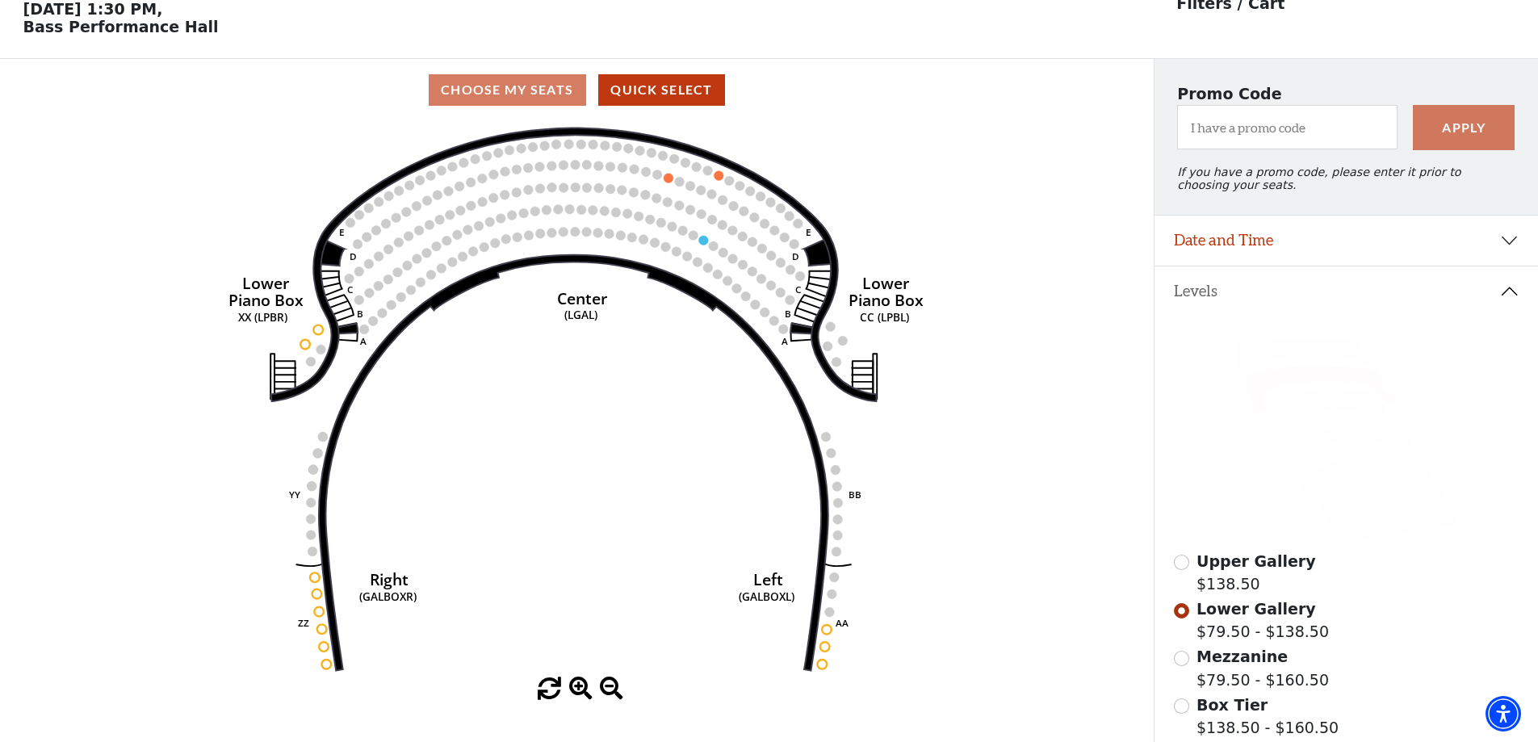
click at [1259, 570] on span "Upper Gallery" at bounding box center [1257, 561] width 120 height 18
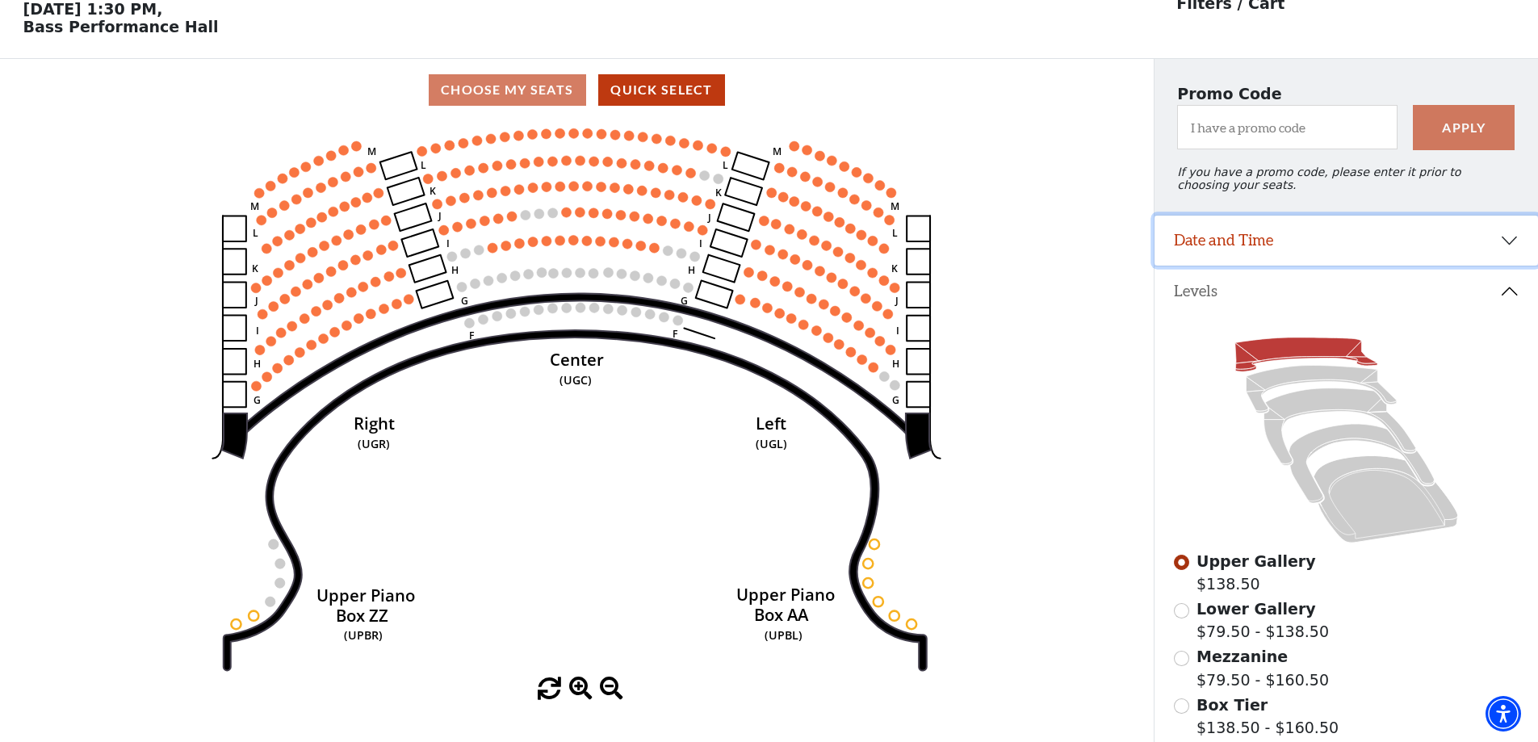
click at [1284, 240] on button "Date and Time" at bounding box center [1347, 241] width 384 height 50
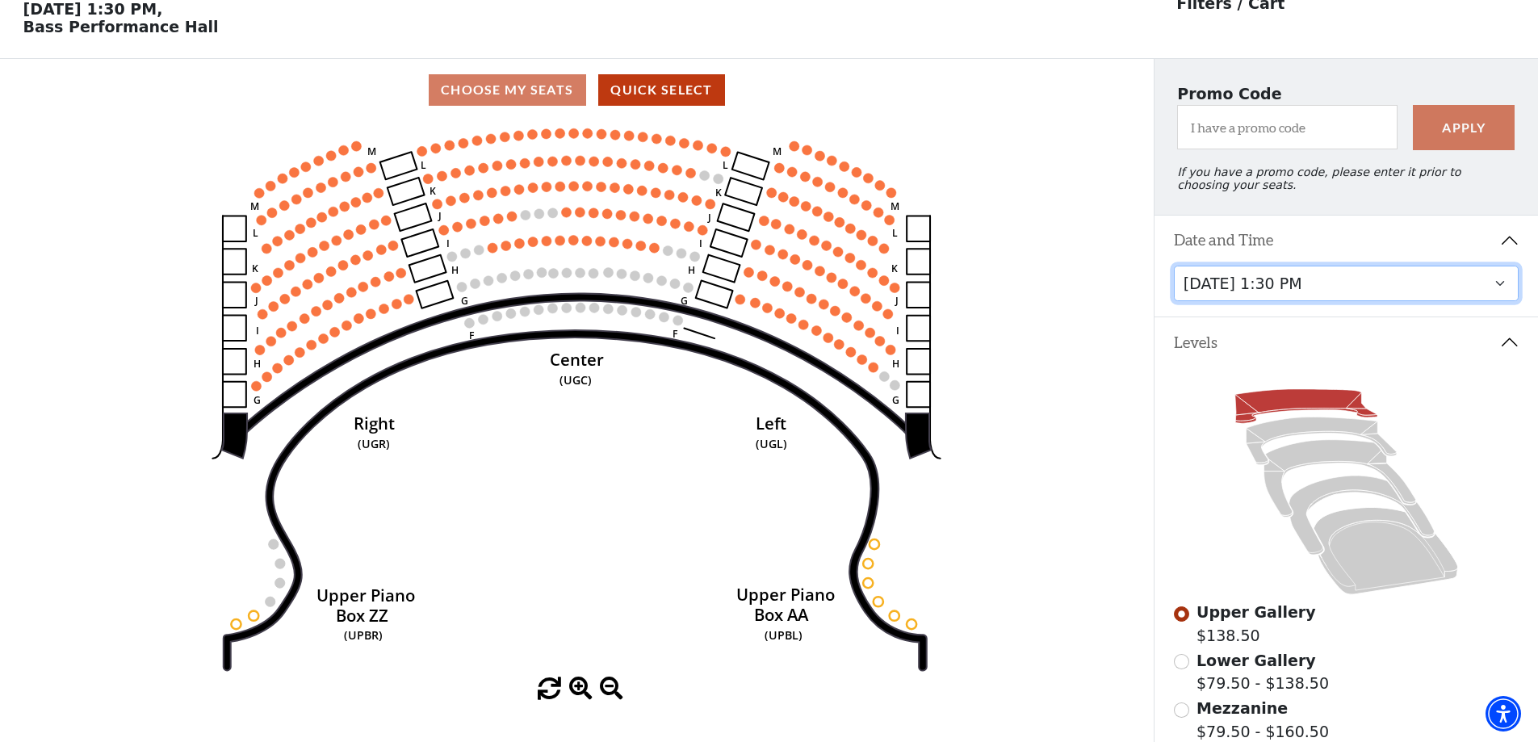
click at [1328, 299] on select "Tuesday, October 28 at 7:30 PM Wednesday, October 29 at 7:30 PM Thursday, Octob…" at bounding box center [1347, 284] width 346 height 36
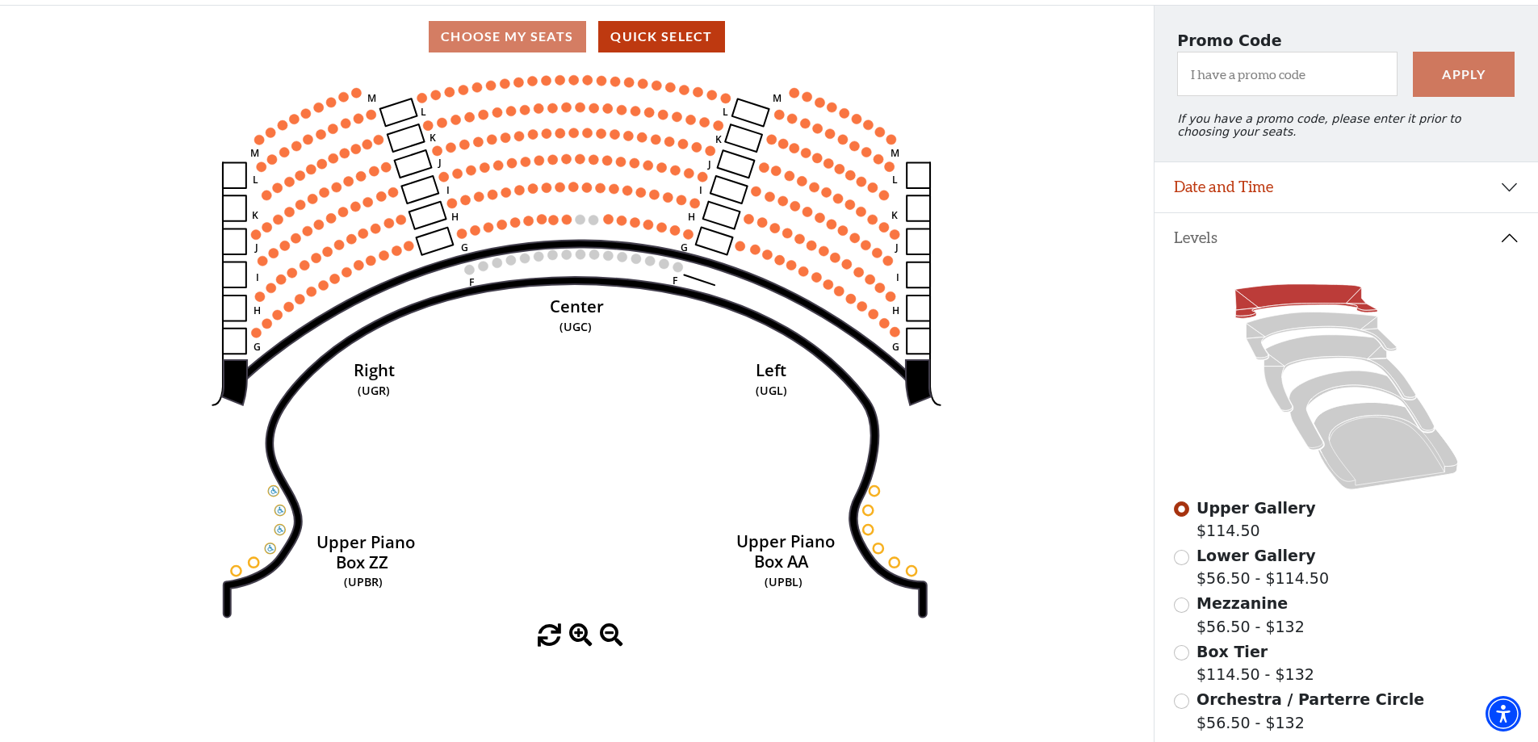
scroll to position [156, 0]
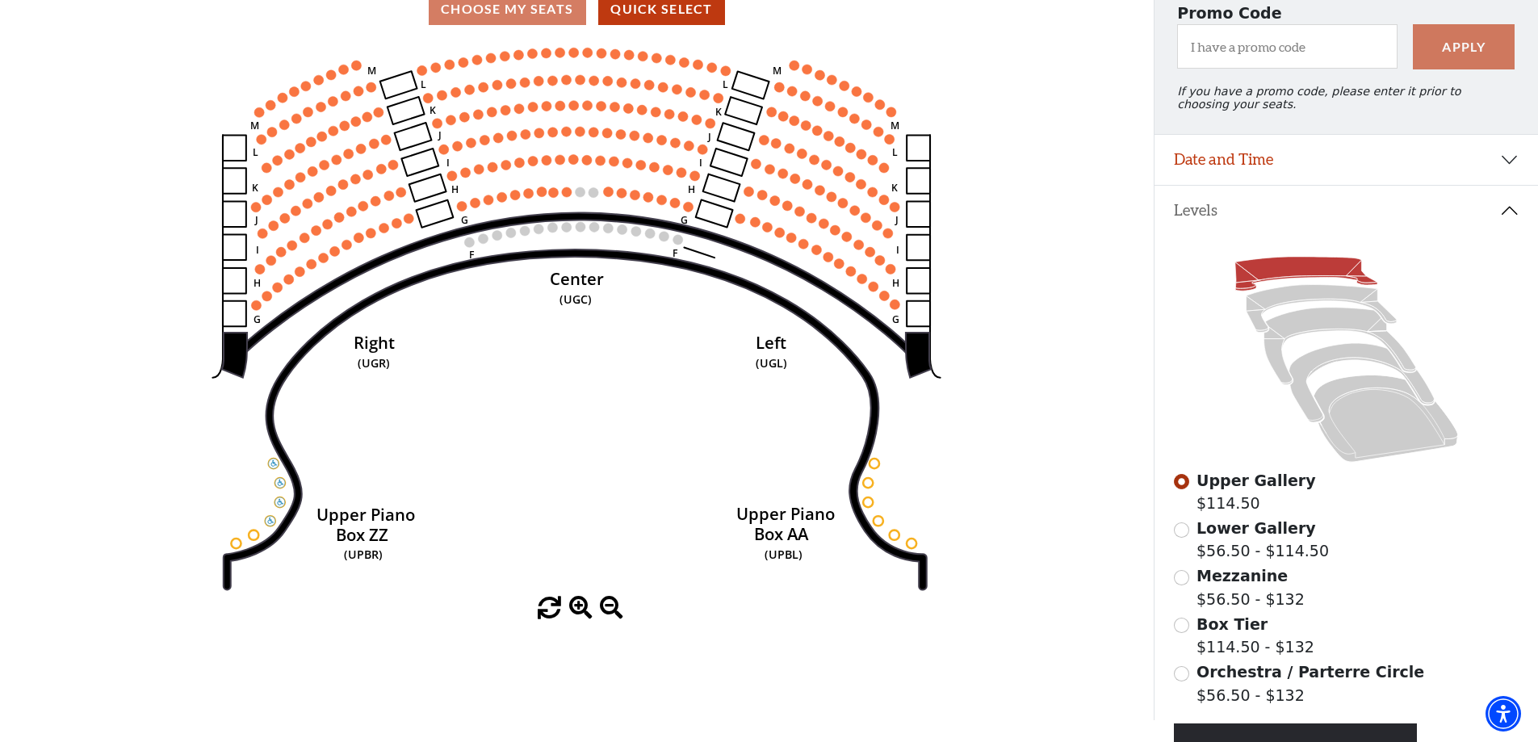
click at [1248, 535] on span "Lower Gallery" at bounding box center [1257, 528] width 120 height 18
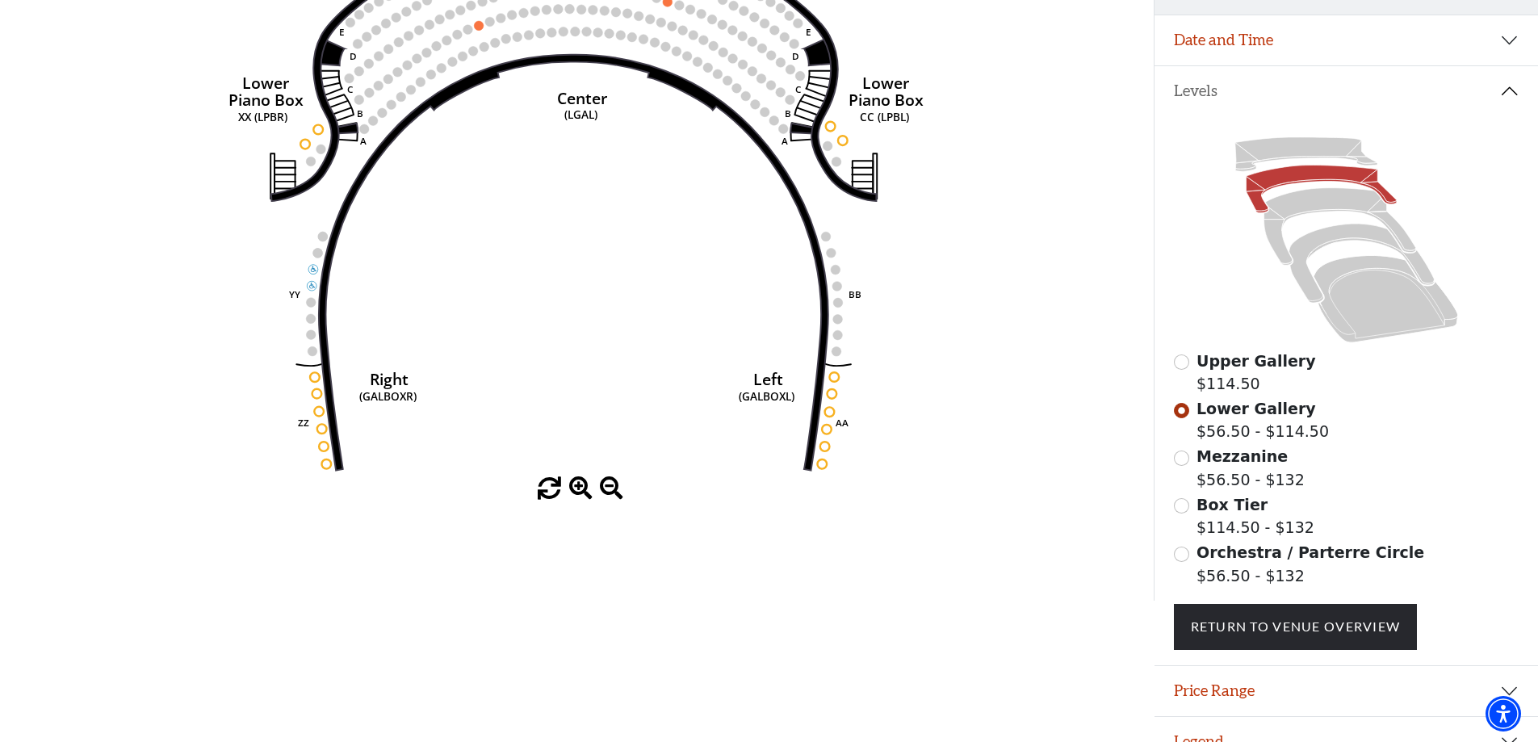
scroll to position [311, 0]
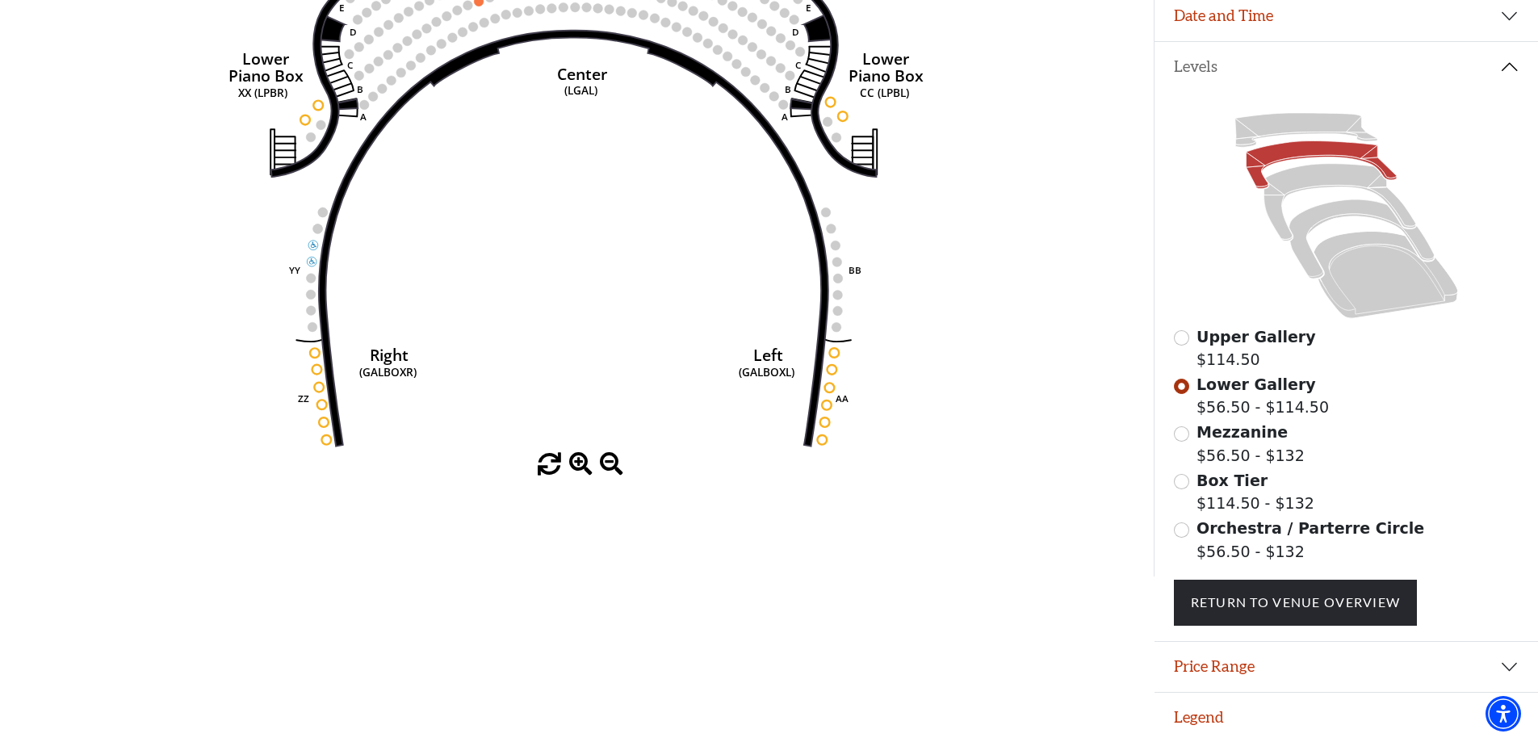
click at [1267, 528] on span "Orchestra / Parterre Circle" at bounding box center [1311, 528] width 228 height 18
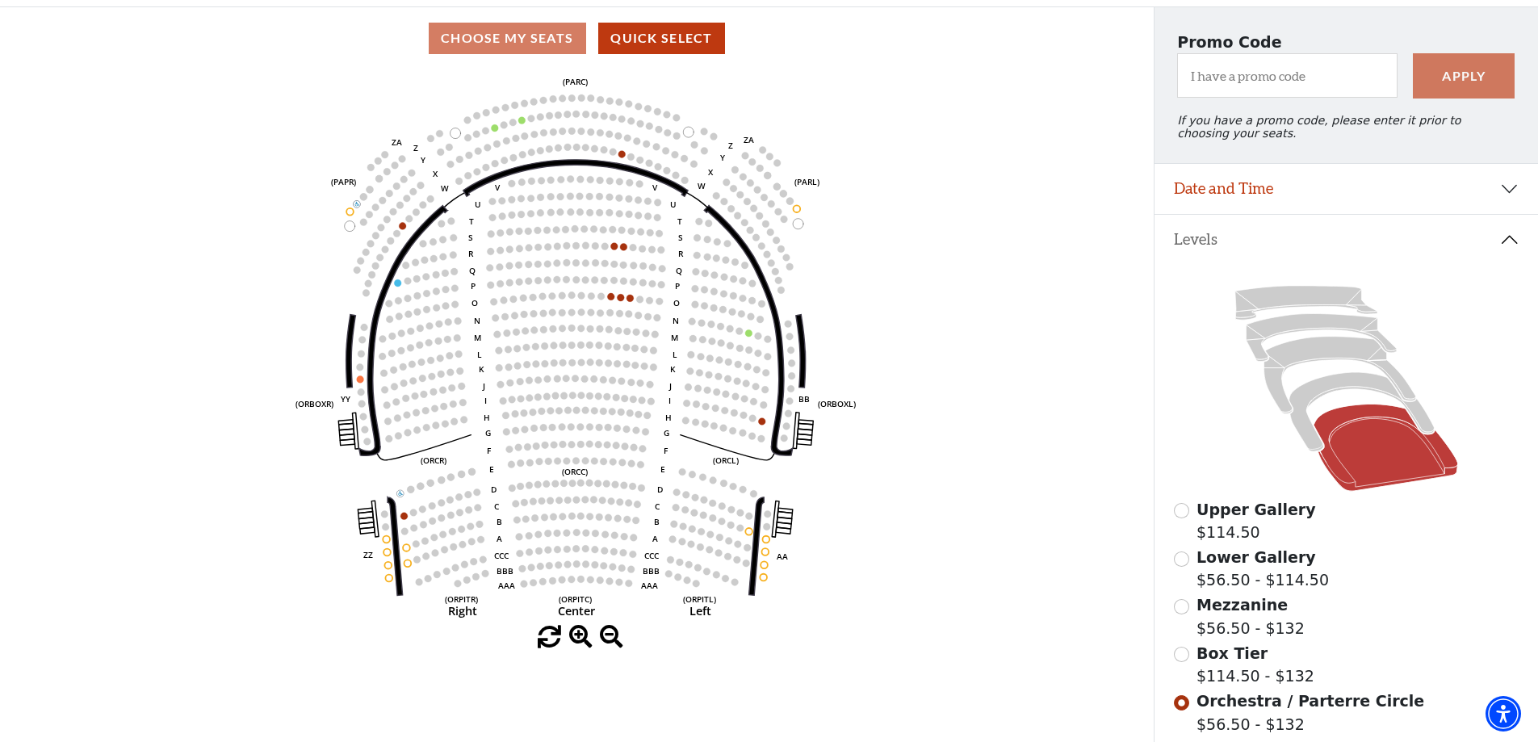
scroll to position [156, 0]
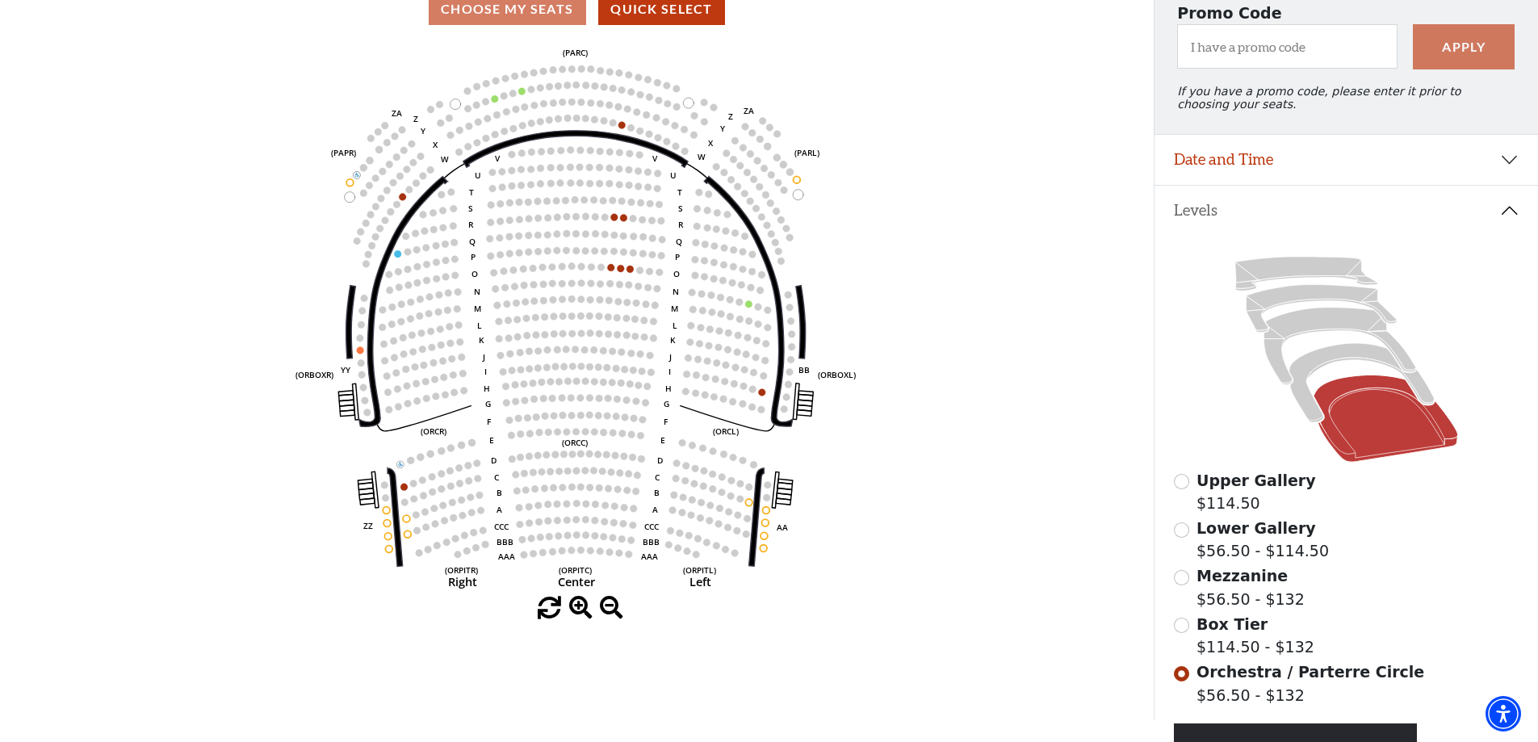
click at [1246, 585] on span "Mezzanine" at bounding box center [1242, 576] width 91 height 18
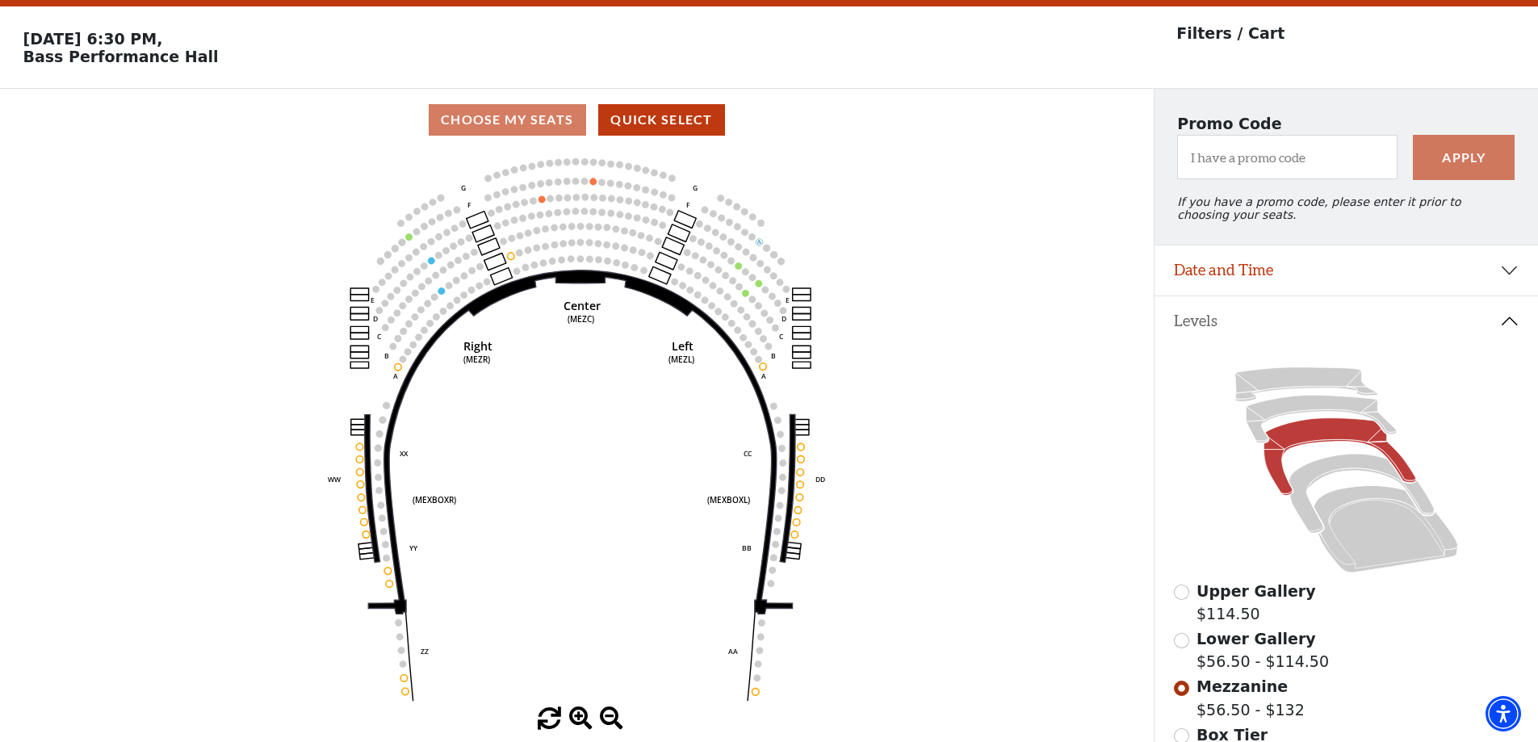
scroll to position [75, 0]
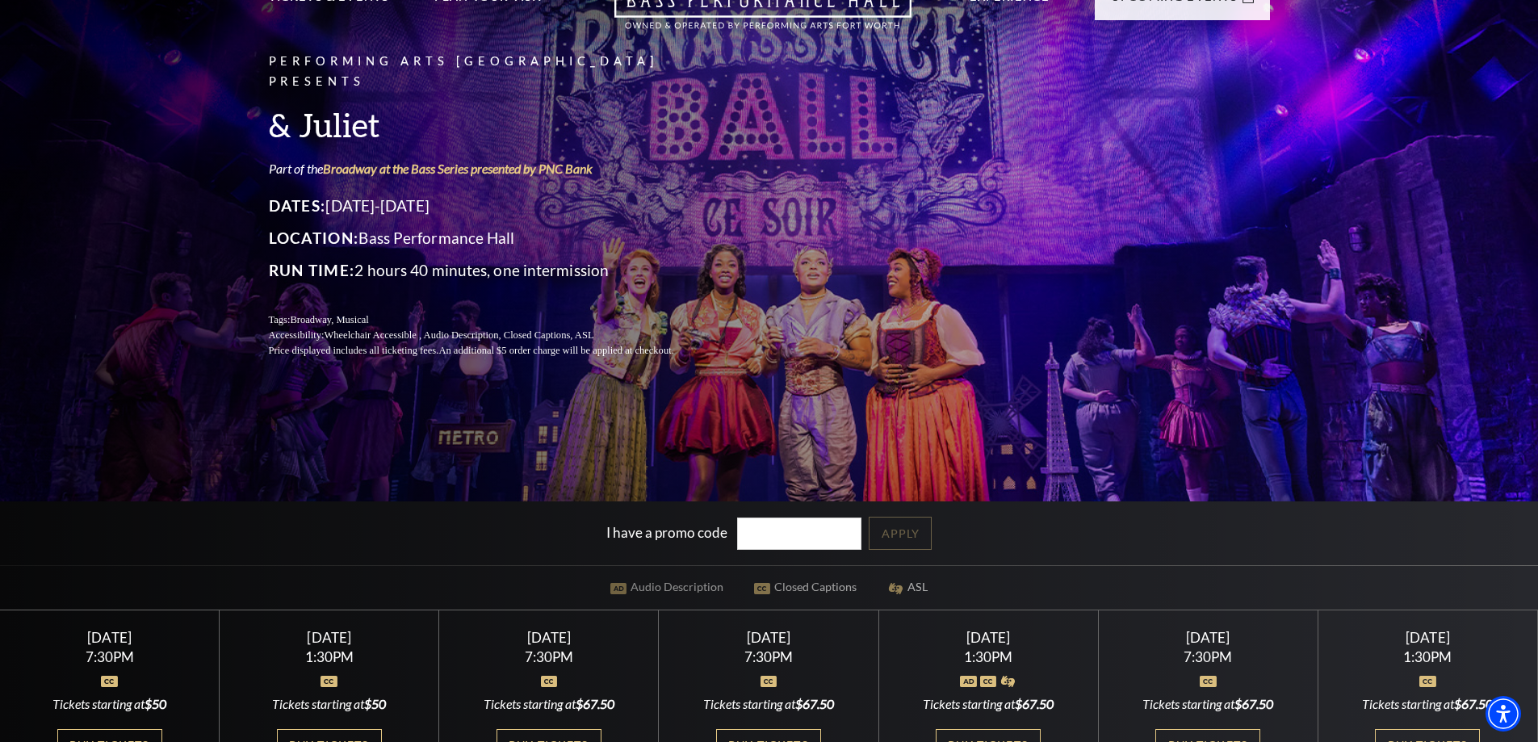
scroll to position [162, 0]
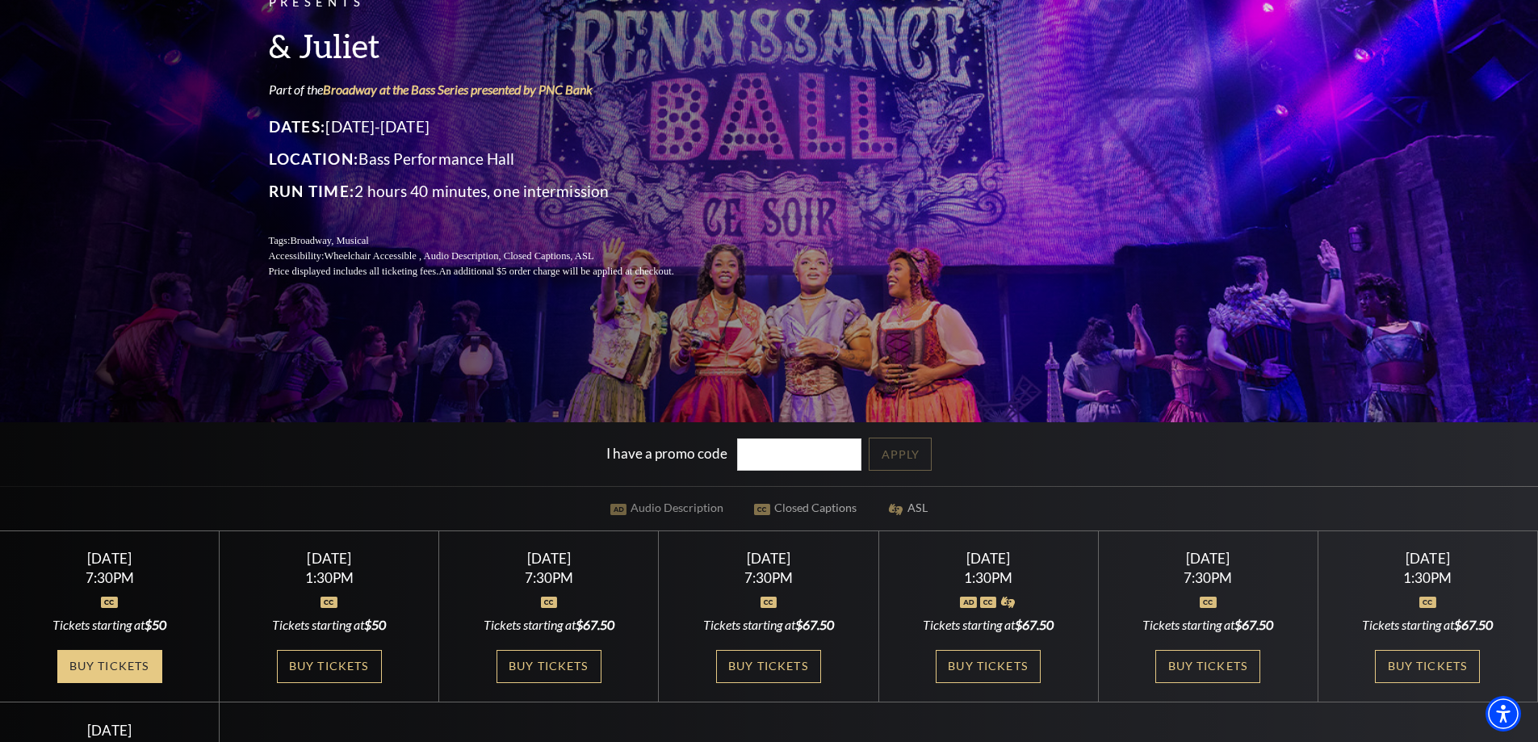
click at [131, 652] on link "Buy Tickets" at bounding box center [109, 666] width 105 height 33
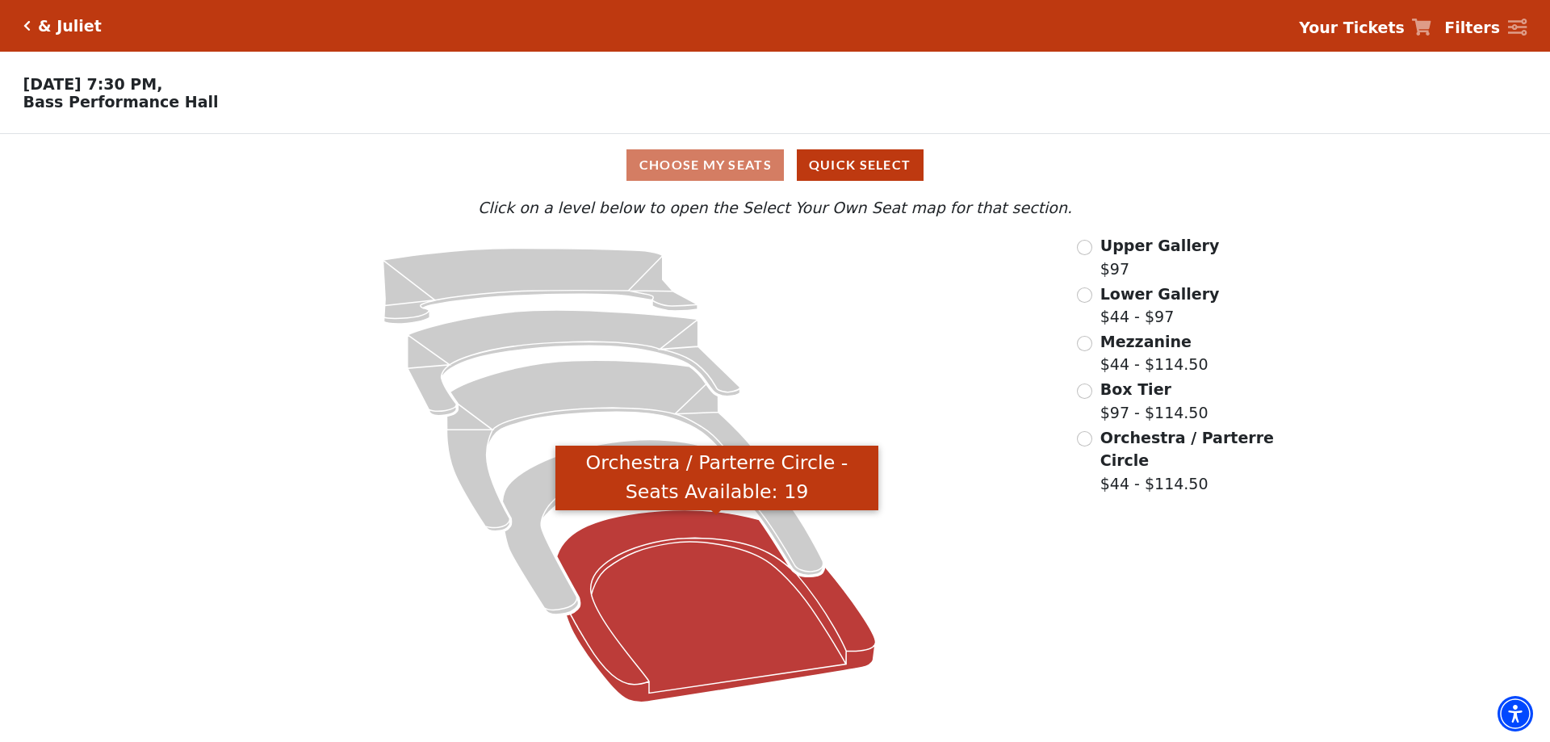
click at [821, 600] on icon "Orchestra / Parterre Circle - Seats Available: 19" at bounding box center [716, 606] width 319 height 192
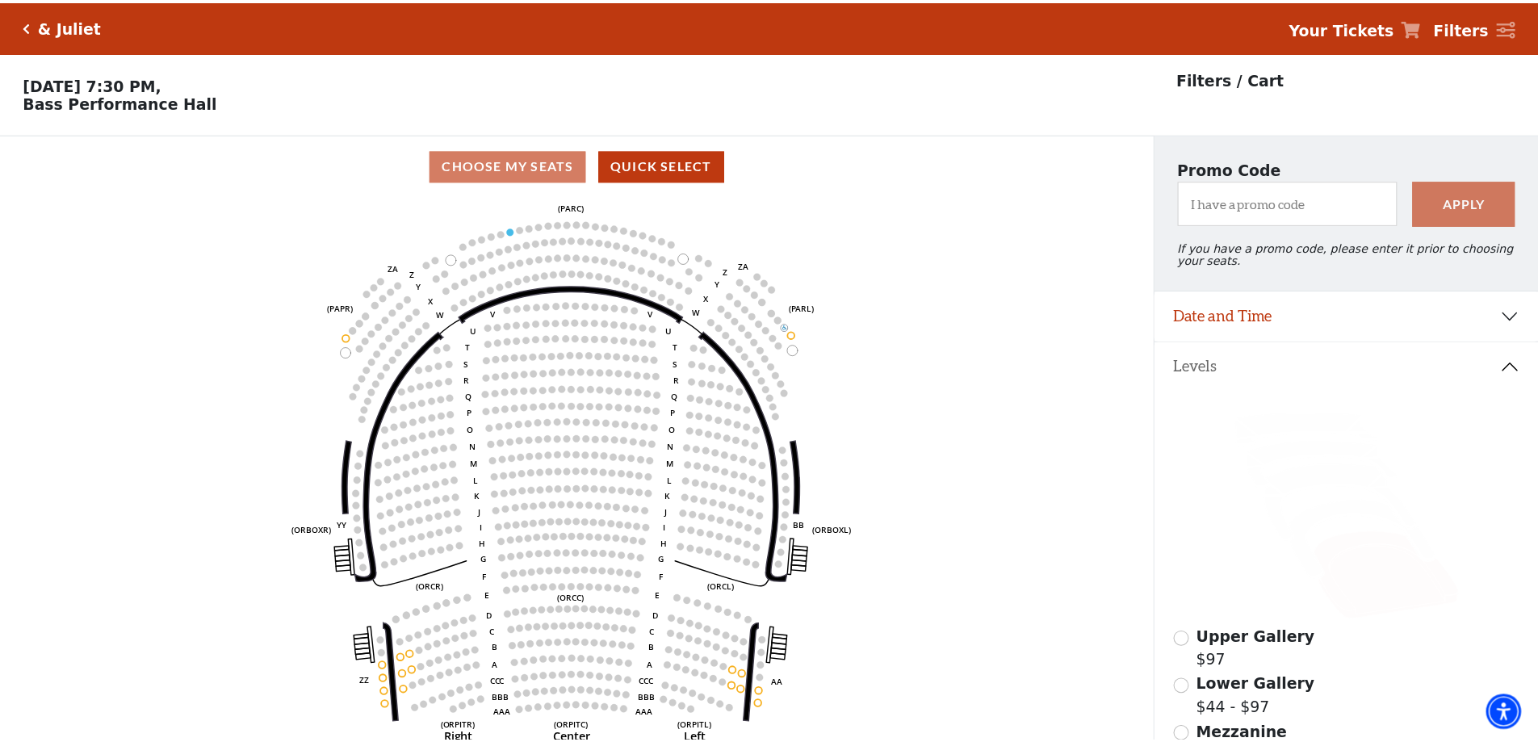
scroll to position [75, 0]
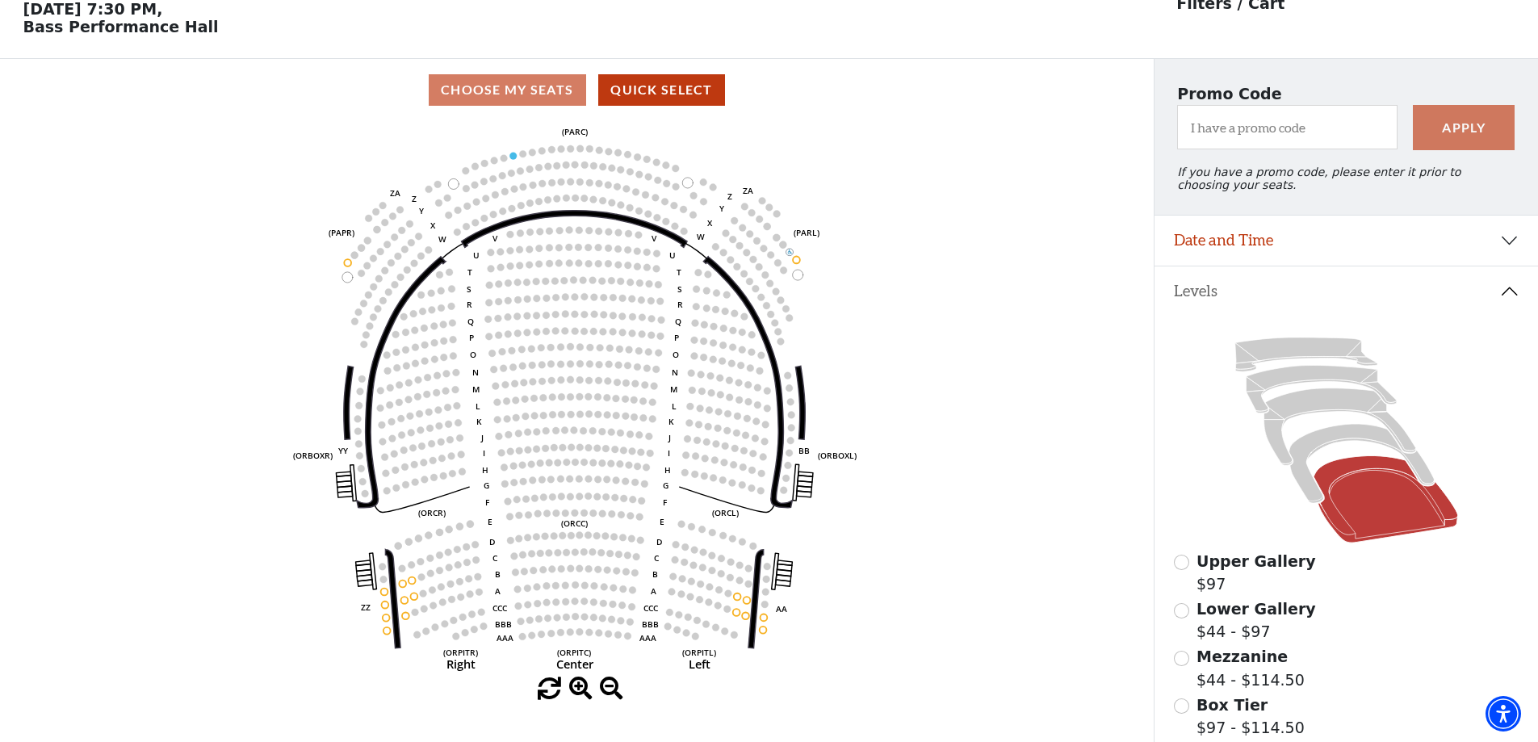
click at [1263, 679] on label "Mezzanine $44 - $114.50" at bounding box center [1251, 668] width 108 height 46
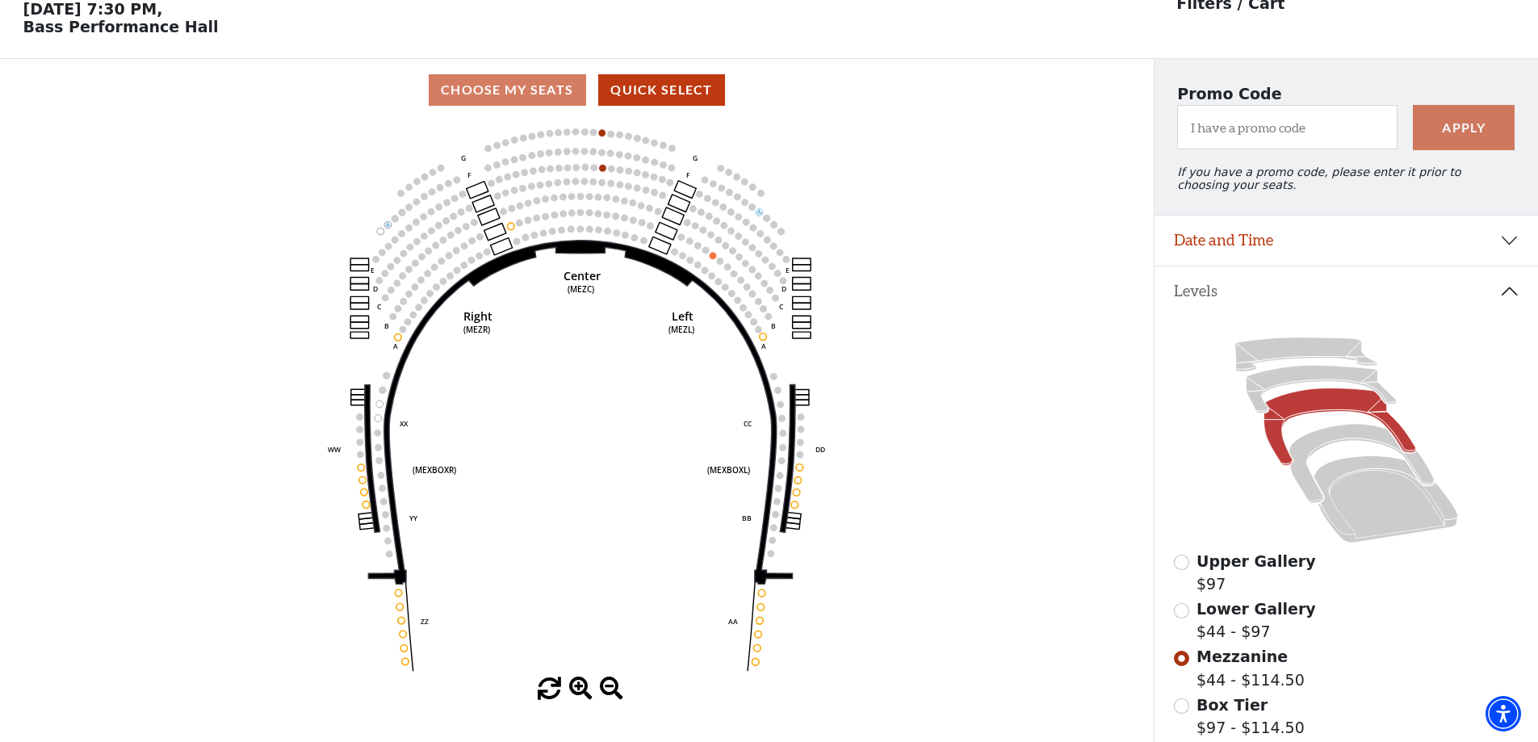
click at [1239, 618] on span "Lower Gallery" at bounding box center [1257, 609] width 120 height 18
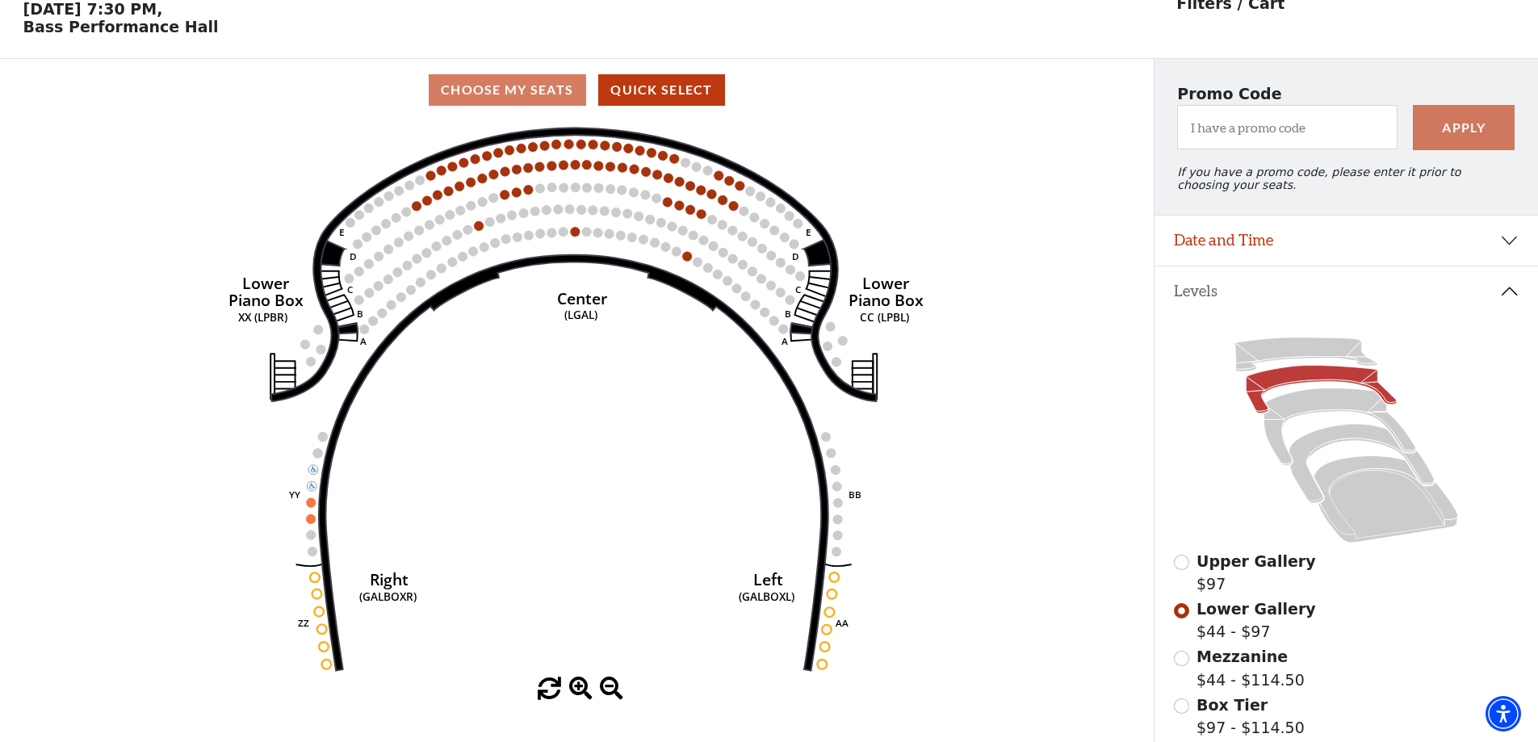
click at [1241, 570] on span "Upper Gallery" at bounding box center [1257, 561] width 120 height 18
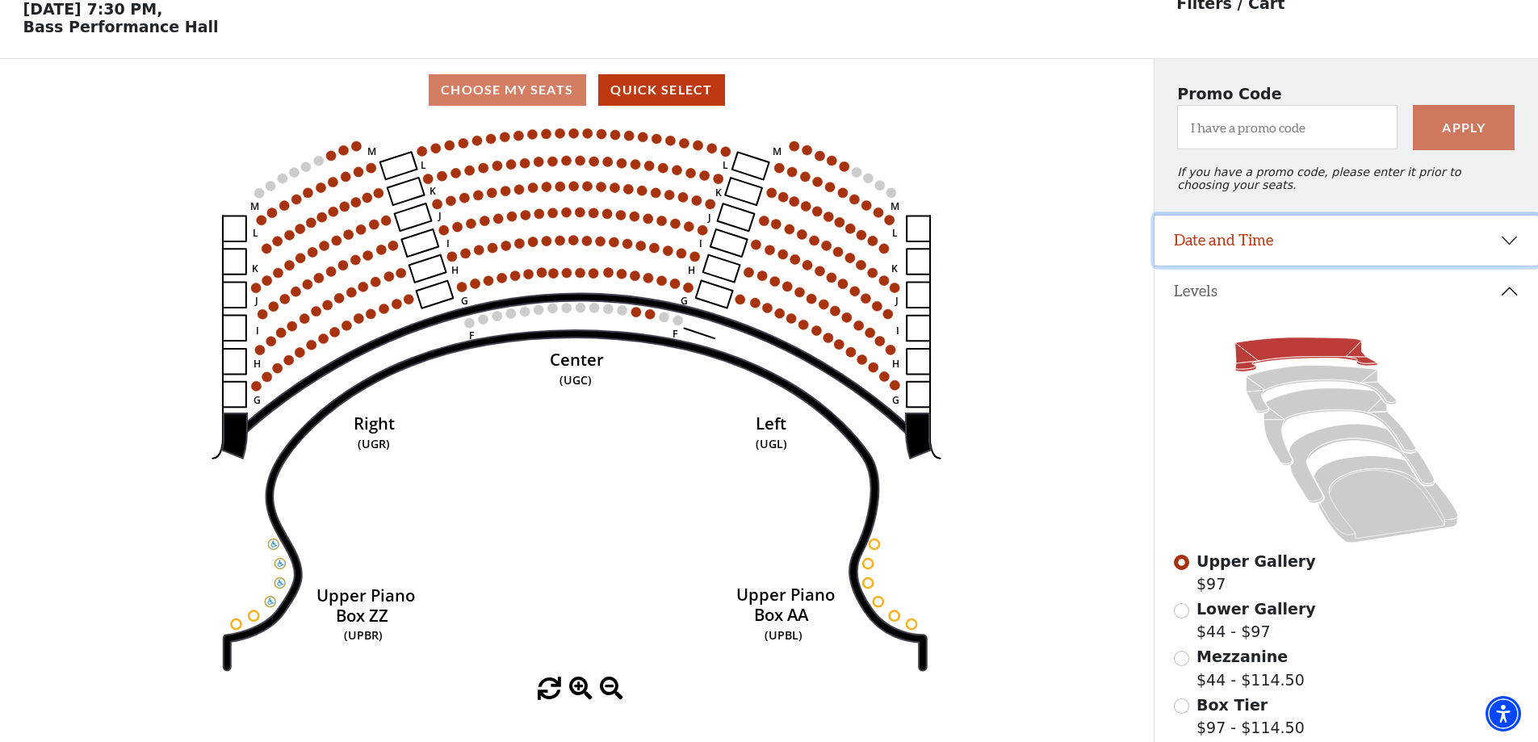
click at [1284, 245] on button "Date and Time" at bounding box center [1347, 241] width 384 height 50
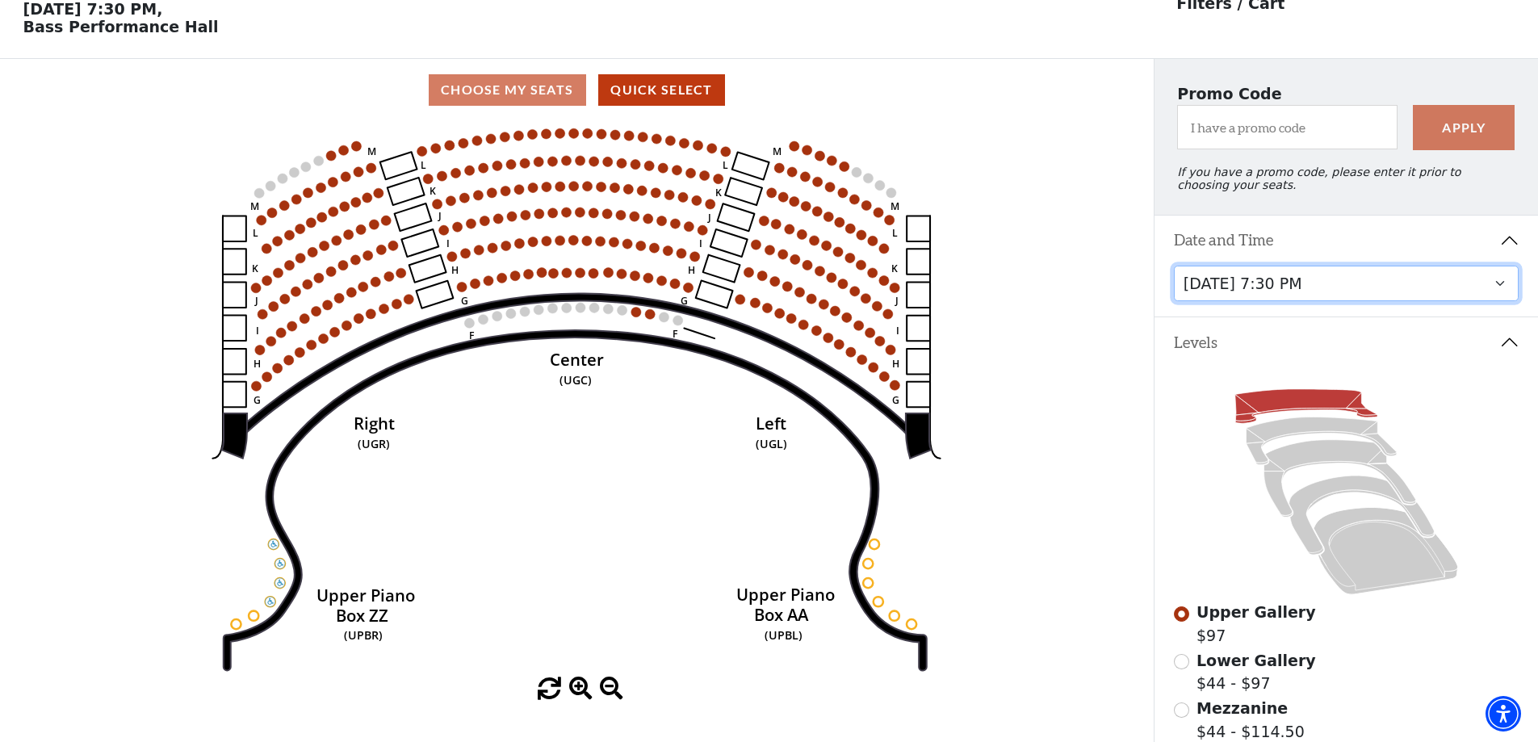
click at [1298, 300] on select "[DATE] 1:30 PM [DATE] 7:30 PM [DATE] 7:30 PM [DATE] 7:30 PM [DATE] 1:30 PM [DAT…" at bounding box center [1347, 284] width 346 height 36
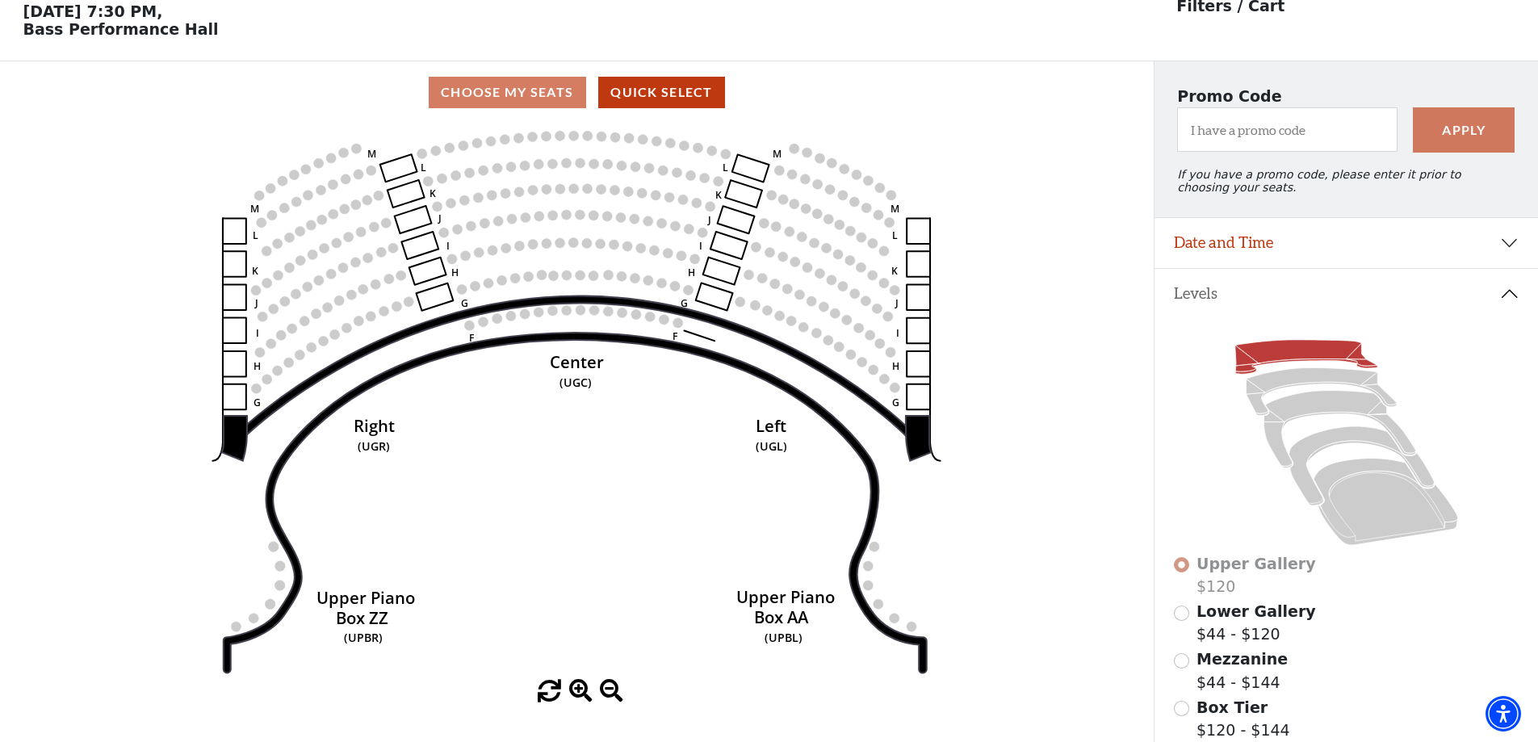
scroll to position [75, 0]
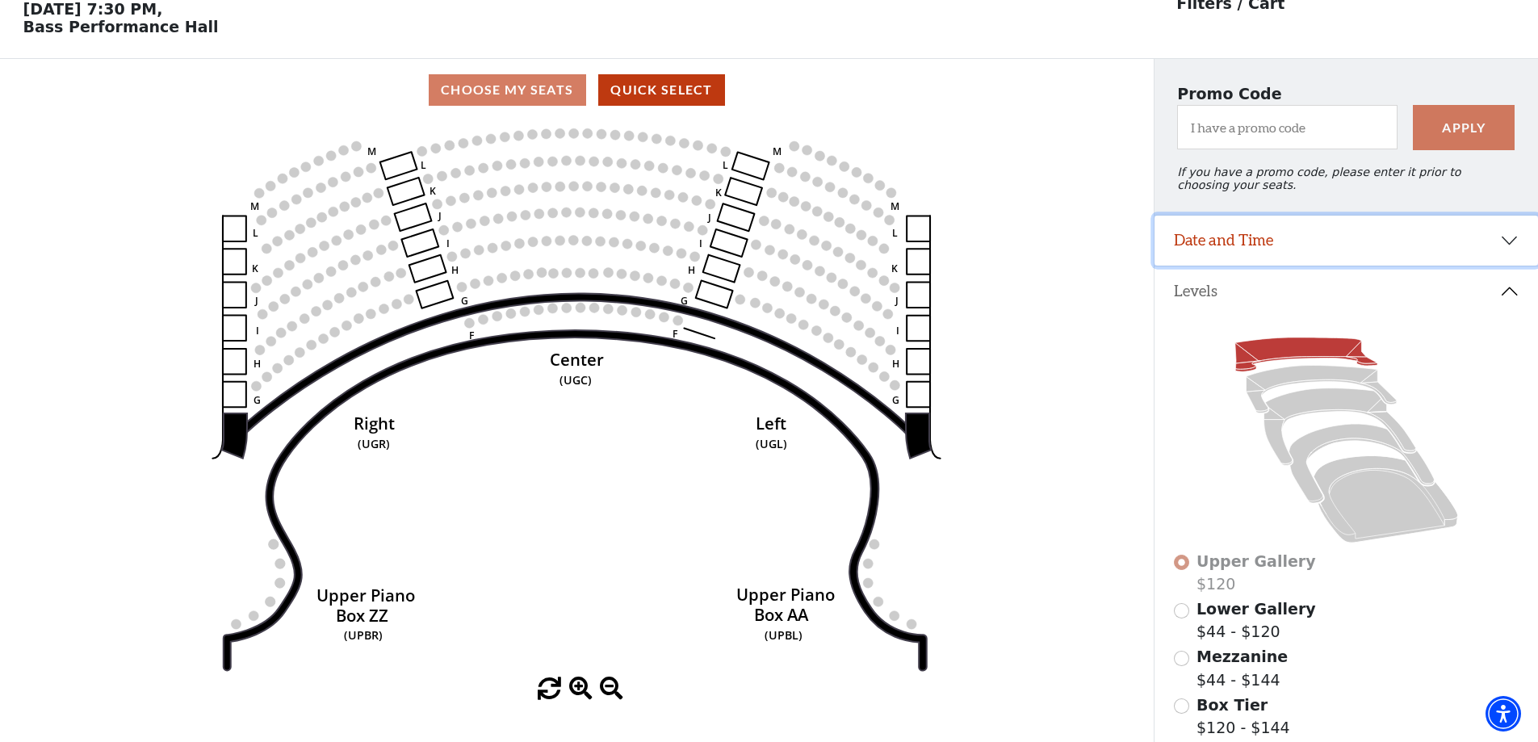
click at [1278, 248] on button "Date and Time" at bounding box center [1347, 241] width 384 height 50
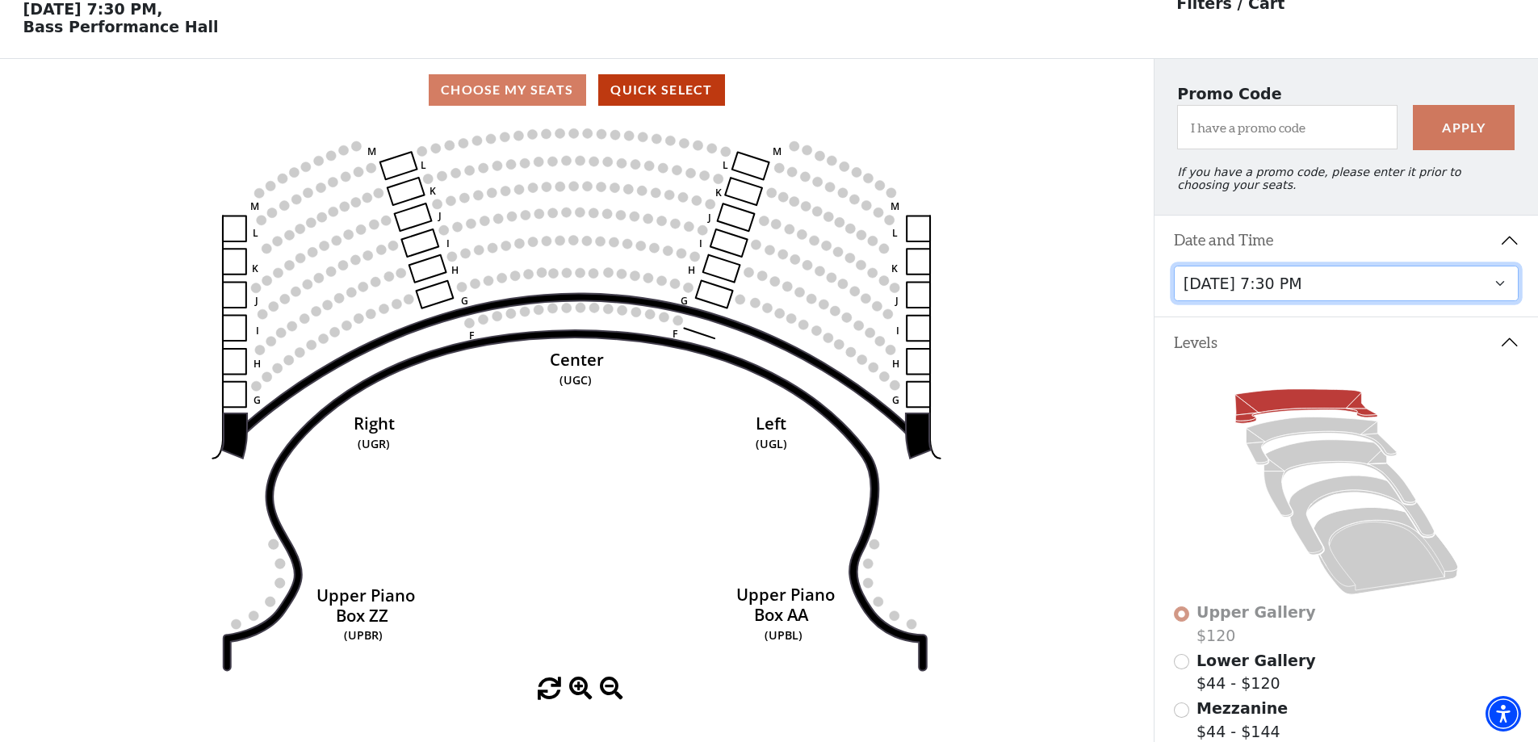
click at [1314, 282] on select "[DATE] 1:30 PM [DATE] 7:30 PM [DATE] 7:30 PM [DATE] 7:30 PM [DATE] 1:30 PM [DAT…" at bounding box center [1347, 284] width 346 height 36
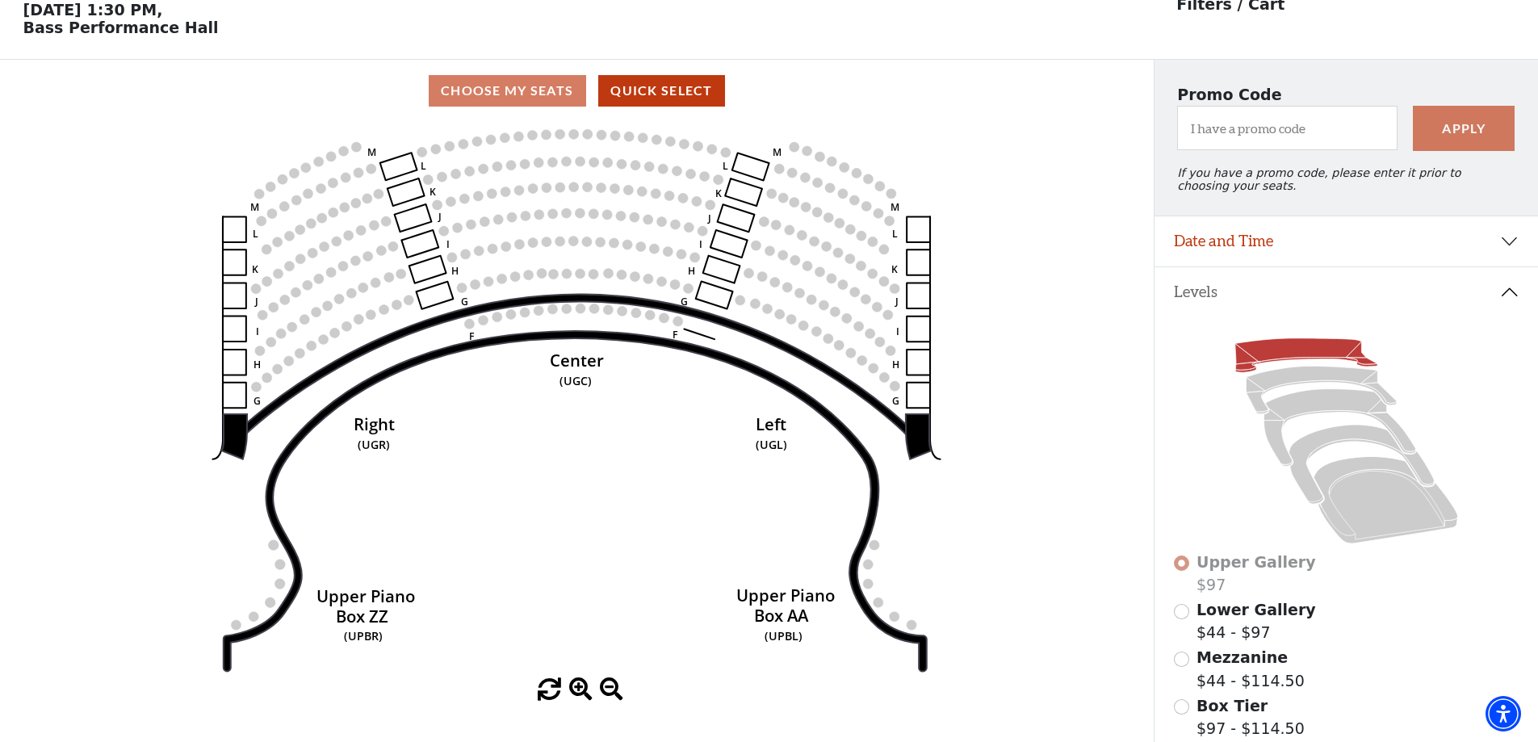
scroll to position [75, 0]
click at [1210, 615] on span "Lower Gallery" at bounding box center [1257, 609] width 120 height 18
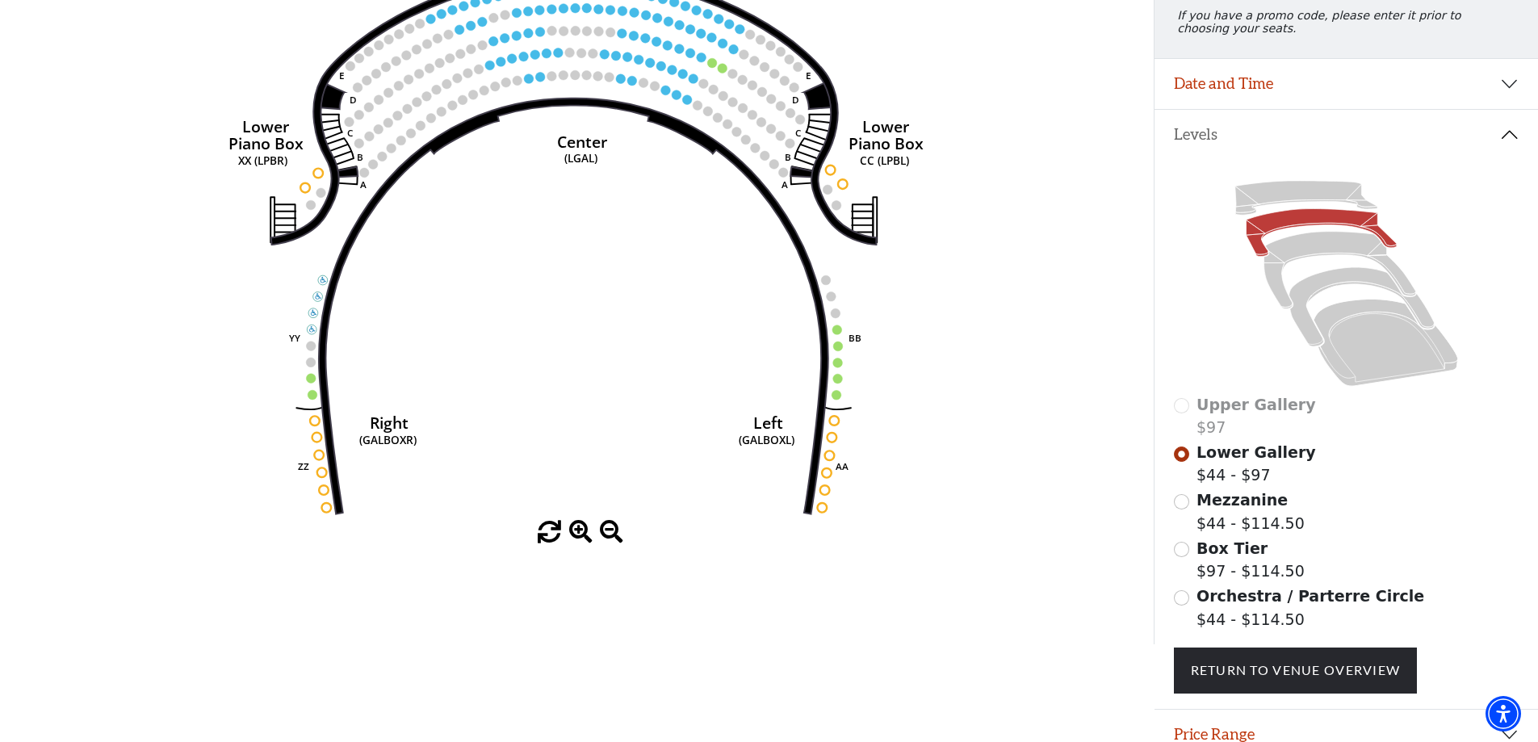
scroll to position [237, 0]
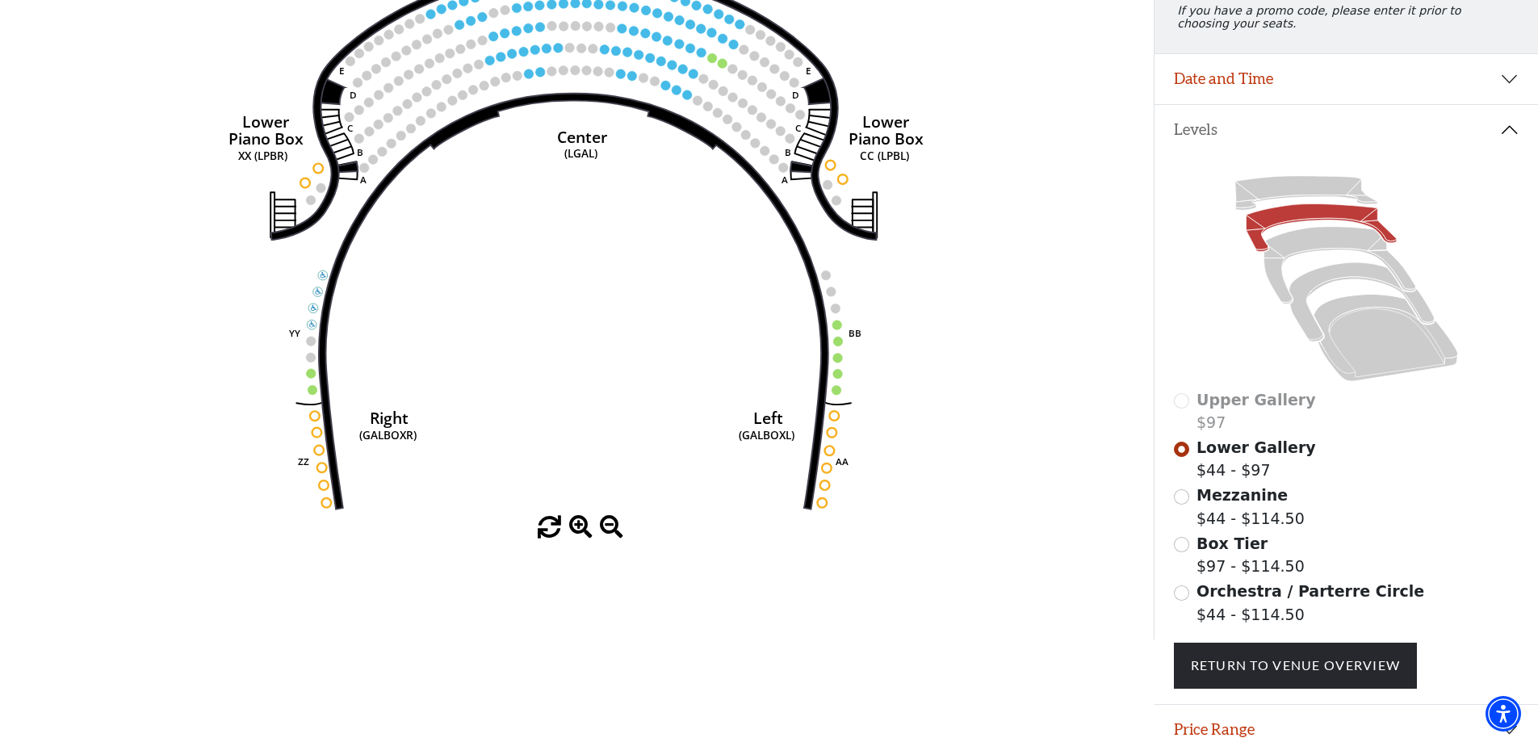
click at [1244, 504] on span "Mezzanine" at bounding box center [1242, 495] width 91 height 18
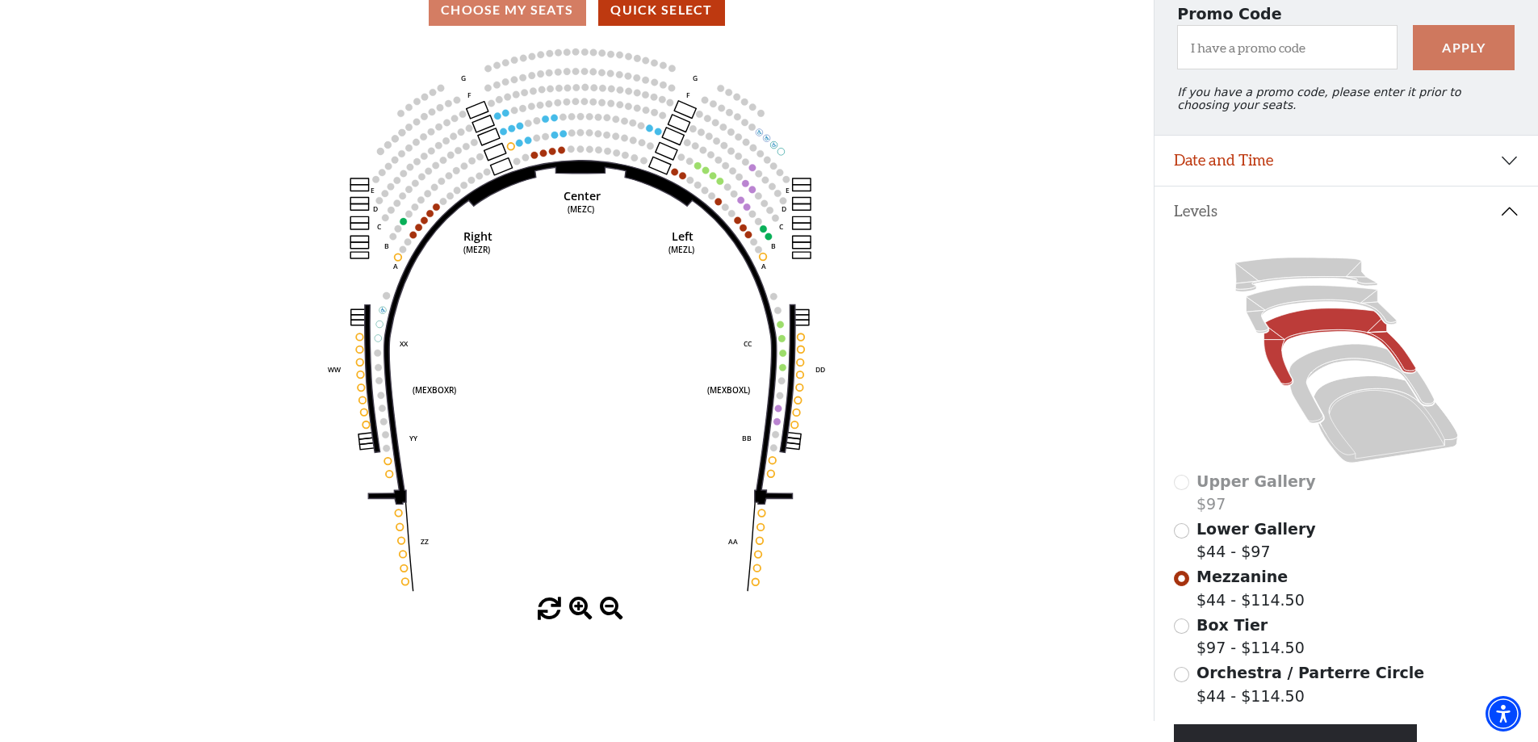
scroll to position [156, 0]
click at [1244, 678] on span "Orchestra / Parterre Circle" at bounding box center [1311, 672] width 228 height 18
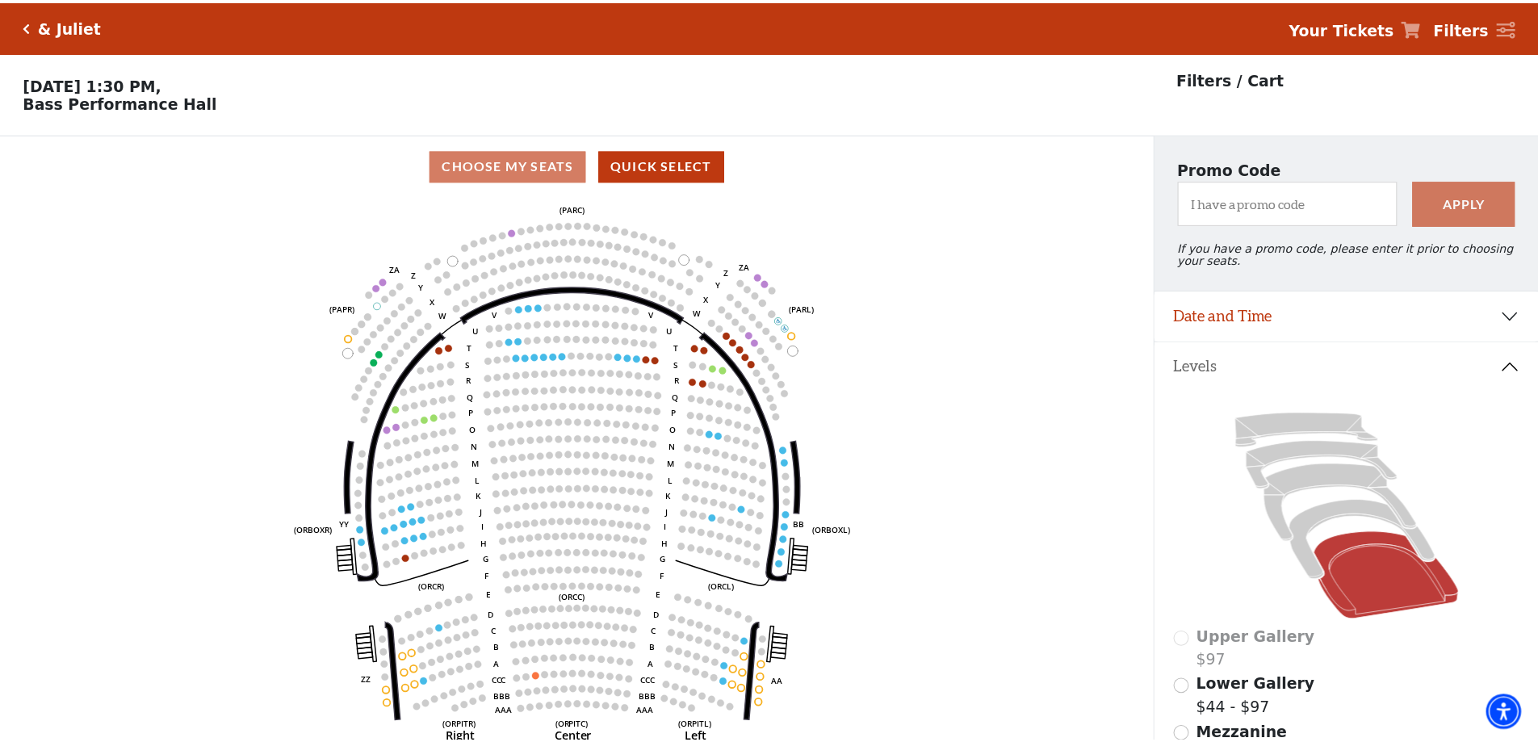
scroll to position [75, 0]
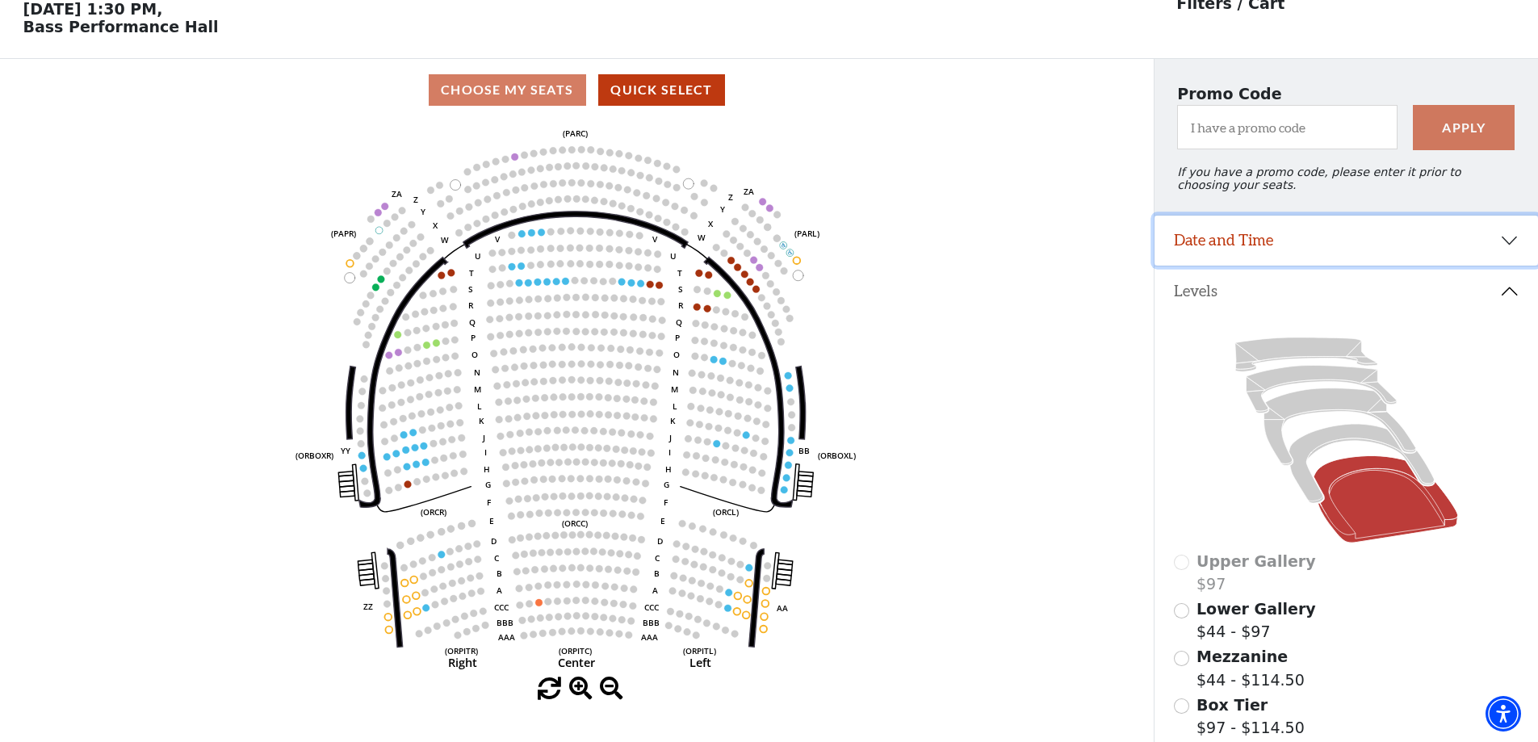
click at [1201, 242] on button "Date and Time" at bounding box center [1347, 241] width 384 height 50
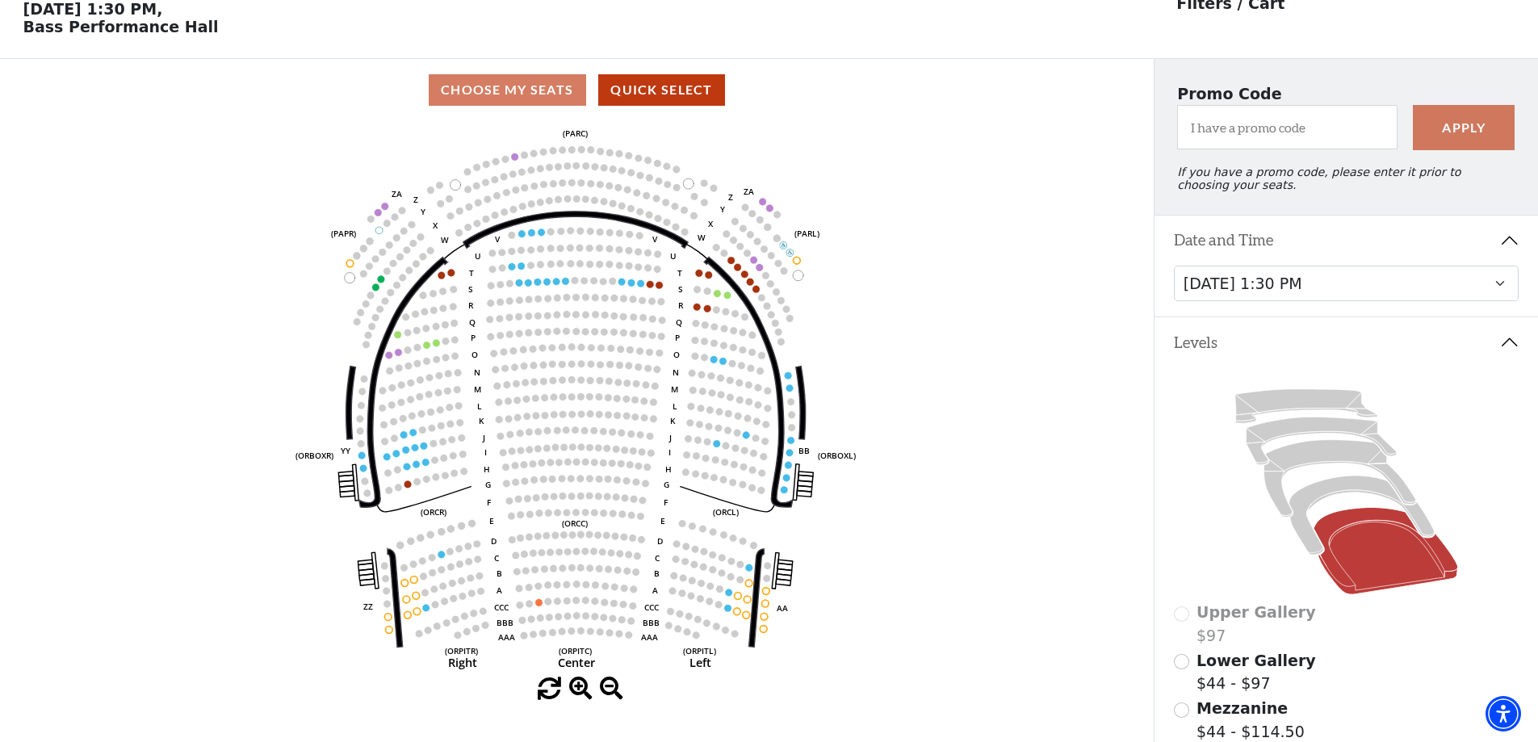
click at [1370, 316] on div "Thursday, November 13 at 1:30 PM Wednesday, November 12 at 7:30 PM Thursday, No…" at bounding box center [1347, 292] width 384 height 52
drag, startPoint x: 1370, startPoint y: 298, endPoint x: 1367, endPoint y: 307, distance: 9.2
click at [1370, 298] on select "Thursday, November 13 at 1:30 PM Wednesday, November 12 at 7:30 PM Thursday, No…" at bounding box center [1347, 284] width 346 height 36
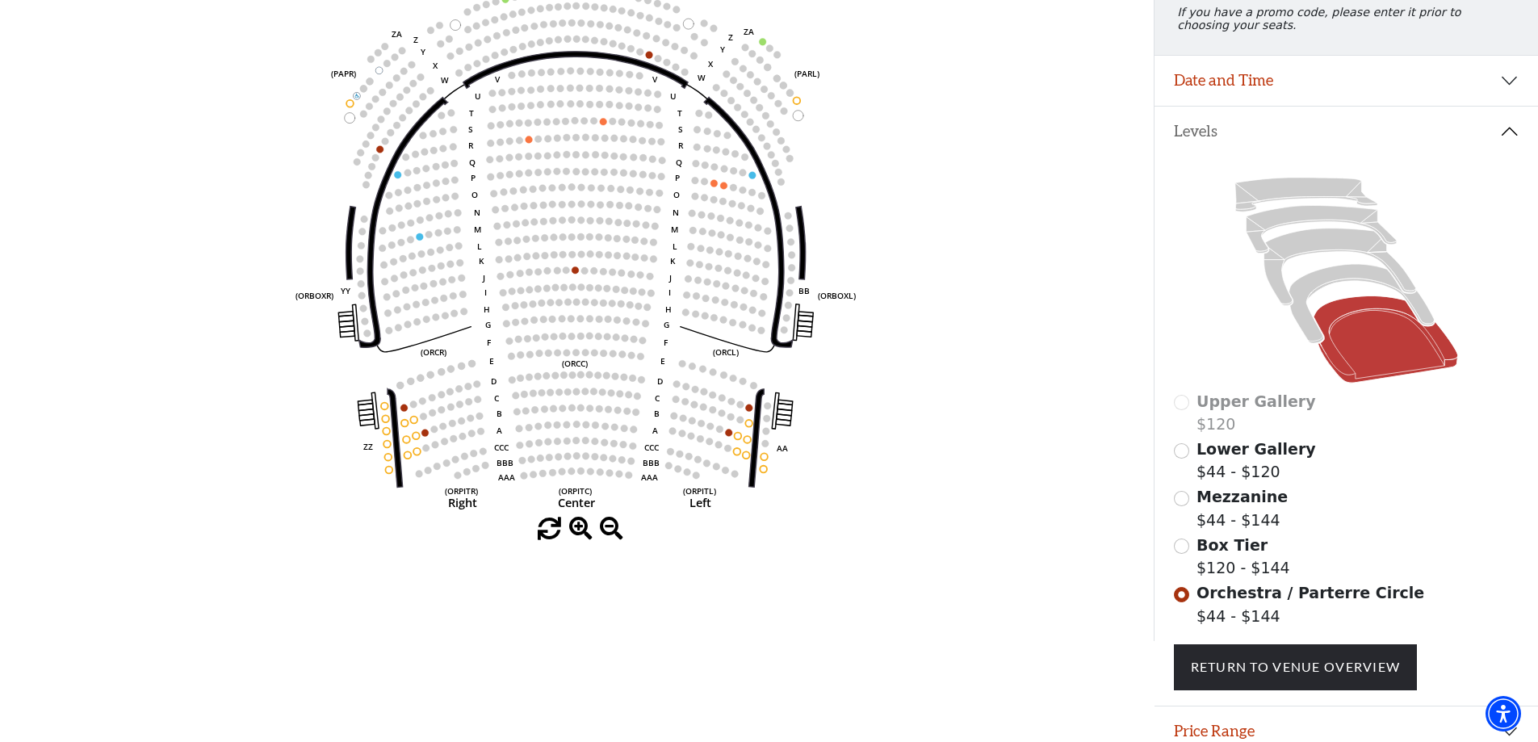
scroll to position [237, 0]
click at [1247, 497] on span "Mezzanine" at bounding box center [1242, 495] width 91 height 18
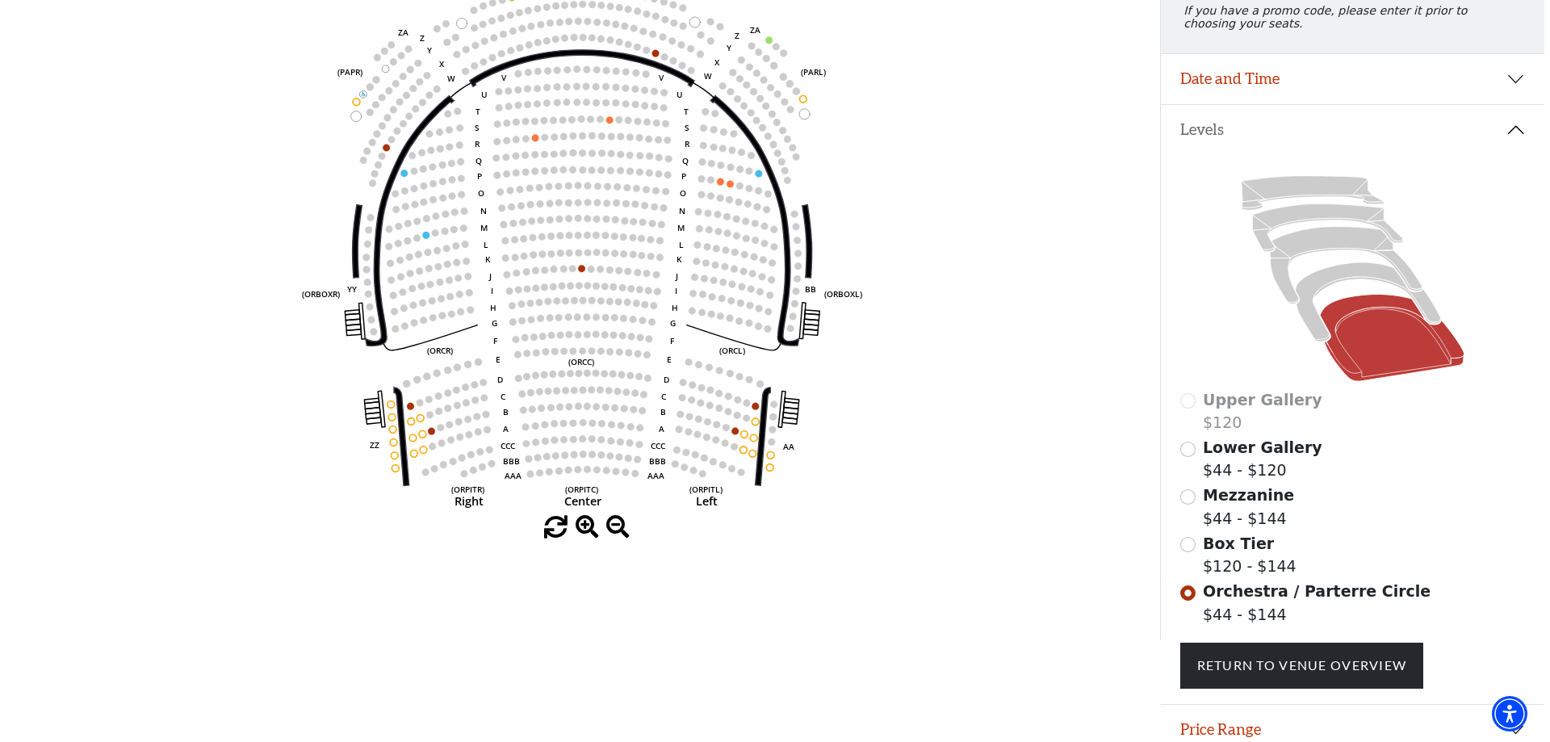
scroll to position [0, 0]
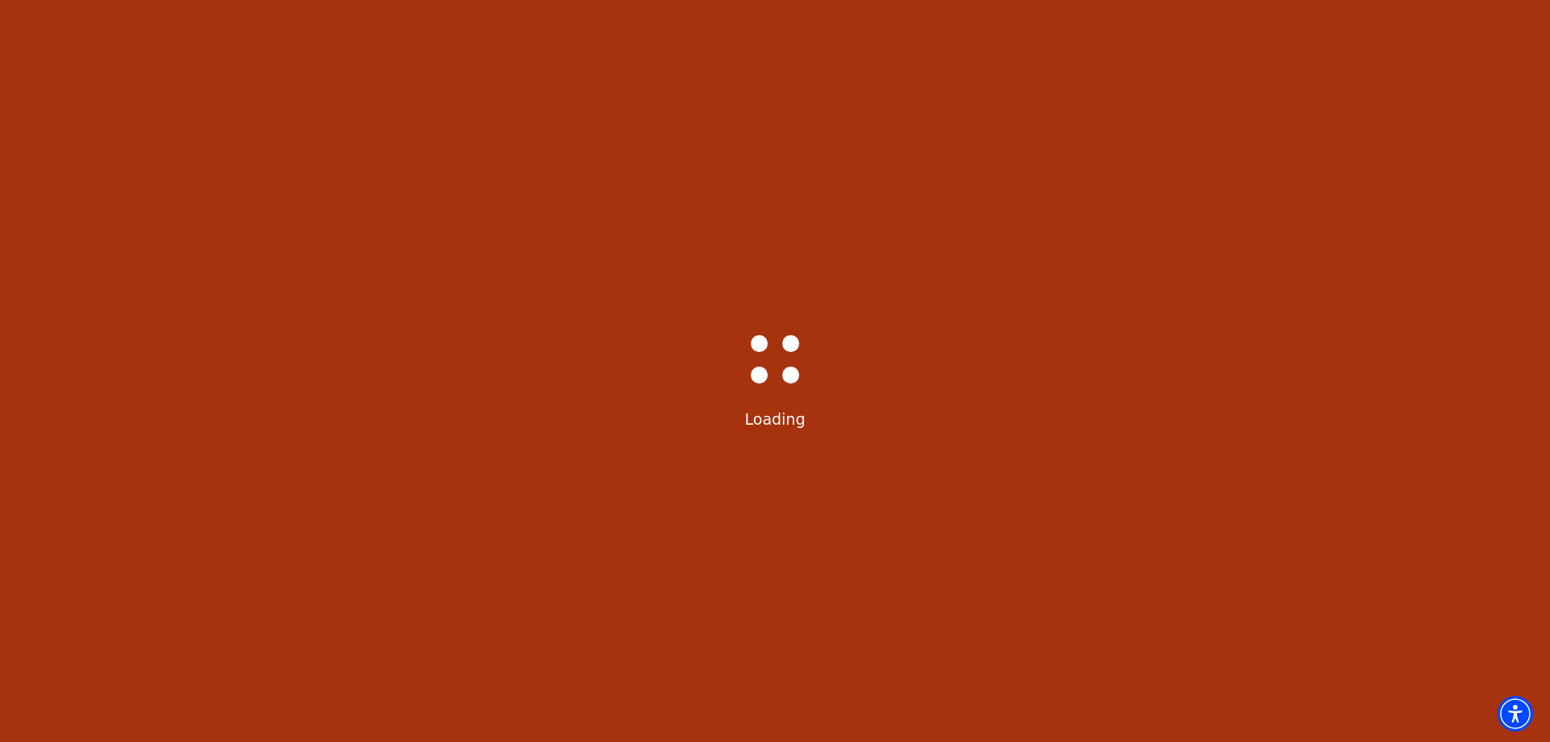
click at [1247, 520] on div "Bass-Hall_Loader-Med-Gray Loading" at bounding box center [775, 371] width 1550 height 742
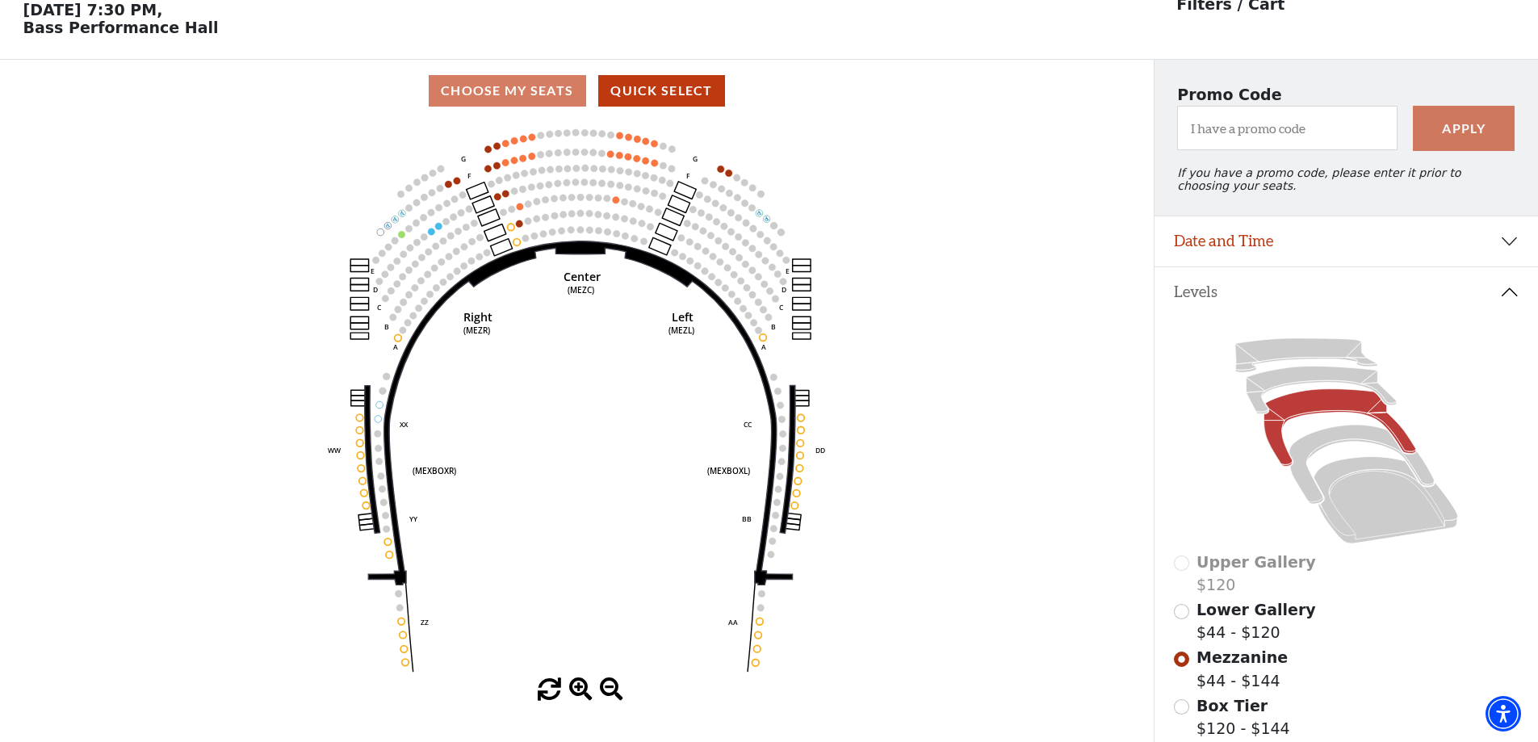
scroll to position [75, 0]
click at [1239, 618] on span "Lower Gallery" at bounding box center [1257, 609] width 120 height 18
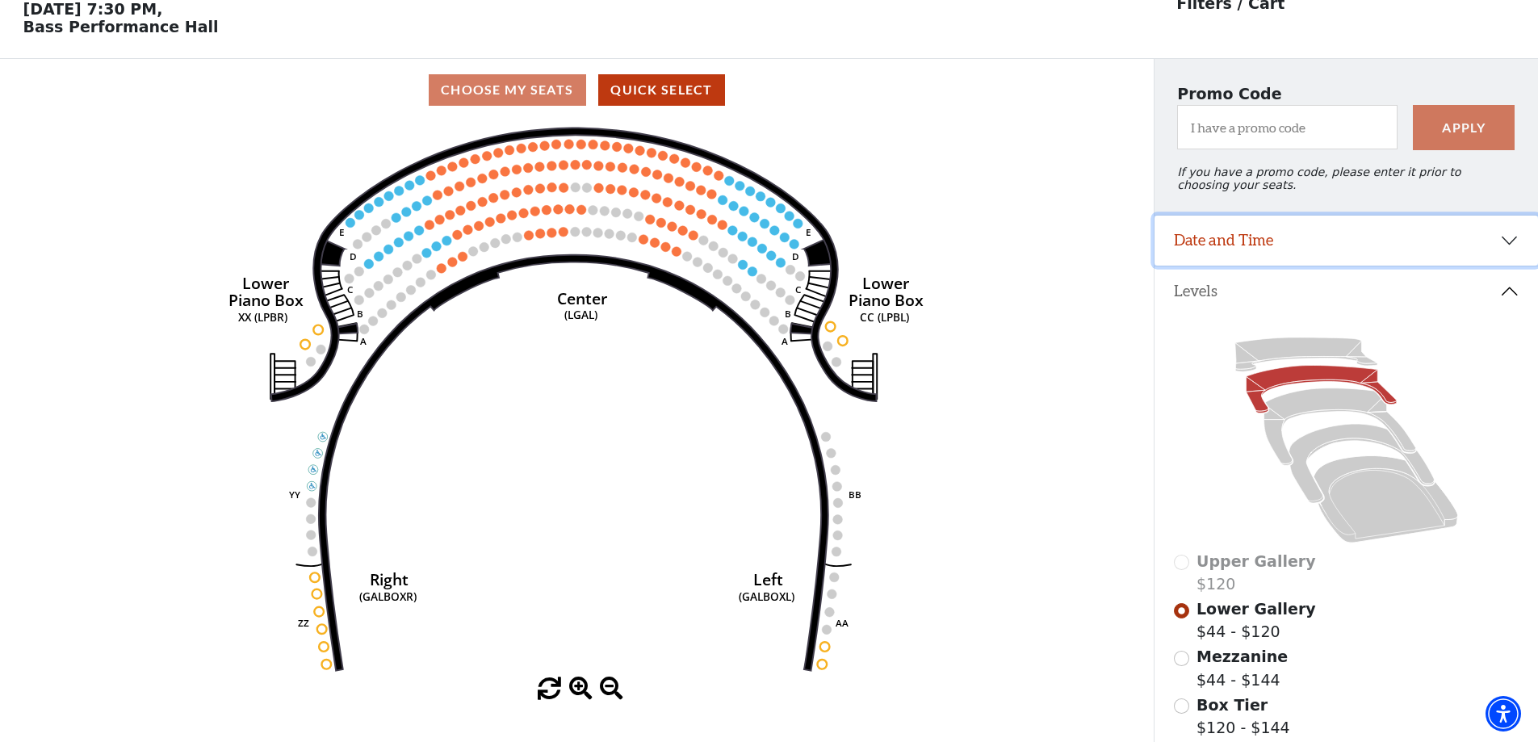
click at [1248, 242] on button "Date and Time" at bounding box center [1347, 241] width 384 height 50
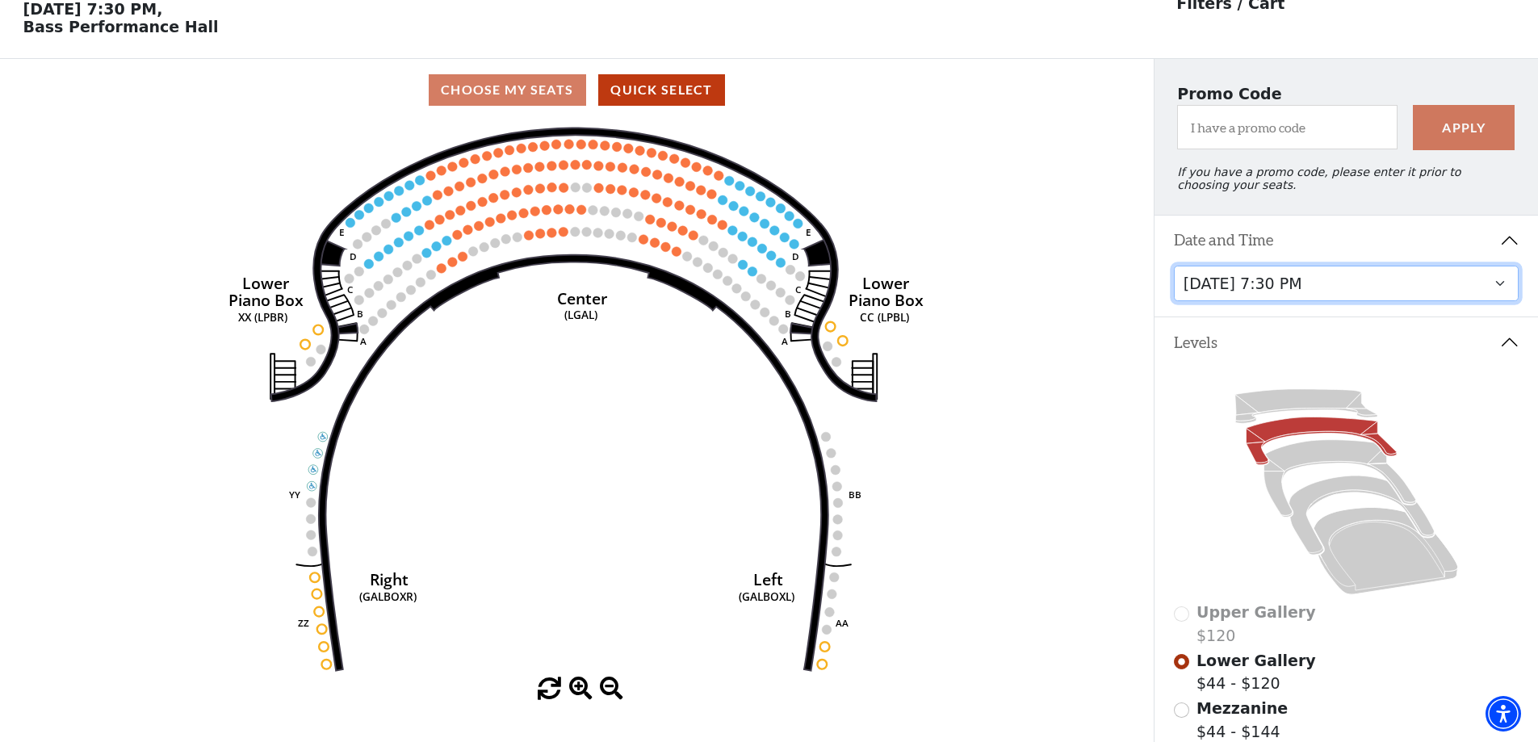
click at [1257, 294] on select "Thursday, November 13 at 1:30 PM Wednesday, November 12 at 7:30 PM Thursday, No…" at bounding box center [1347, 284] width 346 height 36
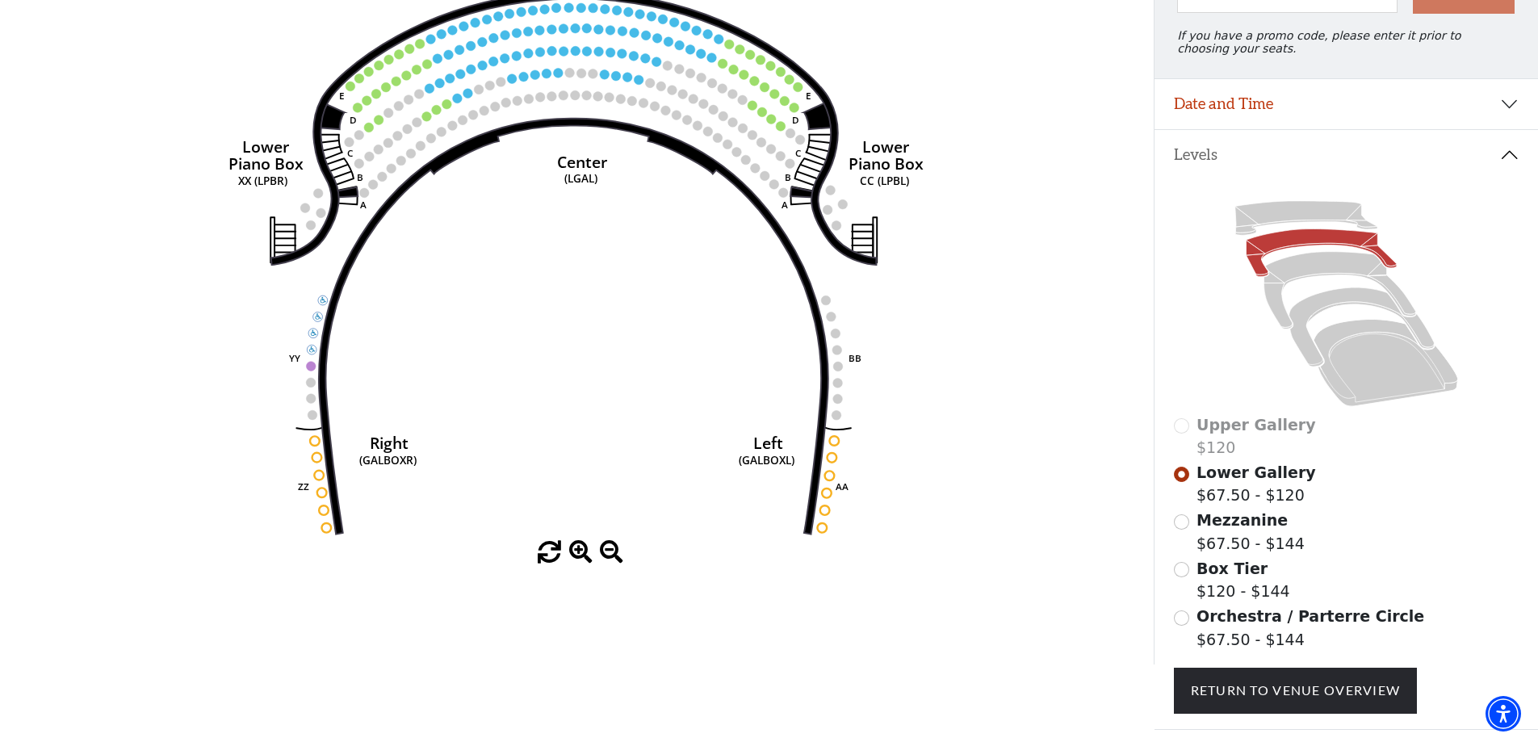
scroll to position [237, 0]
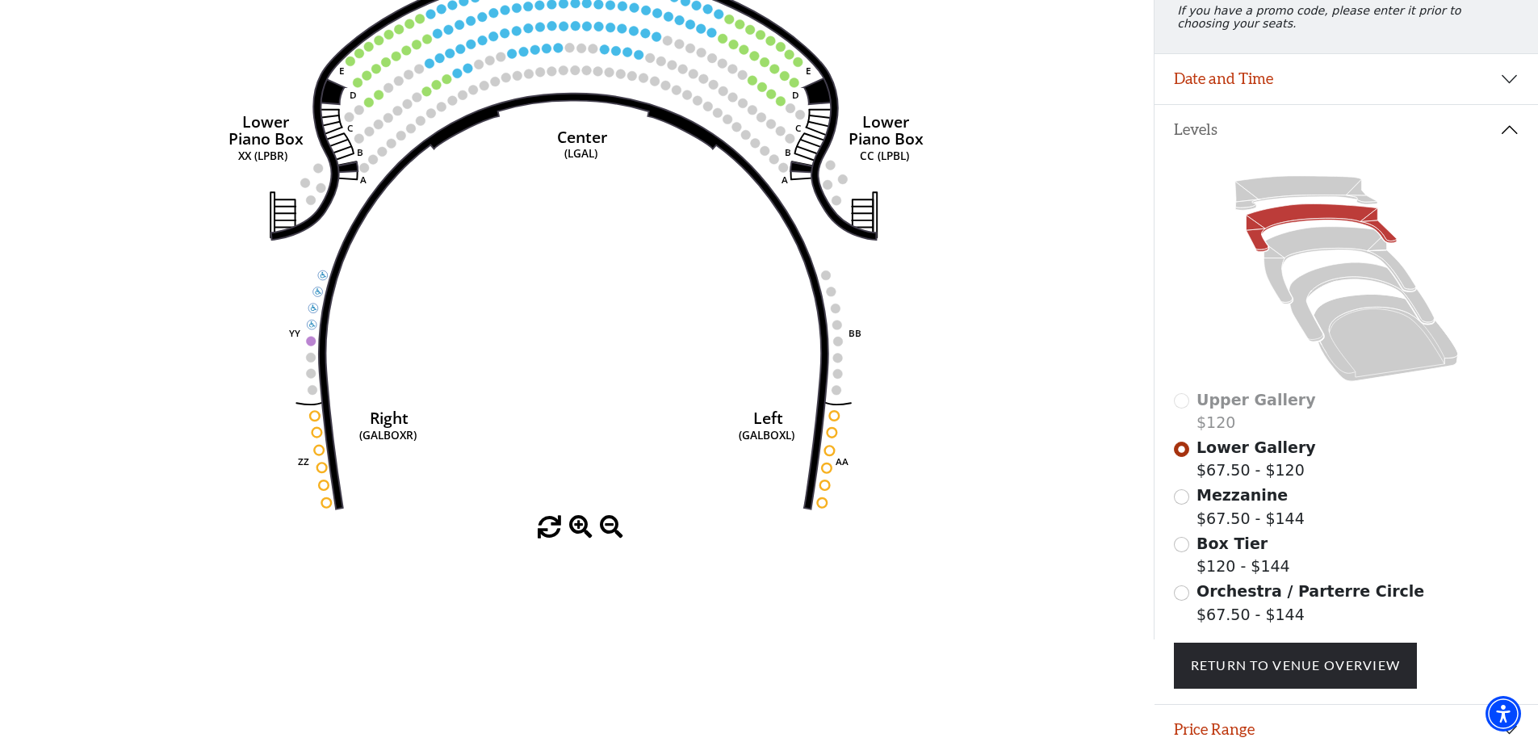
click at [1224, 504] on span "Mezzanine" at bounding box center [1242, 495] width 91 height 18
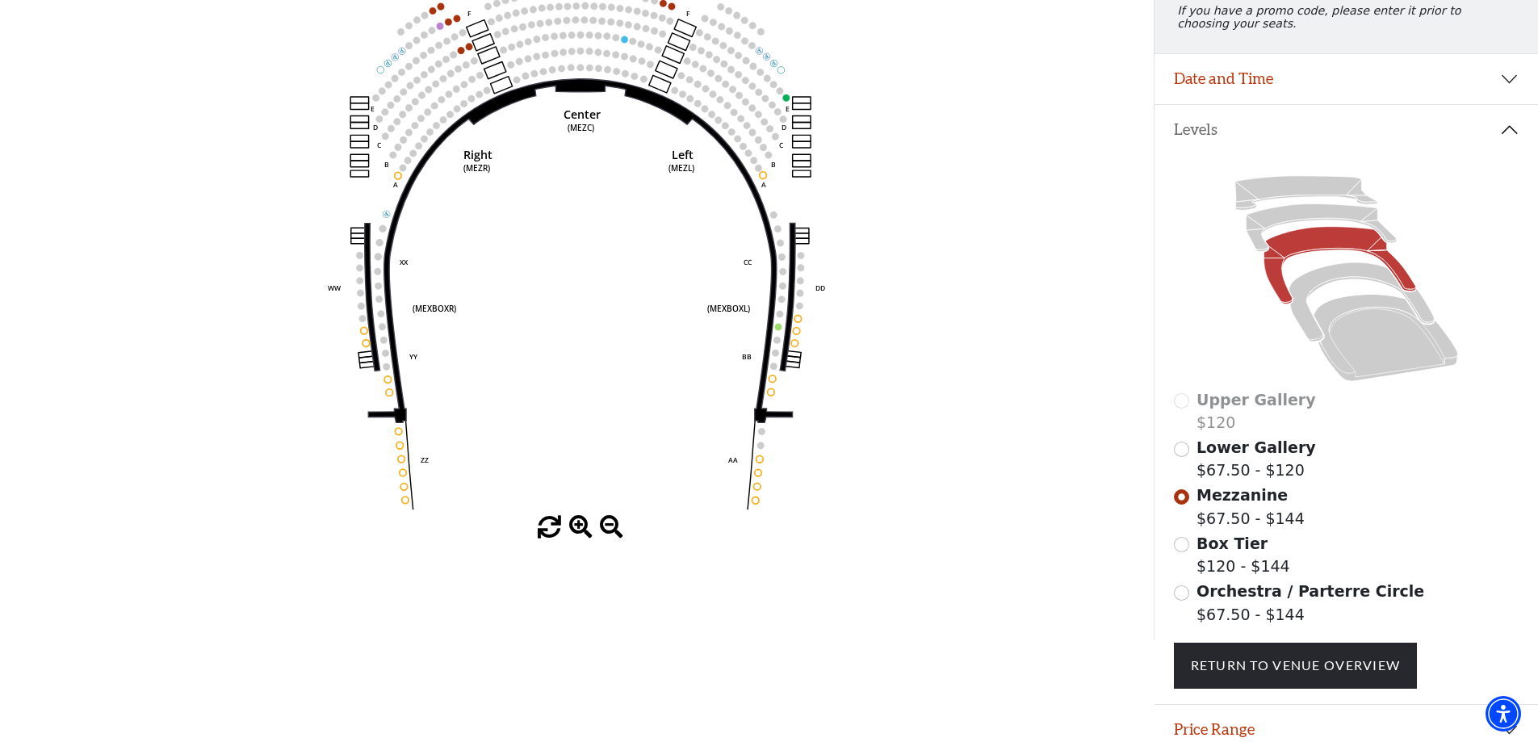
click at [1226, 600] on span "Orchestra / Parterre Circle" at bounding box center [1311, 591] width 228 height 18
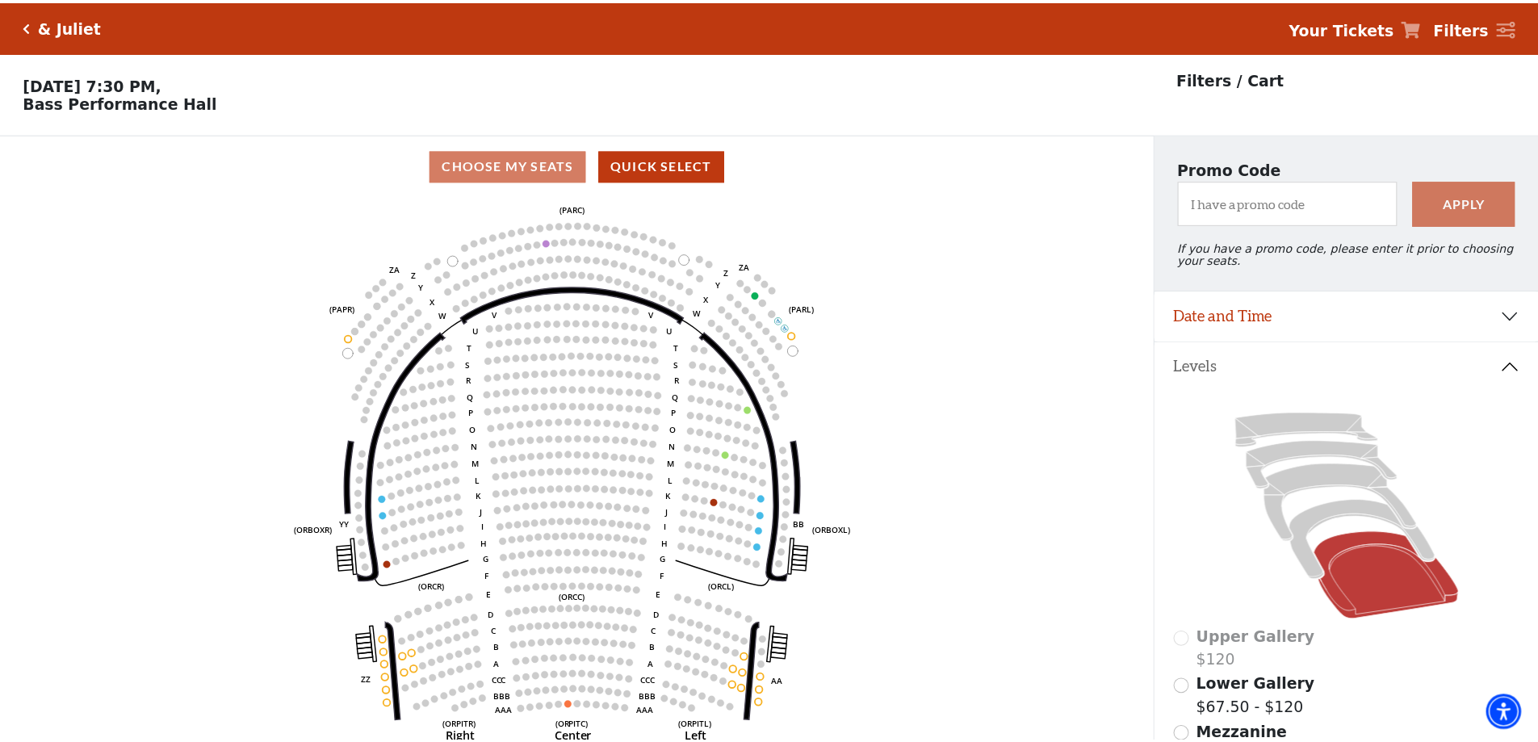
scroll to position [75, 0]
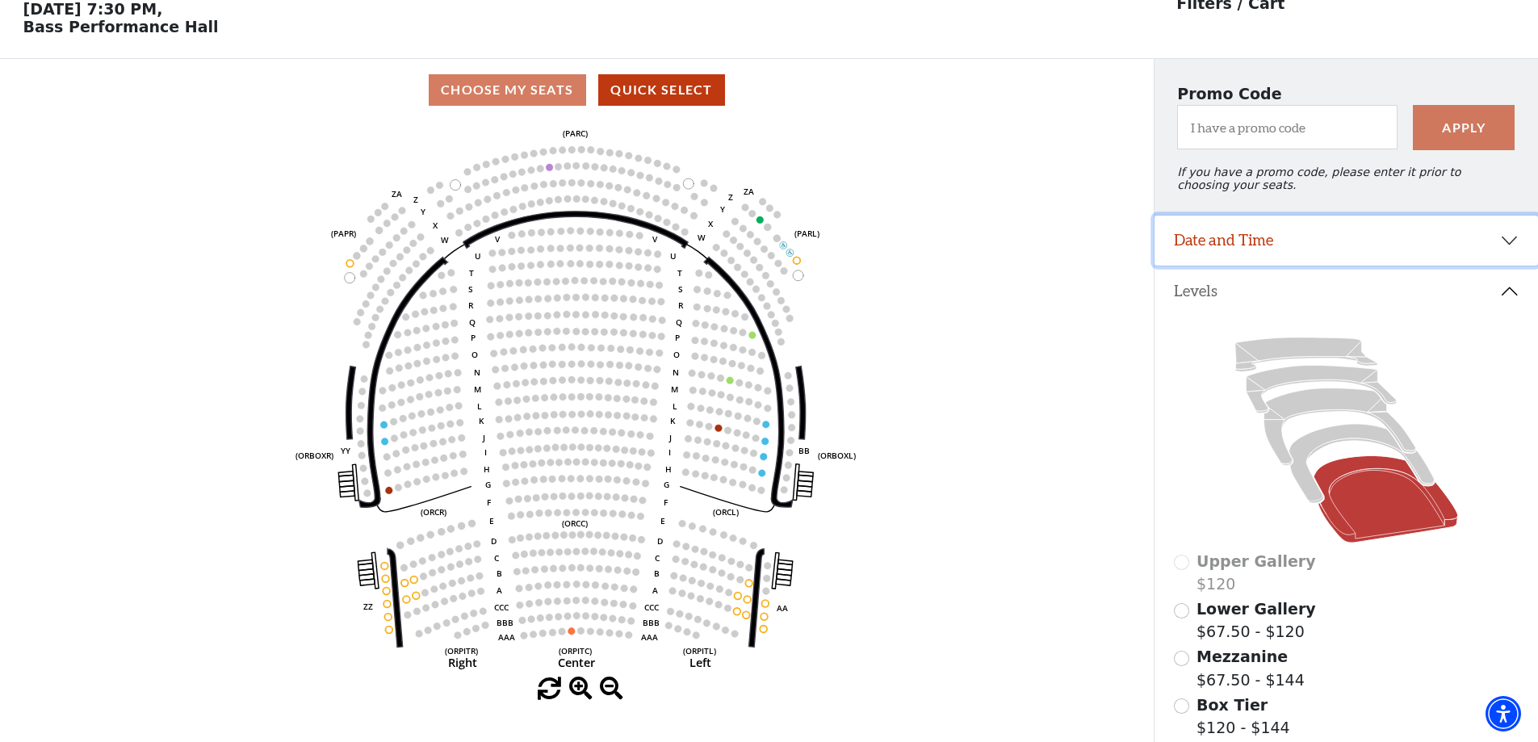
click at [1341, 254] on button "Date and Time" at bounding box center [1347, 241] width 384 height 50
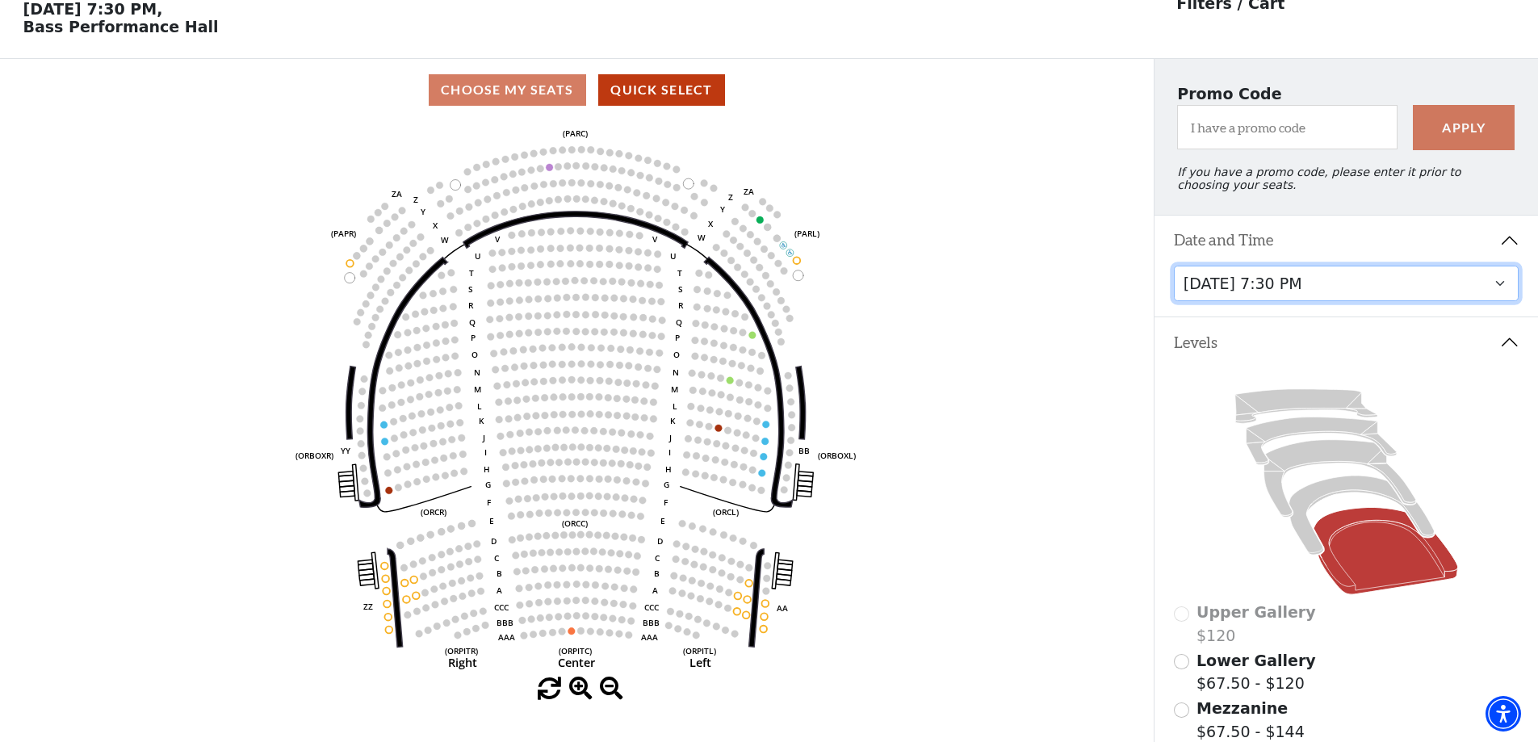
click at [1345, 302] on select "Thursday, November 13 at 1:30 PM Wednesday, November 12 at 7:30 PM Thursday, No…" at bounding box center [1347, 284] width 346 height 36
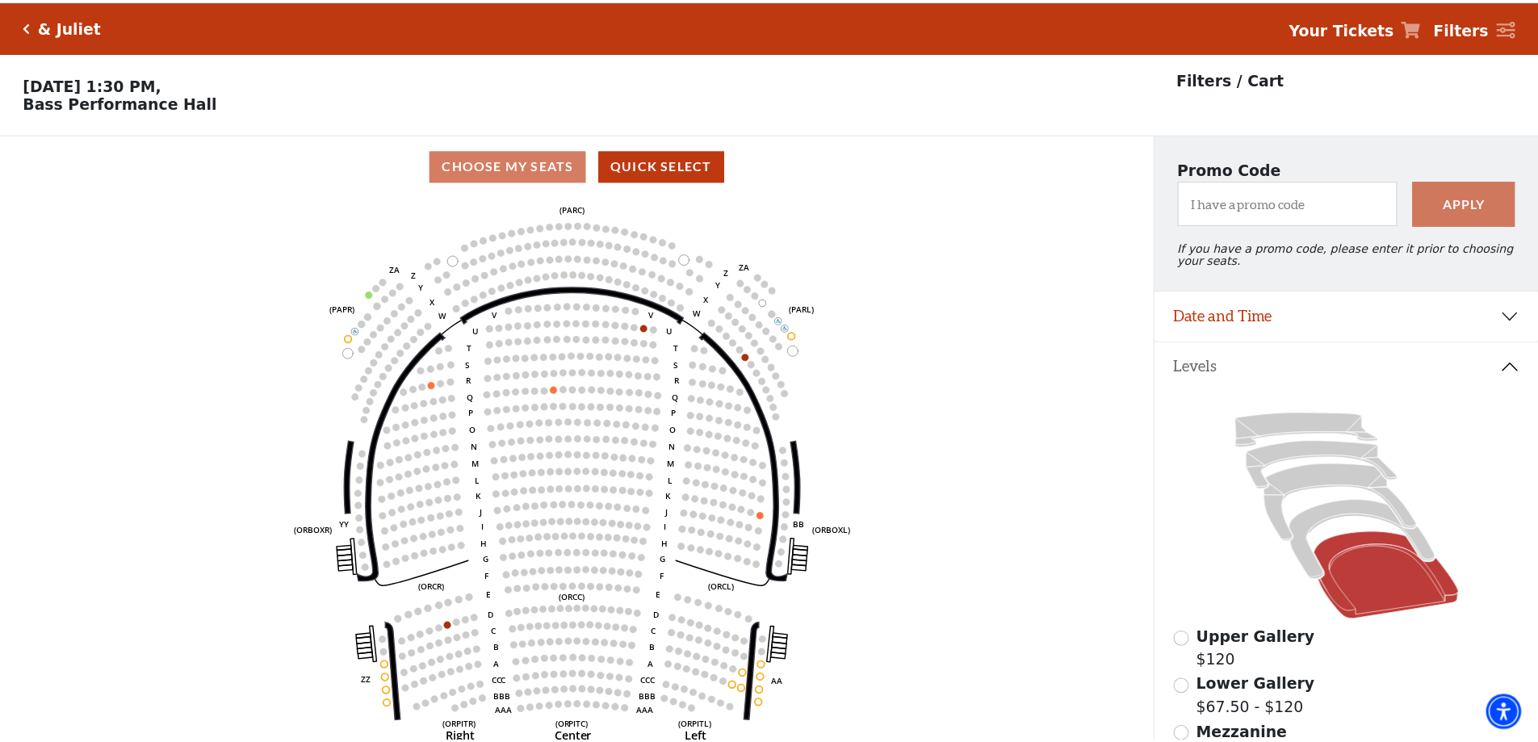
scroll to position [75, 0]
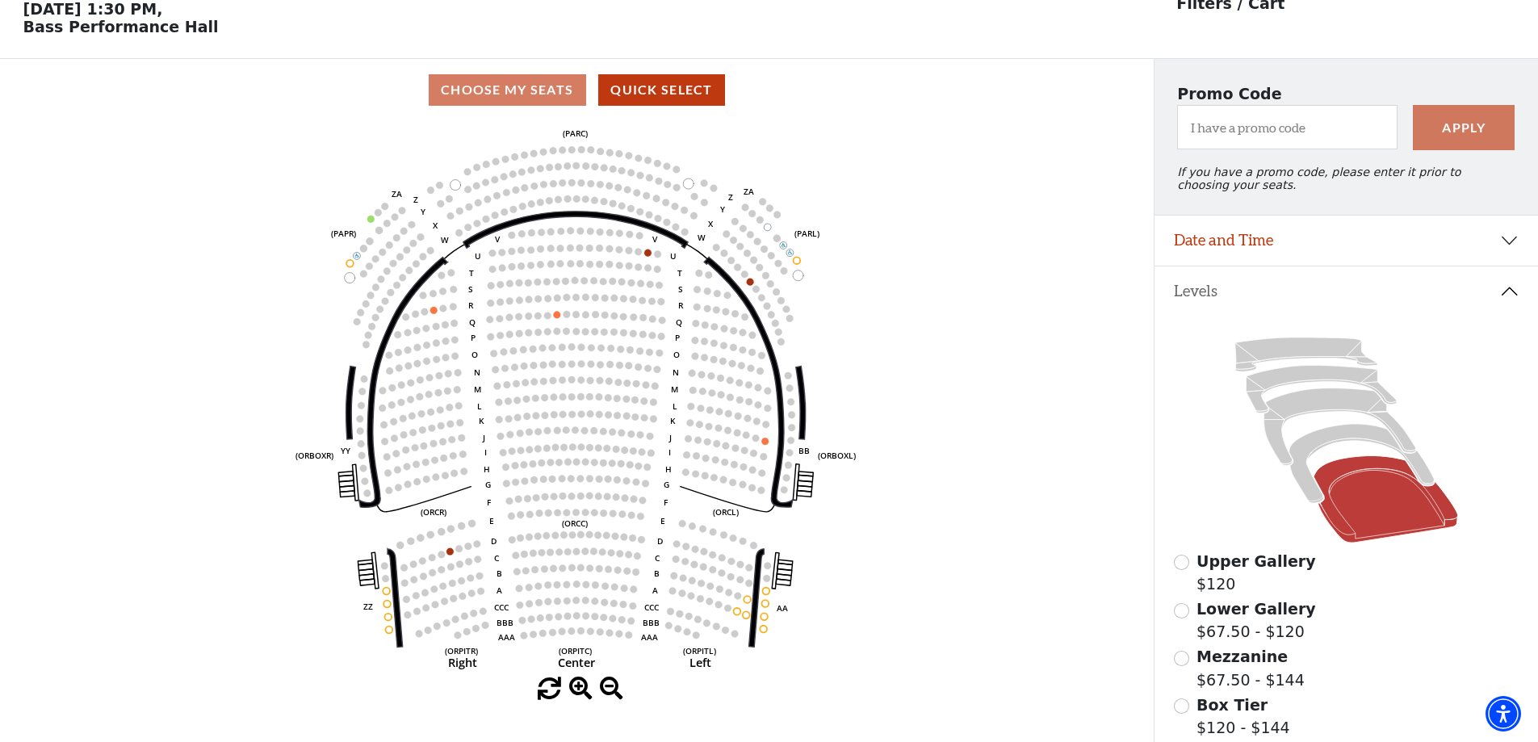
click at [1270, 665] on span "Mezzanine" at bounding box center [1242, 657] width 91 height 18
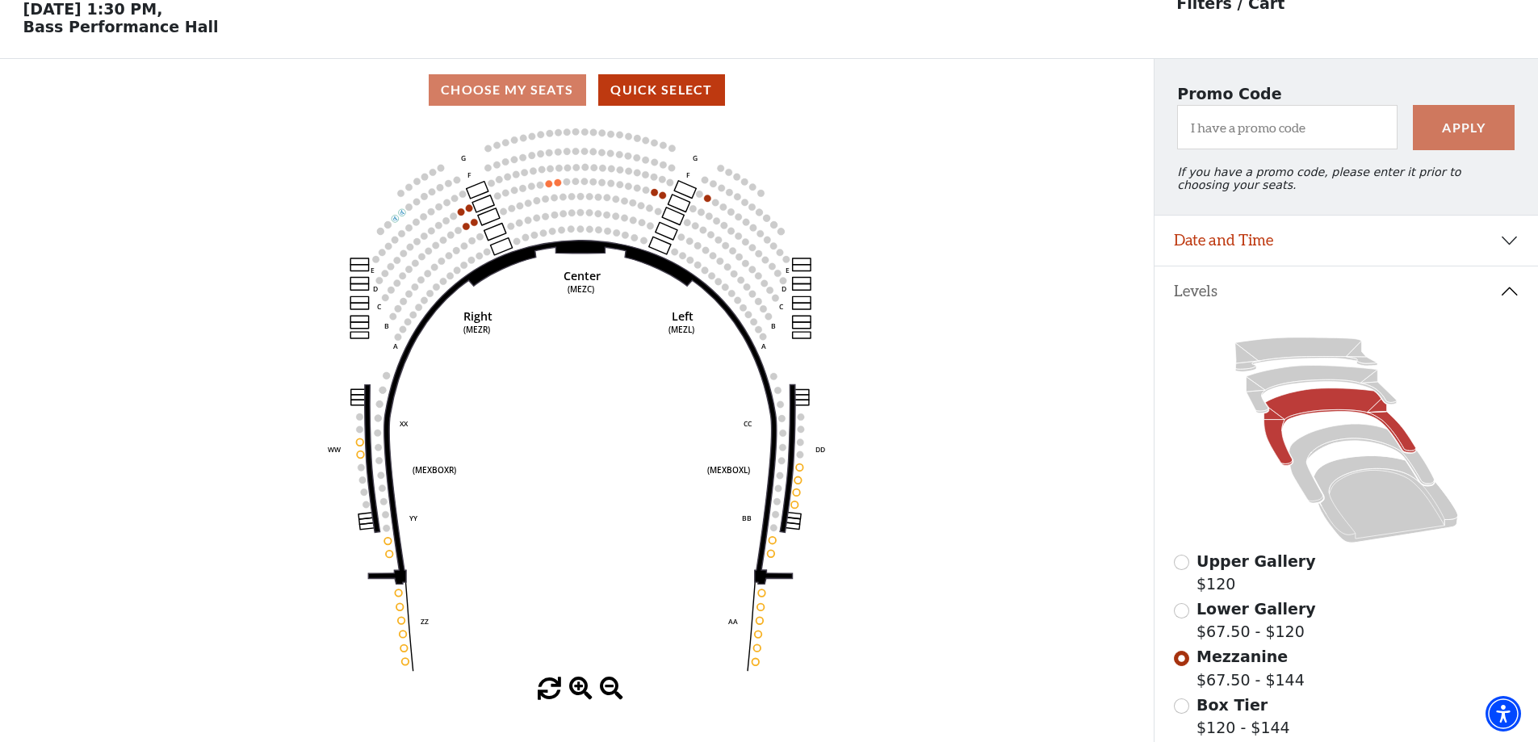
click at [1257, 615] on span "Lower Gallery" at bounding box center [1257, 609] width 120 height 18
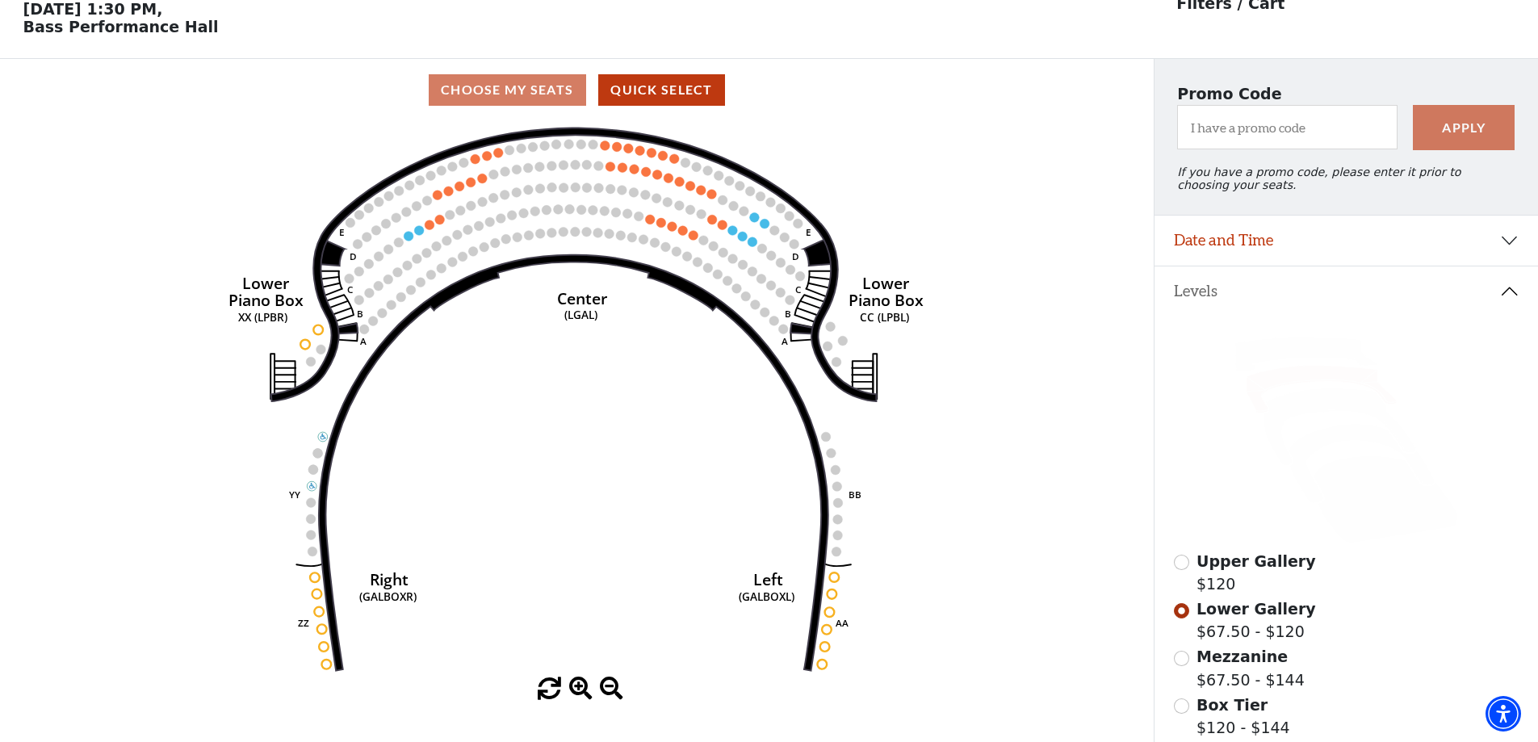
click at [1241, 567] on span "Upper Gallery" at bounding box center [1257, 561] width 120 height 18
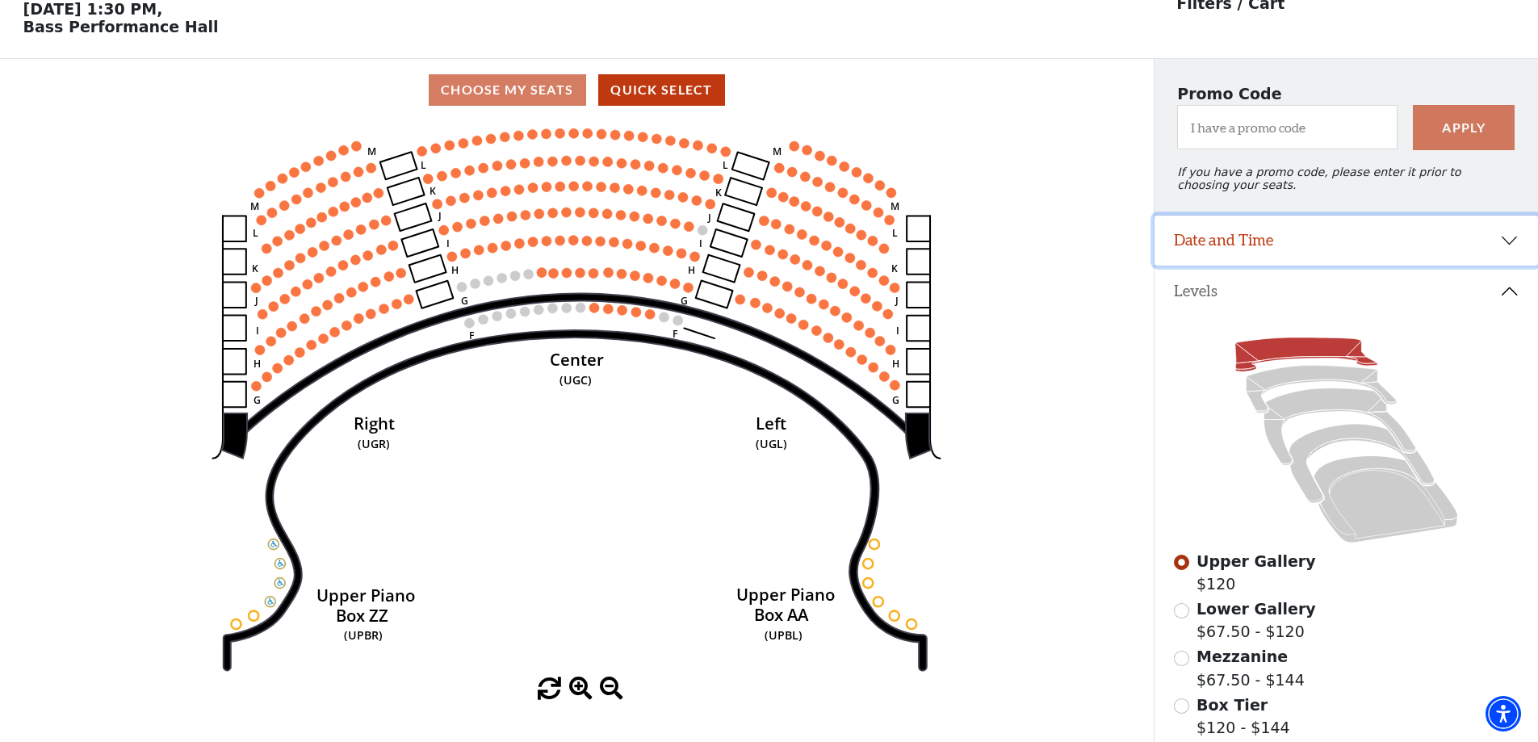
click at [1294, 235] on button "Date and Time" at bounding box center [1347, 241] width 384 height 50
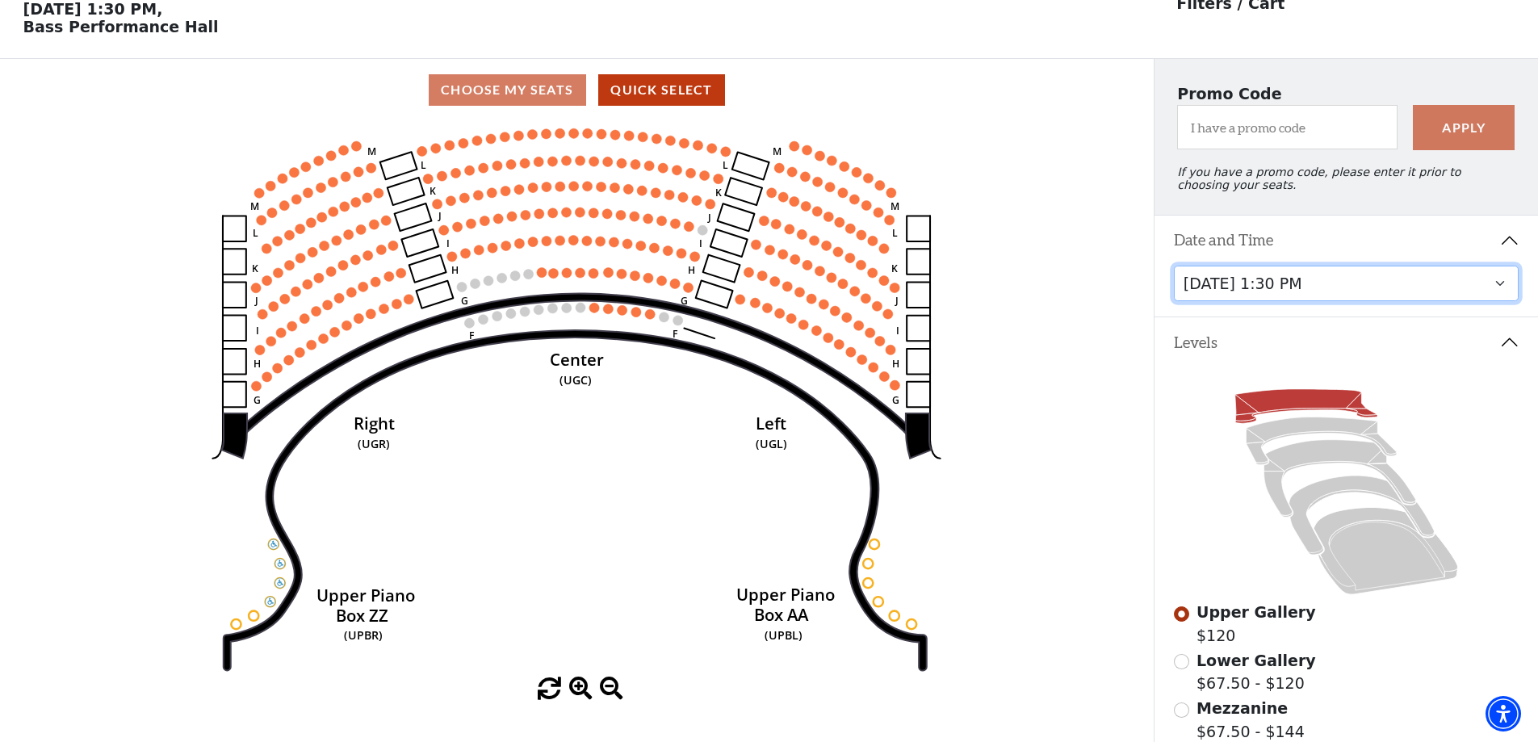
drag, startPoint x: 1334, startPoint y: 296, endPoint x: 1332, endPoint y: 306, distance: 10.6
click at [1334, 296] on select "Thursday, November 13 at 1:30 PM Wednesday, November 12 at 7:30 PM Thursday, No…" at bounding box center [1347, 284] width 346 height 36
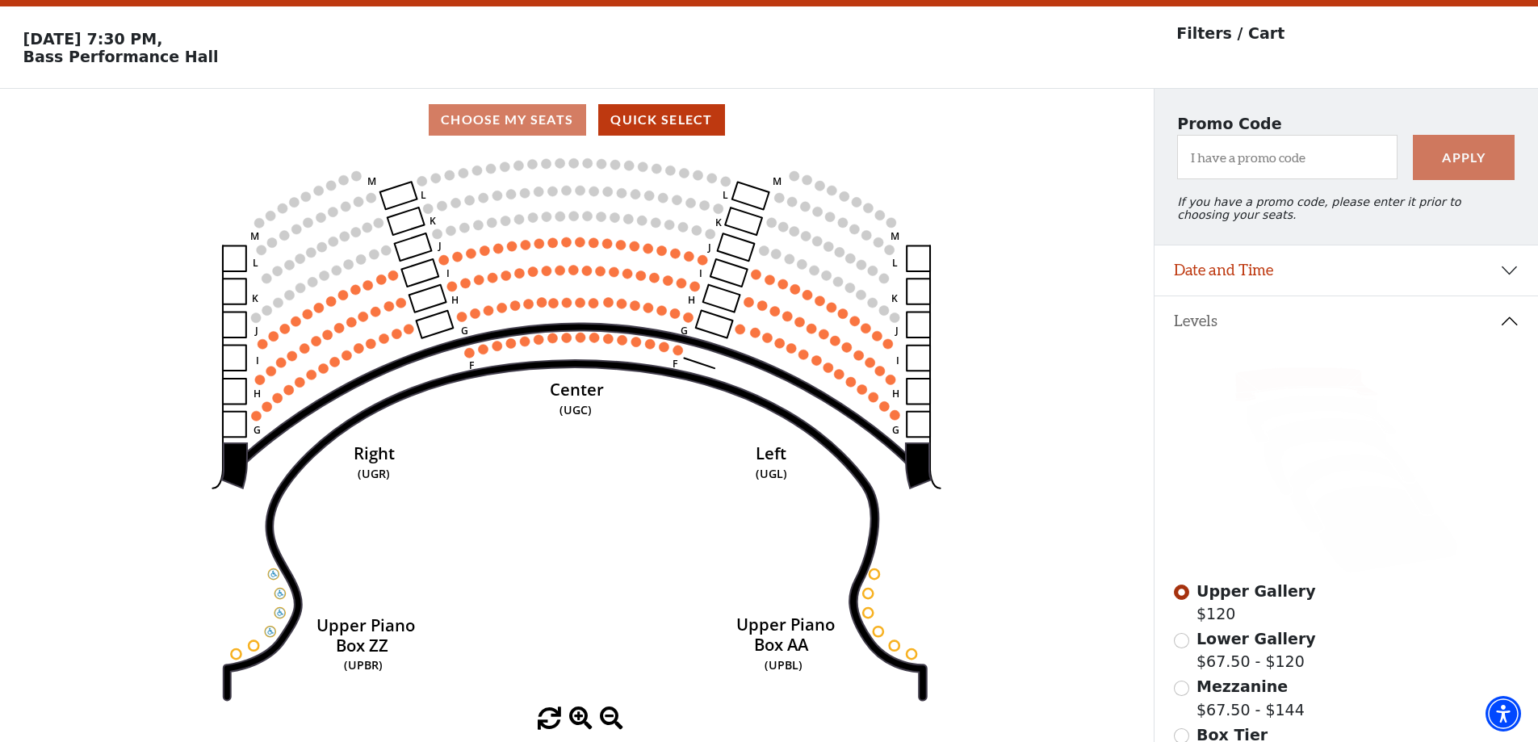
scroll to position [75, 0]
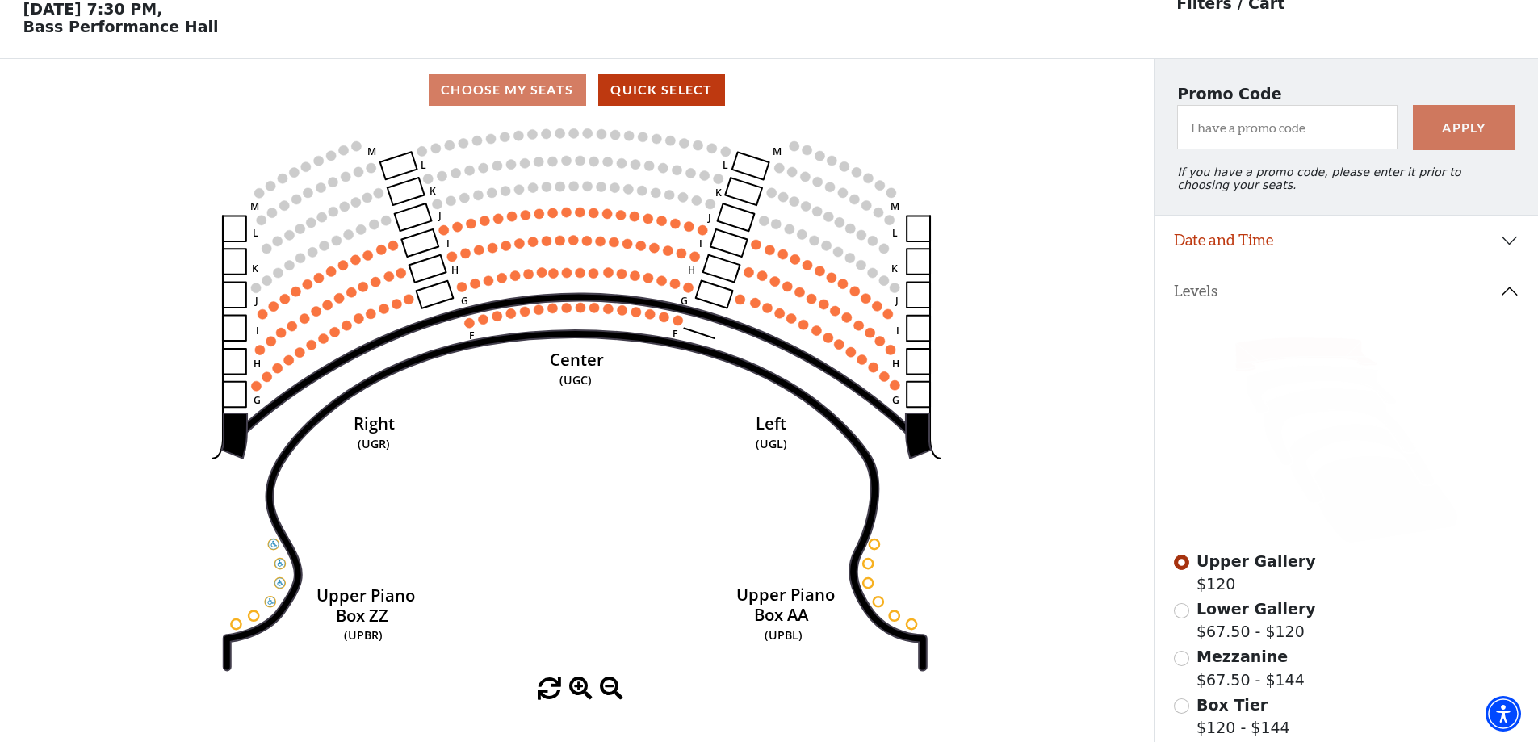
click at [1239, 618] on span "Lower Gallery" at bounding box center [1257, 609] width 120 height 18
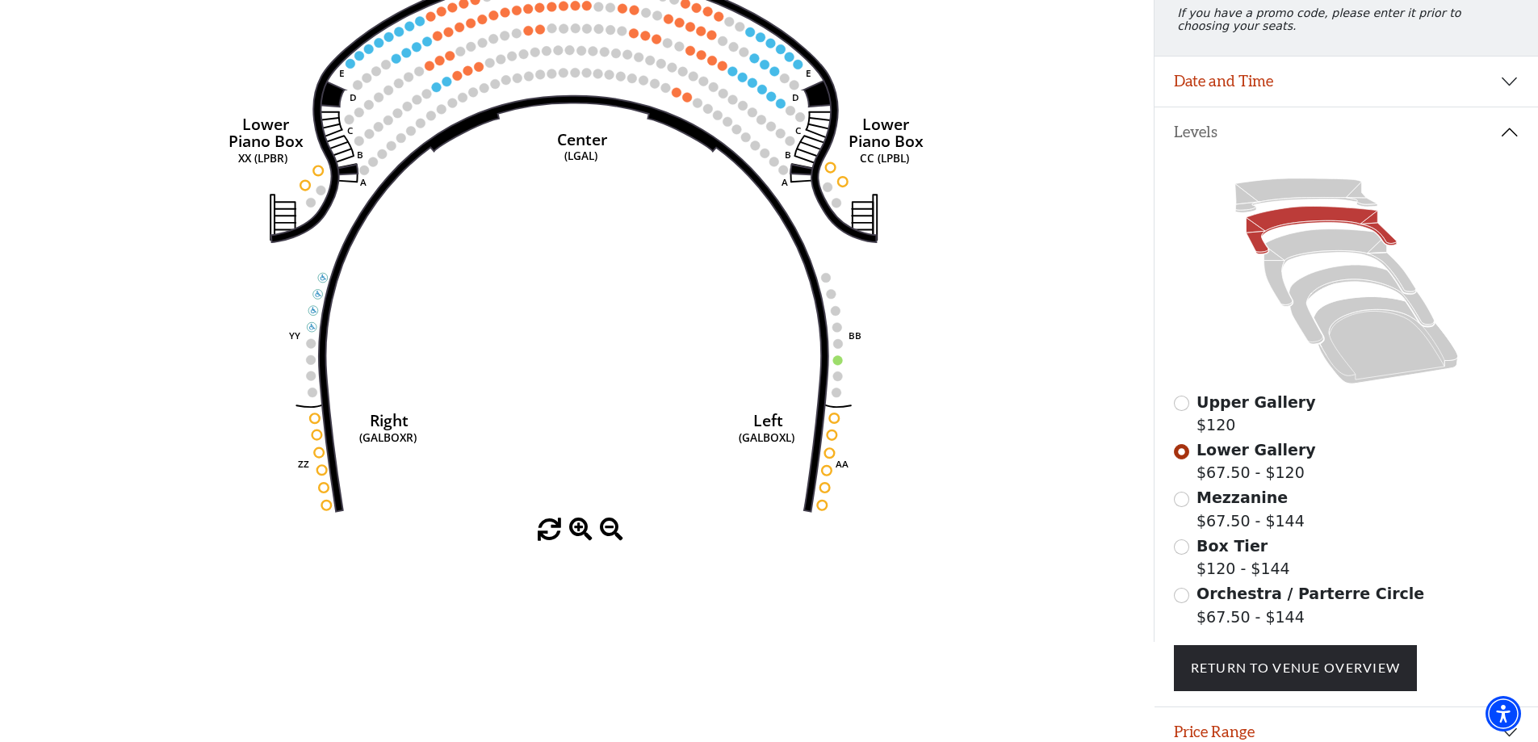
scroll to position [237, 0]
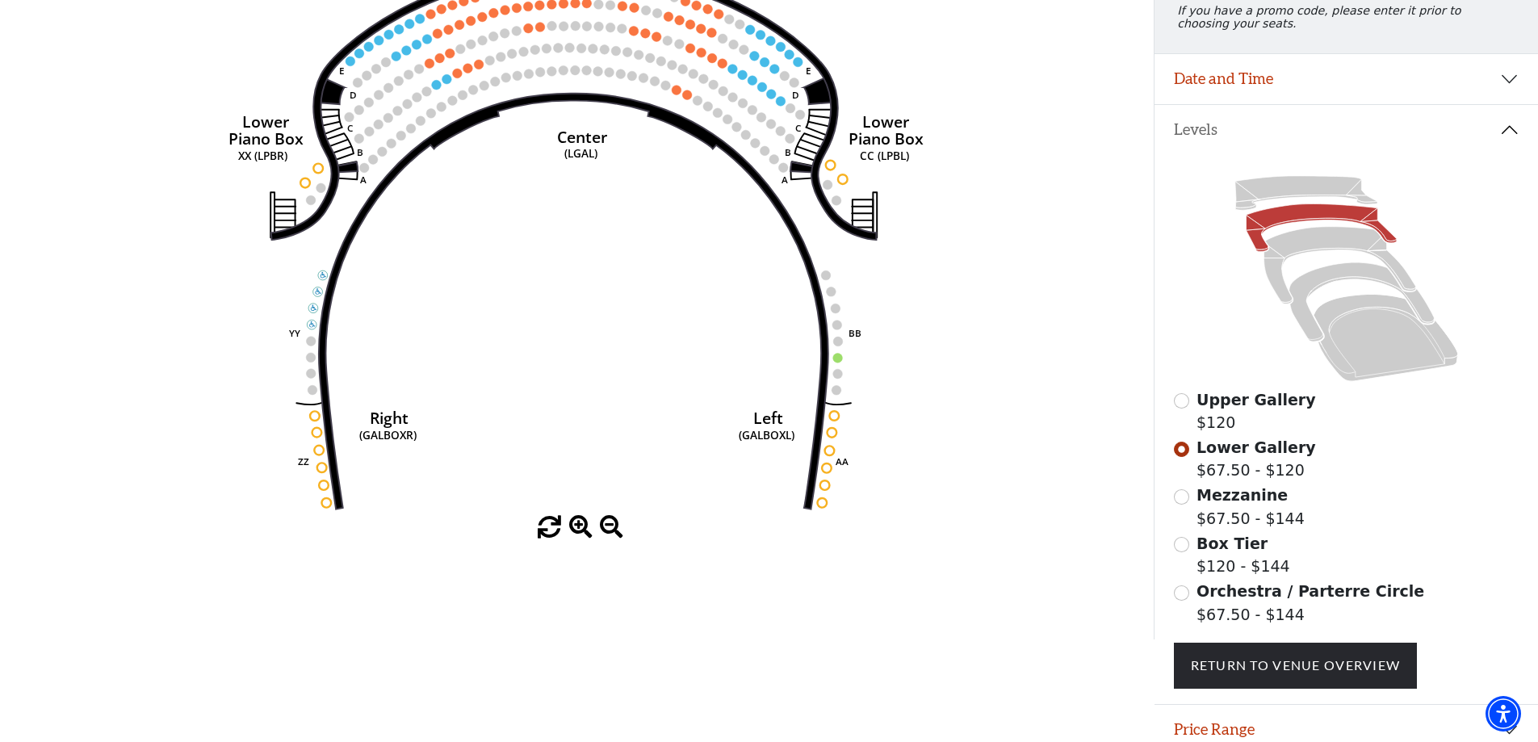
click at [1245, 504] on span "Mezzanine" at bounding box center [1242, 495] width 91 height 18
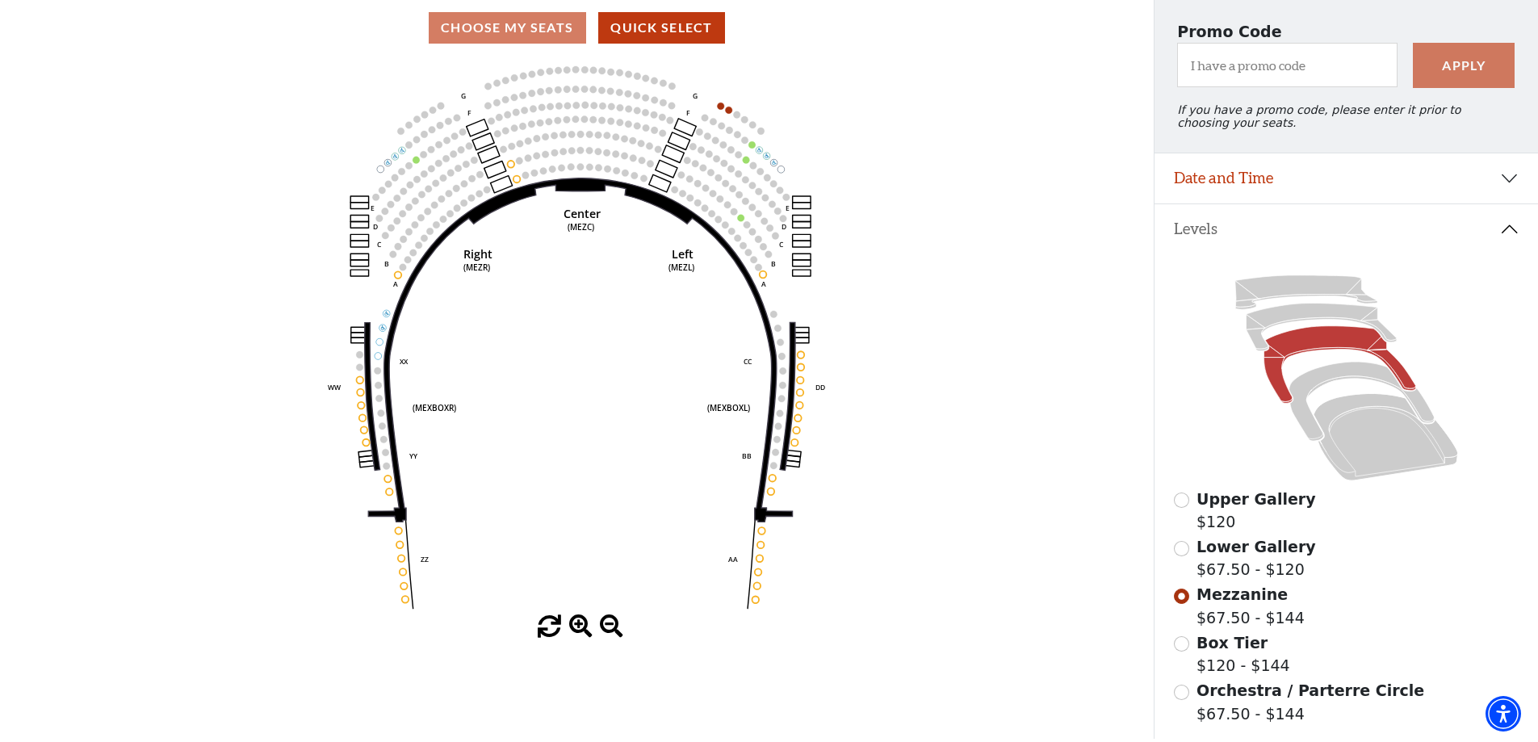
scroll to position [156, 0]
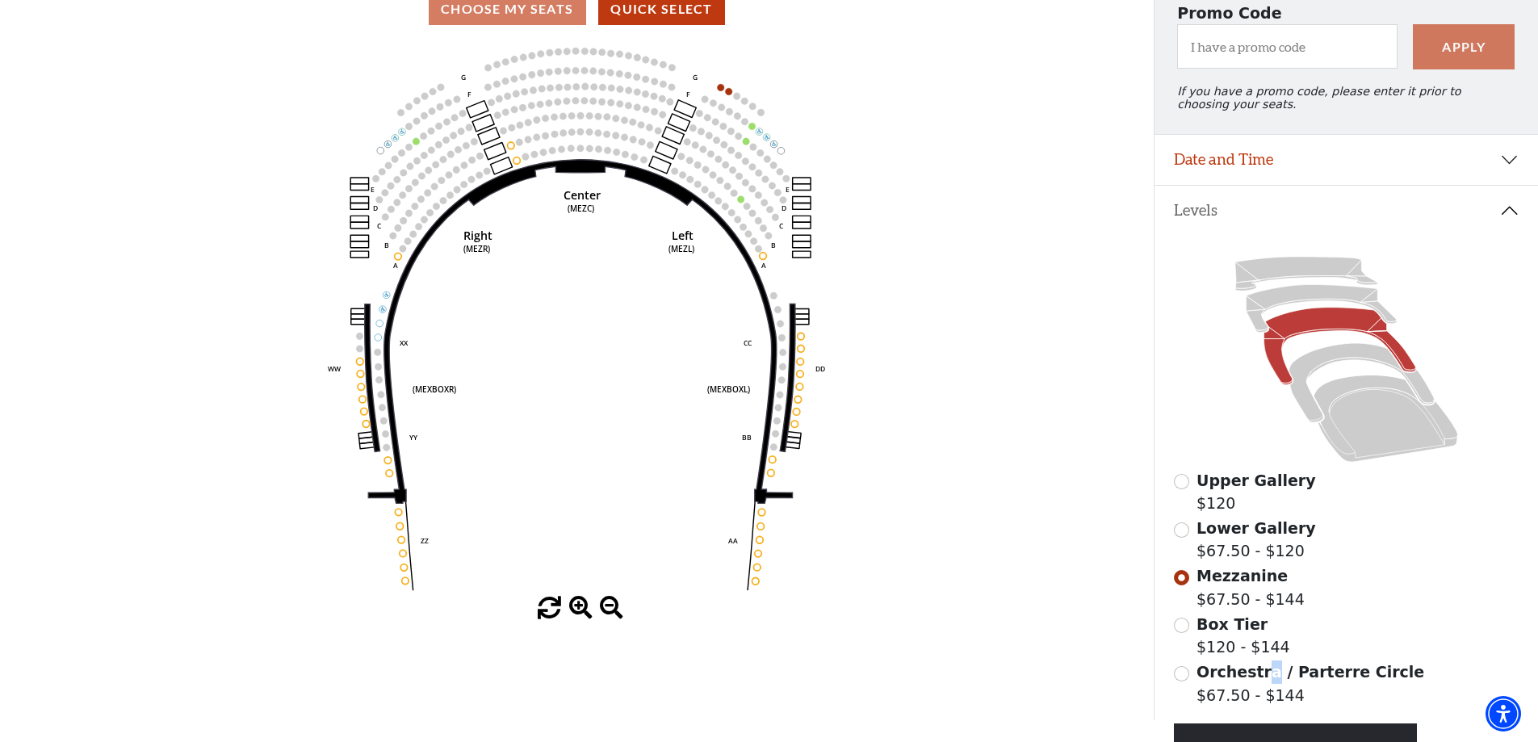
click at [1256, 680] on span "Orchestra / Parterre Circle" at bounding box center [1311, 672] width 228 height 18
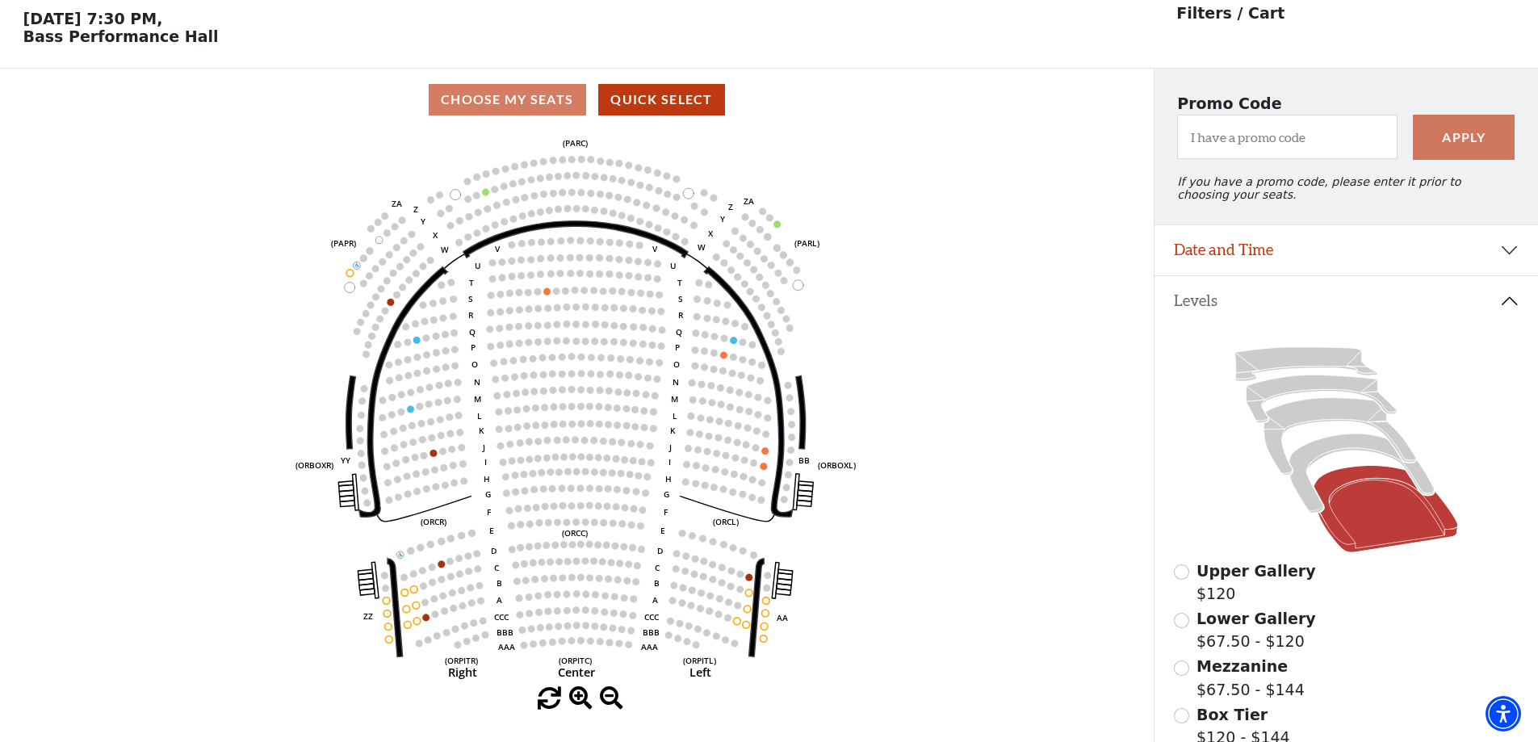
scroll to position [75, 0]
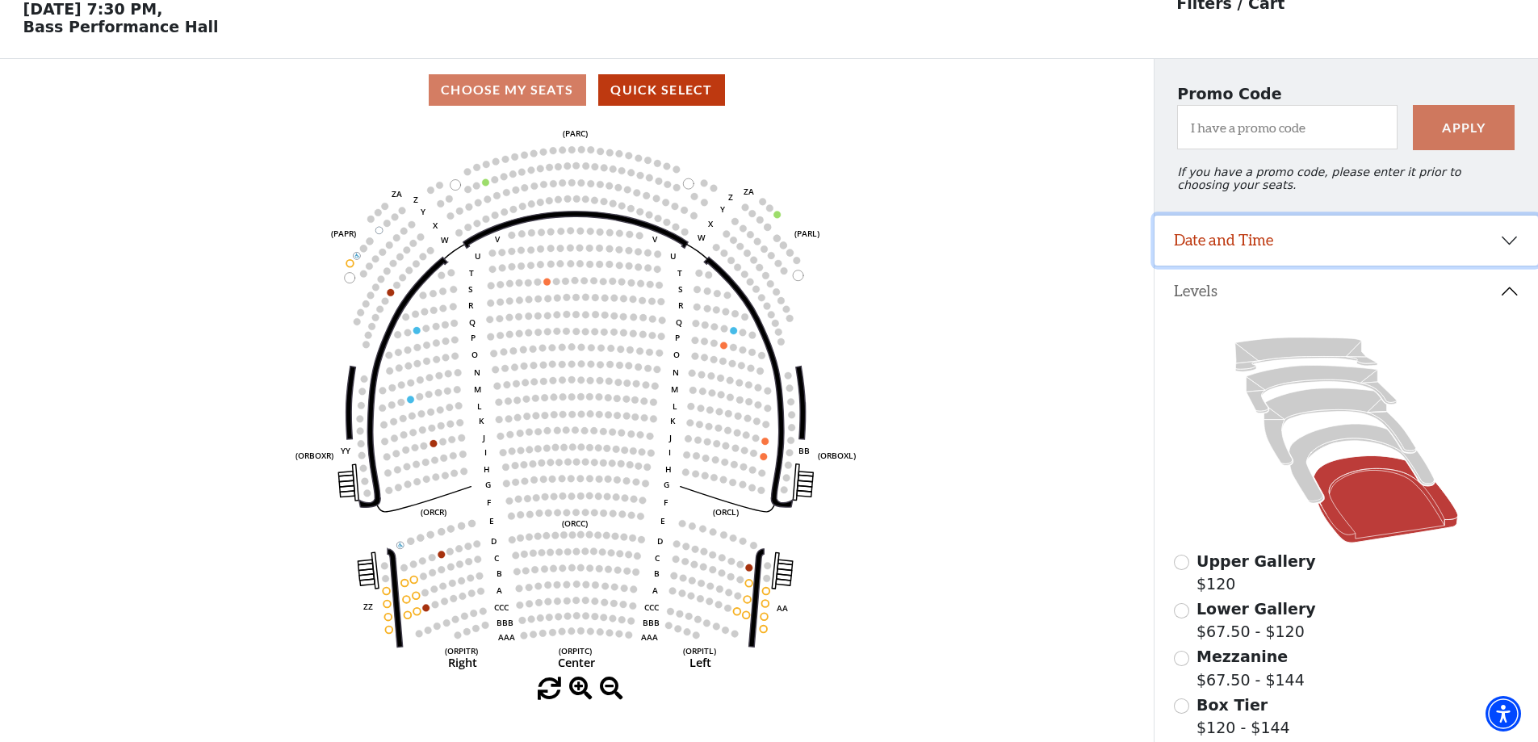
click at [1268, 244] on button "Date and Time" at bounding box center [1347, 241] width 384 height 50
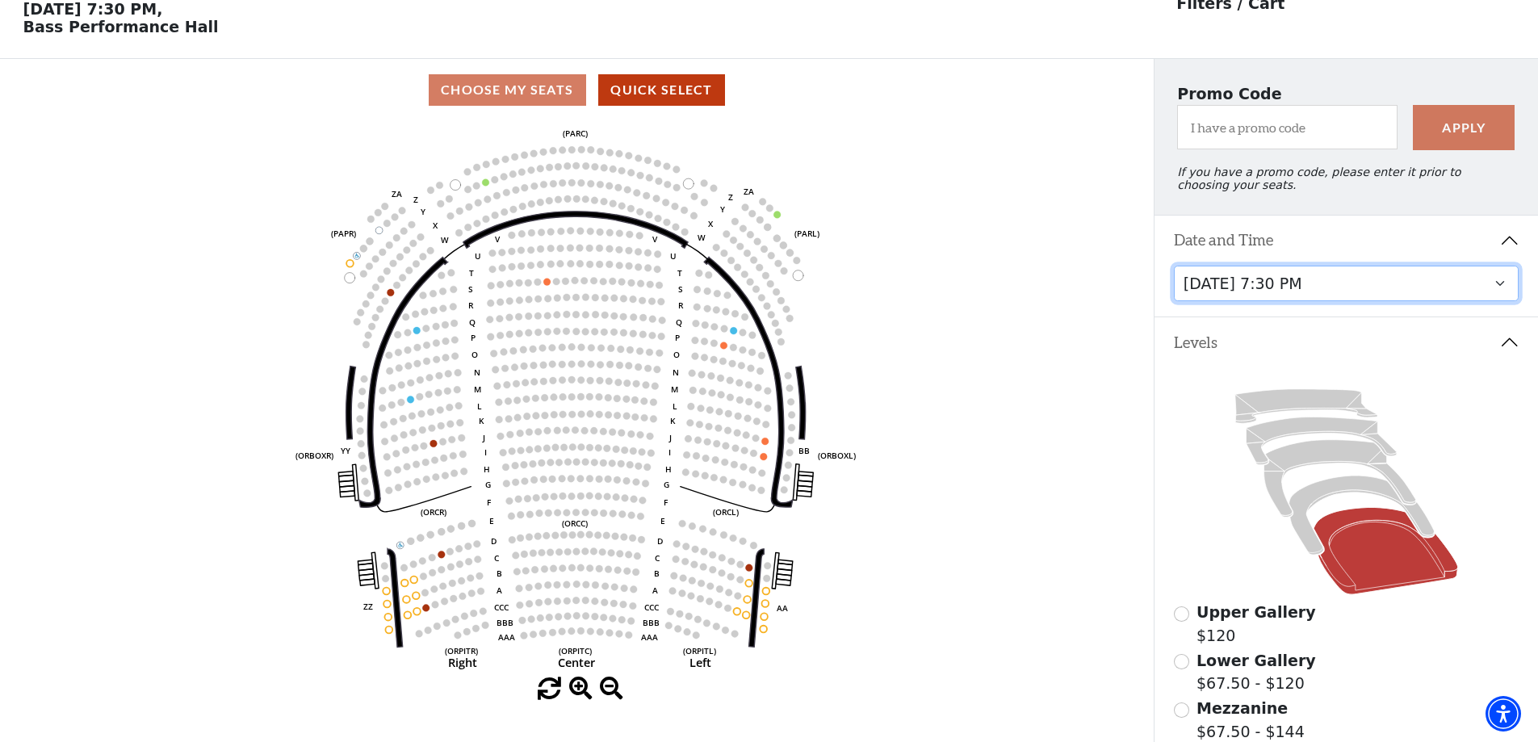
click at [1326, 292] on select "Thursday, November 13 at 1:30 PM Wednesday, November 12 at 7:30 PM Thursday, No…" at bounding box center [1347, 284] width 346 height 36
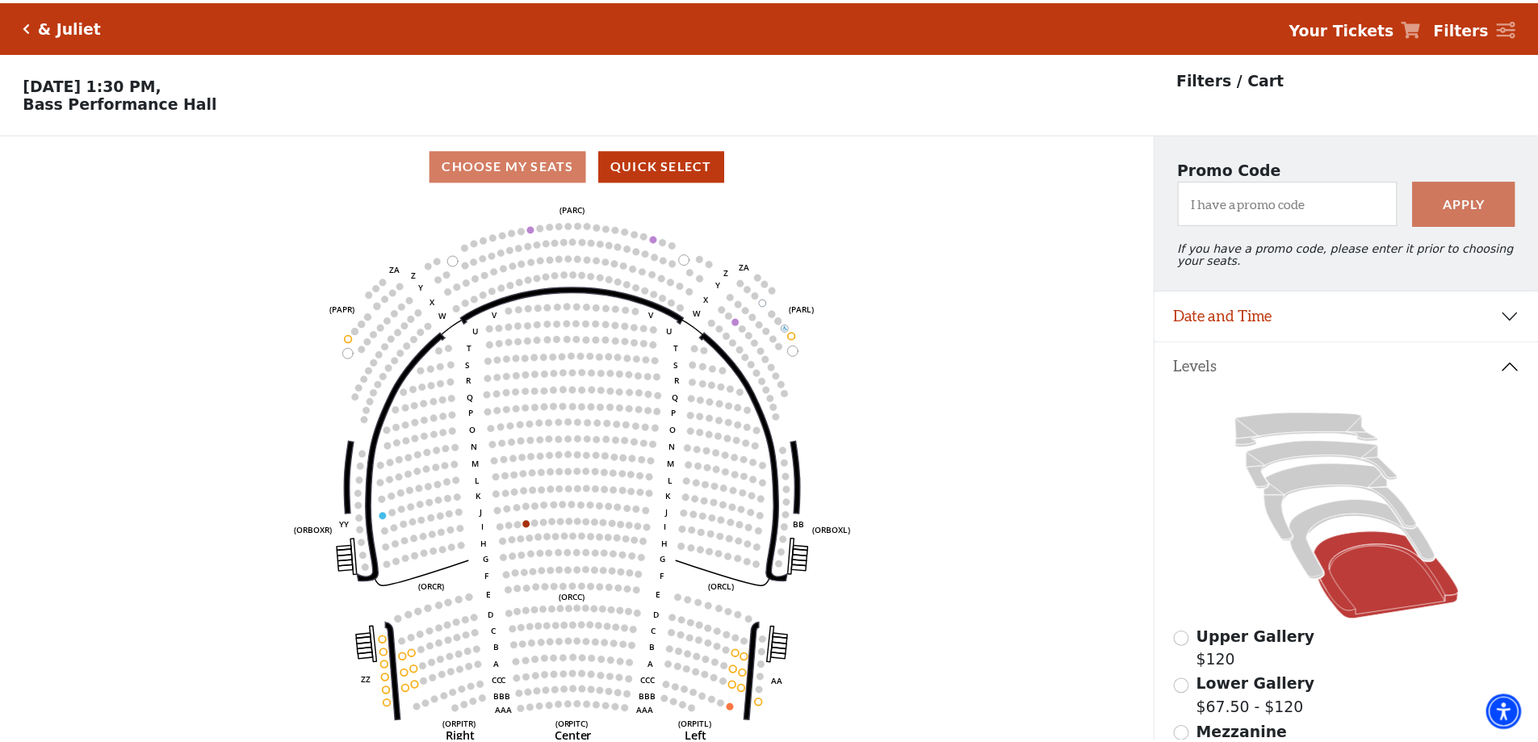
scroll to position [75, 0]
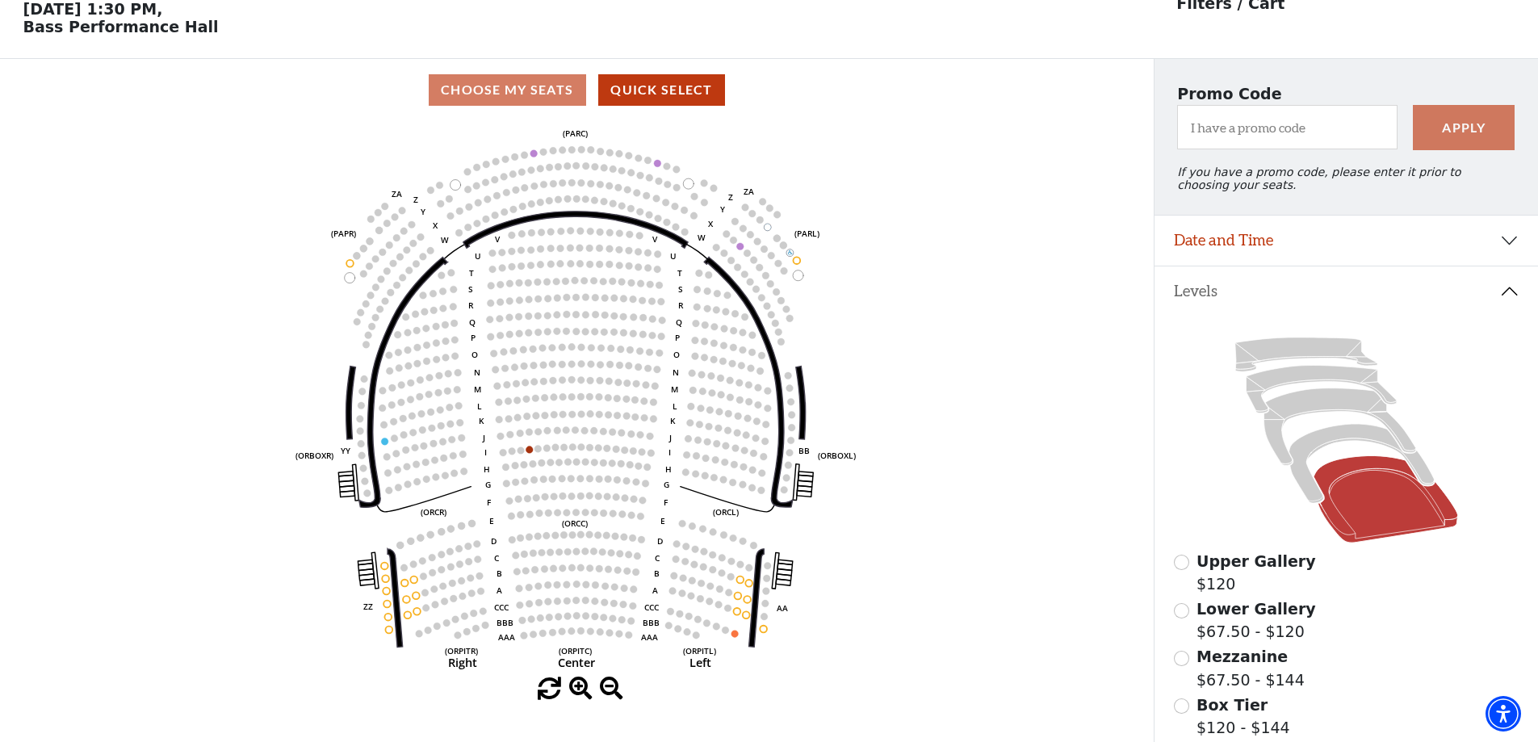
click at [1268, 679] on label "Mezzanine $67.50 - $144" at bounding box center [1251, 668] width 108 height 46
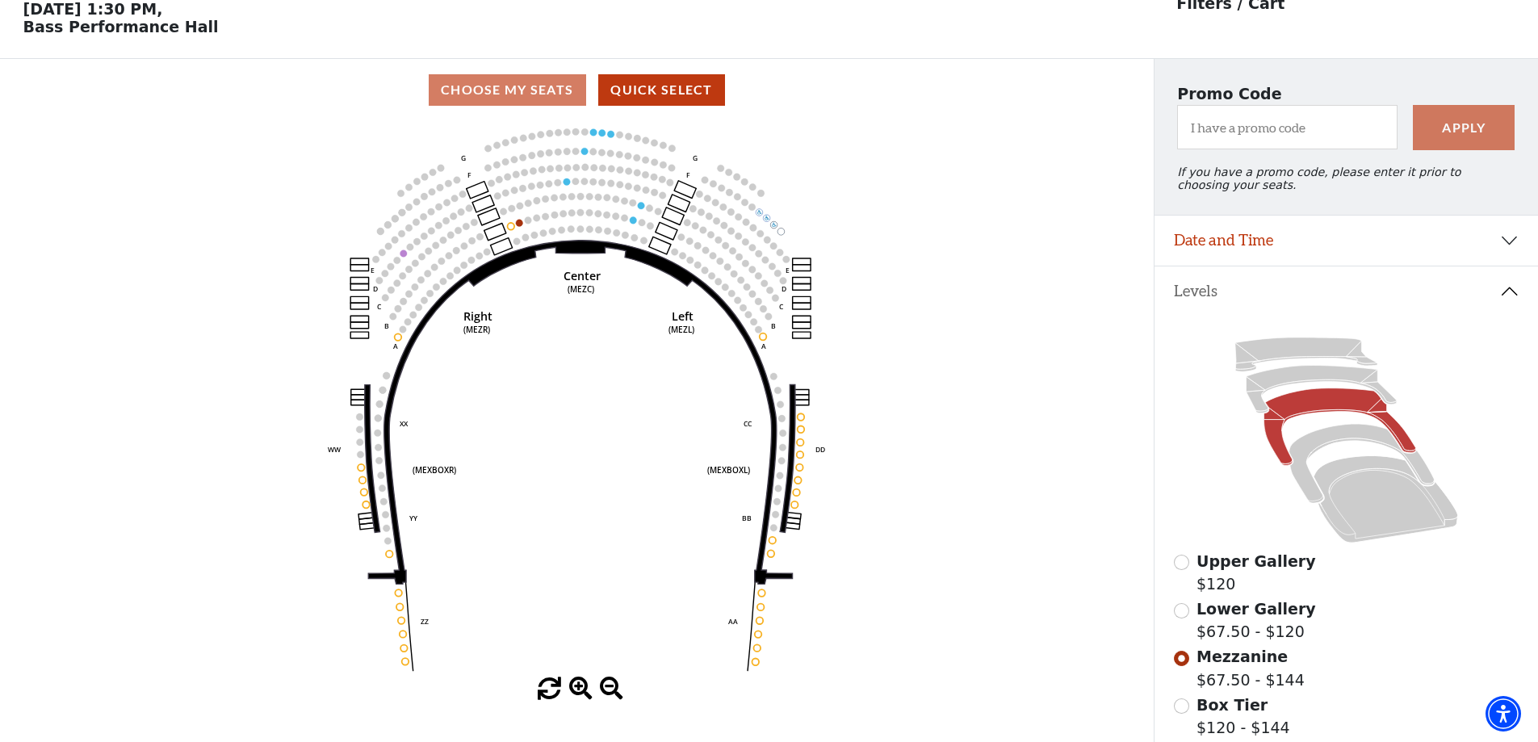
click at [1294, 636] on label "Lower Gallery $67.50 - $120" at bounding box center [1257, 621] width 120 height 46
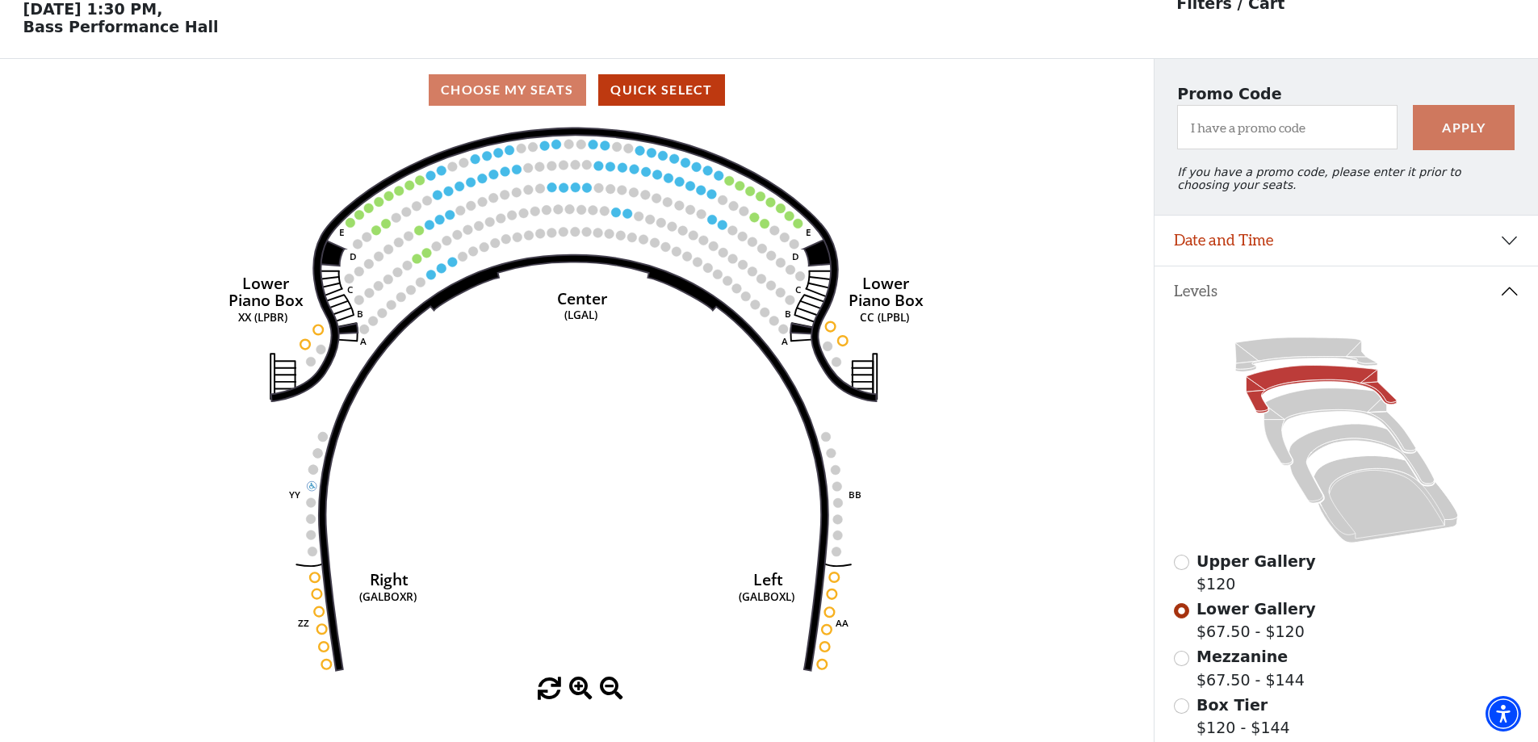
click at [1269, 570] on span "Upper Gallery" at bounding box center [1257, 561] width 120 height 18
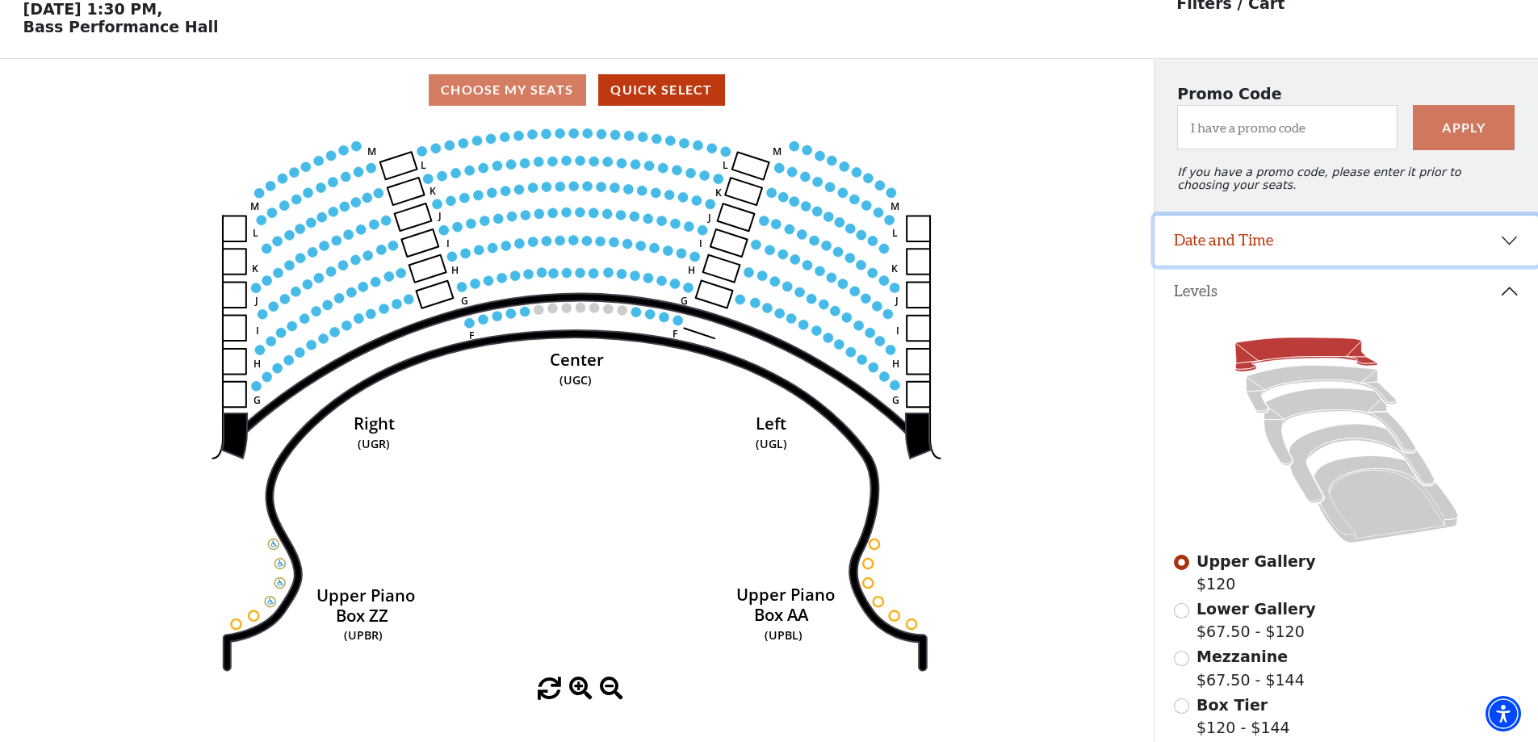
click at [1297, 266] on button "Date and Time" at bounding box center [1347, 241] width 384 height 50
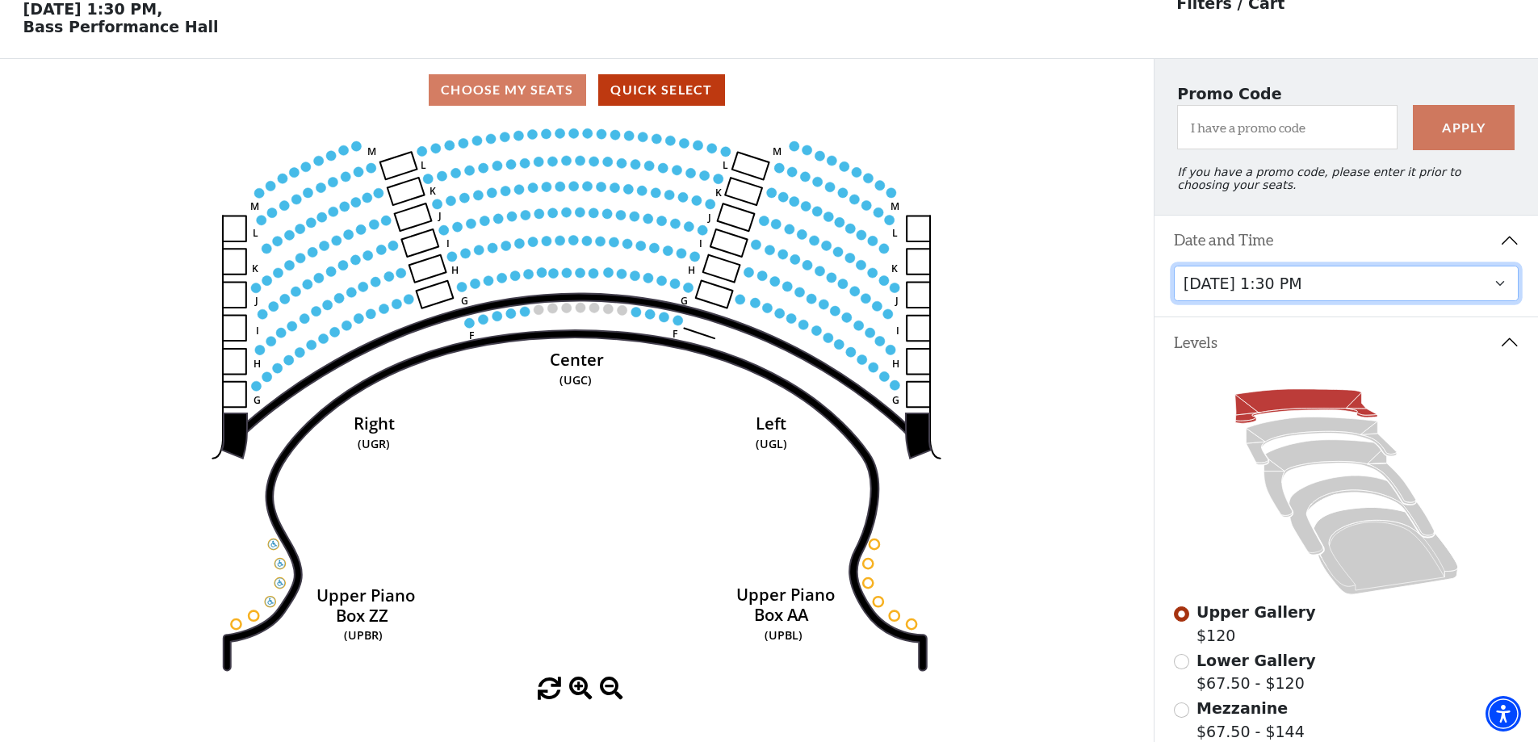
click at [1326, 302] on select "Thursday, November 13 at 1:30 PM Wednesday, November 12 at 7:30 PM Thursday, No…" at bounding box center [1347, 284] width 346 height 36
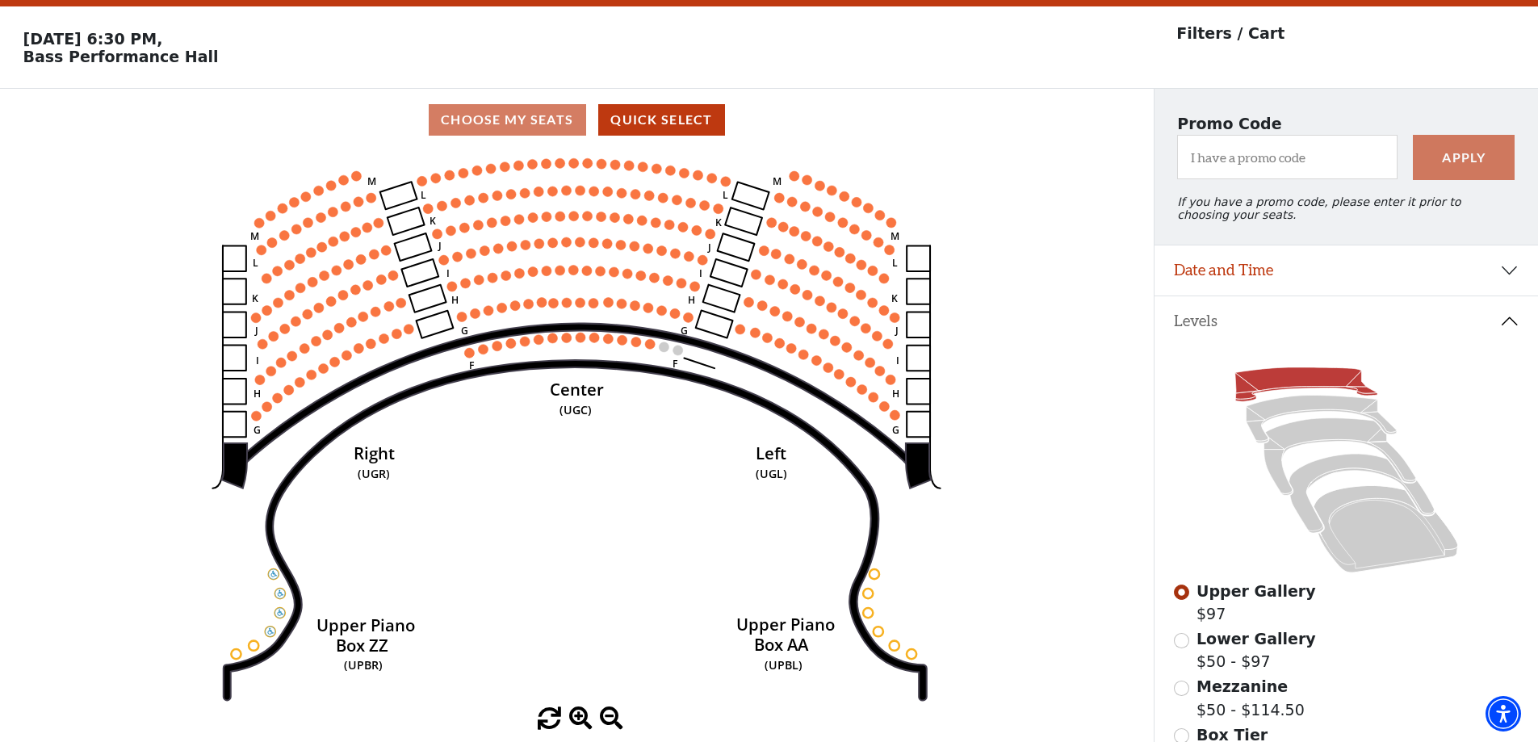
scroll to position [75, 0]
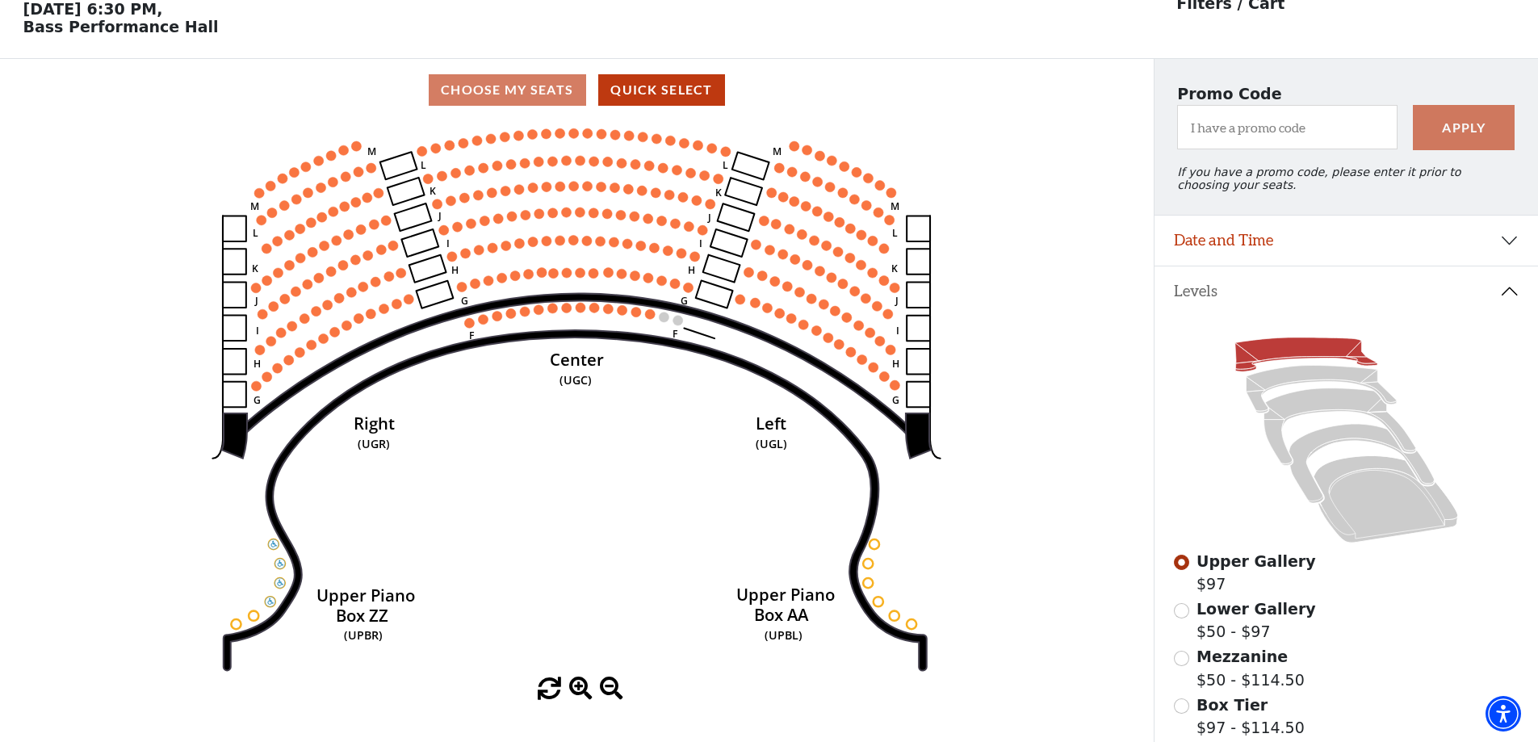
click at [1241, 618] on span "Lower Gallery" at bounding box center [1257, 609] width 120 height 18
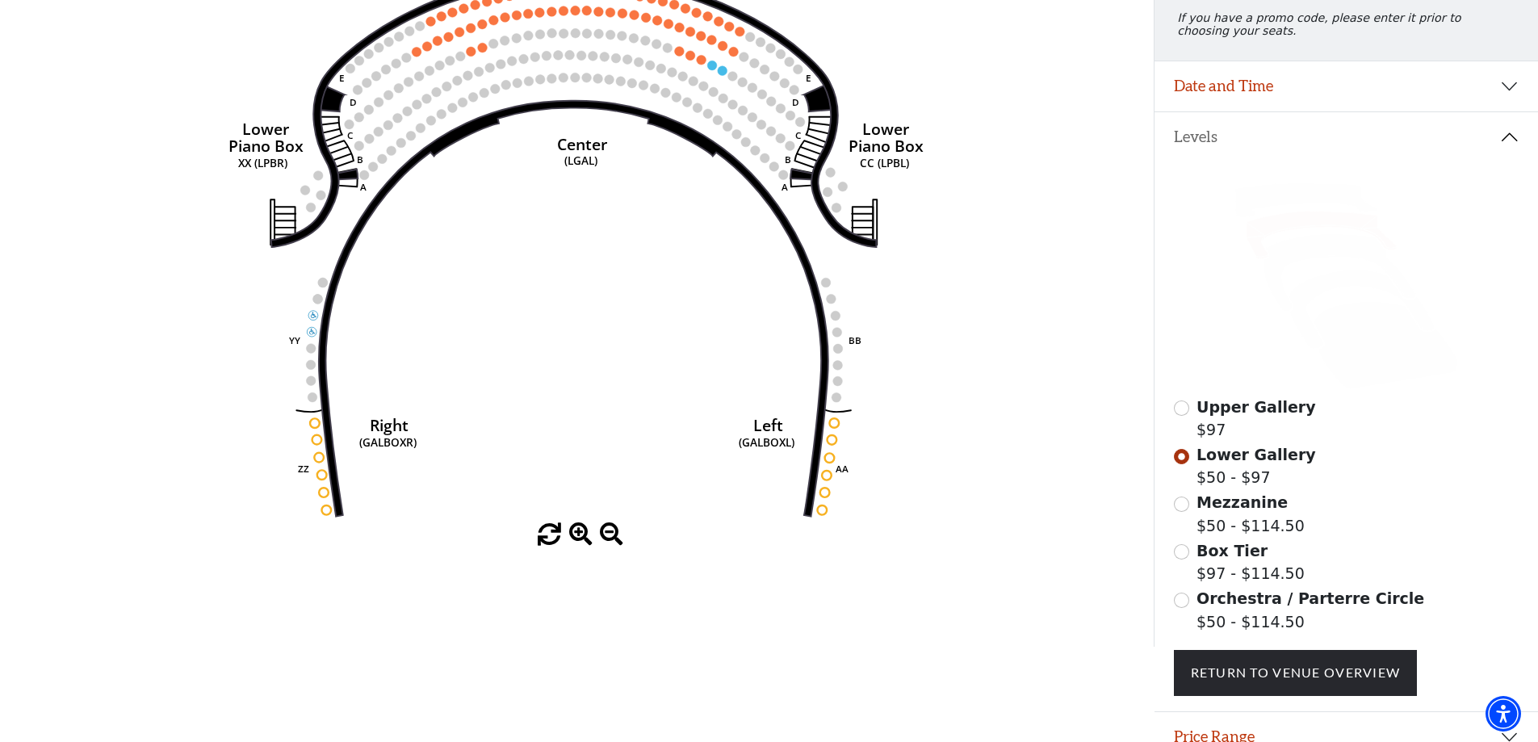
scroll to position [237, 0]
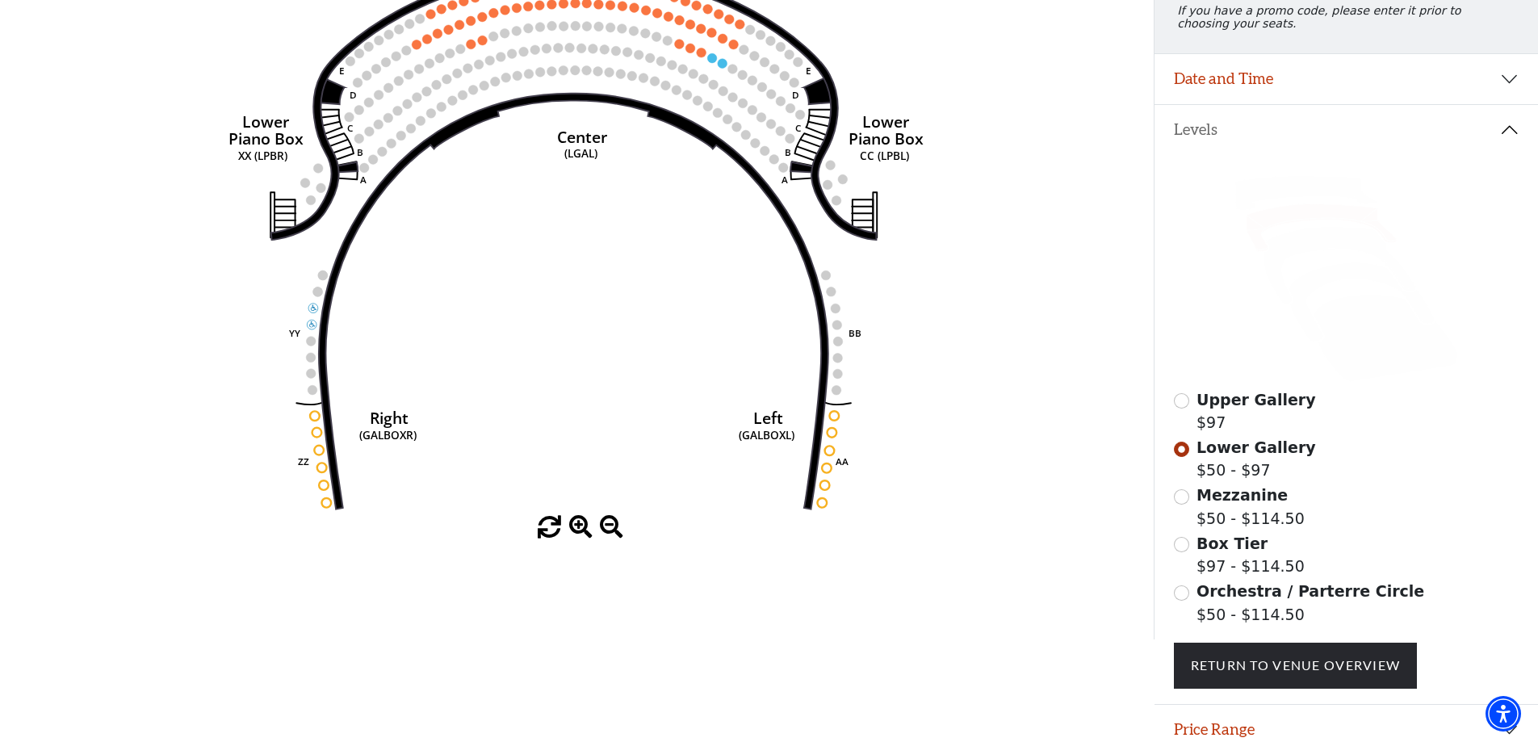
click at [1268, 504] on span "Mezzanine" at bounding box center [1242, 495] width 91 height 18
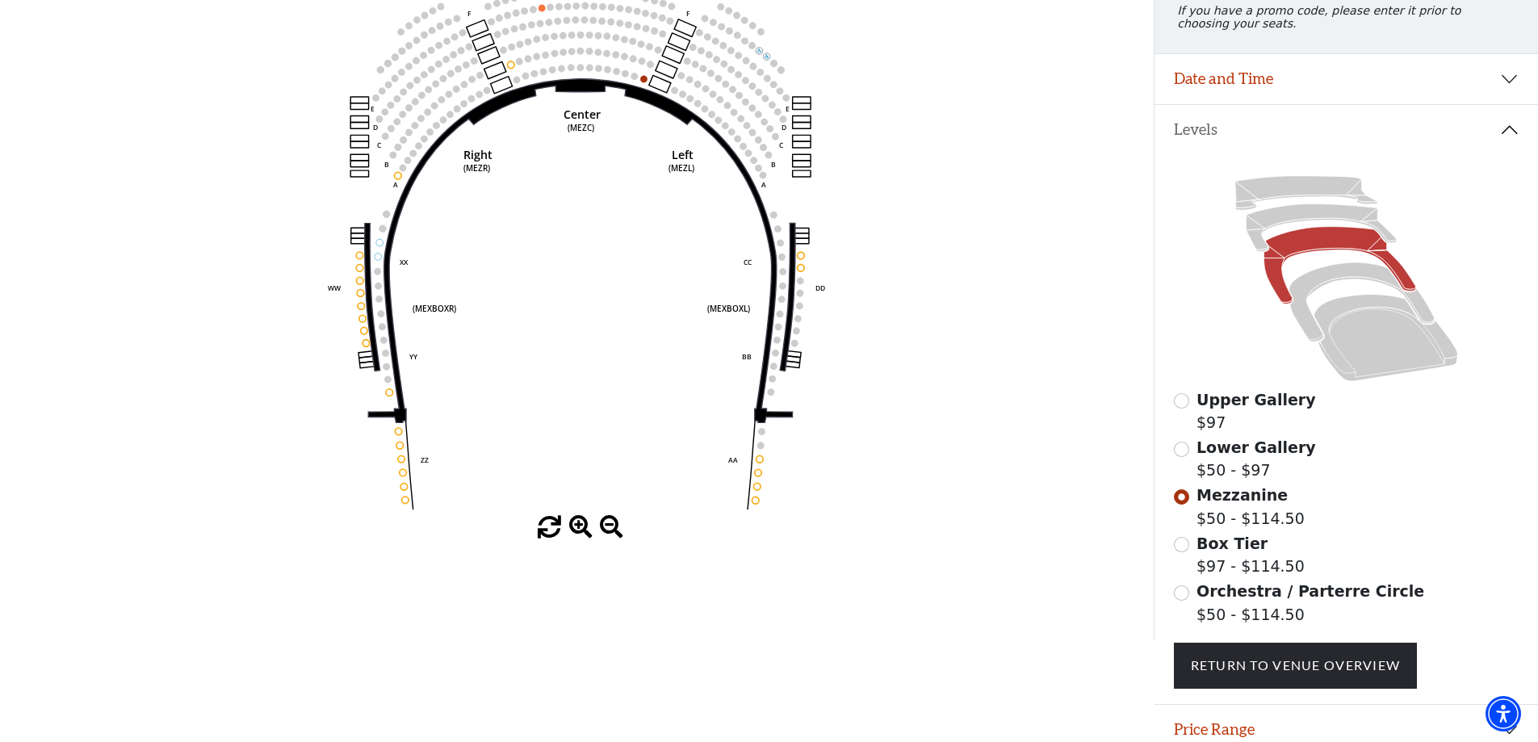
click at [1257, 600] on span "Orchestra / Parterre Circle" at bounding box center [1311, 591] width 228 height 18
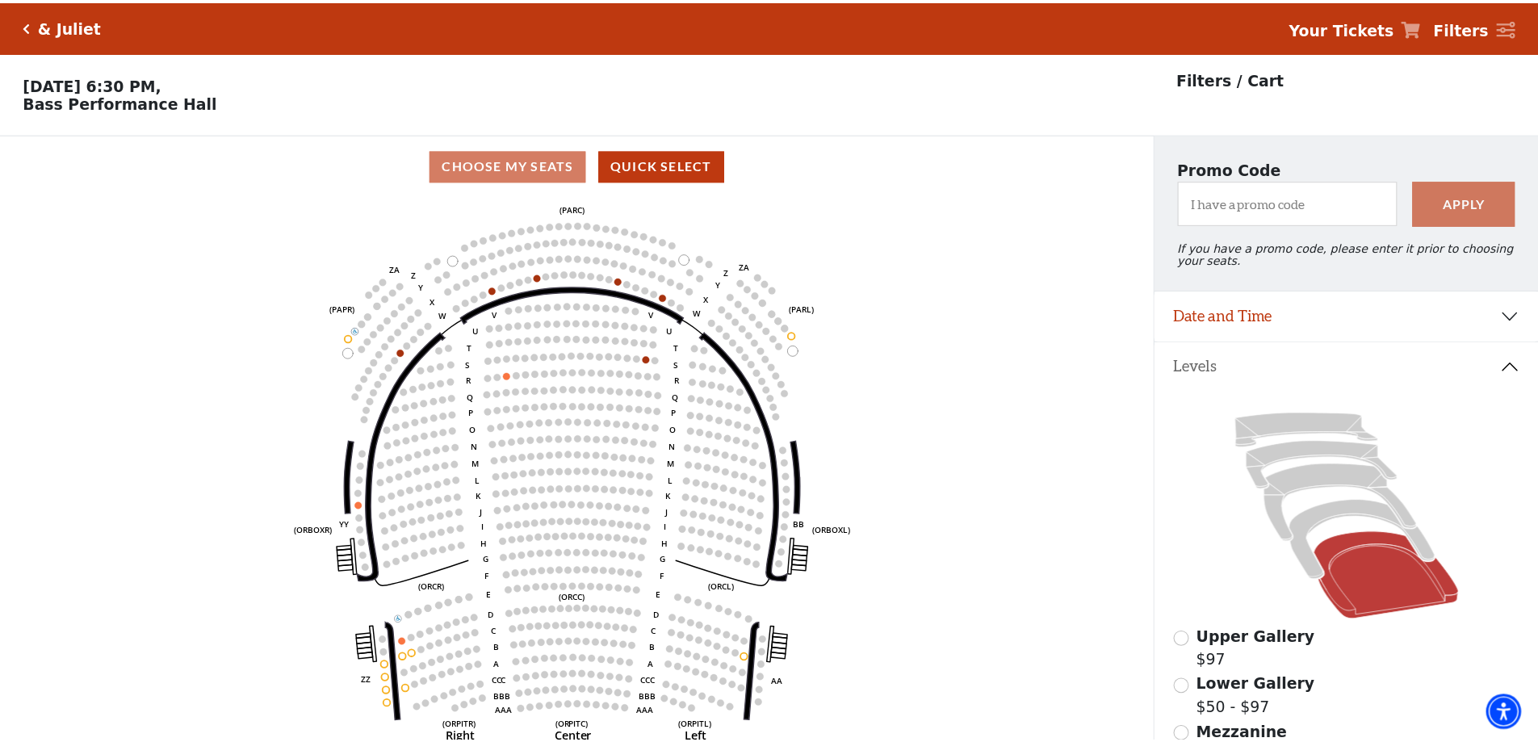
scroll to position [75, 0]
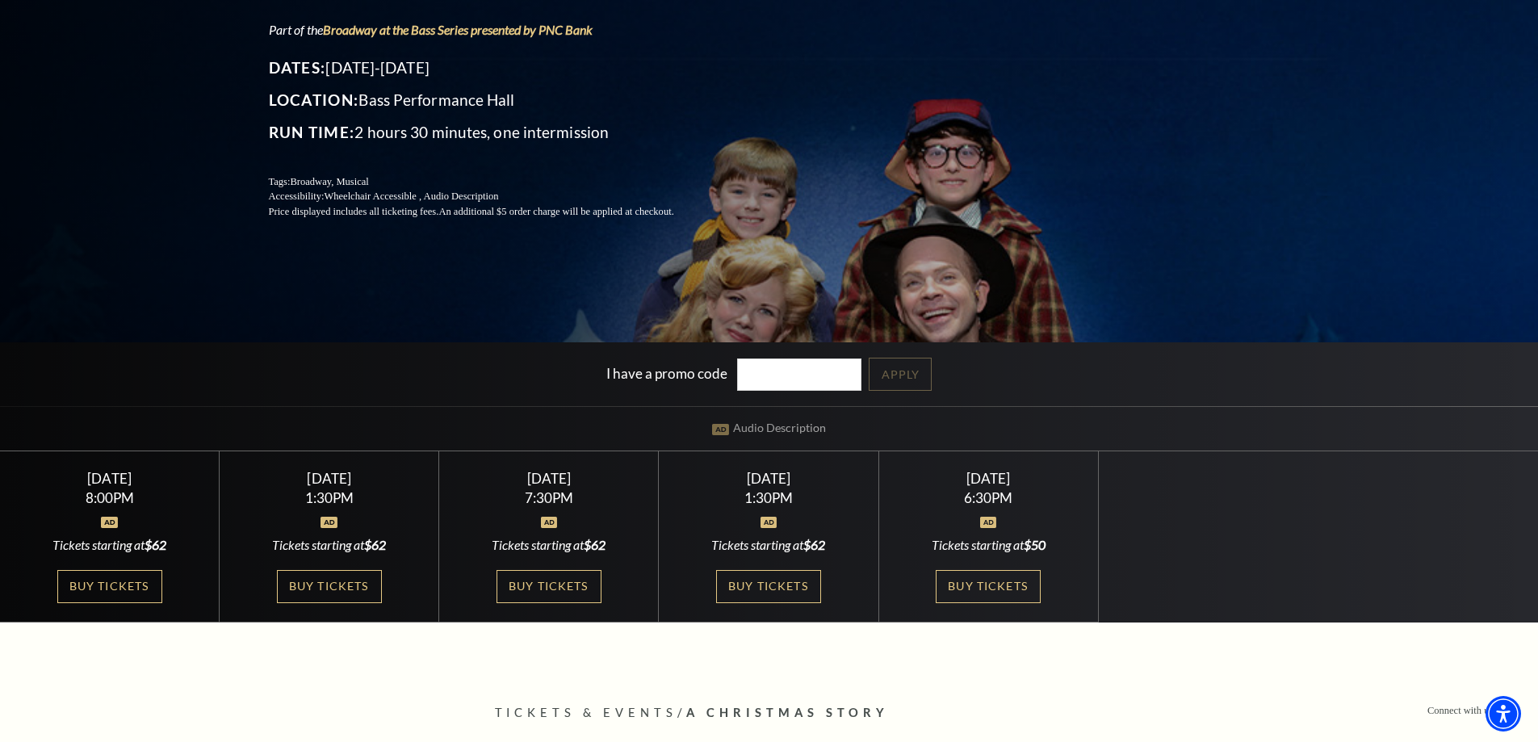
scroll to position [242, 0]
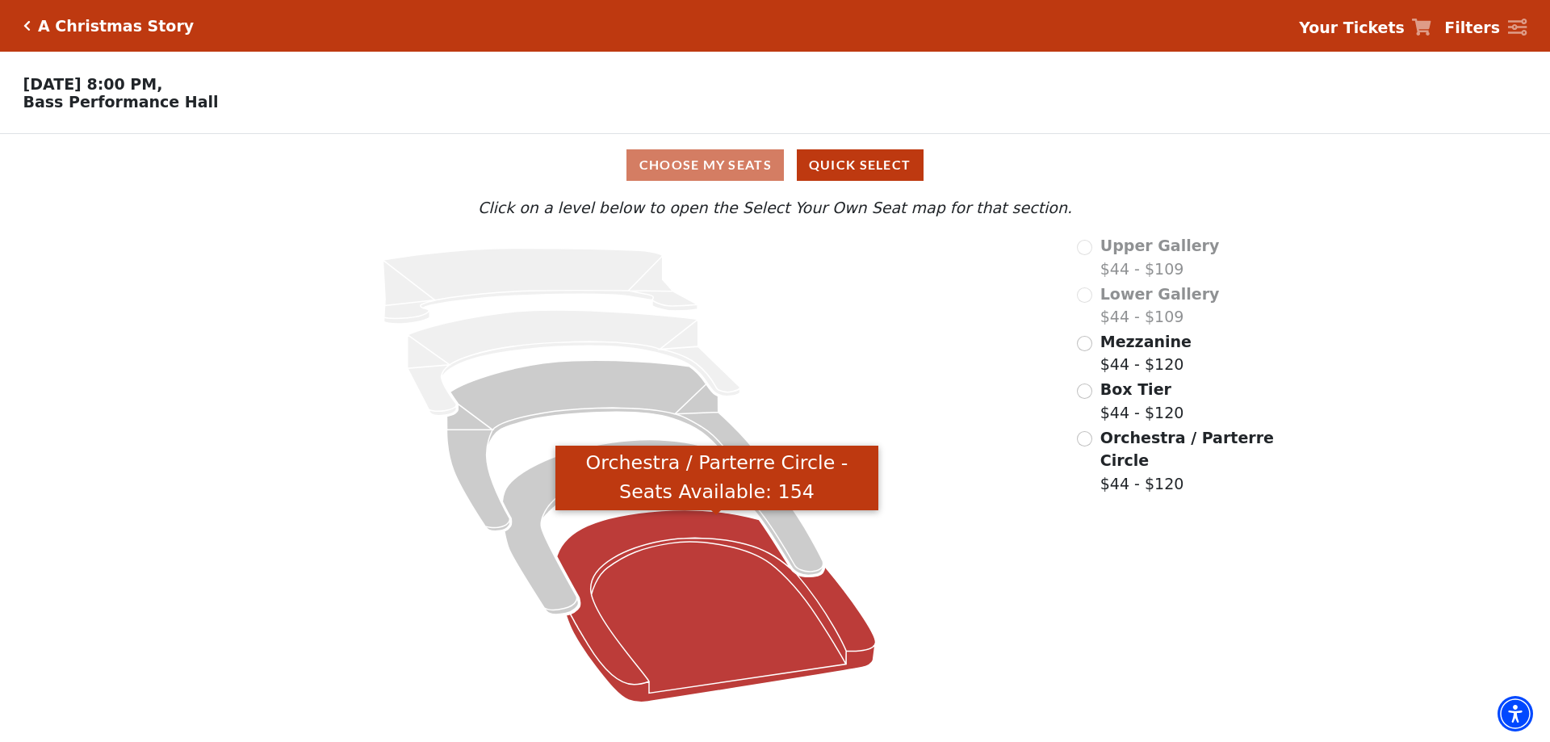
click at [694, 588] on icon "Orchestra / Parterre Circle - Seats Available: 154" at bounding box center [716, 606] width 319 height 192
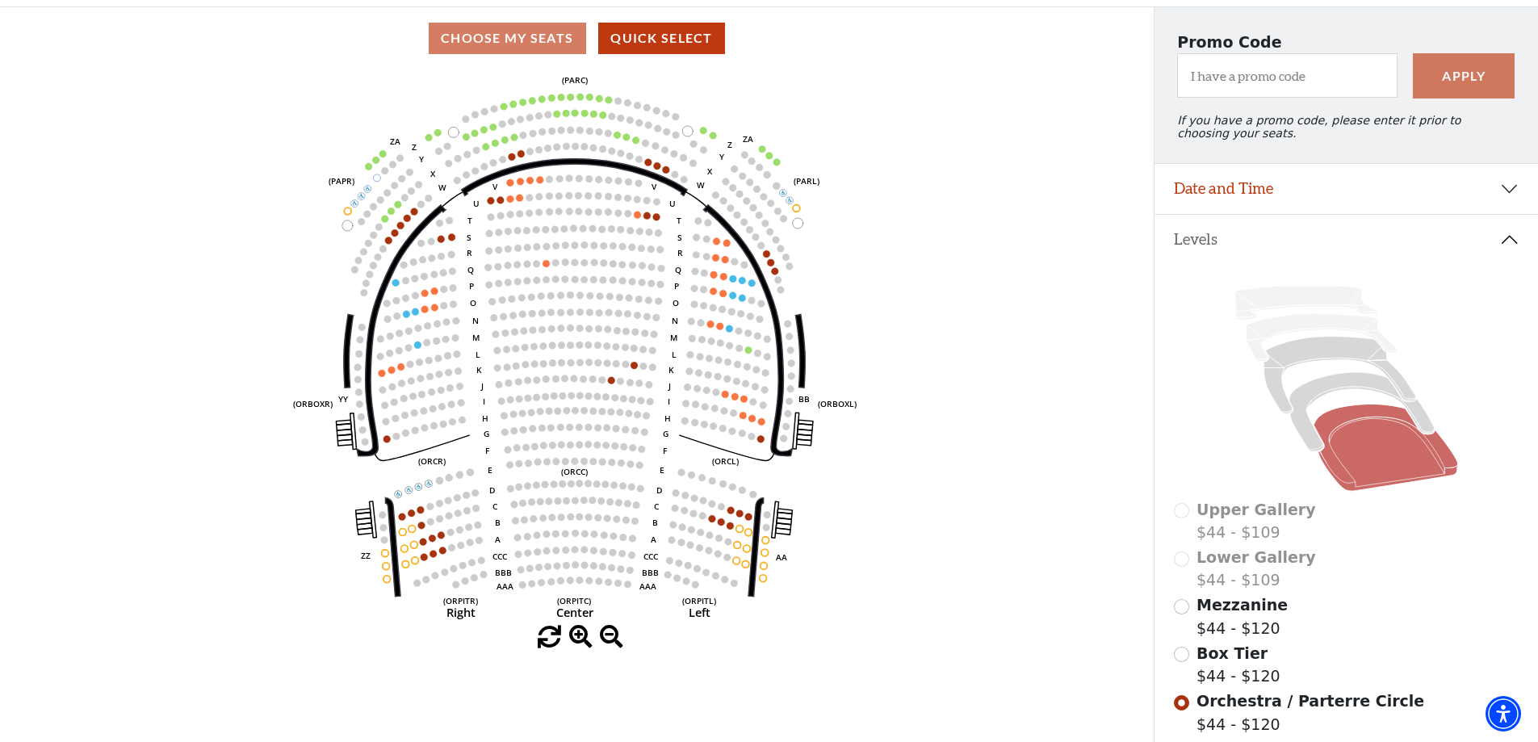
scroll to position [156, 0]
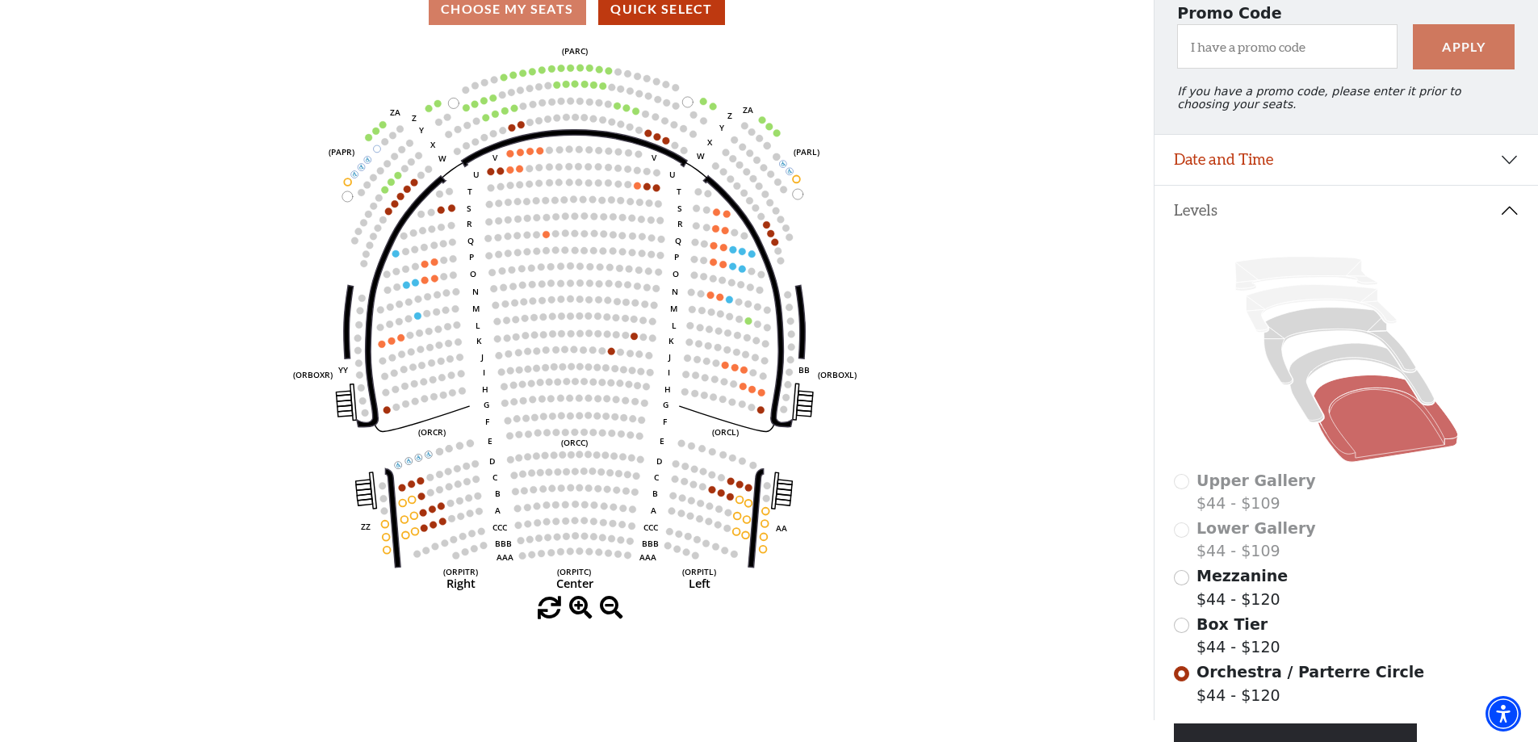
click at [1237, 585] on span "Mezzanine" at bounding box center [1242, 576] width 91 height 18
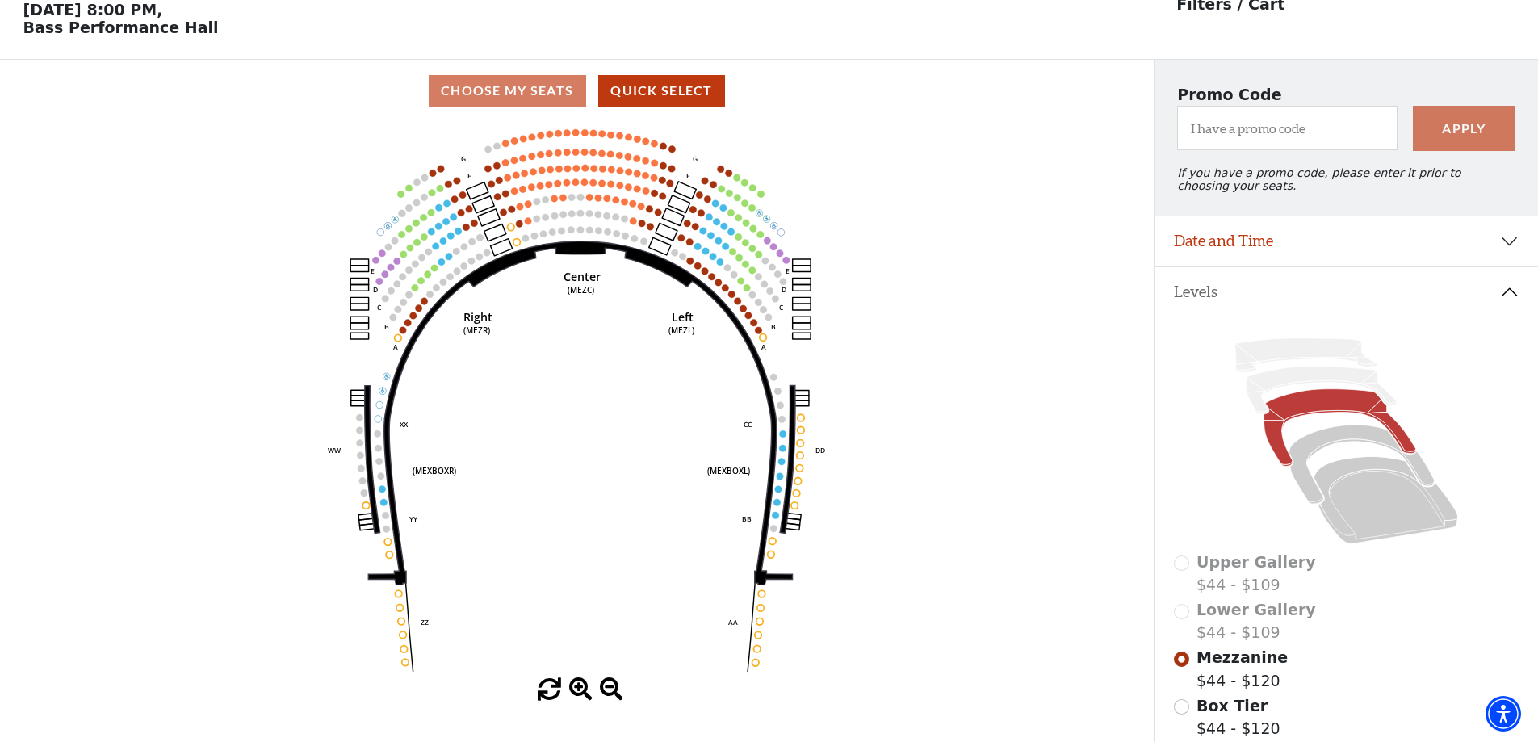
scroll to position [75, 0]
click at [1313, 246] on button "Date and Time" at bounding box center [1347, 241] width 384 height 50
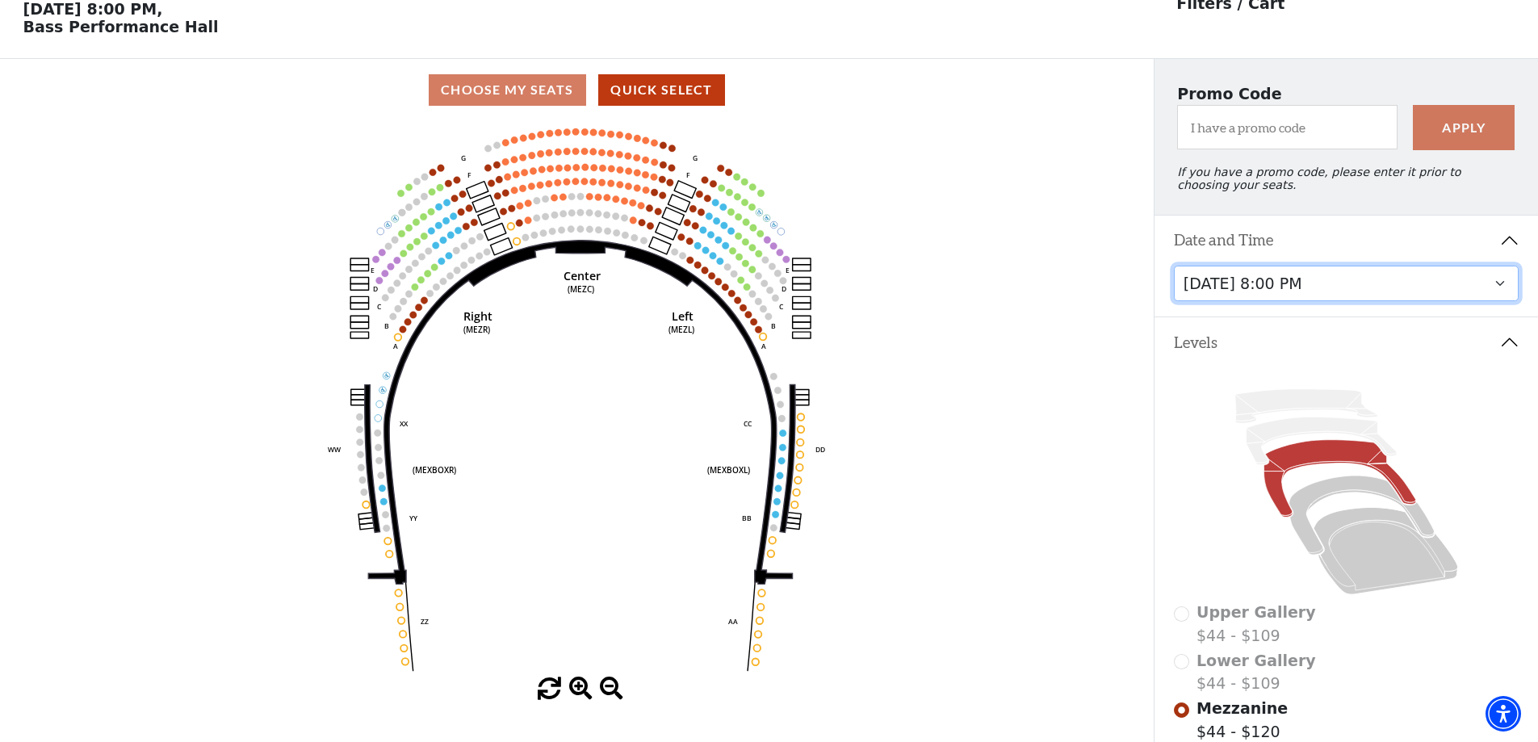
click at [1334, 302] on select "[DATE] 8:00 PM [DATE] 1:30 PM [DATE] 7:30 PM [DATE] 1:30 PM [DATE] 6:30 PM" at bounding box center [1347, 284] width 346 height 36
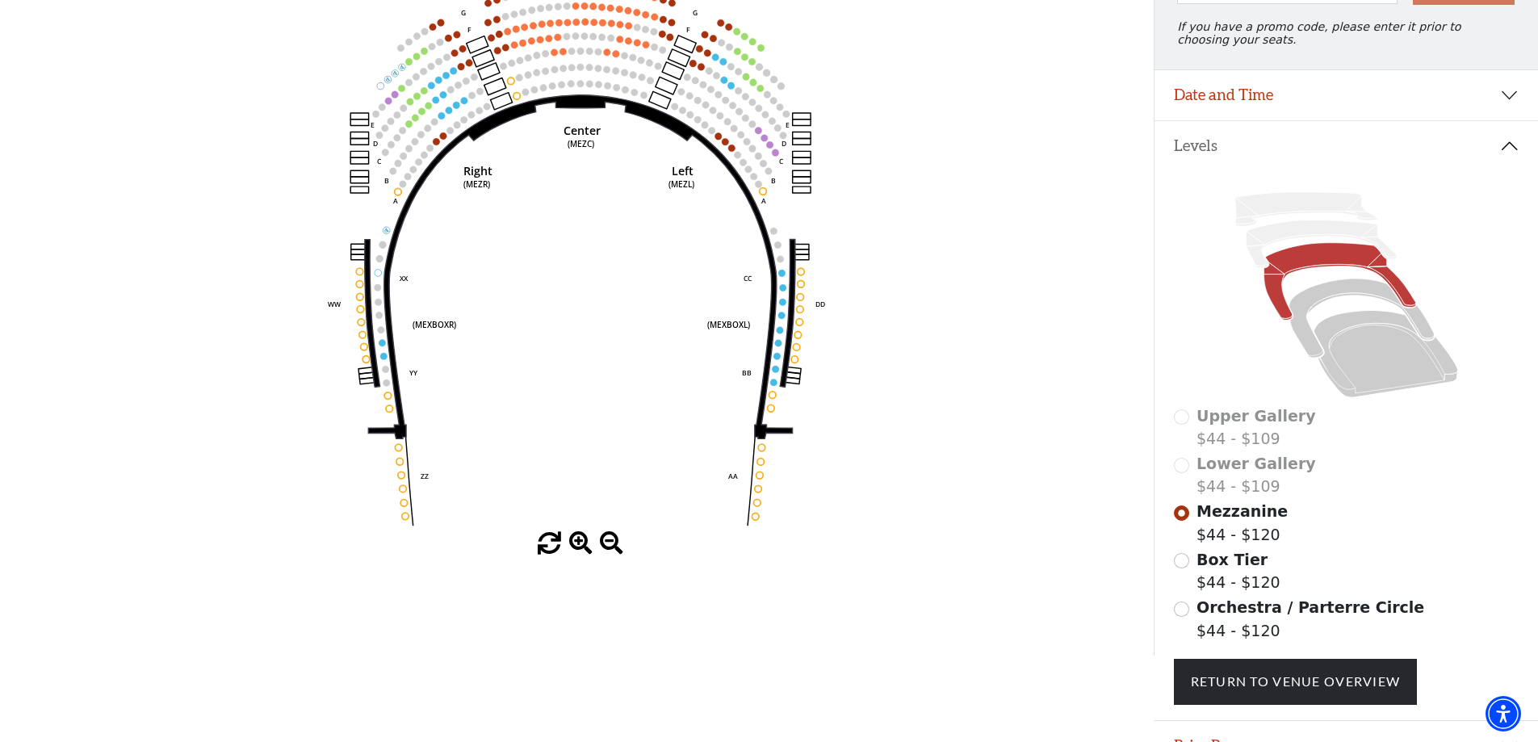
scroll to position [237, 0]
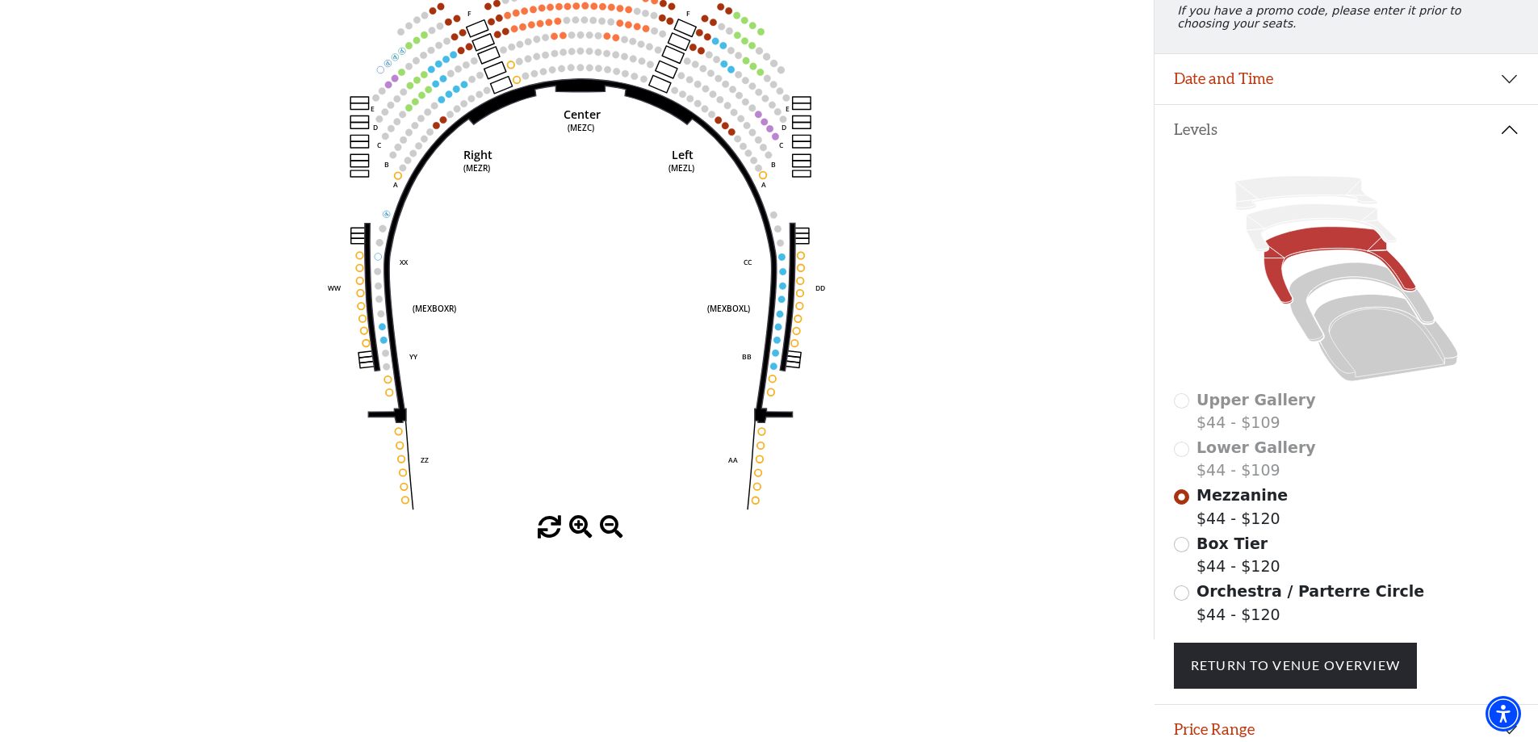
click at [1239, 600] on span "Orchestra / Parterre Circle" at bounding box center [1311, 591] width 228 height 18
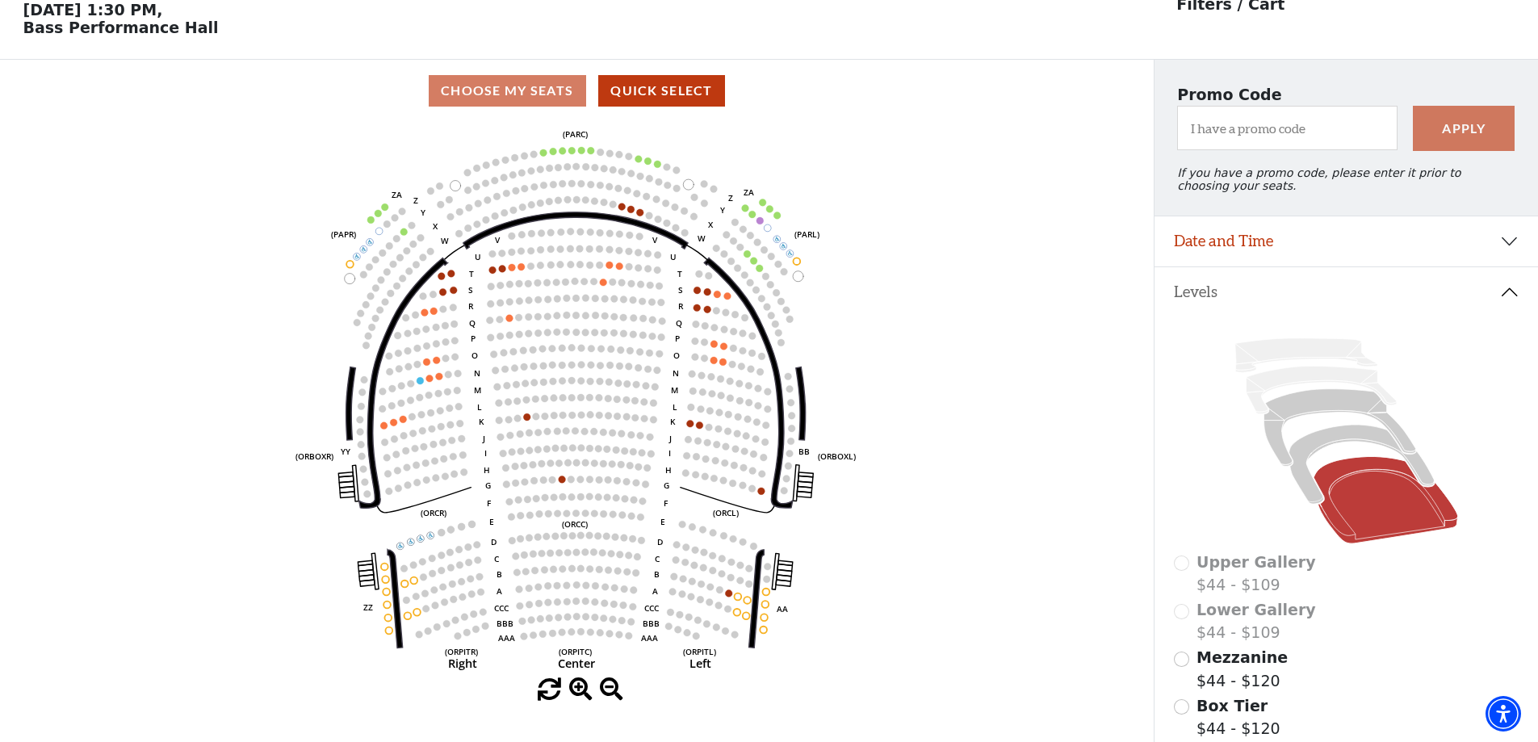
scroll to position [75, 0]
click at [1315, 241] on button "Date and Time" at bounding box center [1347, 241] width 384 height 50
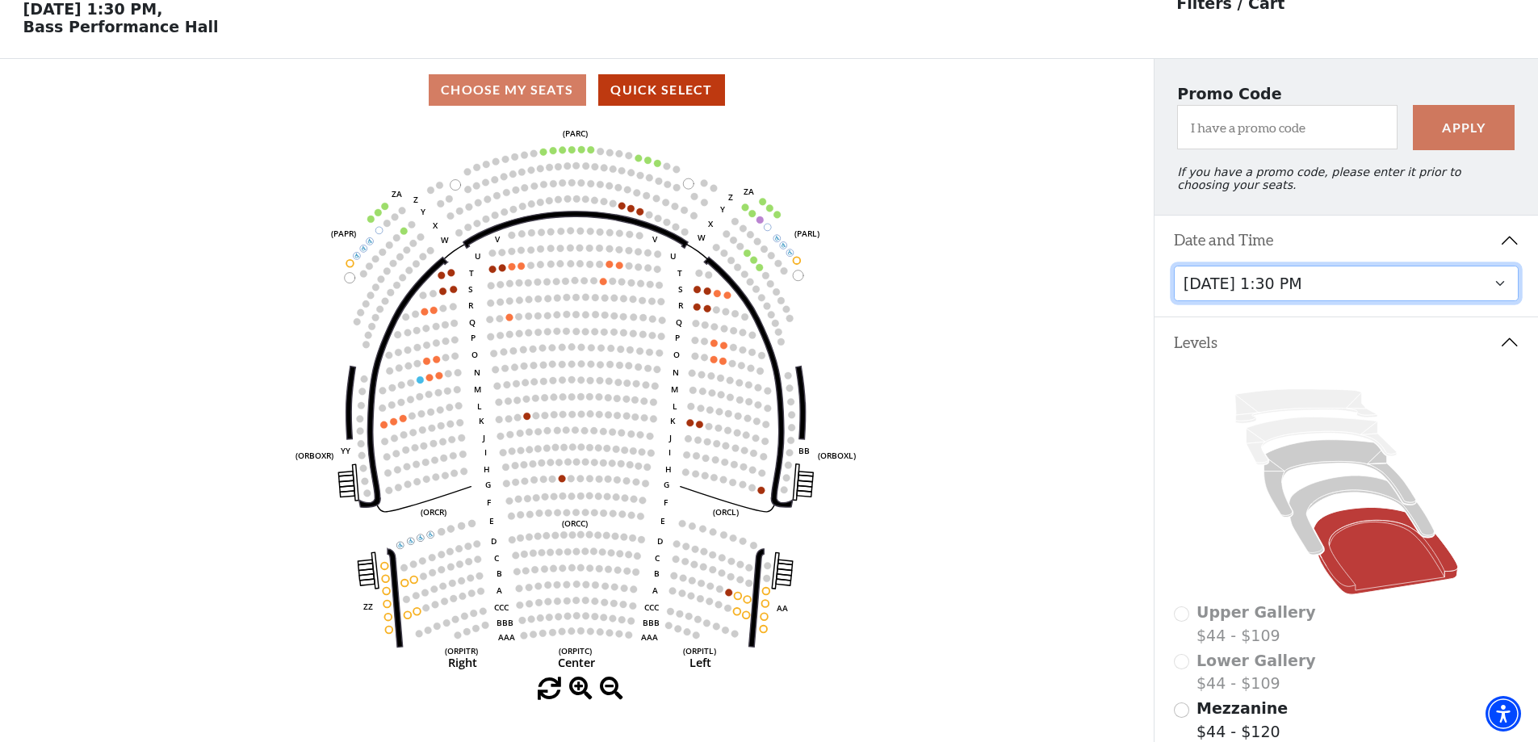
click at [1311, 302] on select "Friday, December 5 at 8:00 PM Saturday, December 6 at 1:30 PM Saturday, Decembe…" at bounding box center [1347, 284] width 346 height 36
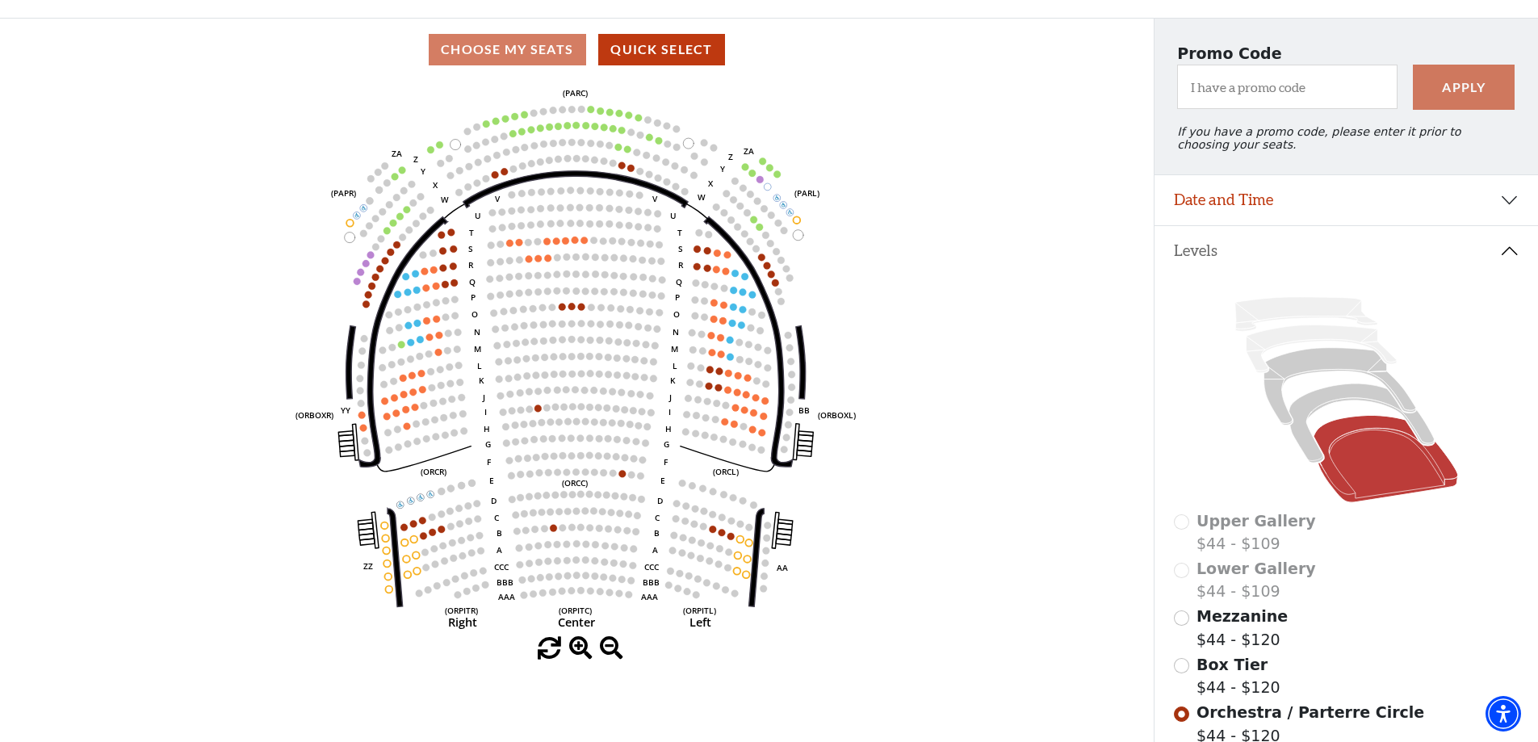
scroll to position [156, 0]
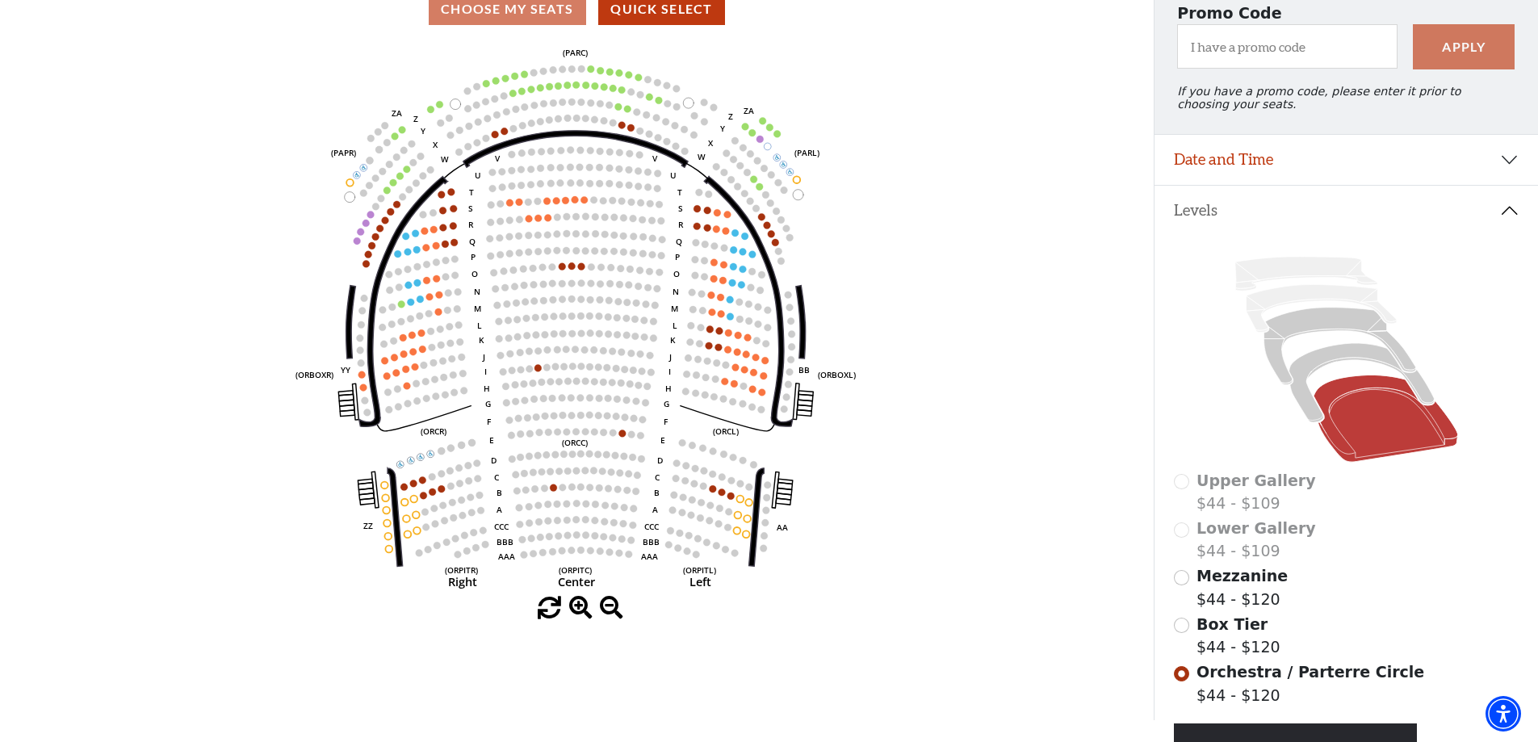
click at [1234, 585] on span "Mezzanine" at bounding box center [1242, 576] width 91 height 18
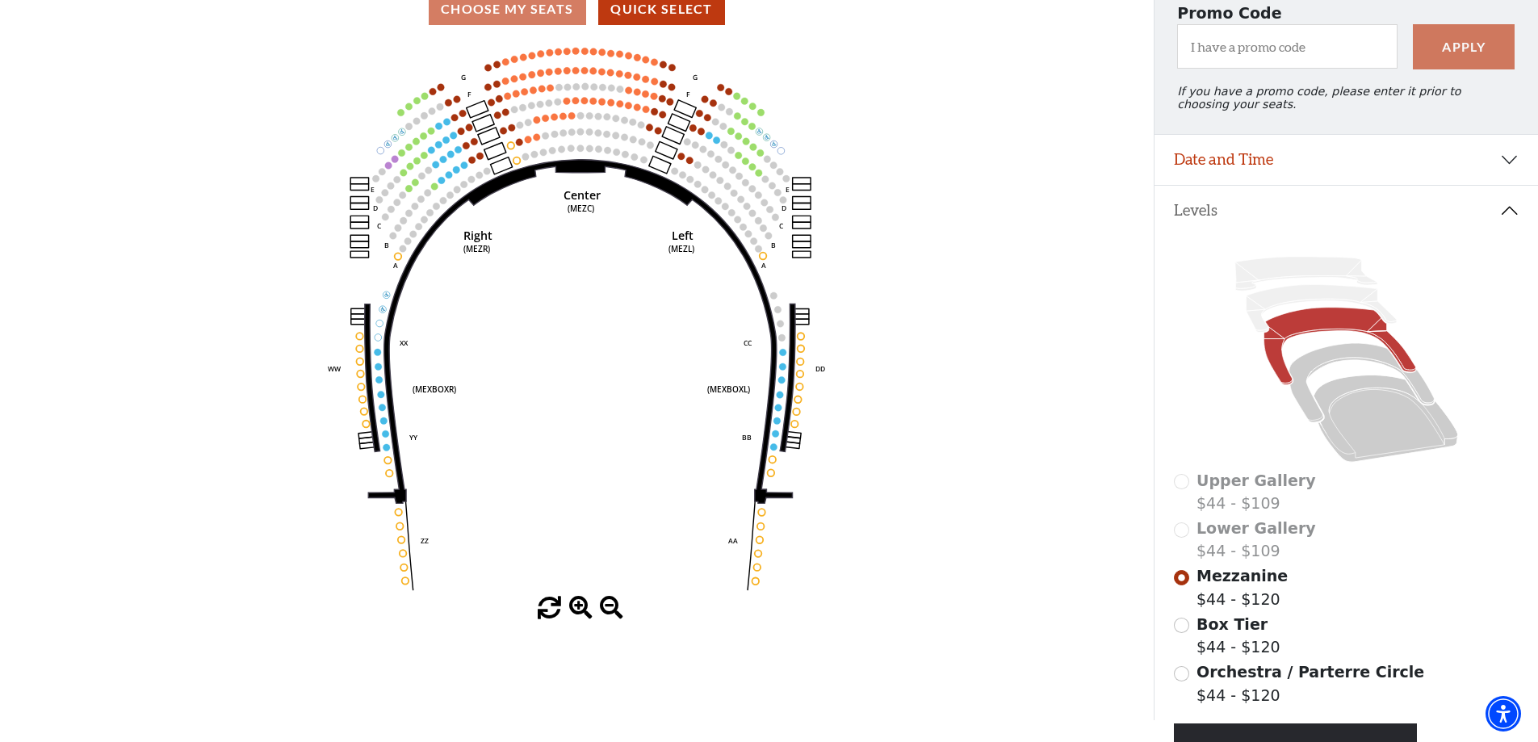
click at [1244, 681] on span "Orchestra / Parterre Circle" at bounding box center [1311, 672] width 228 height 18
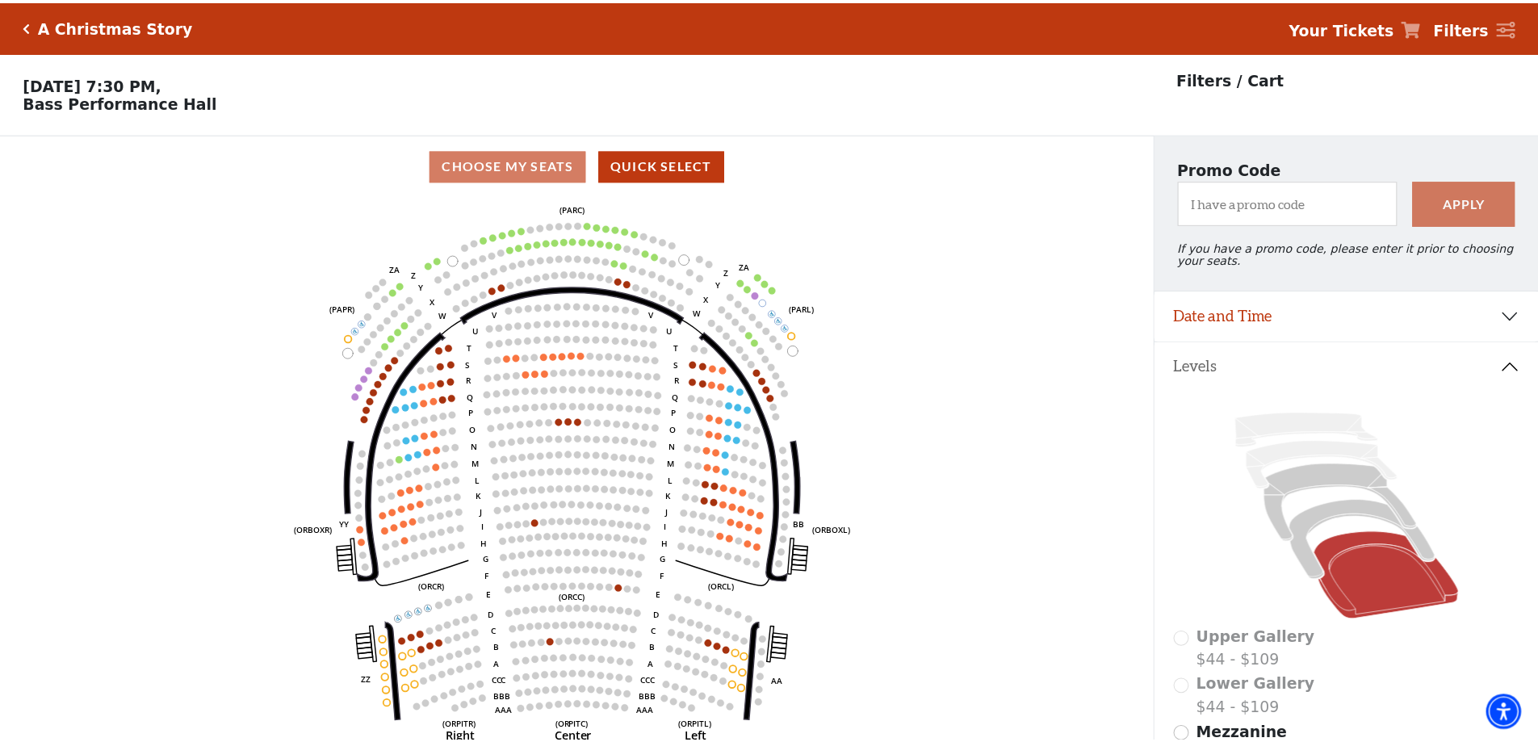
scroll to position [75, 0]
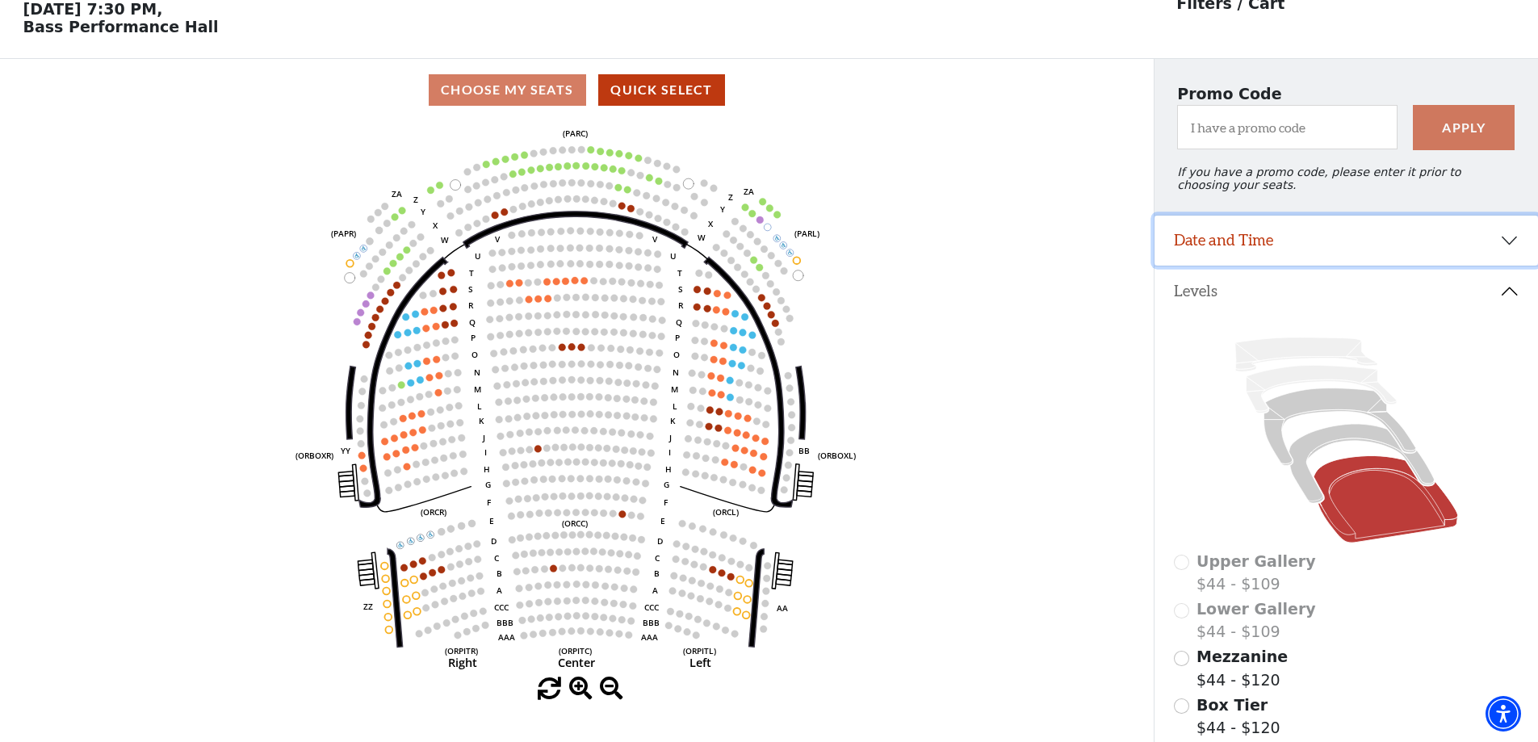
click at [1252, 254] on button "Date and Time" at bounding box center [1347, 241] width 384 height 50
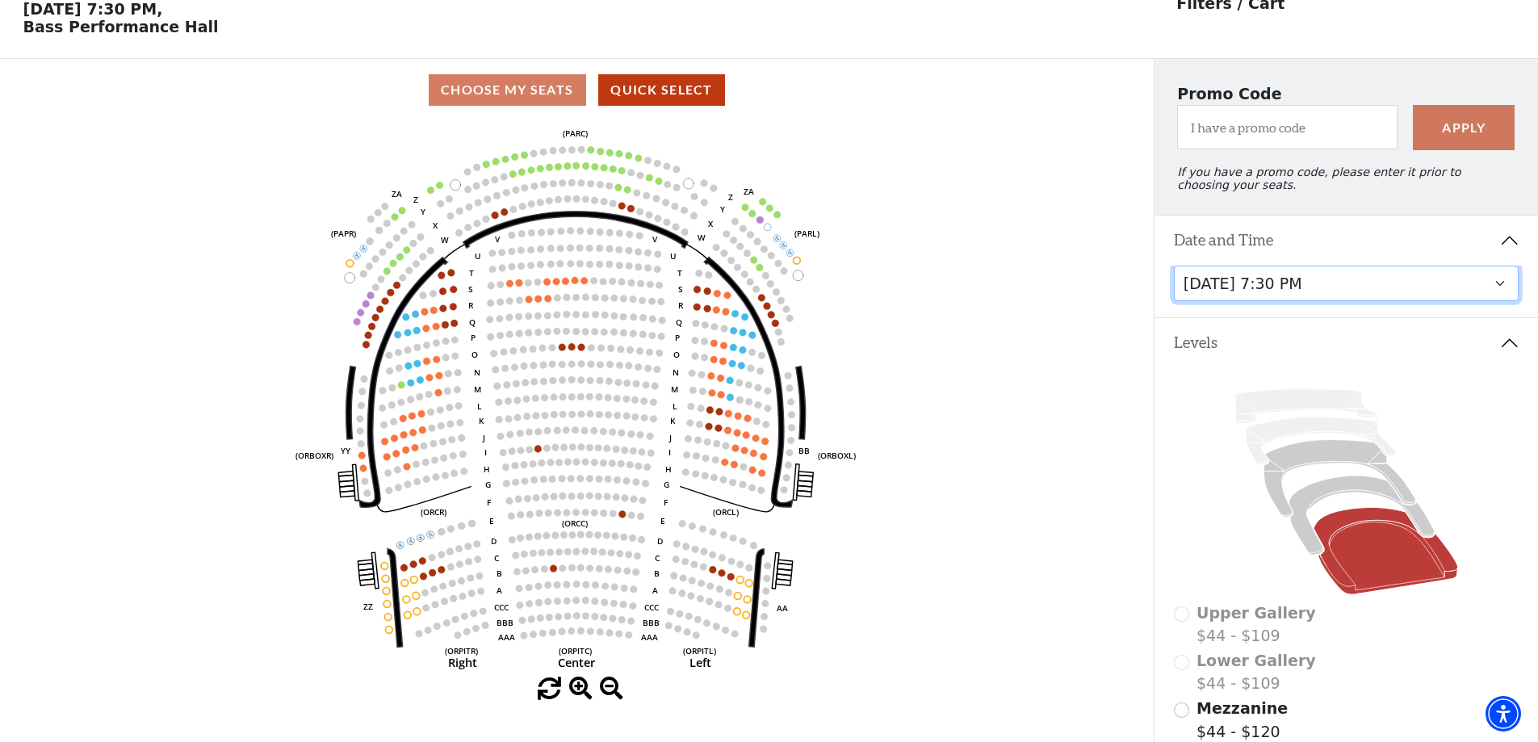
click at [1314, 302] on select "Friday, December 5 at 8:00 PM Saturday, December 6 at 1:30 PM Saturday, Decembe…" at bounding box center [1347, 284] width 346 height 36
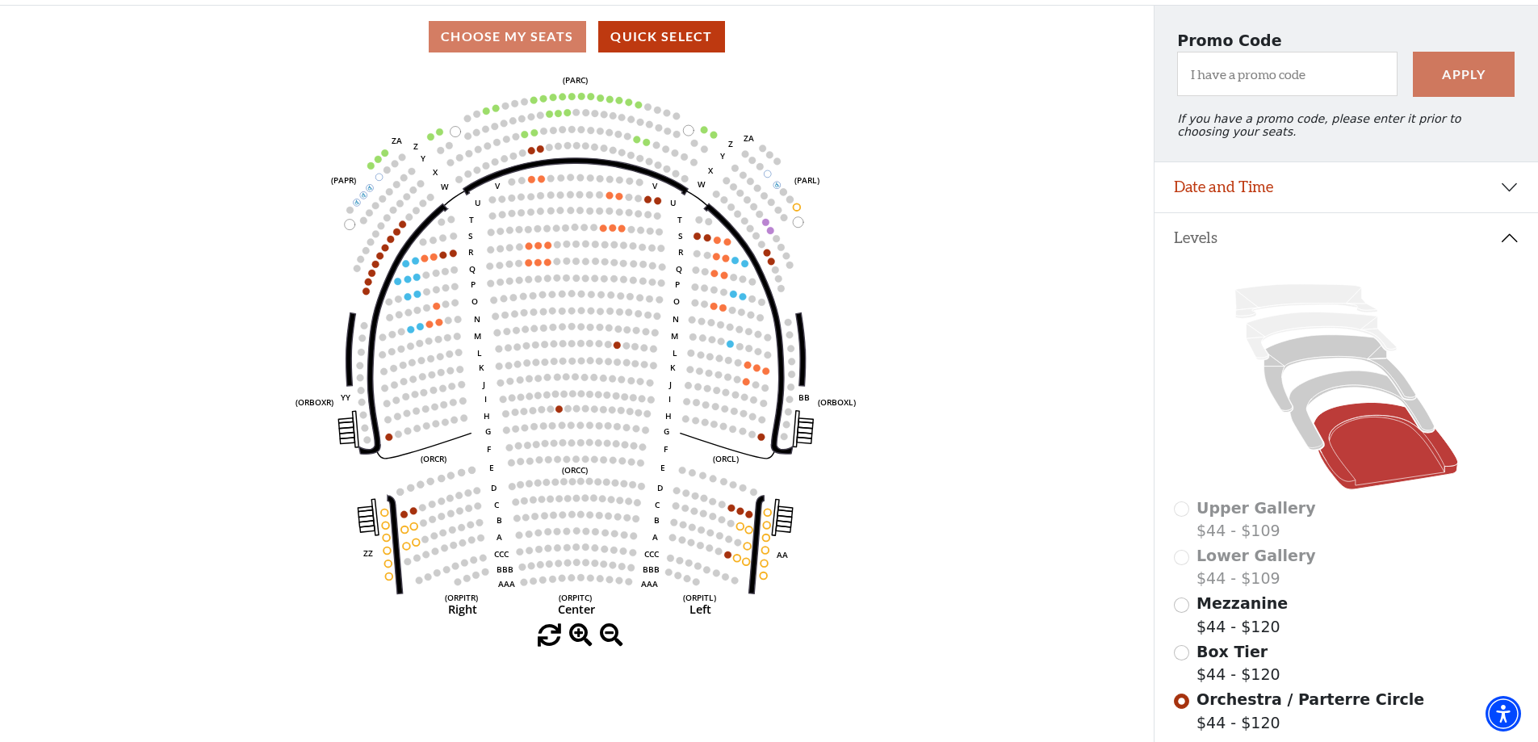
scroll to position [156, 0]
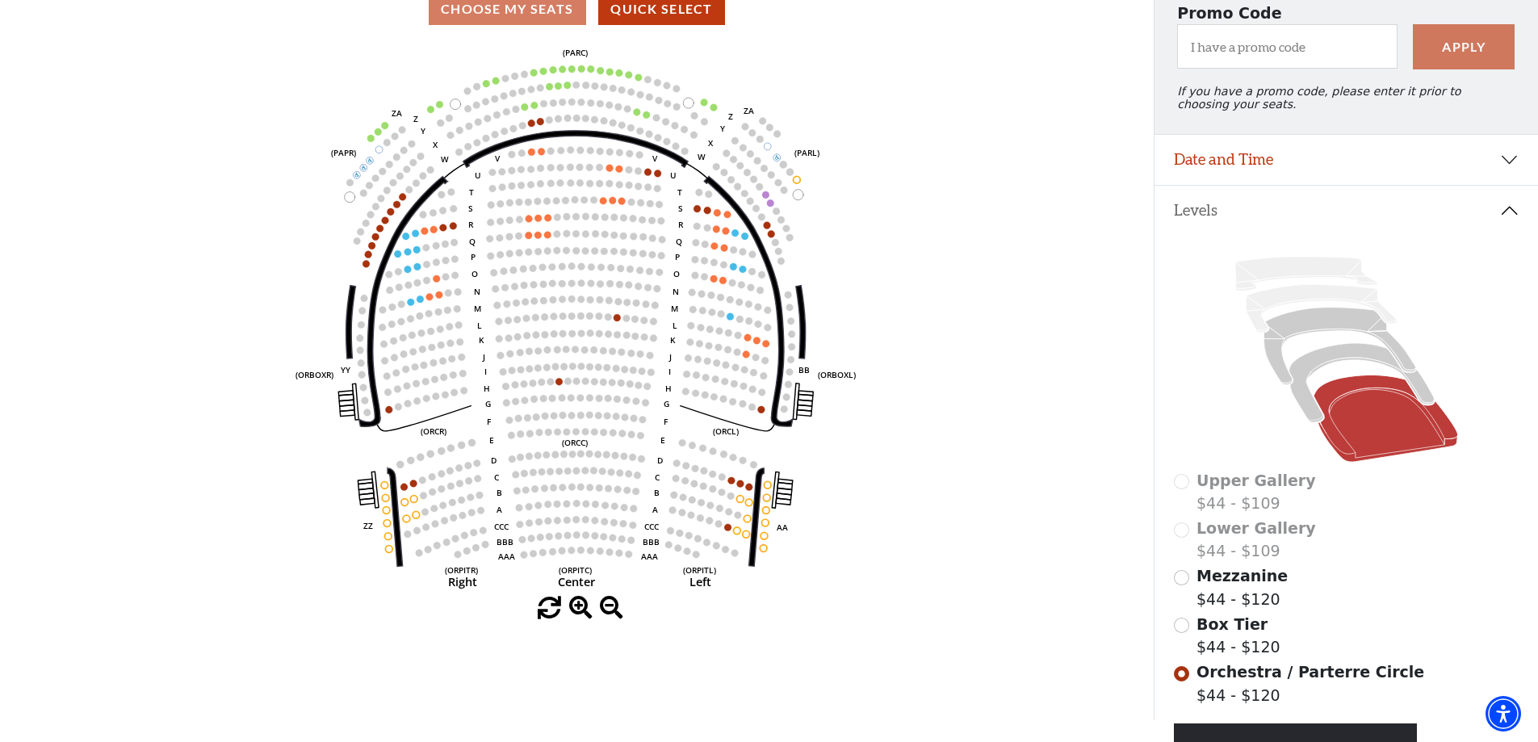
click at [1210, 585] on span "Mezzanine" at bounding box center [1242, 576] width 91 height 18
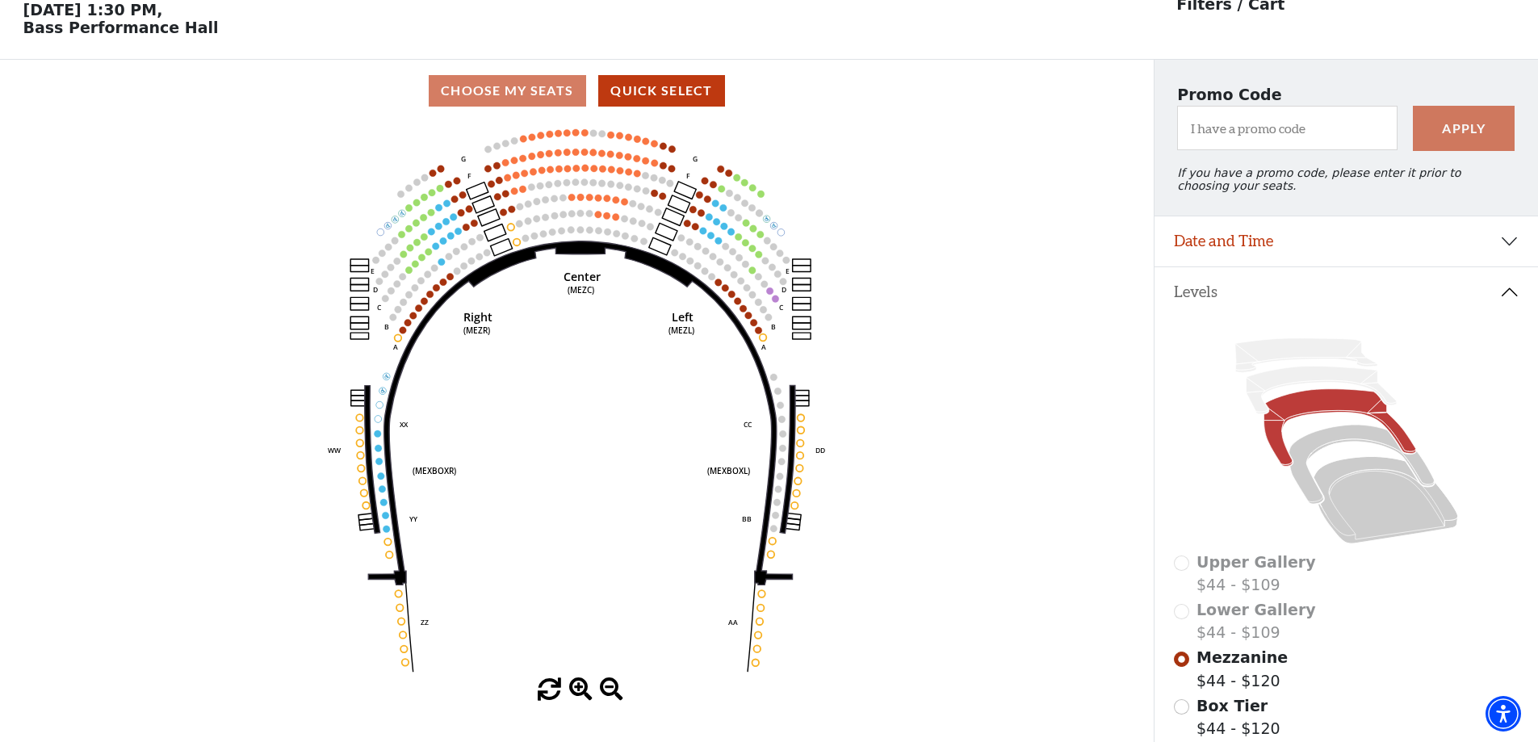
scroll to position [75, 0]
click at [1408, 252] on button "Date and Time" at bounding box center [1347, 241] width 384 height 50
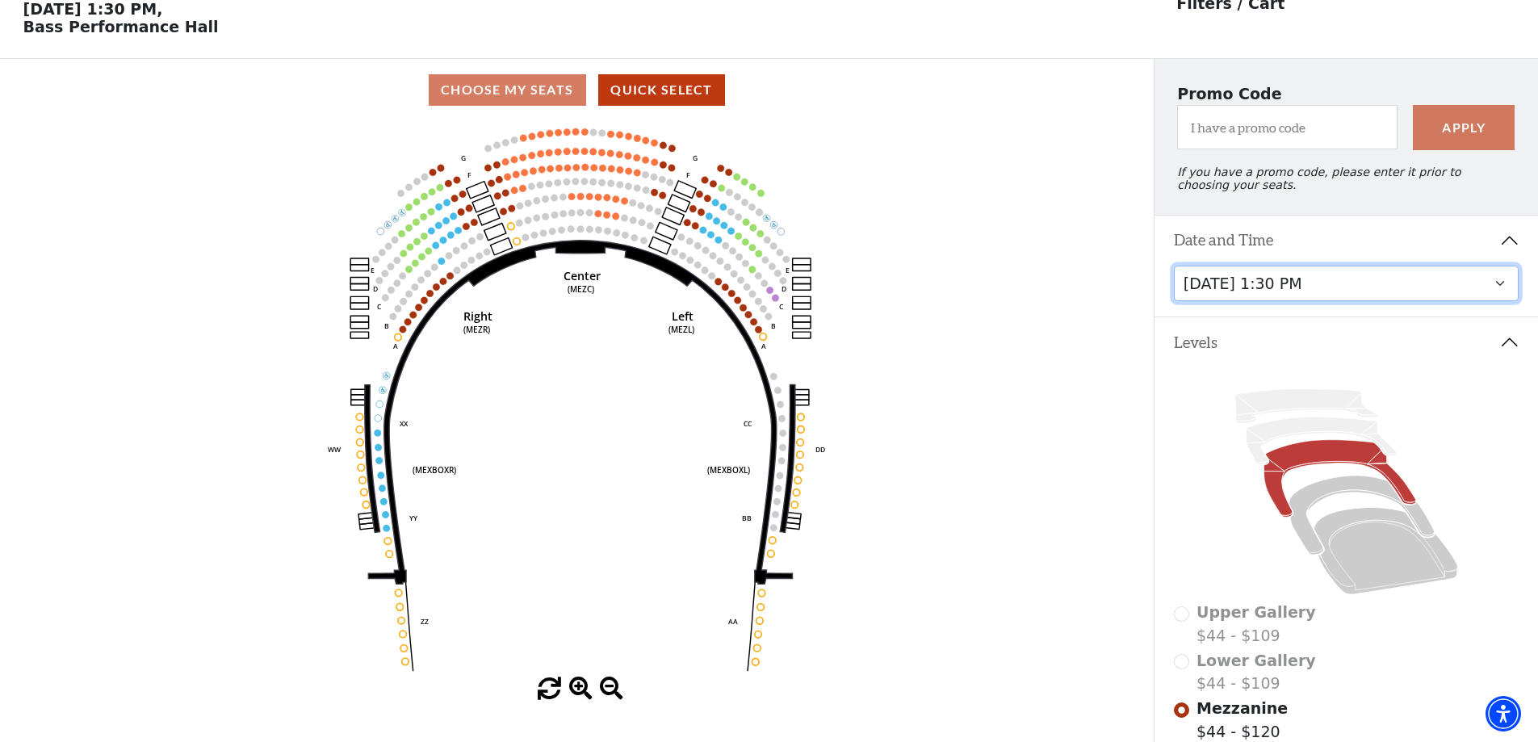
click at [1389, 296] on select "Friday, December 5 at 8:00 PM Saturday, December 6 at 1:30 PM Saturday, Decembe…" at bounding box center [1347, 284] width 346 height 36
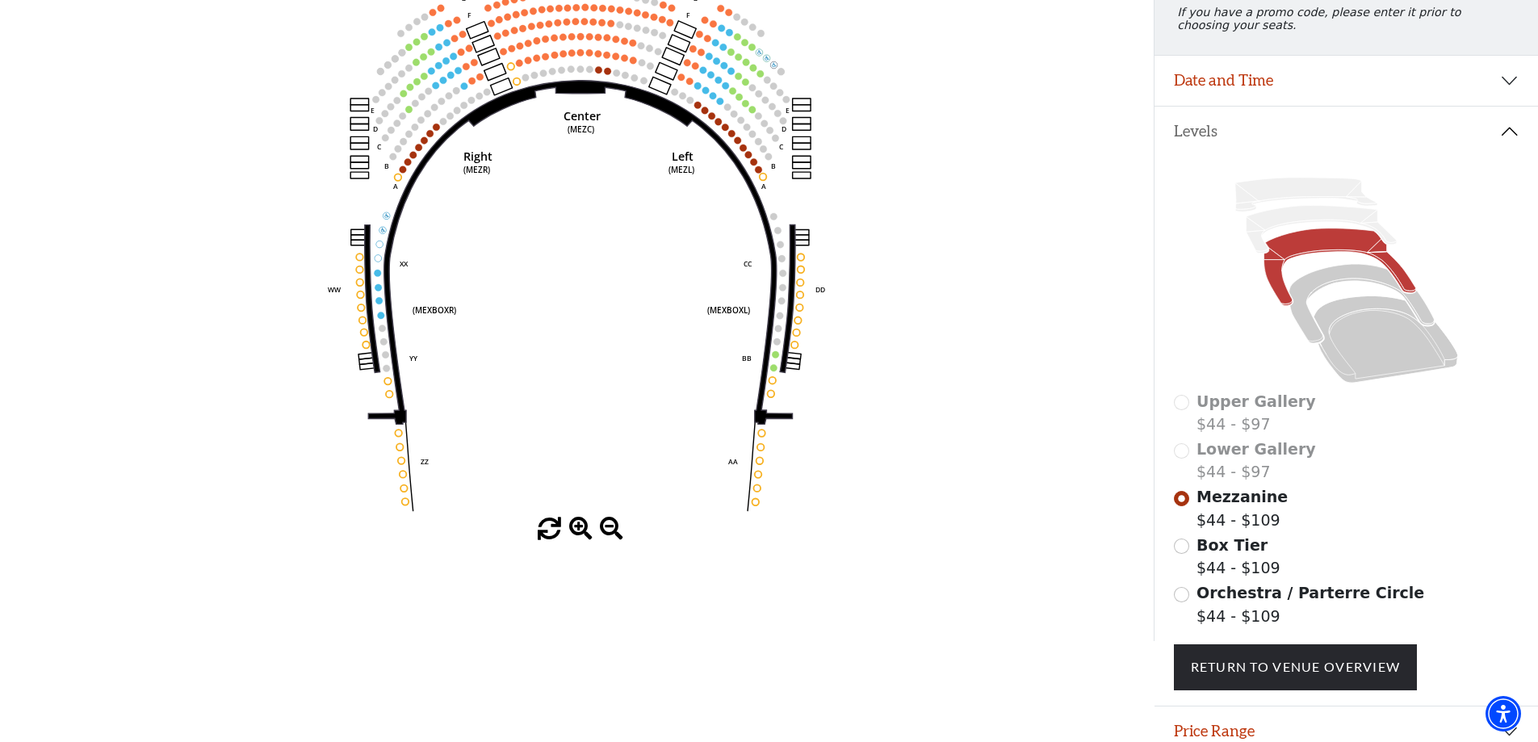
scroll to position [237, 0]
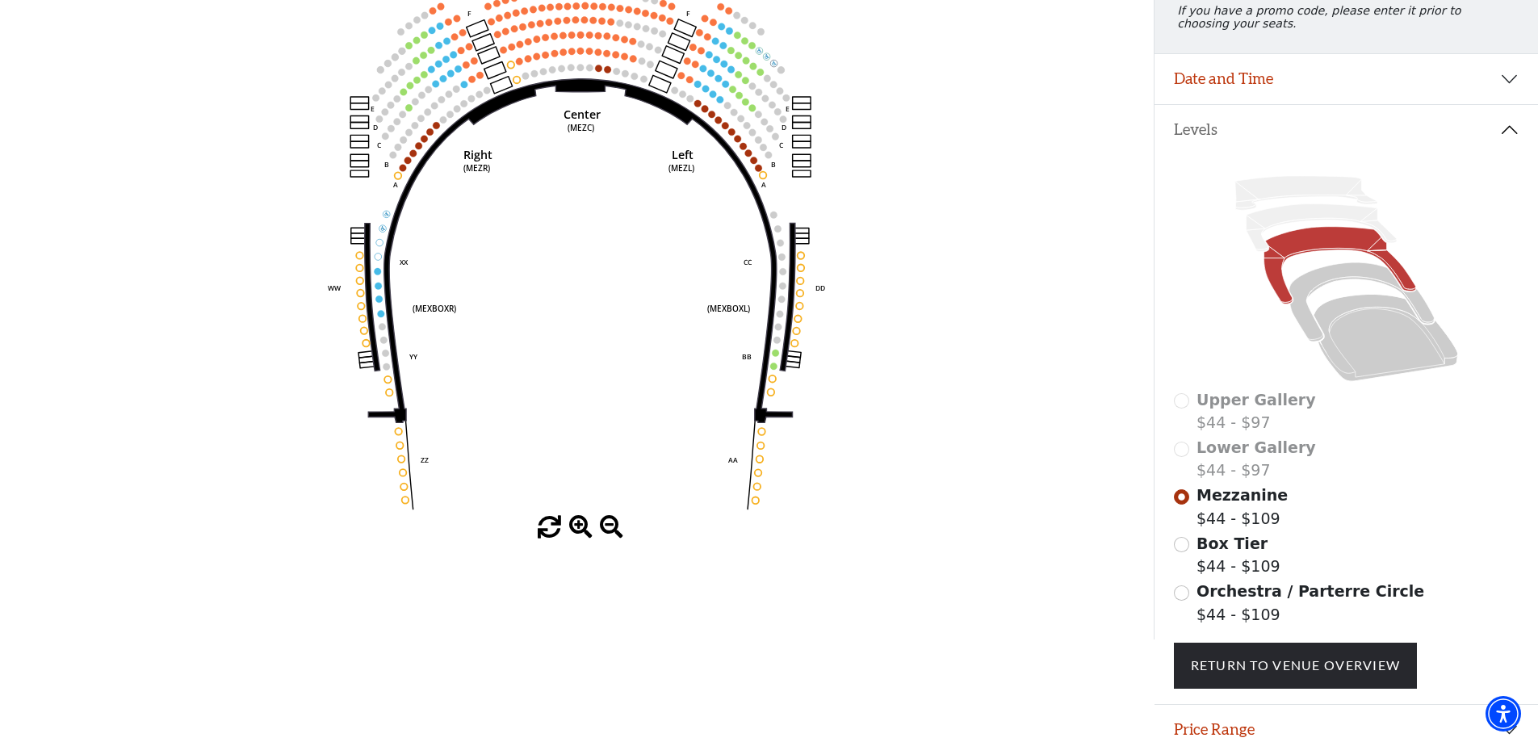
click at [1217, 600] on span "Orchestra / Parterre Circle" at bounding box center [1311, 591] width 228 height 18
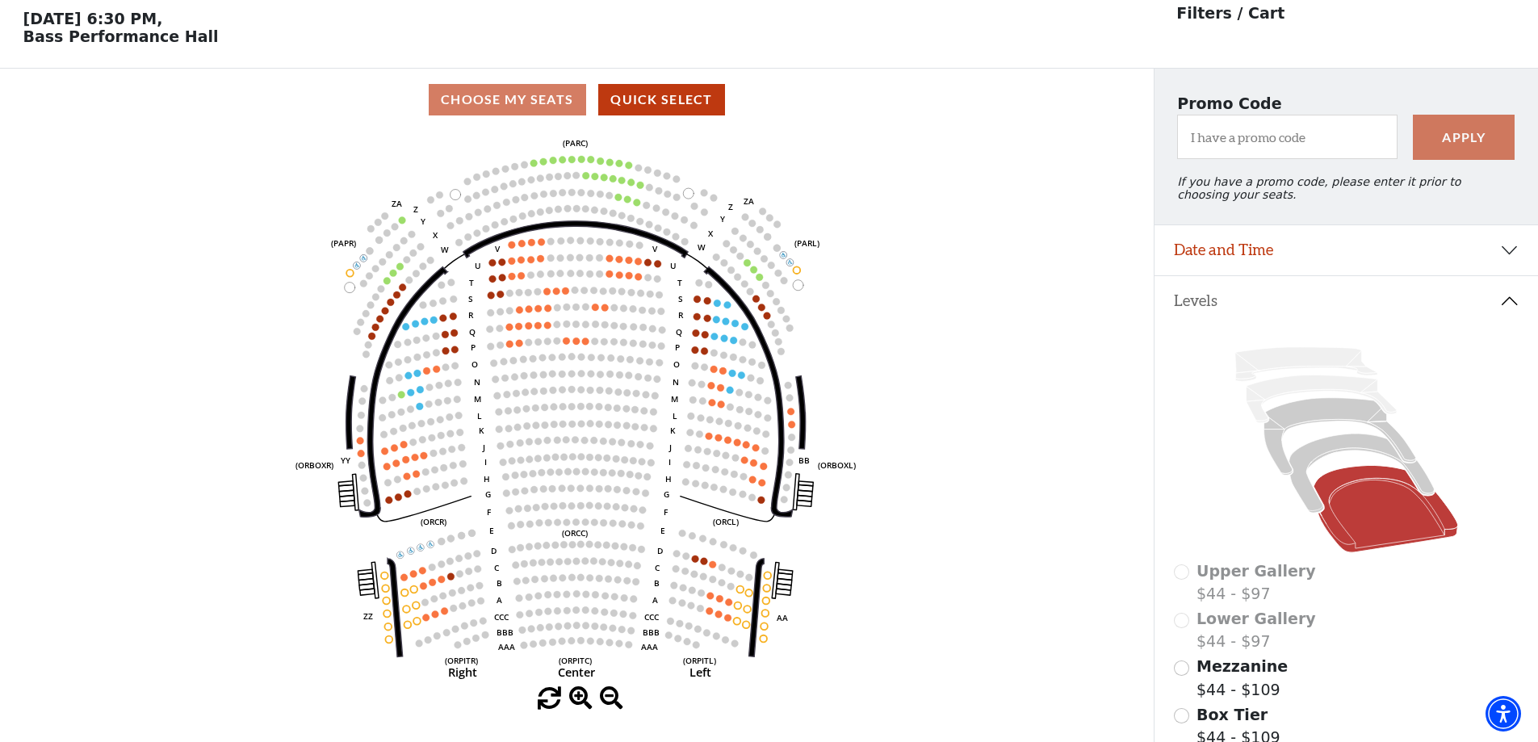
scroll to position [75, 0]
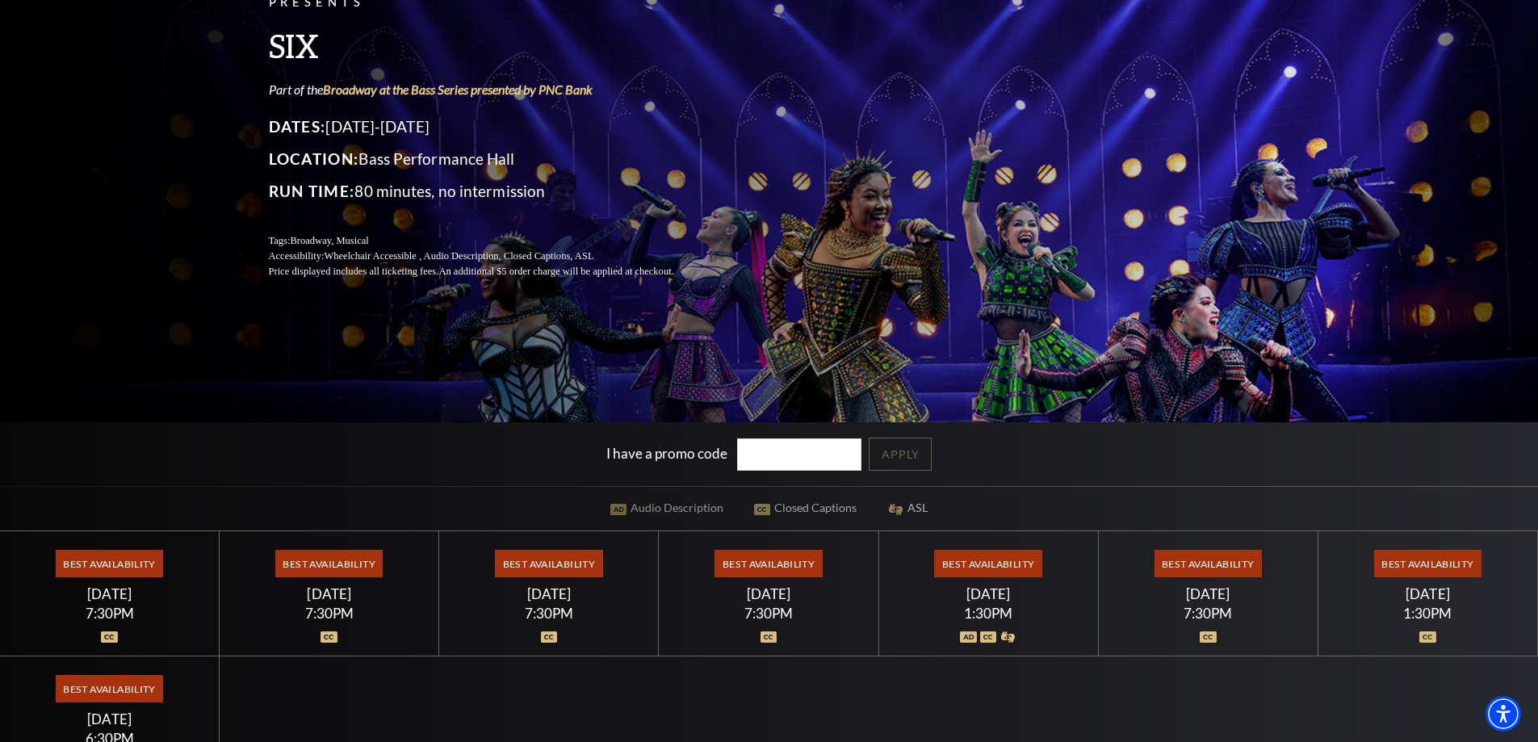
scroll to position [242, 0]
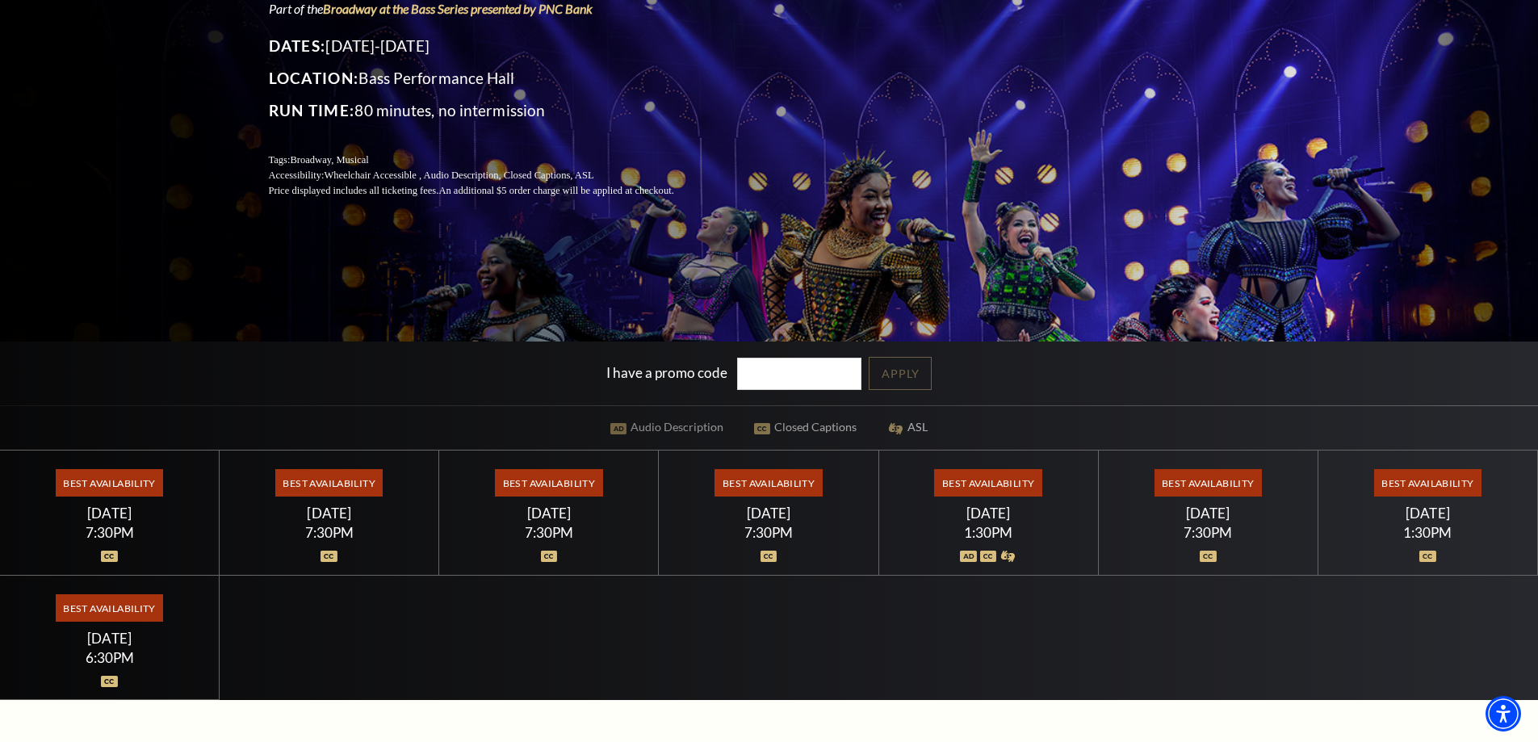
click at [124, 536] on div "7:30PM" at bounding box center [109, 533] width 181 height 14
click at [115, 480] on span "Best Availability" at bounding box center [109, 482] width 107 height 27
click at [94, 612] on span "Best Availability" at bounding box center [109, 607] width 107 height 27
click at [340, 463] on div "Best Availability [DATE] 7:30PM" at bounding box center [330, 513] width 220 height 125
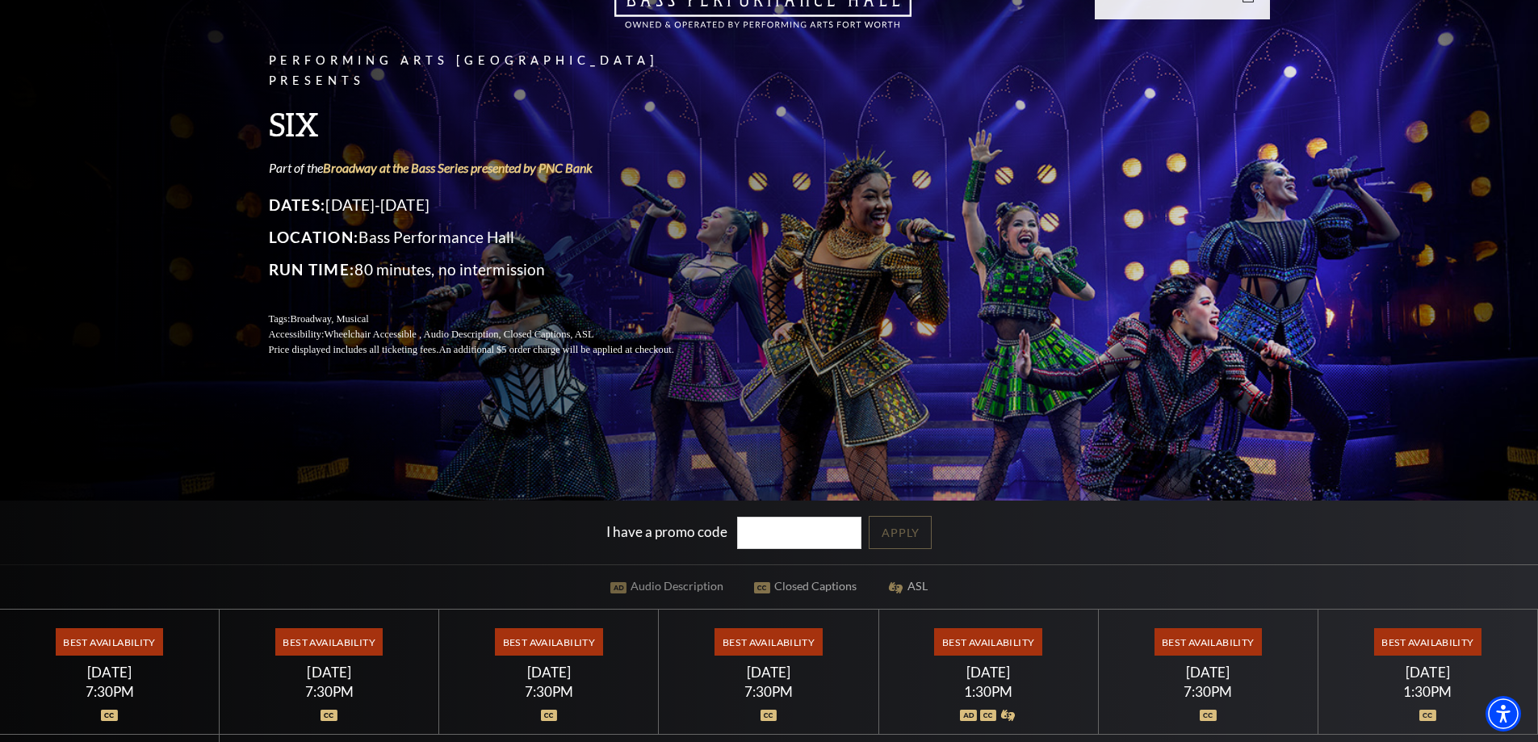
scroll to position [81, 0]
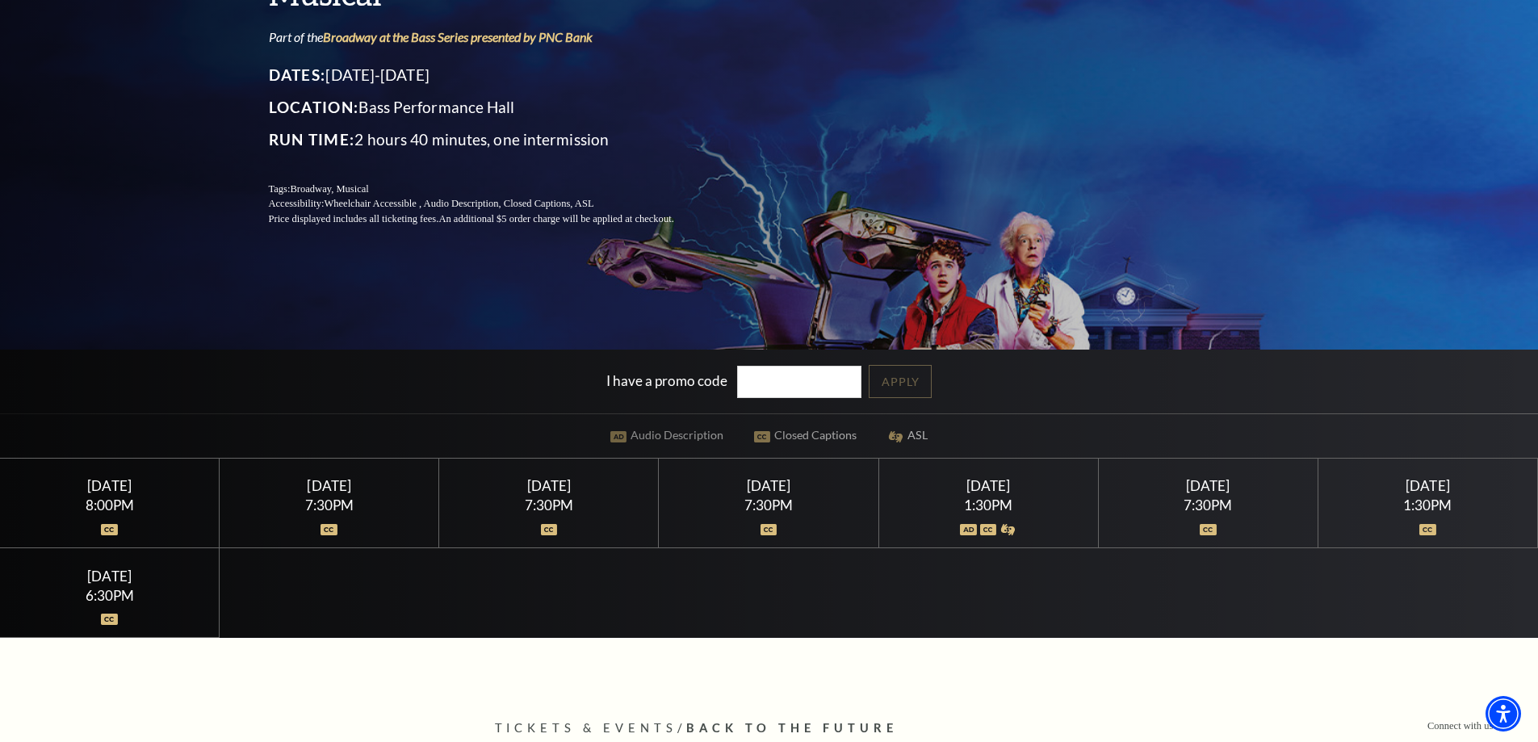
scroll to position [242, 0]
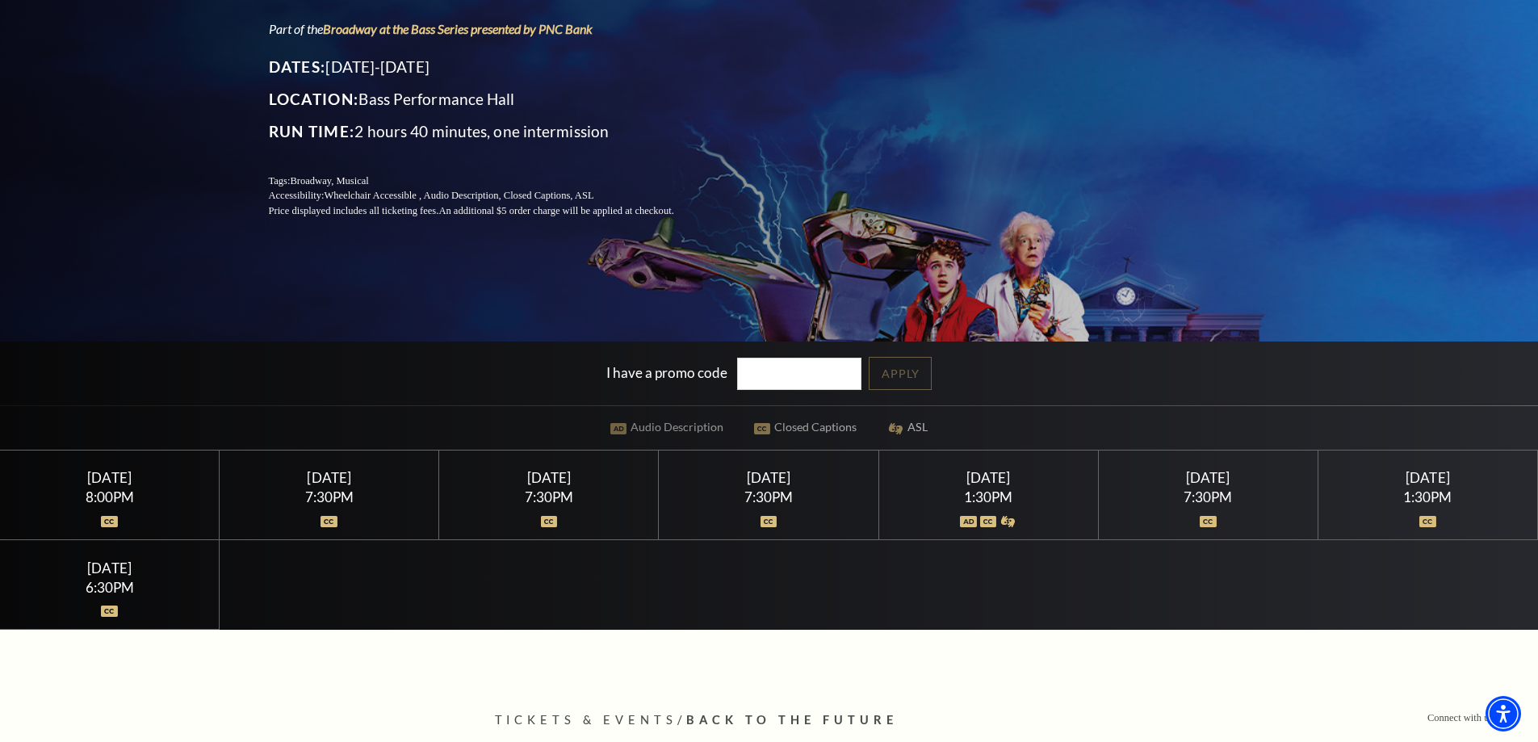
click at [120, 490] on div "8:00PM" at bounding box center [109, 497] width 181 height 14
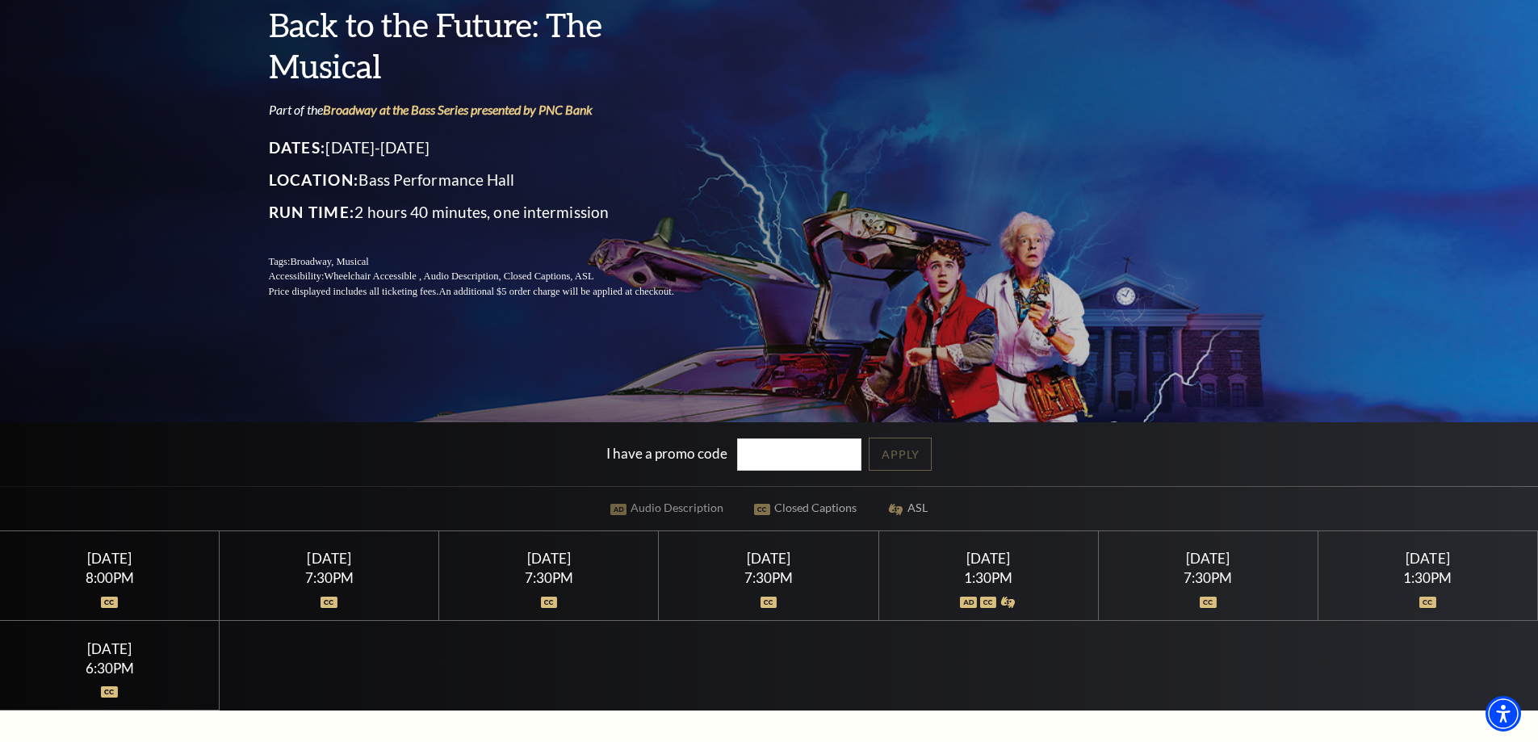
scroll to position [81, 0]
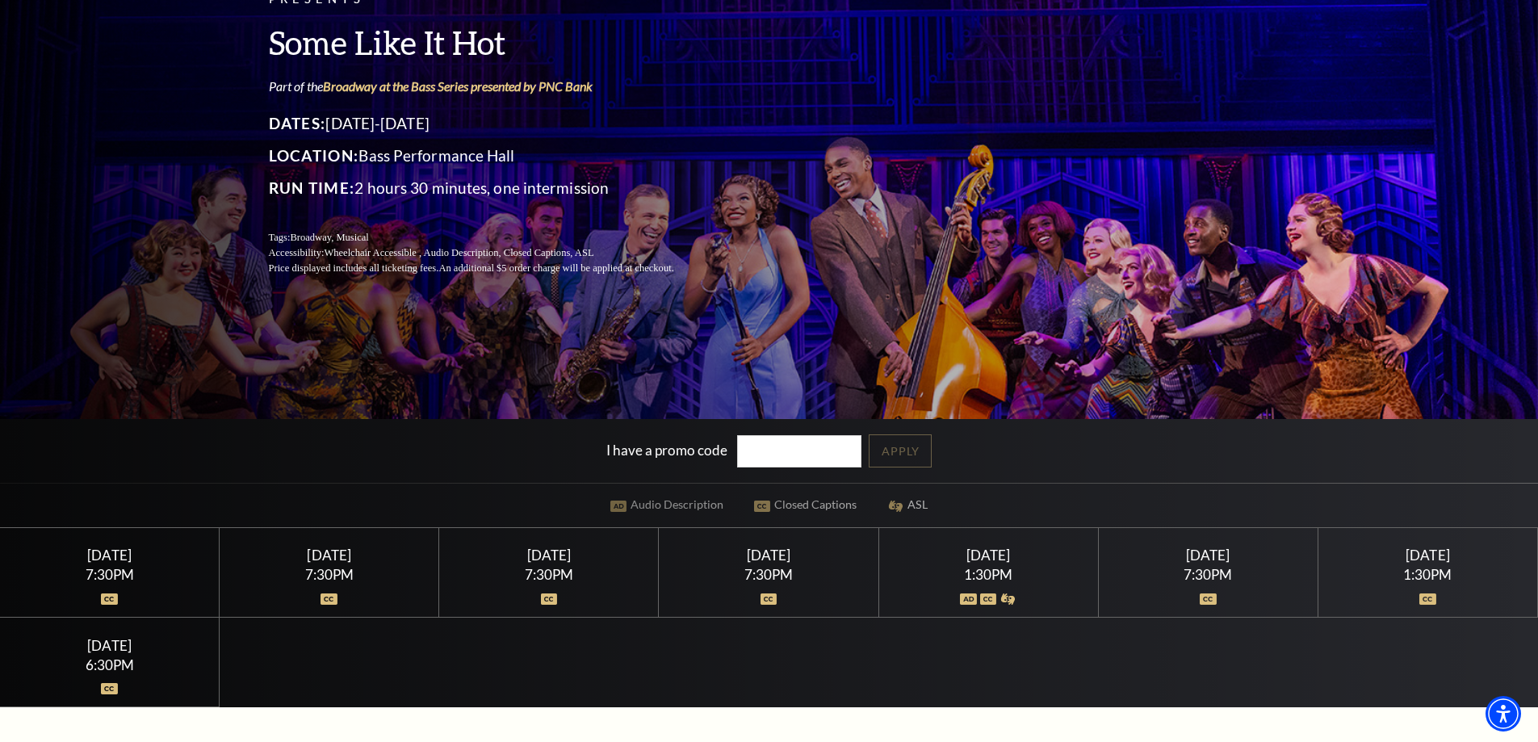
scroll to position [136, 0]
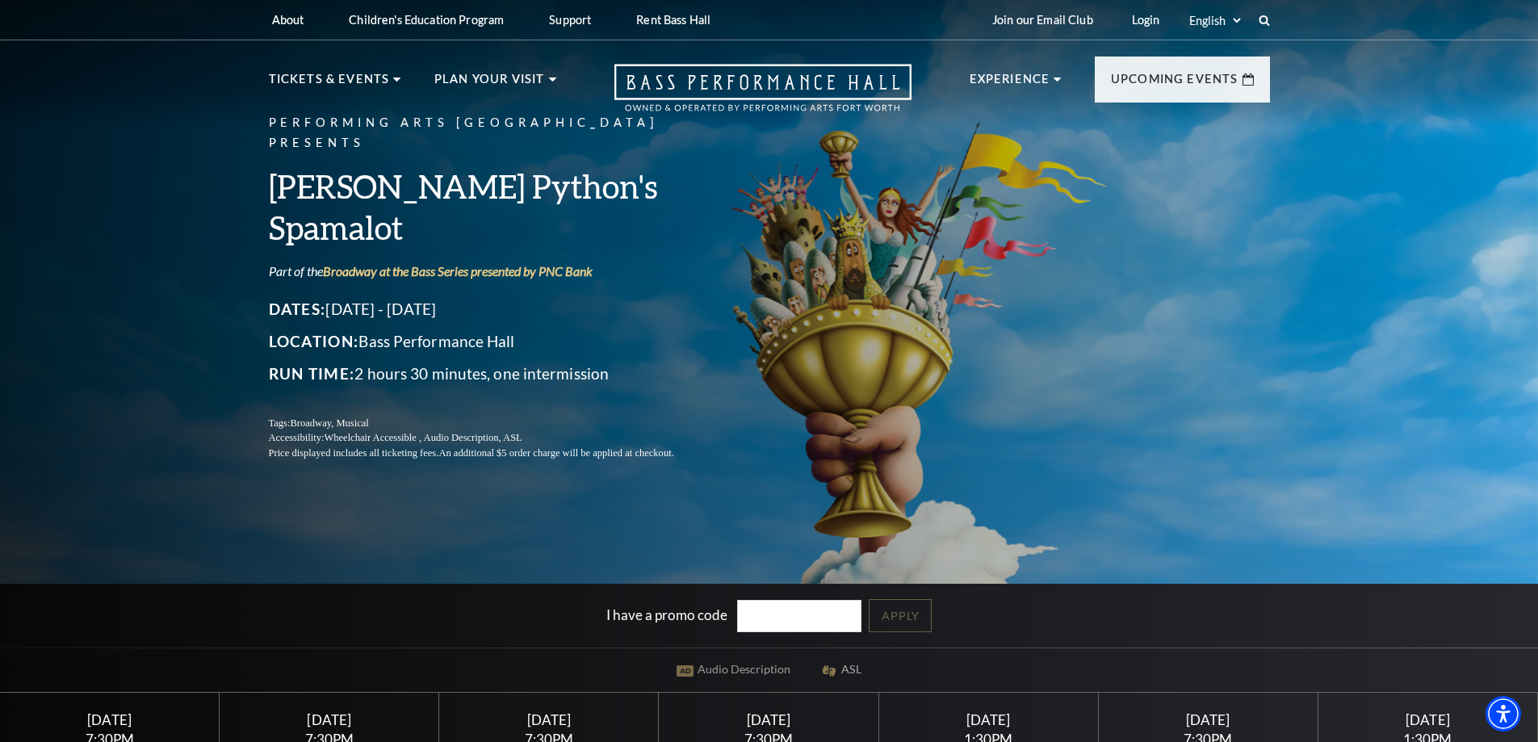
scroll to position [162, 0]
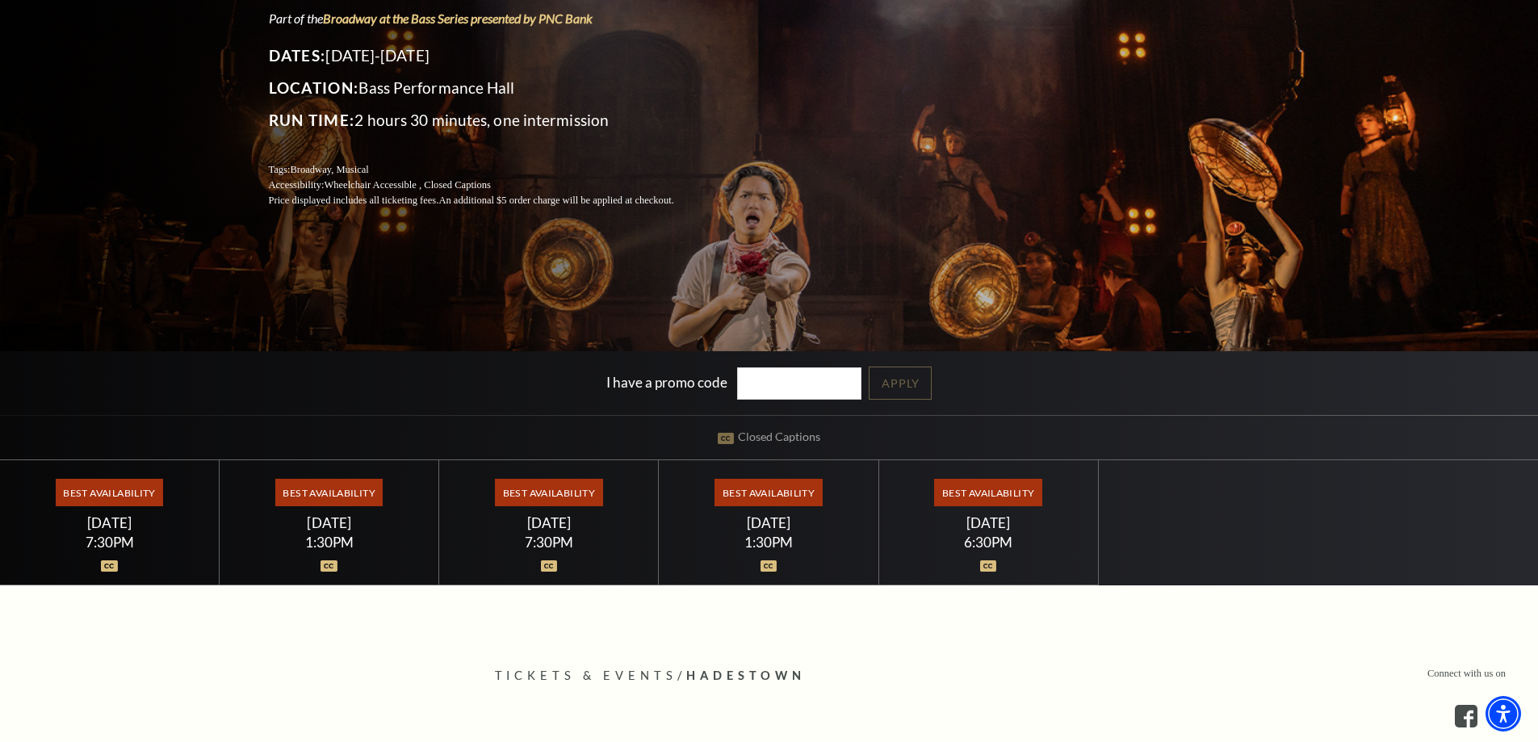
scroll to position [242, 0]
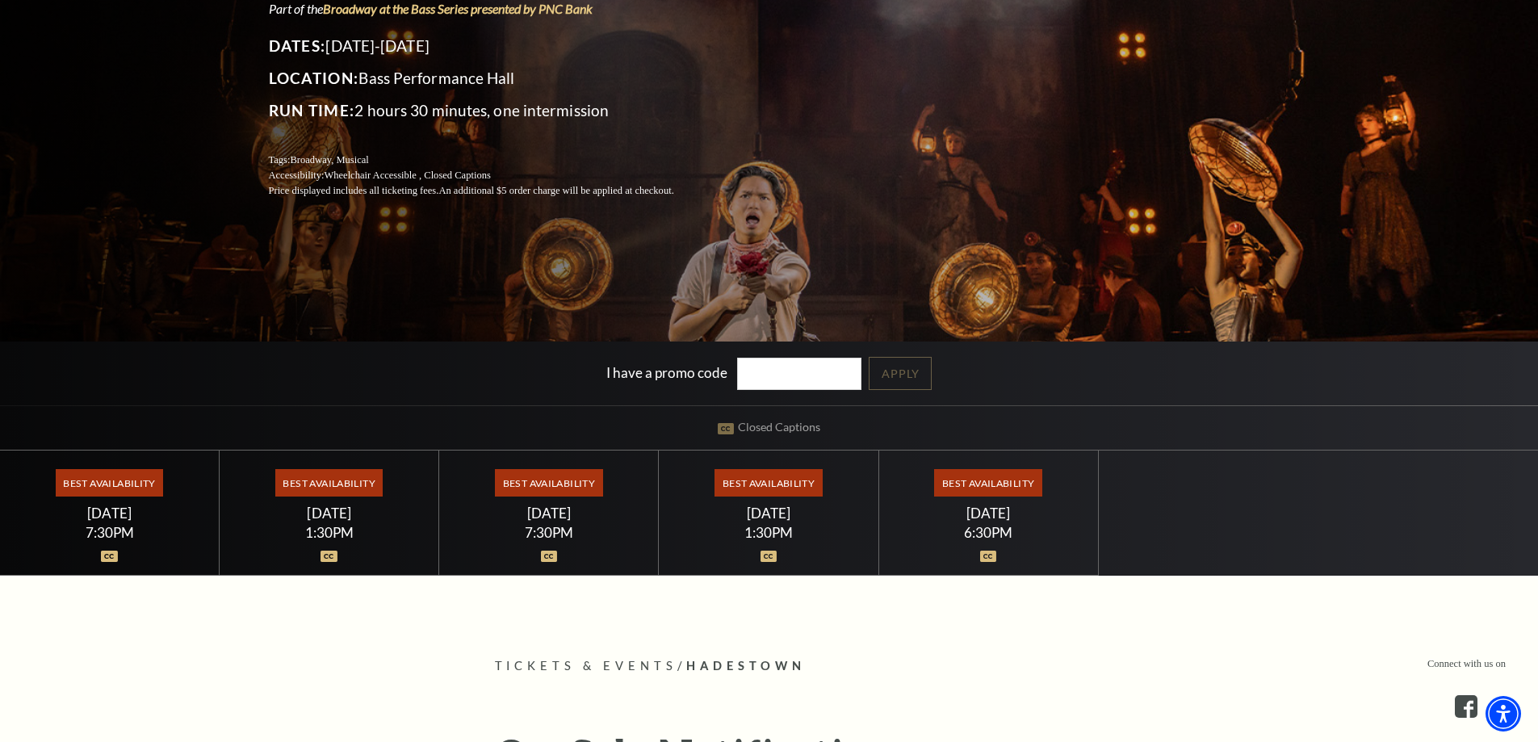
click at [550, 483] on span "Best Availability" at bounding box center [548, 482] width 107 height 27
click at [556, 555] on img at bounding box center [549, 556] width 17 height 11
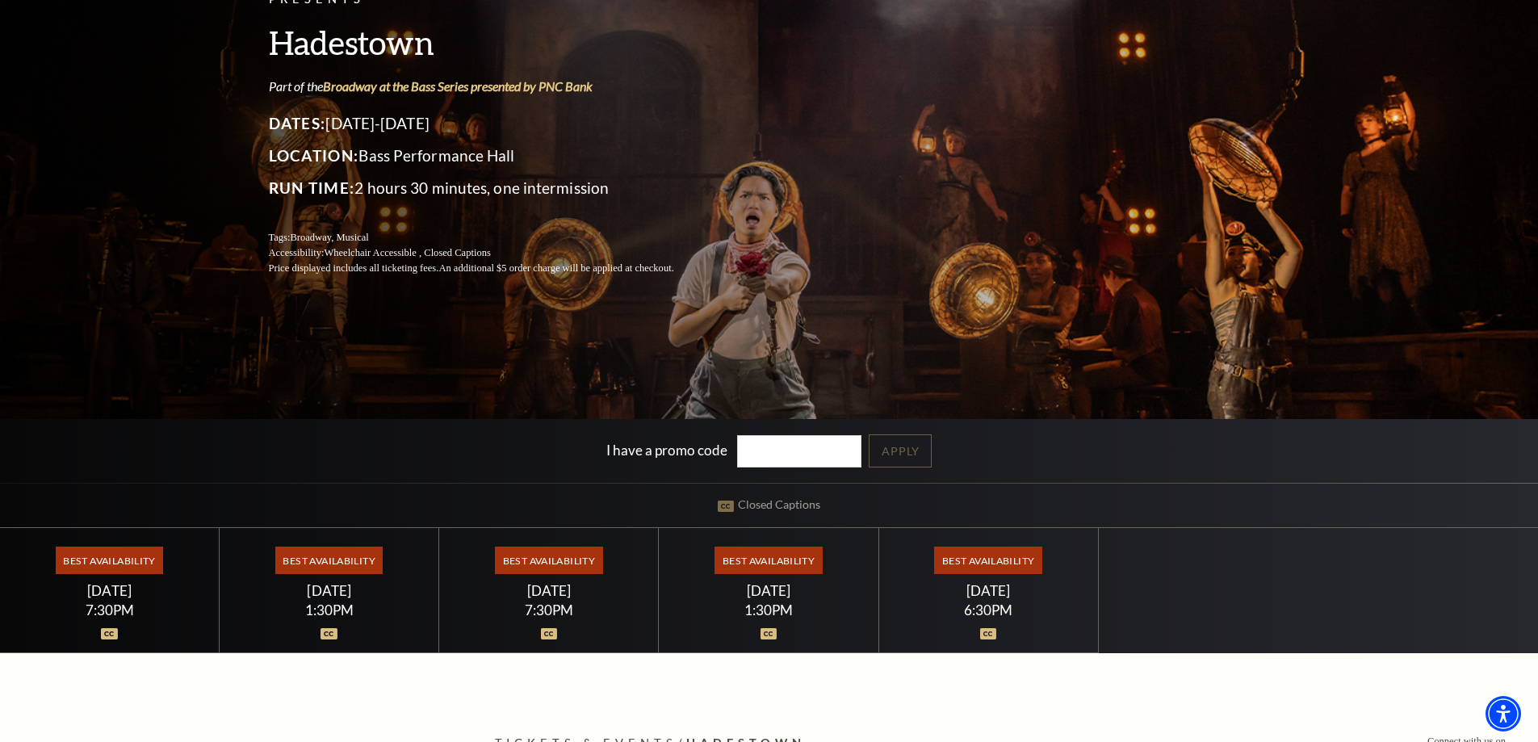
scroll to position [0, 0]
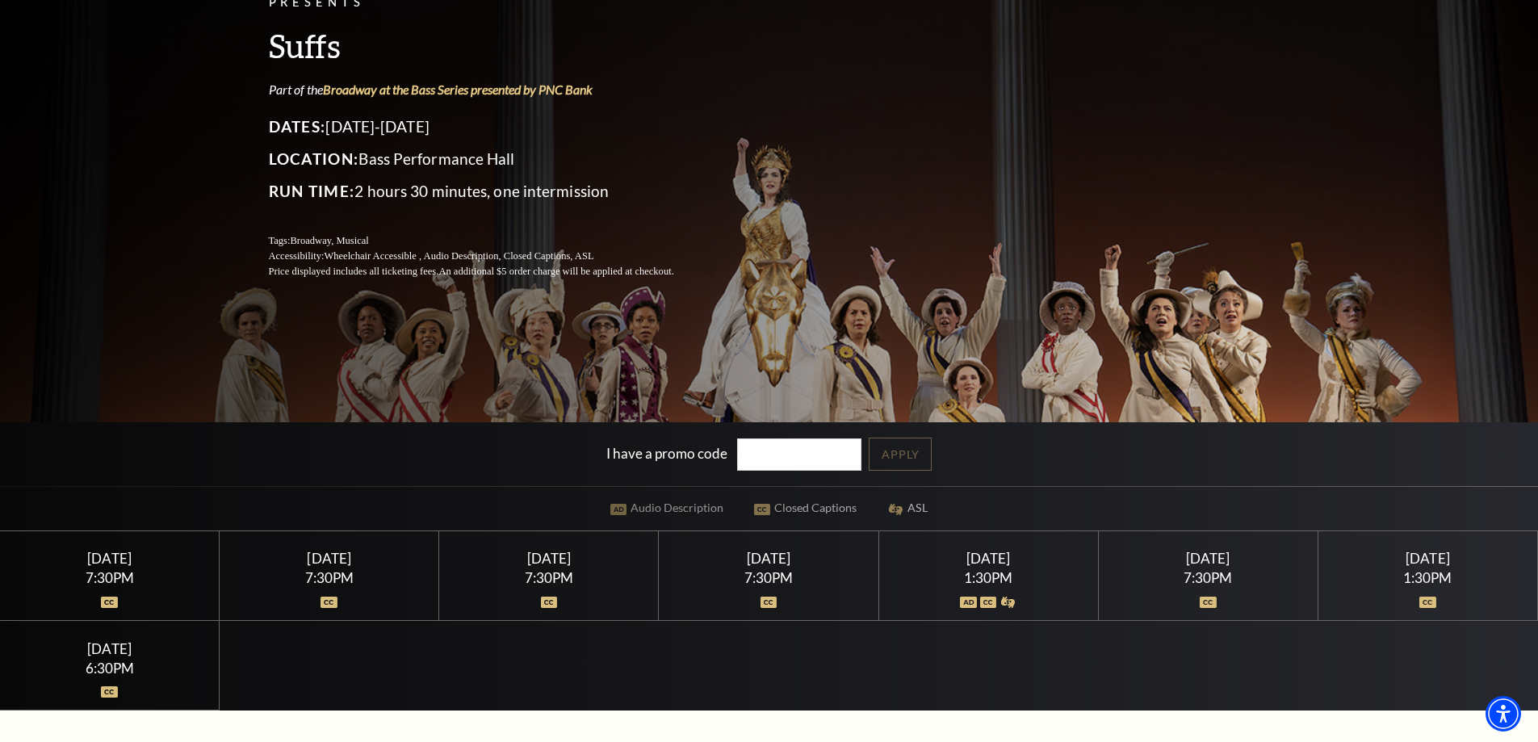
scroll to position [81, 0]
